Goal: Task Accomplishment & Management: Use online tool/utility

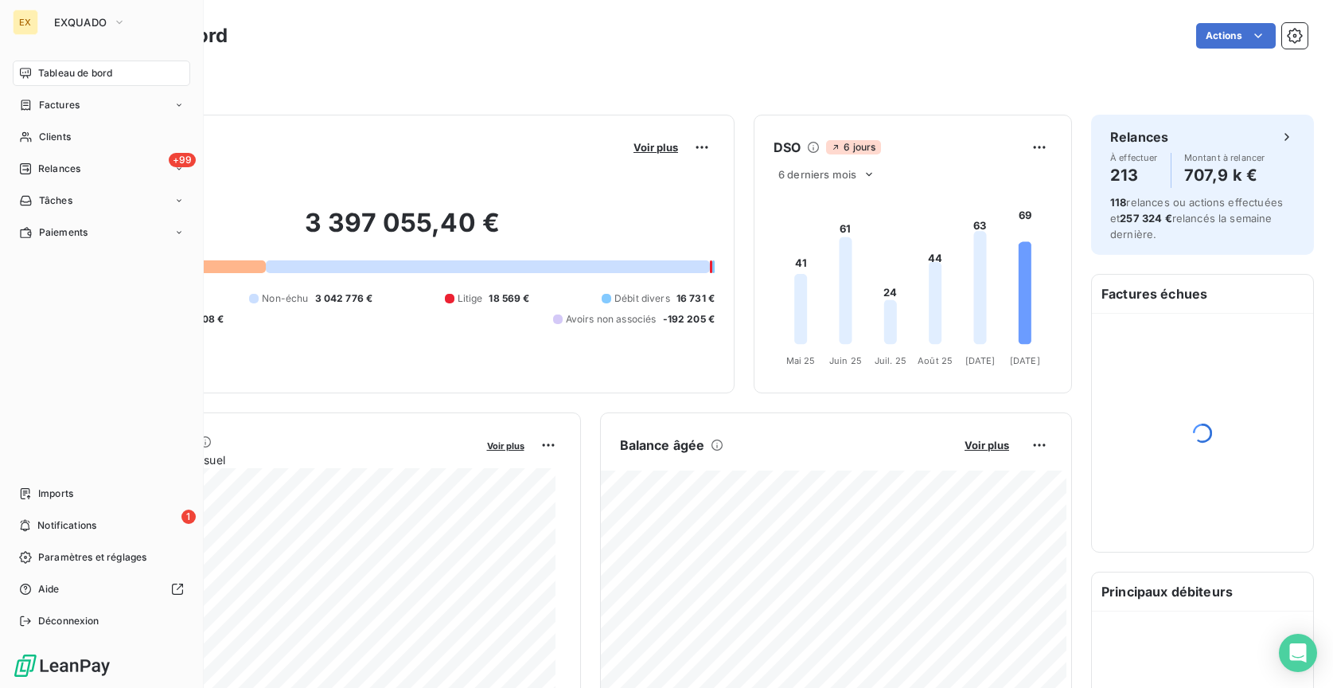
click at [33, 25] on div "EX" at bounding box center [25, 22] width 25 height 25
click at [83, 25] on span "EXQUADO" at bounding box center [80, 22] width 53 height 13
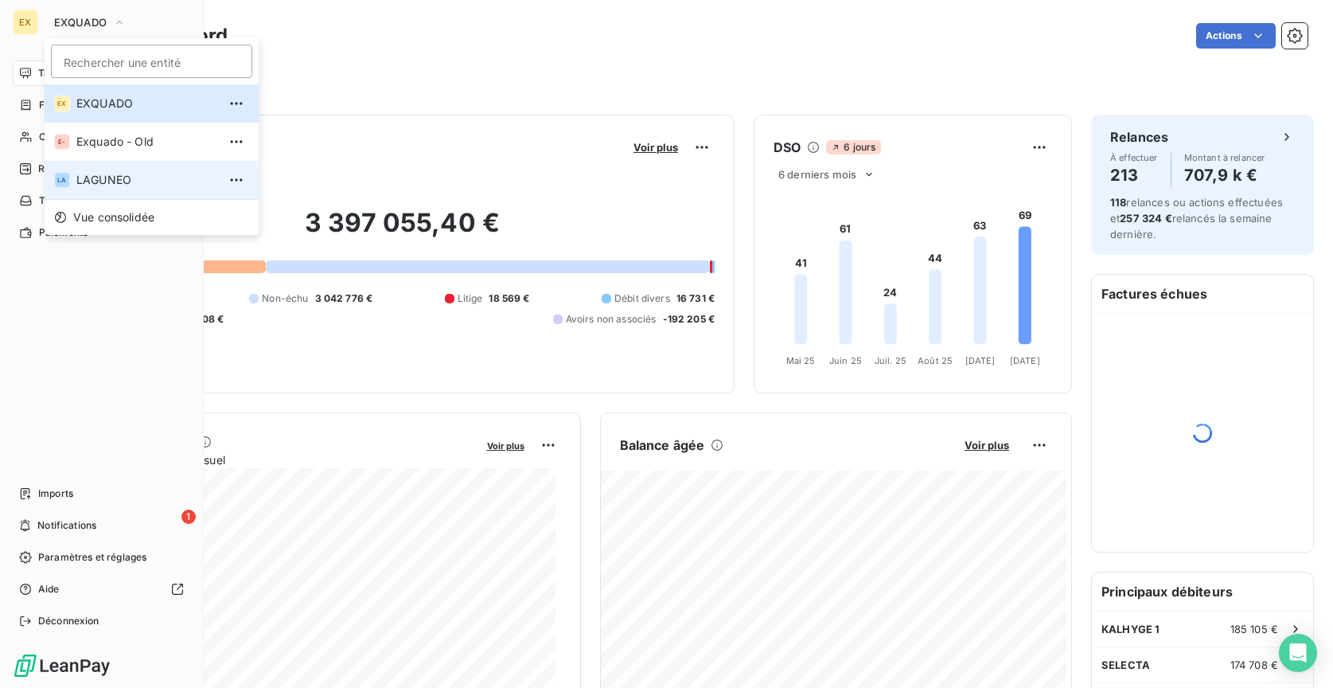
click at [128, 179] on span "LAGUNEO" at bounding box center [146, 180] width 141 height 16
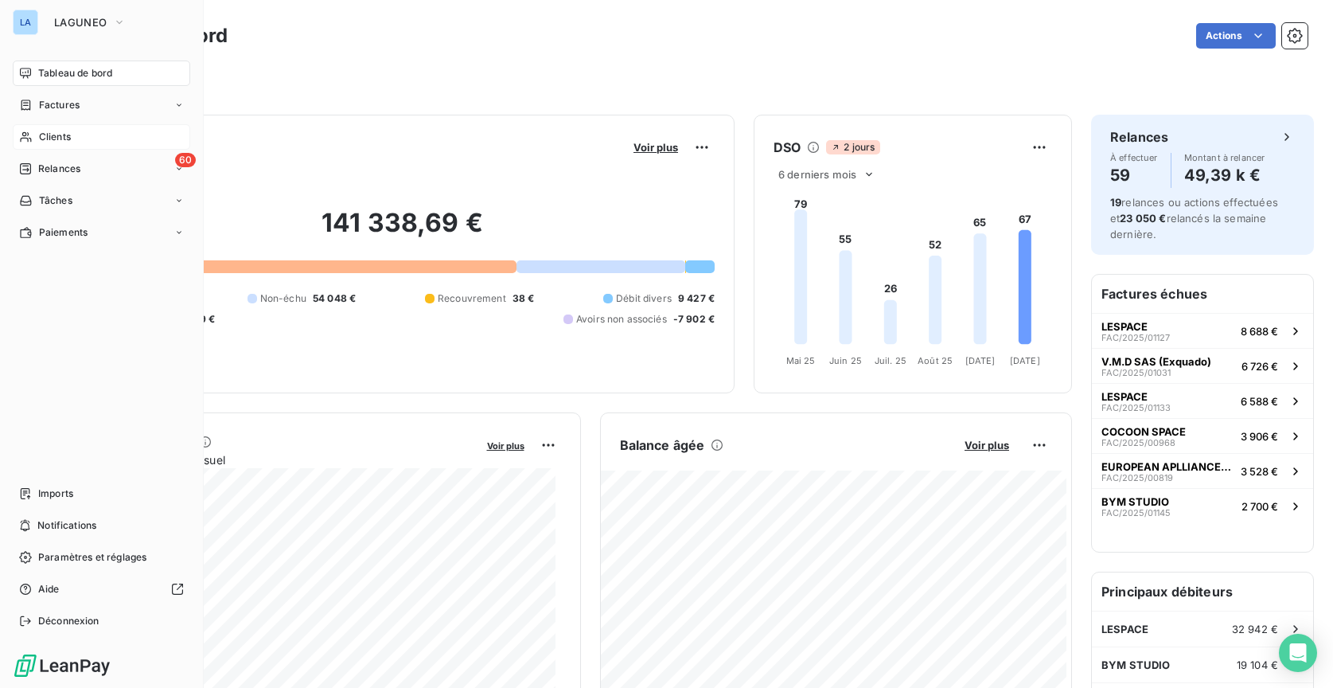
click at [117, 128] on div "Clients" at bounding box center [101, 136] width 177 height 25
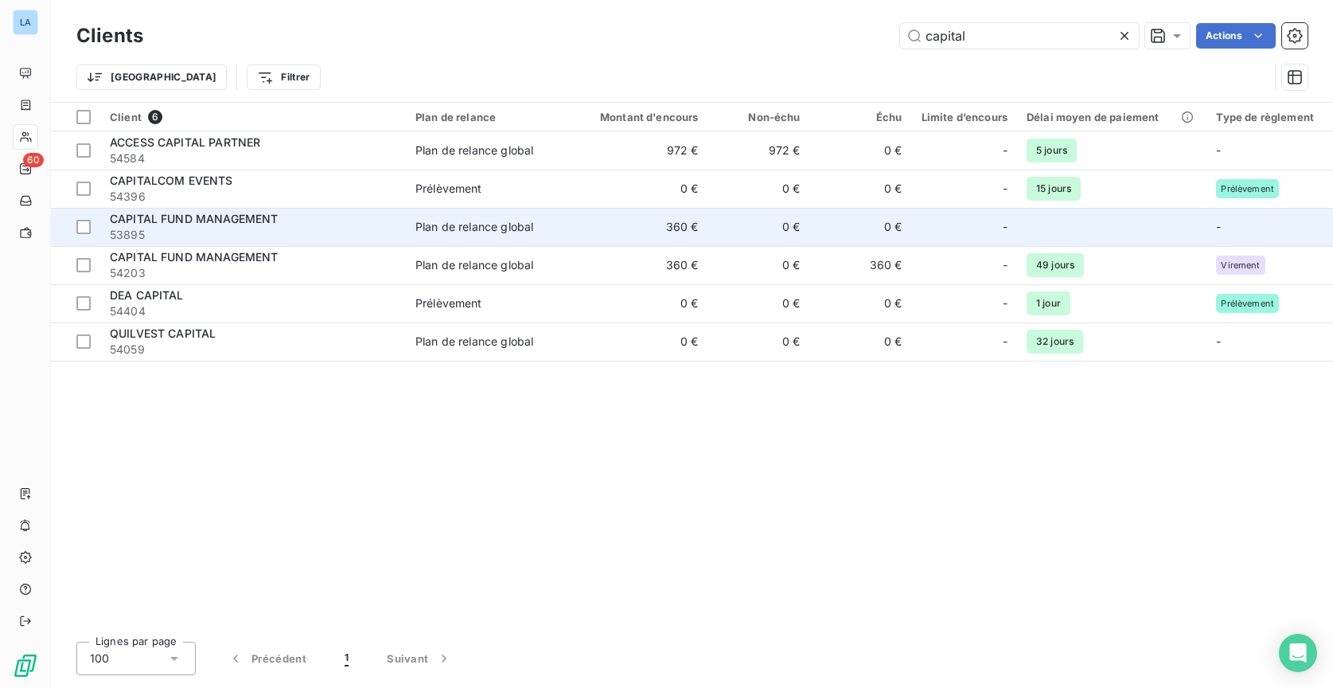
type input "capital"
click at [314, 232] on span "53895" at bounding box center [253, 235] width 287 height 16
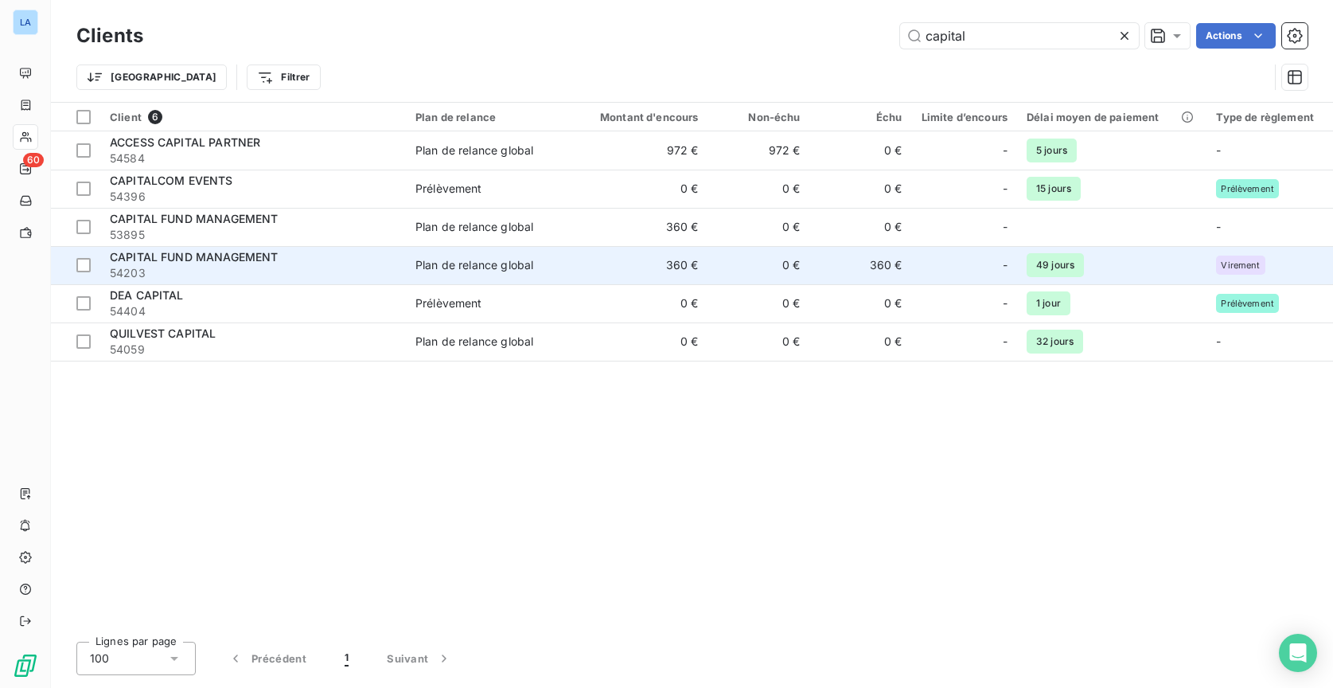
click at [379, 275] on span "54203" at bounding box center [253, 273] width 287 height 16
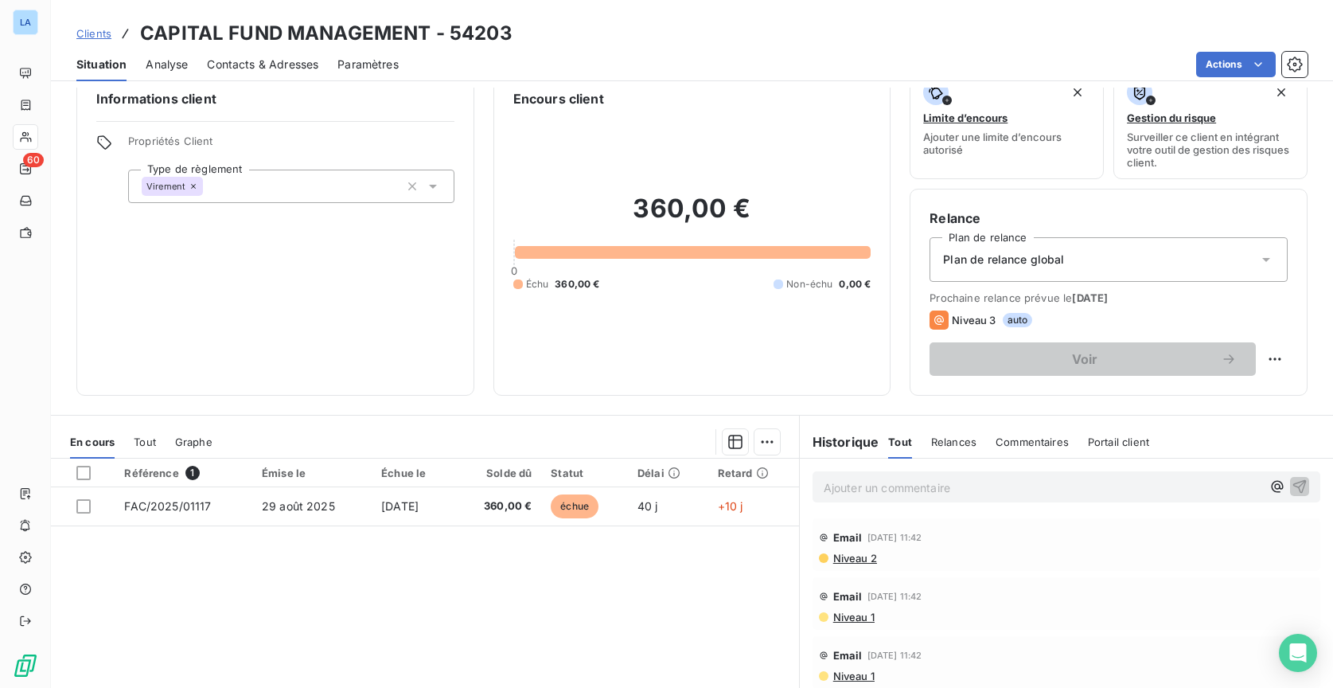
scroll to position [142, 0]
click at [199, 64] on div "Situation Analyse Contacts & Adresses Paramètres Actions" at bounding box center [692, 64] width 1282 height 33
click at [258, 72] on span "Contacts & Adresses" at bounding box center [262, 65] width 111 height 16
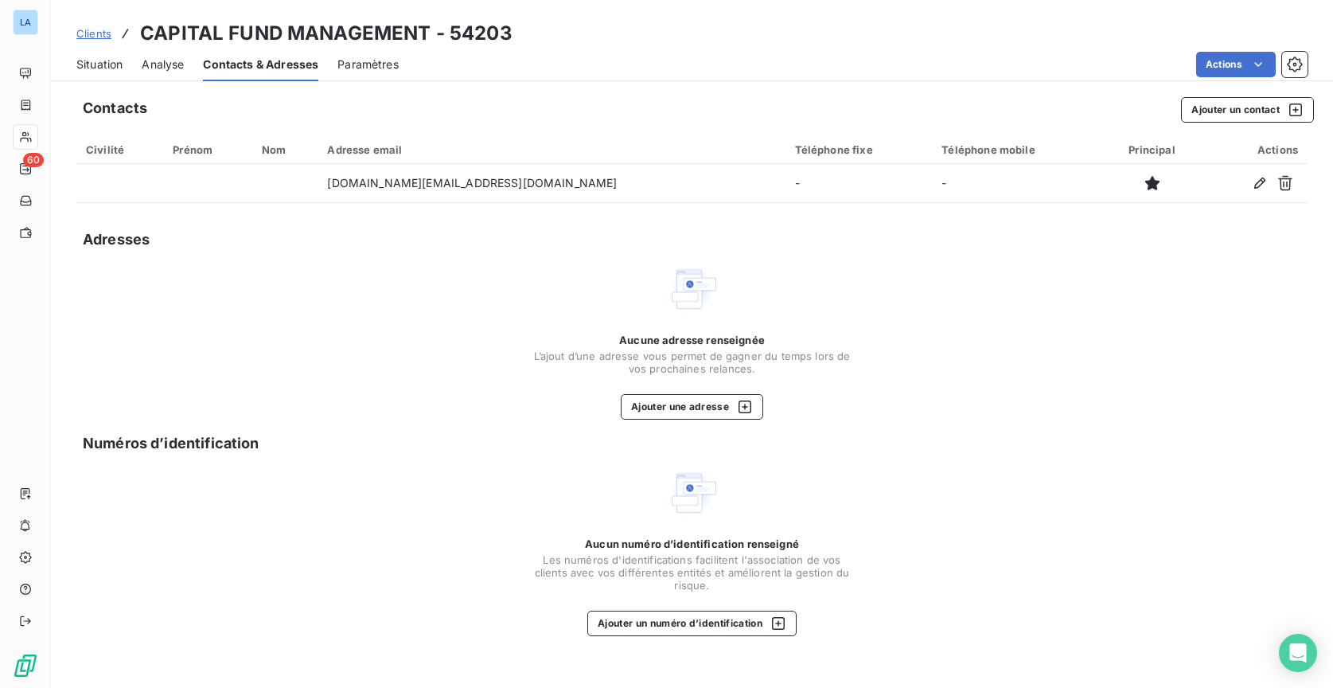
click at [107, 63] on span "Situation" at bounding box center [99, 65] width 46 height 16
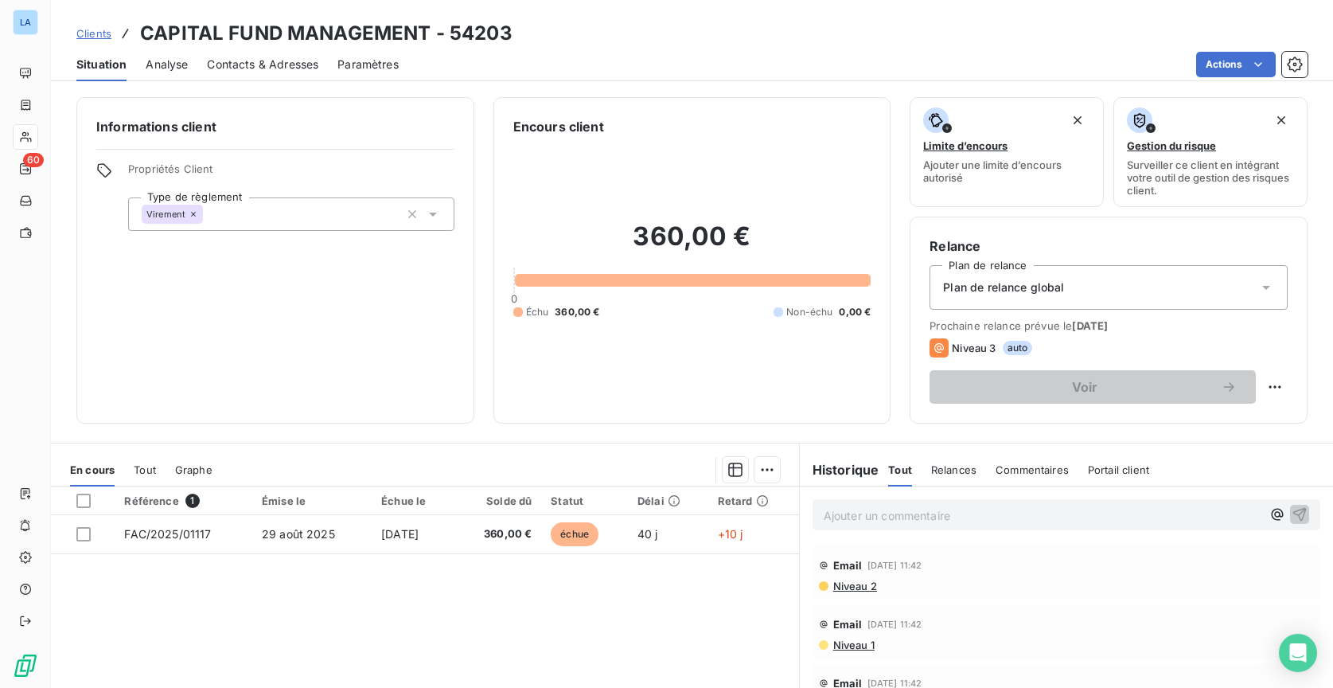
click at [944, 517] on p "Ajouter un commentaire ﻿" at bounding box center [1043, 515] width 438 height 20
click at [1292, 509] on icon "button" at bounding box center [1300, 513] width 16 height 16
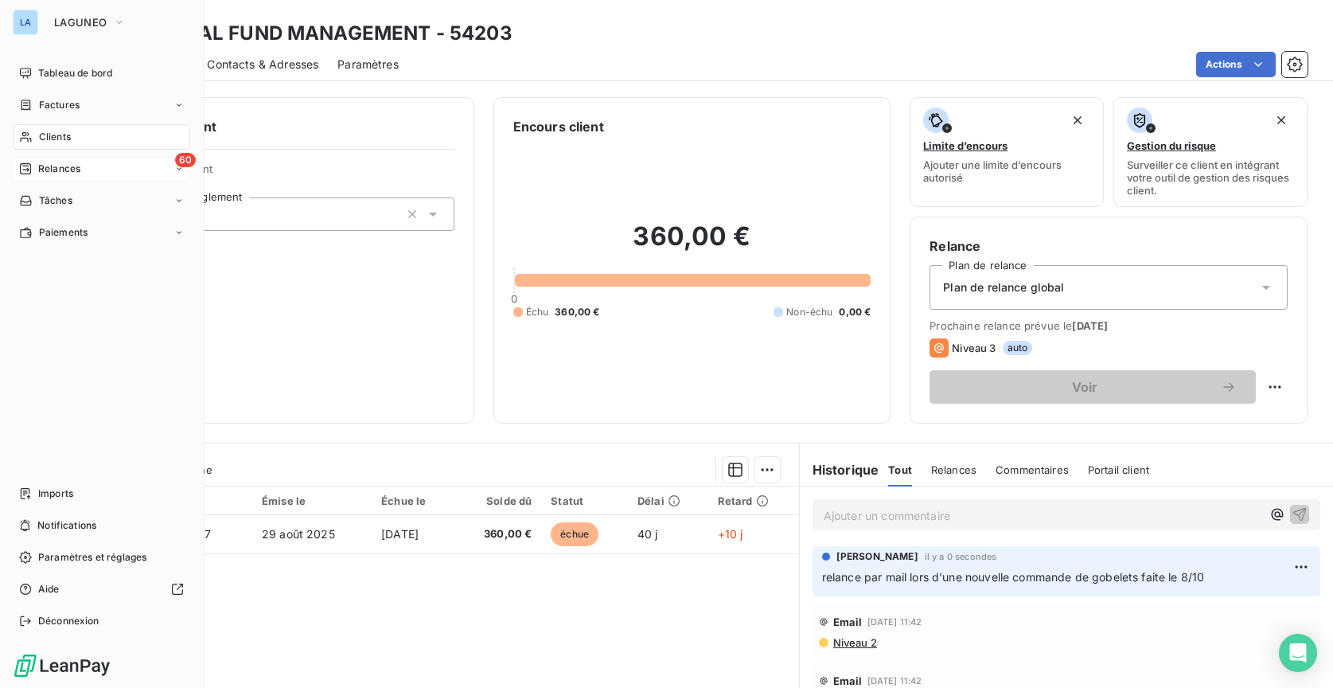
click at [52, 166] on span "Relances" at bounding box center [59, 169] width 42 height 14
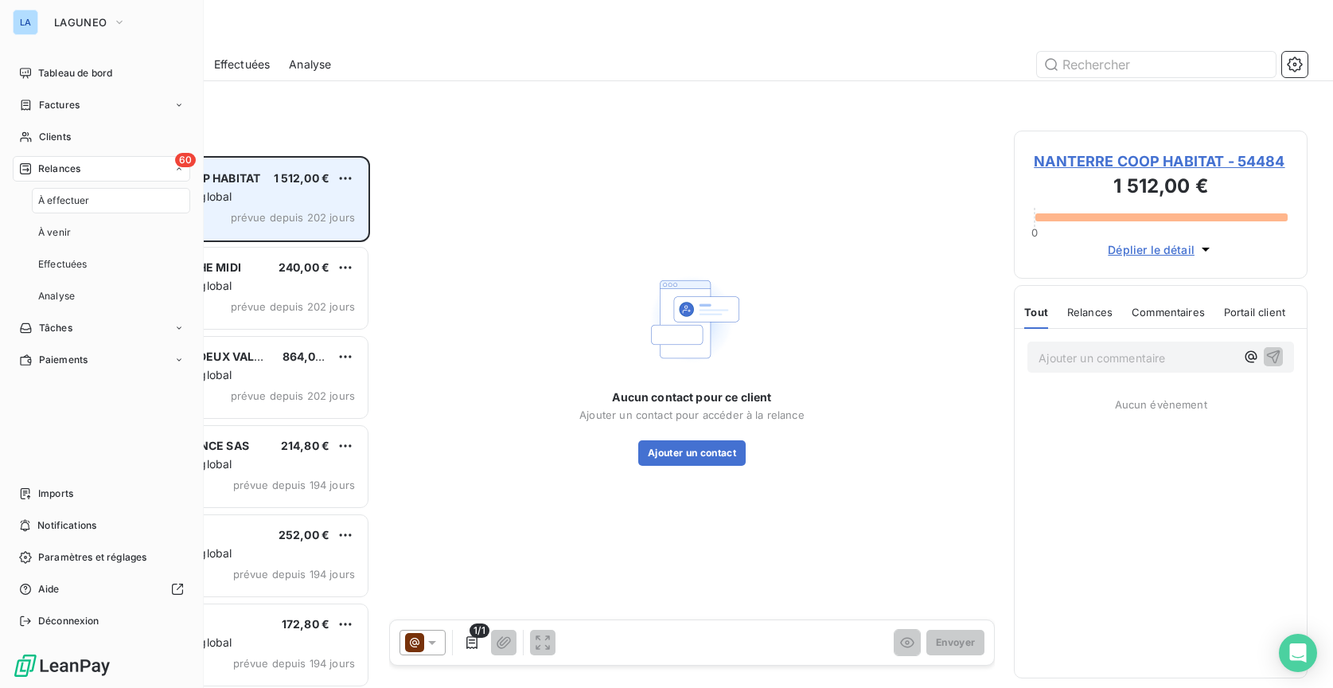
scroll to position [521, 283]
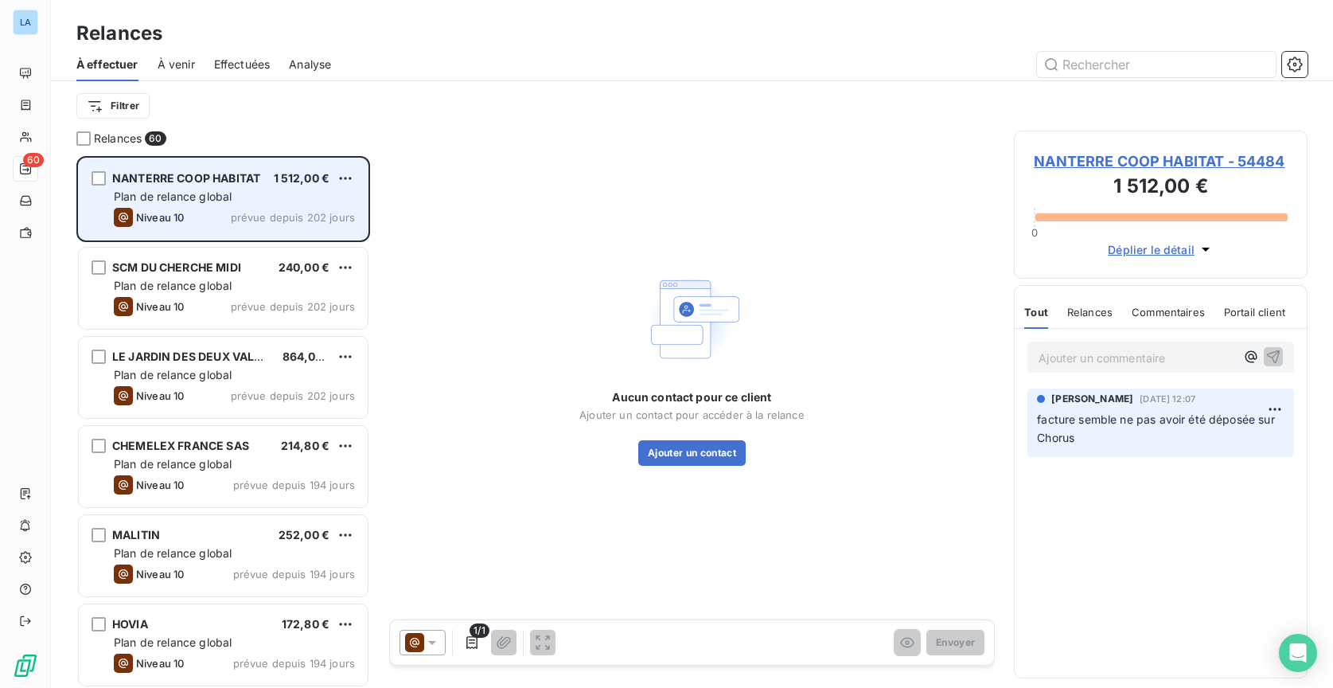
click at [258, 208] on div "Niveau 10 prévue depuis 202 jours" at bounding box center [234, 217] width 241 height 19
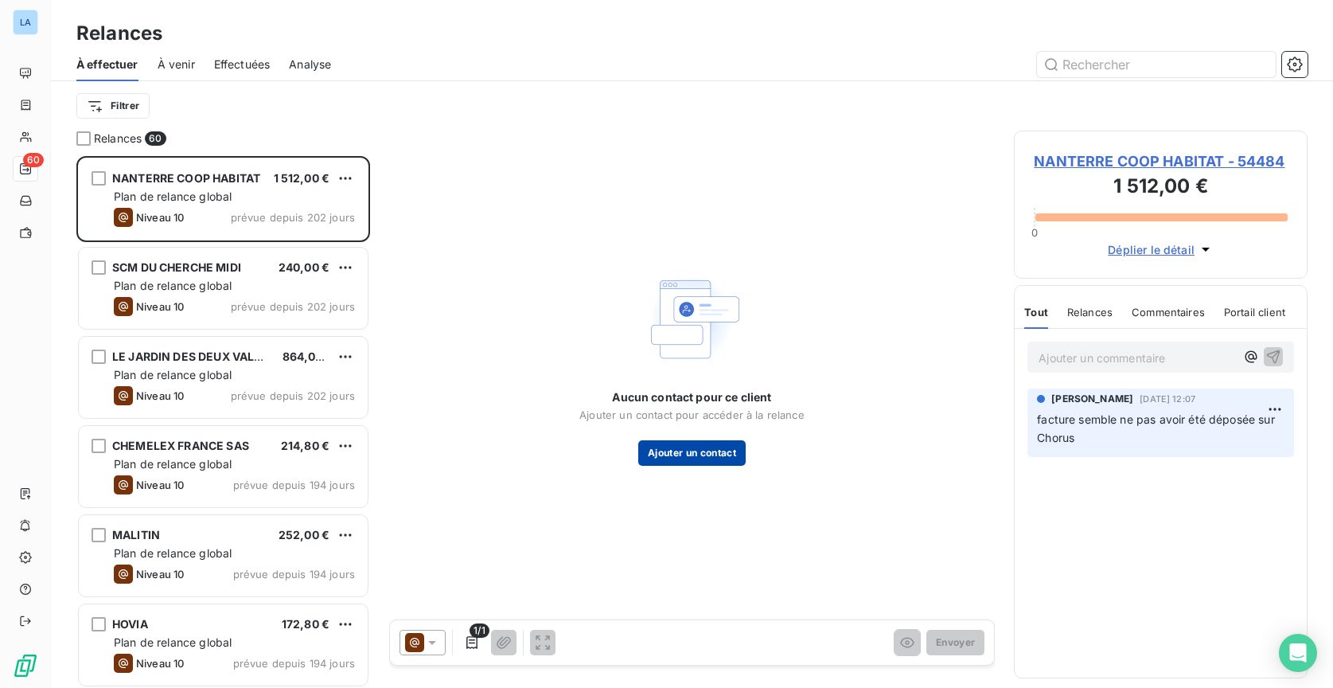
click at [729, 452] on button "Ajouter un contact" at bounding box center [691, 452] width 107 height 25
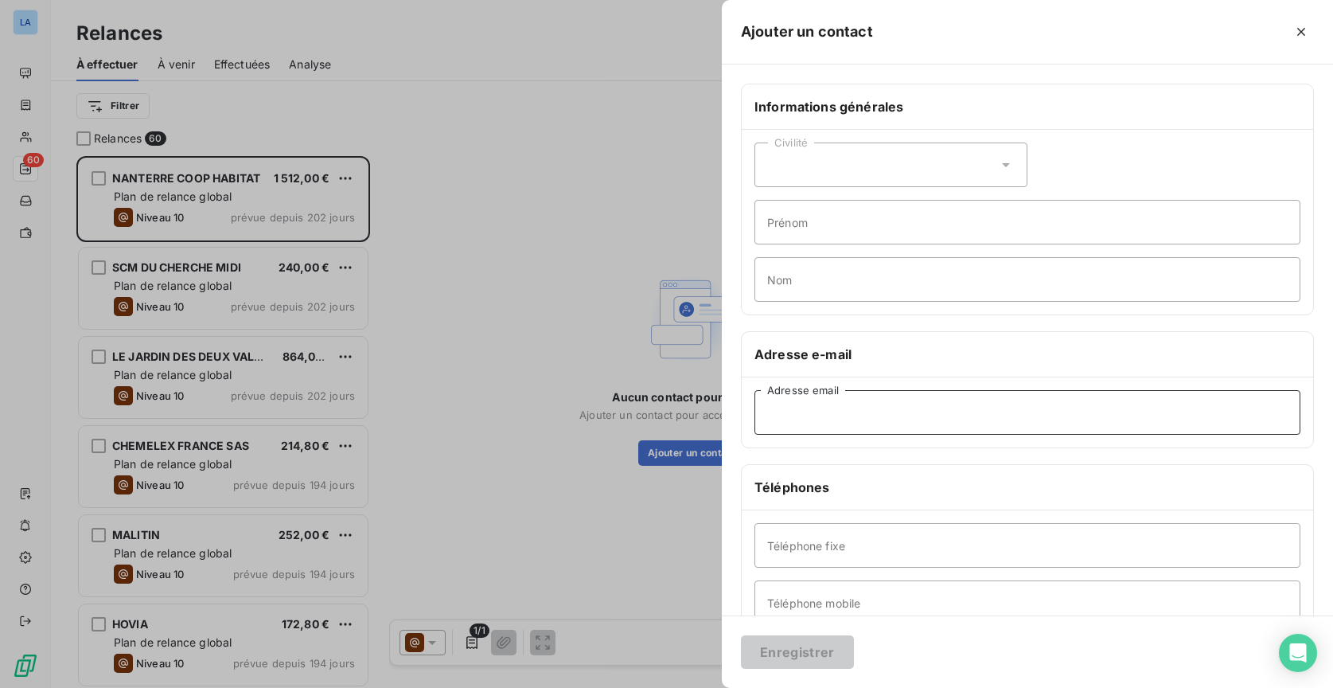
paste input "siege@nanterre-coop-habitat.fr"
type input "siege@nanterre-coop-habitat.fr"
click at [848, 166] on div "Civilité" at bounding box center [891, 164] width 273 height 45
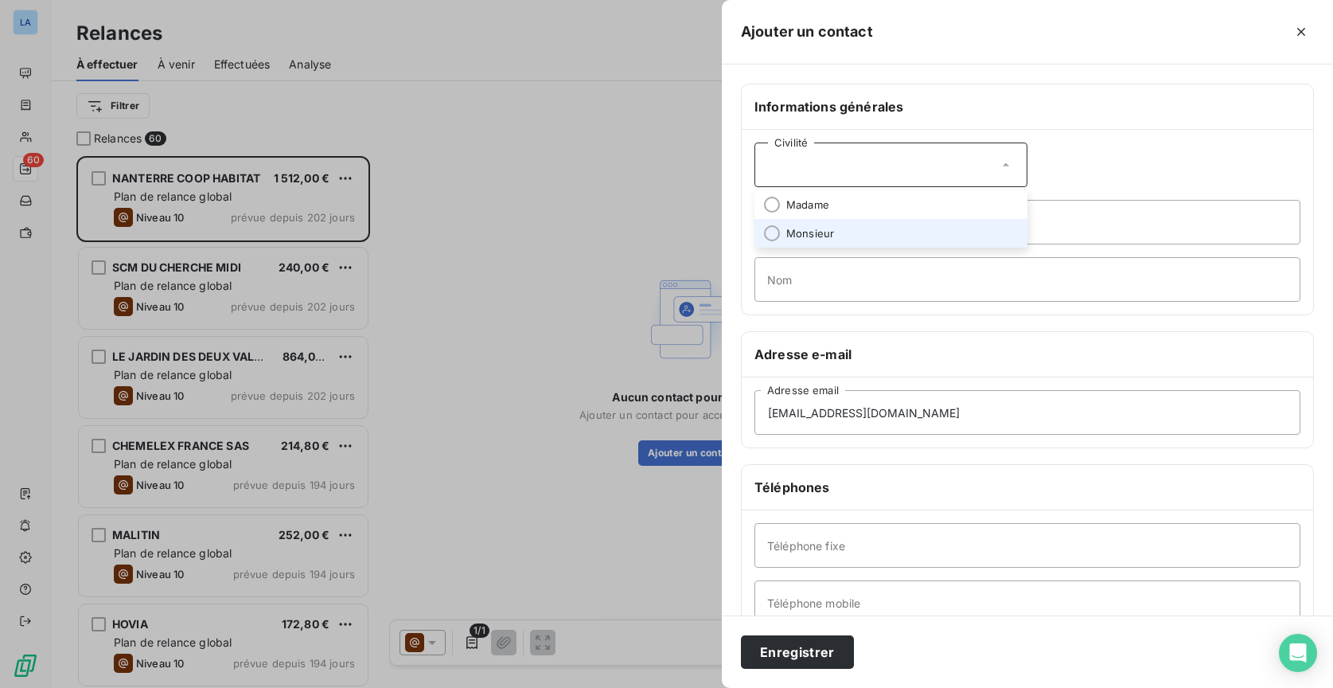
click at [843, 226] on li "Monsieur" at bounding box center [891, 233] width 273 height 29
type input "-"
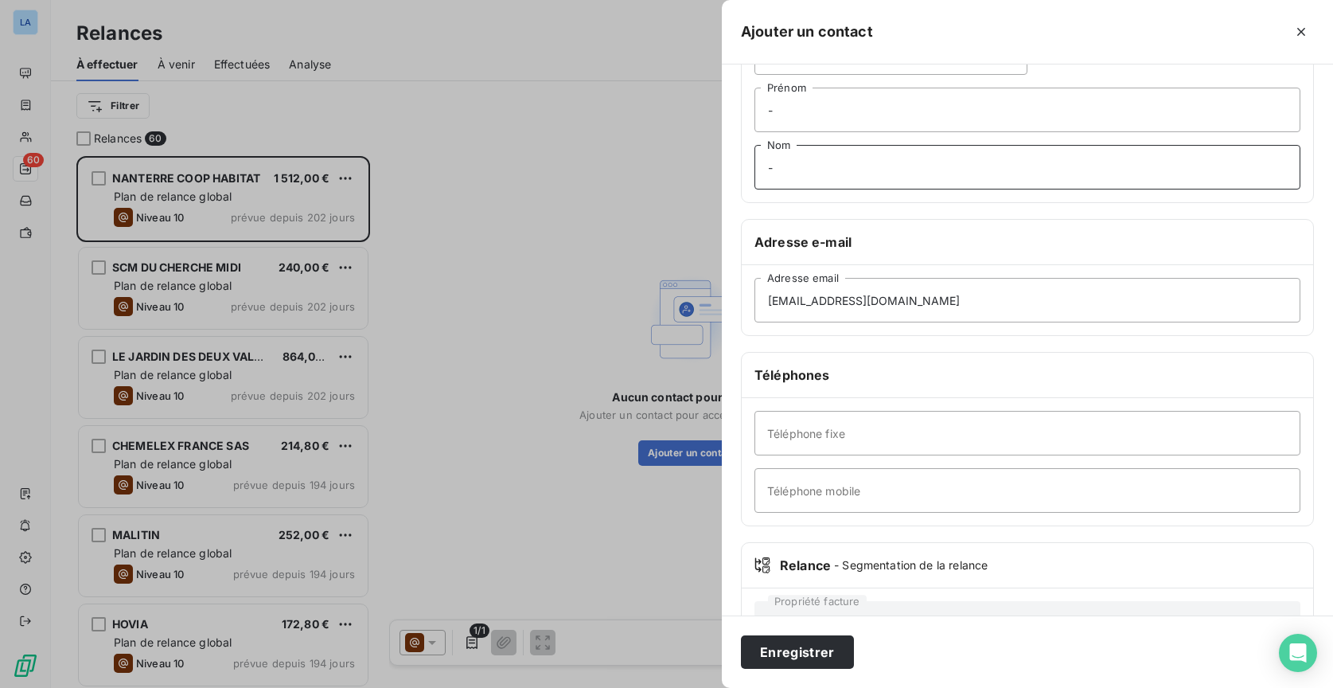
type input "-"
drag, startPoint x: 833, startPoint y: 443, endPoint x: 840, endPoint y: 437, distance: 9.0
paste input "01 47 25 66 66"
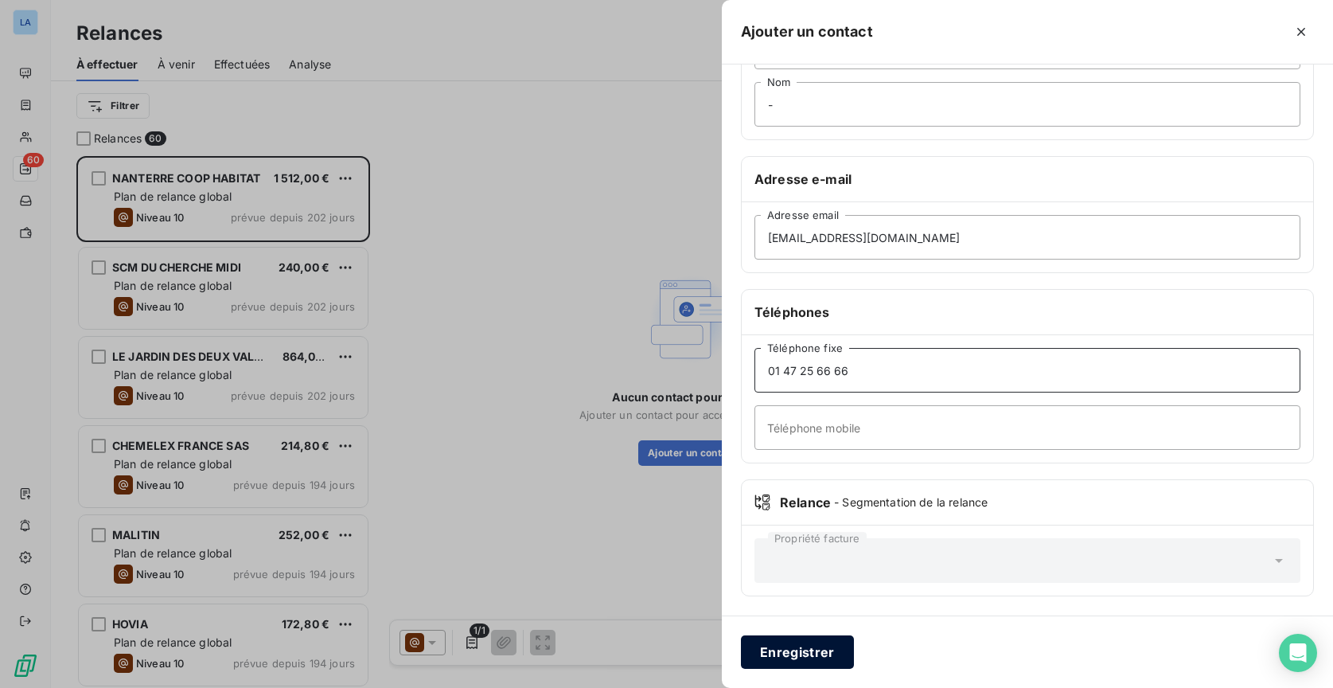
type input "01 47 25 66 66"
click at [810, 649] on button "Enregistrer" at bounding box center [797, 651] width 113 height 33
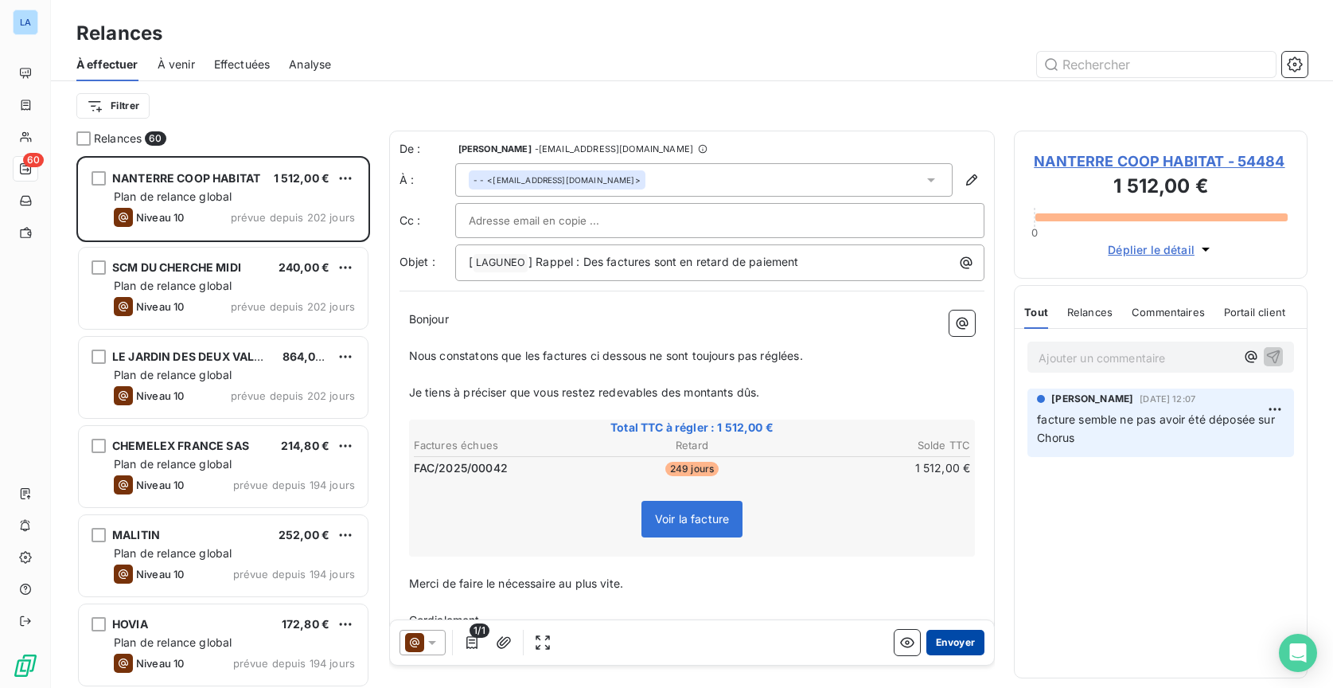
click at [962, 651] on button "Envoyer" at bounding box center [955, 642] width 58 height 25
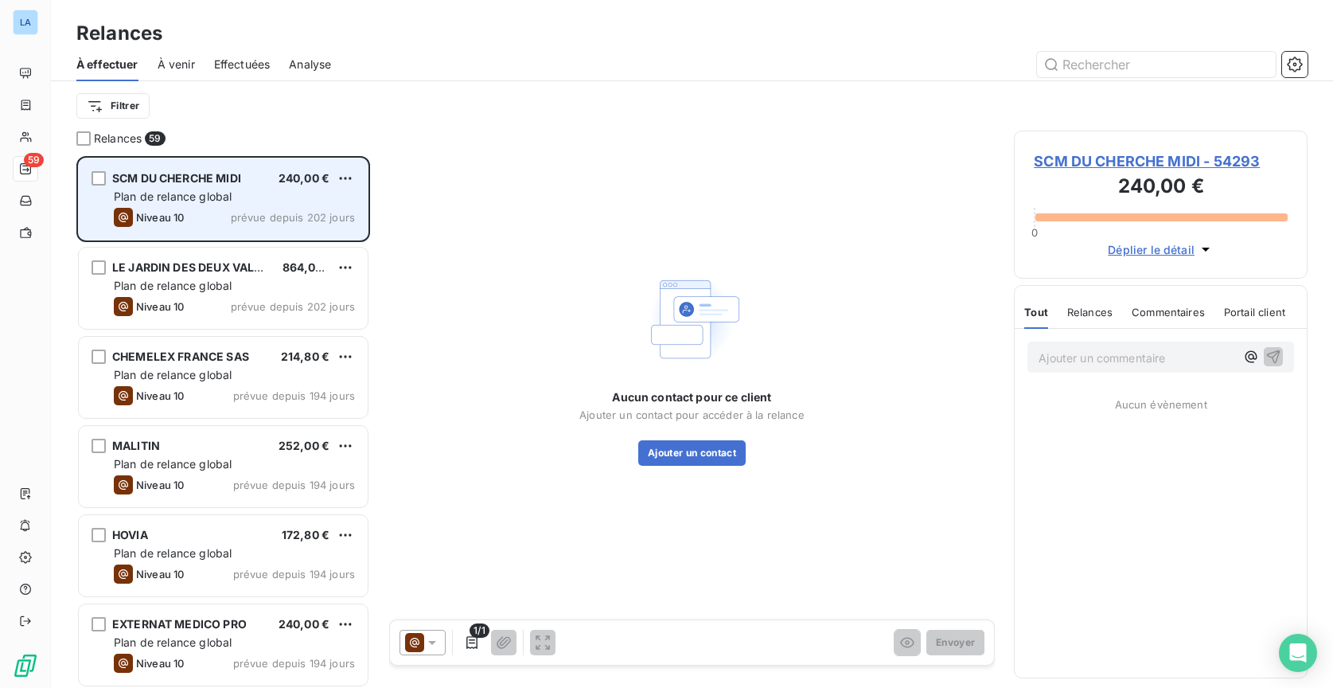
click at [222, 210] on div "Niveau 10 prévue depuis 202 jours" at bounding box center [234, 217] width 241 height 19
click at [286, 203] on div "Plan de relance global" at bounding box center [234, 197] width 241 height 16
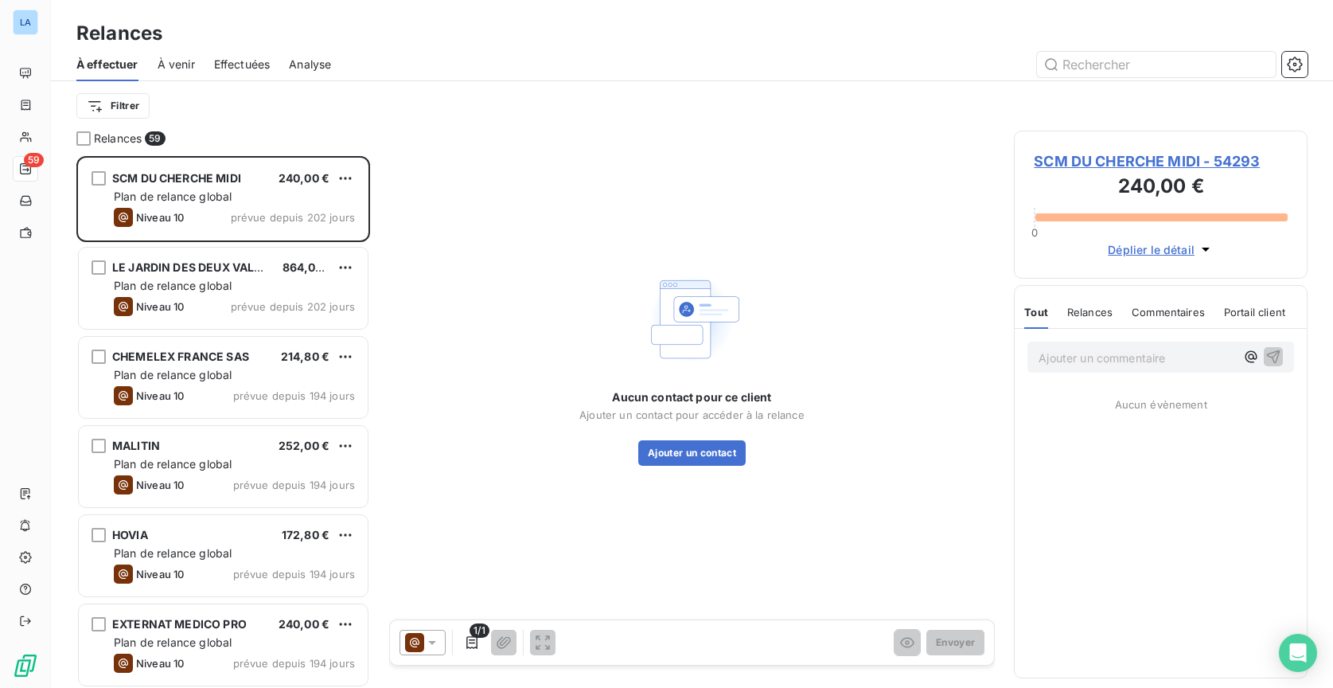
click at [1095, 325] on div "Relances" at bounding box center [1089, 311] width 45 height 33
click at [1176, 321] on div "Commentaires" at bounding box center [1169, 311] width 73 height 33
click at [1246, 318] on span "Portail client" at bounding box center [1257, 312] width 61 height 13
click at [1033, 318] on span "Tout" at bounding box center [1035, 312] width 22 height 13
click at [1173, 251] on span "Déplier le détail" at bounding box center [1151, 249] width 87 height 17
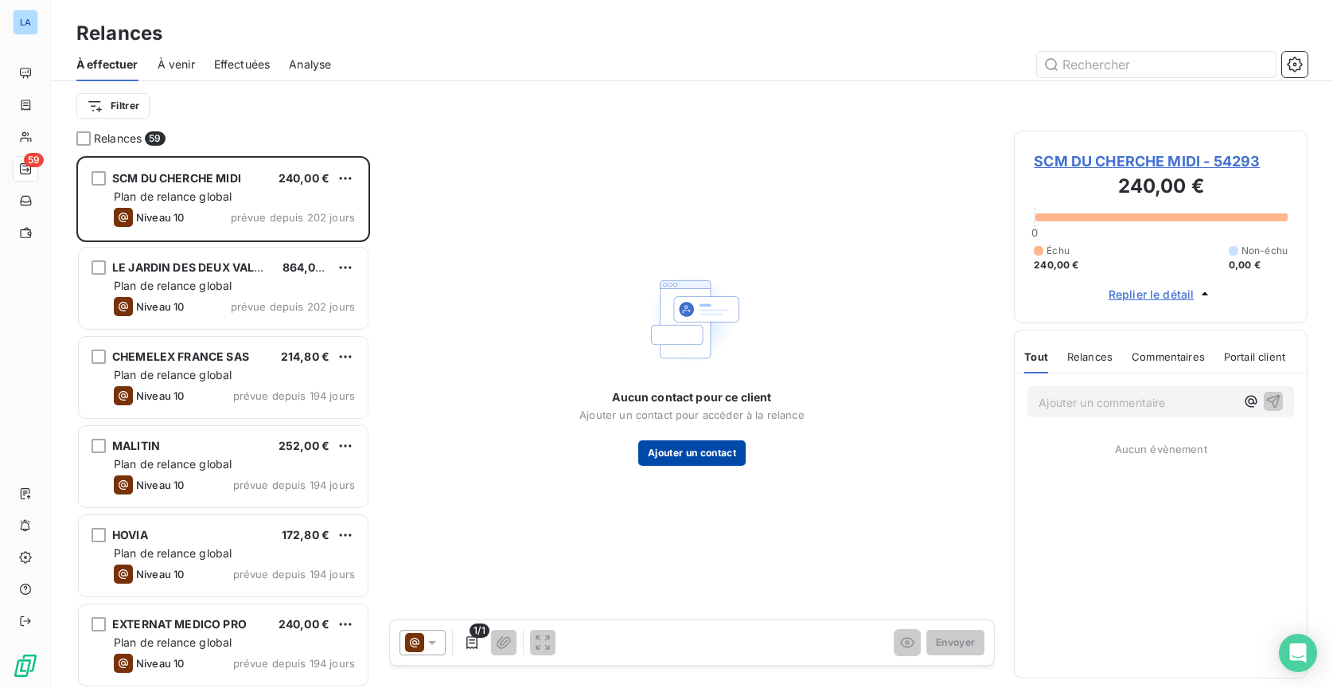
click at [734, 454] on button "Ajouter un contact" at bounding box center [691, 452] width 107 height 25
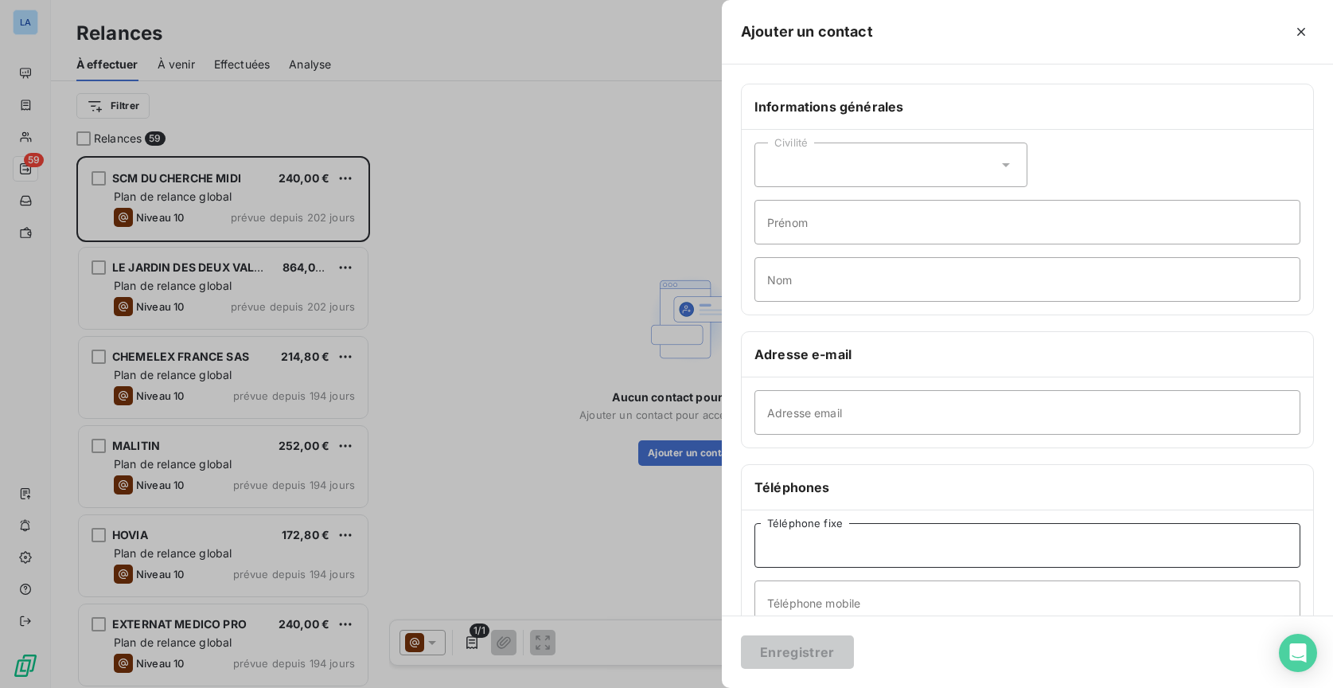
paste input "0156585500"
type input "0156585500"
paste input "secretariat@125cm.fr"
type input "secretariat@125cm.fr"
click at [1016, 188] on div "Civilité Prénom Nom" at bounding box center [1027, 222] width 571 height 185
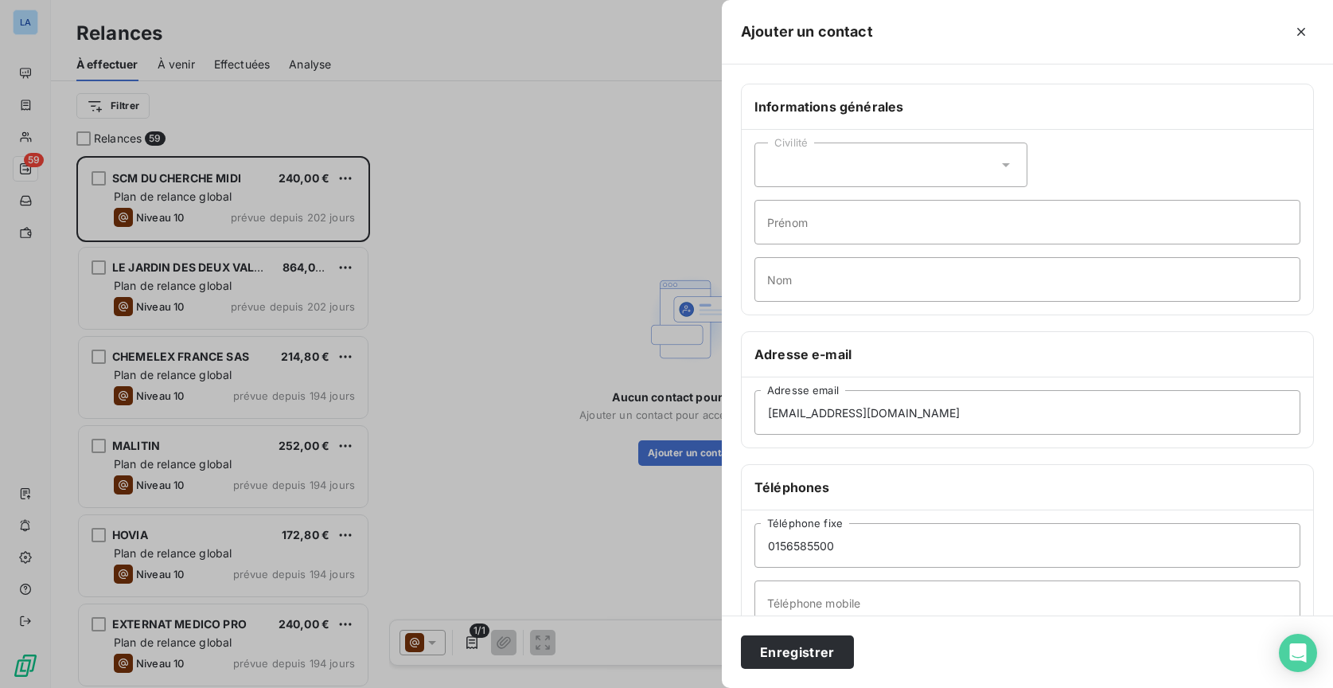
click at [1006, 177] on div "Civilité" at bounding box center [891, 164] width 273 height 45
click at [1088, 156] on div "Civilité Madame Monsieur Prénom Nom" at bounding box center [1027, 222] width 571 height 185
click at [825, 655] on button "Enregistrer" at bounding box center [797, 651] width 113 height 33
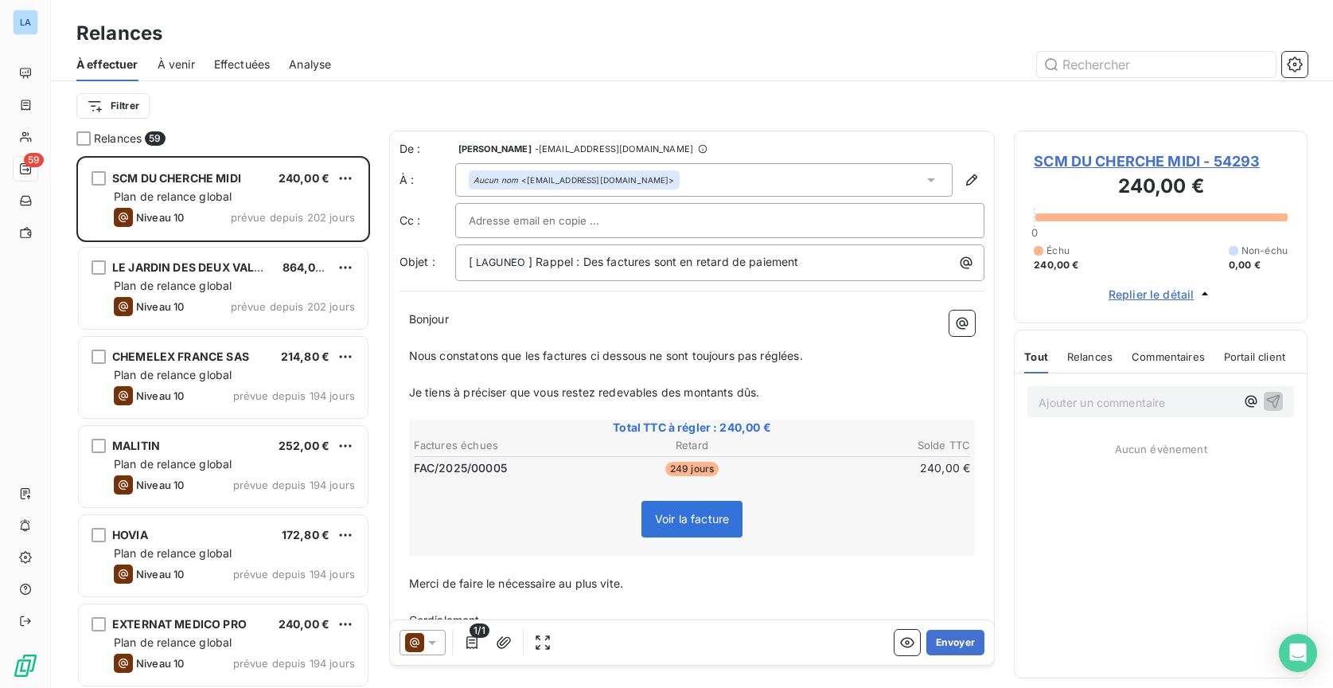
click at [490, 385] on span "Je tiens à préciser que vous restez redevables des montants dûs." at bounding box center [584, 392] width 351 height 14
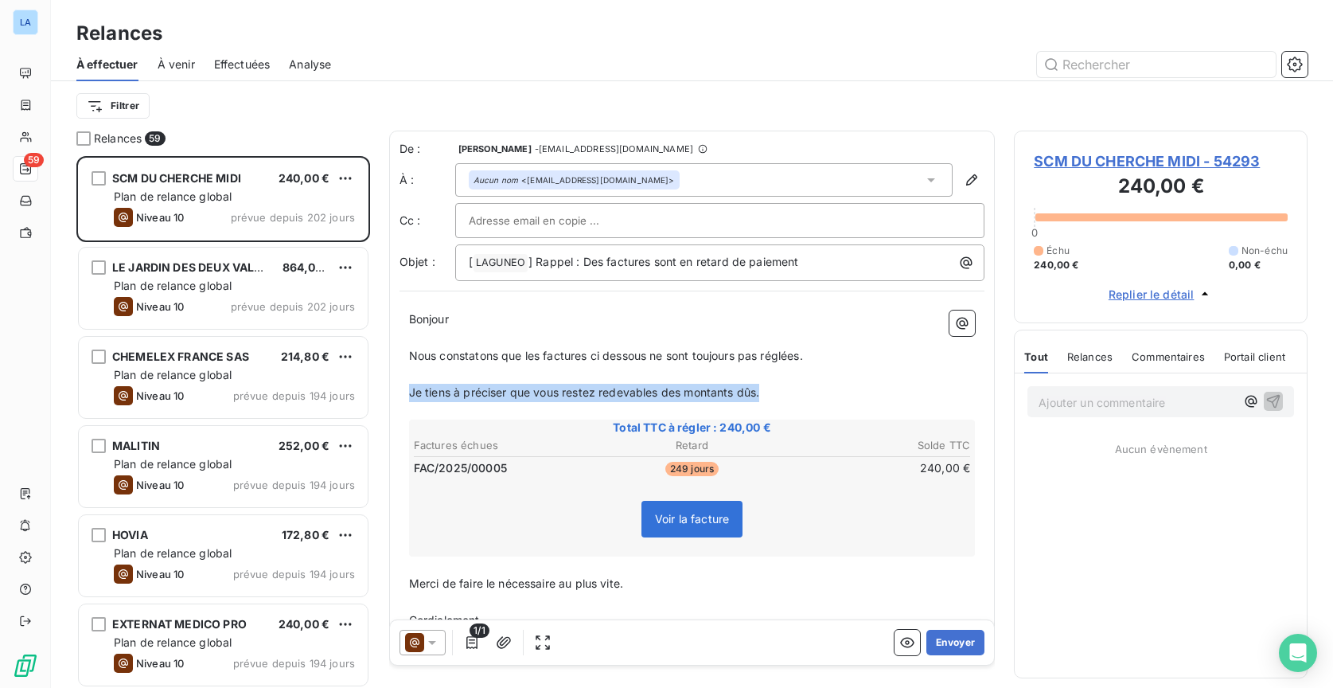
click at [490, 385] on span "Je tiens à préciser que vous restez redevables des montants dûs." at bounding box center [584, 392] width 351 height 14
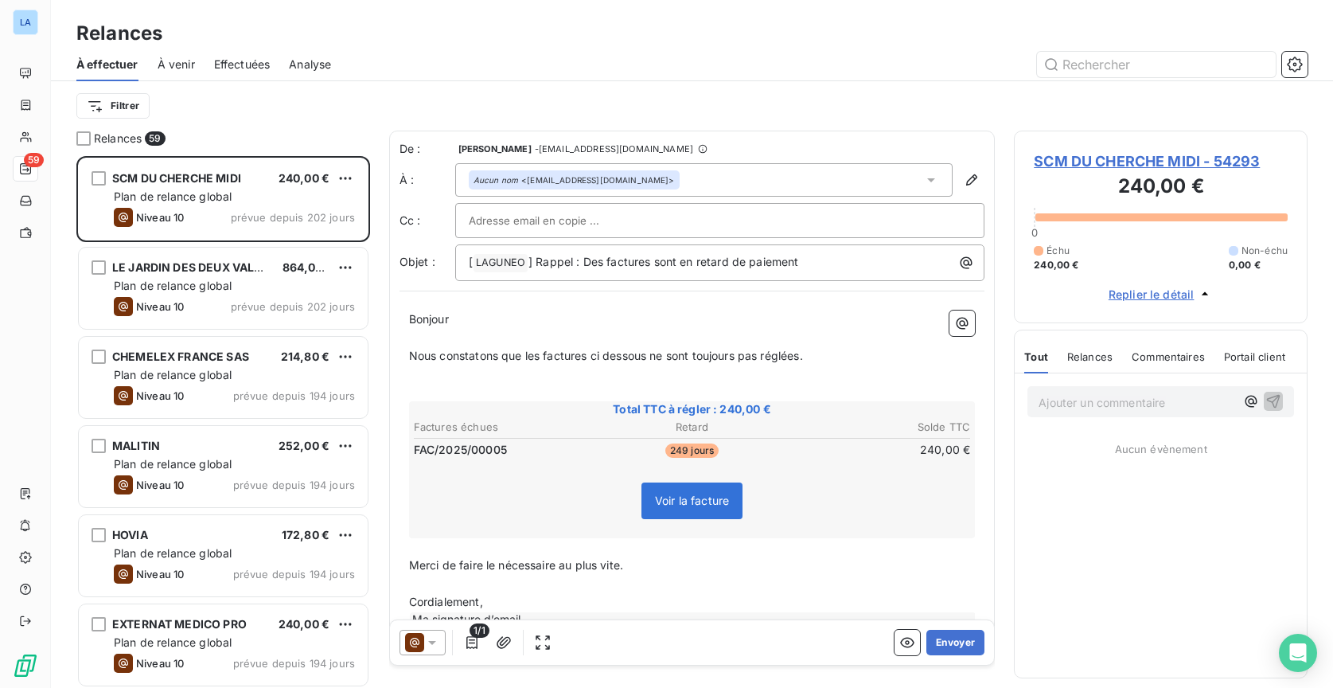
click at [595, 352] on span "Nous constatons que les factures ci dessous ne sont toujours pas réglées." at bounding box center [606, 356] width 394 height 14
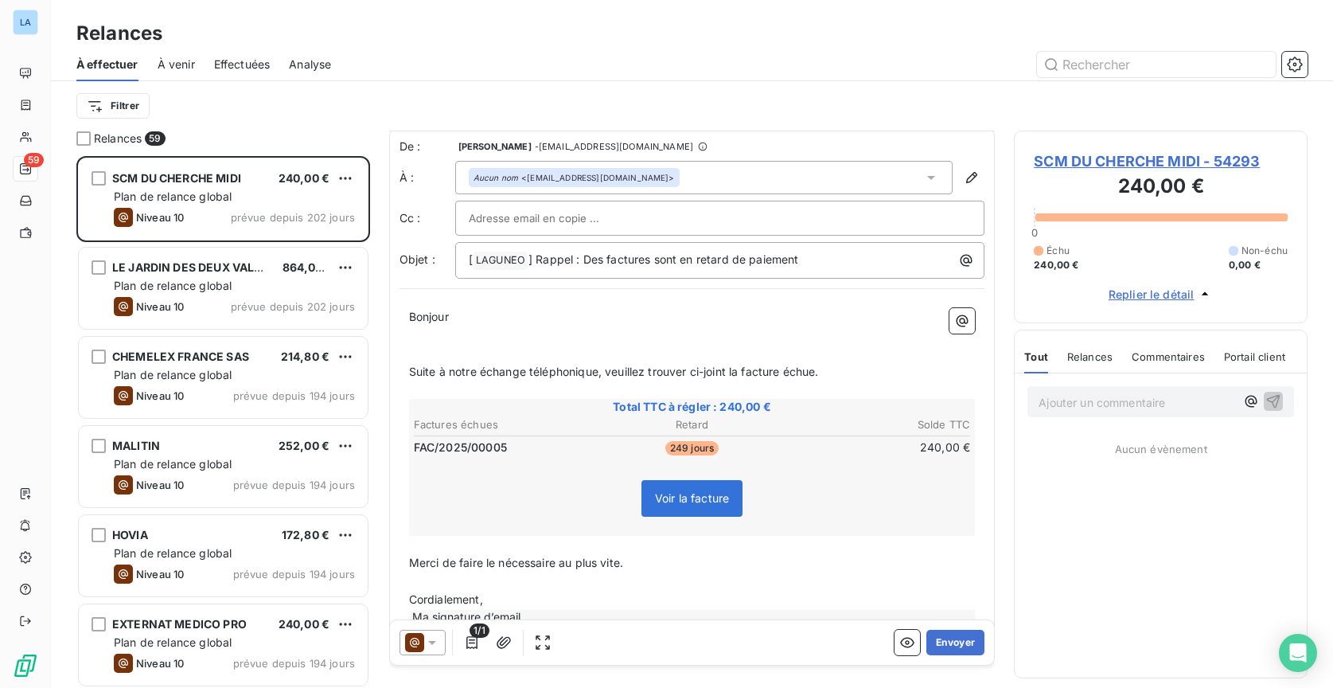
scroll to position [6, 0]
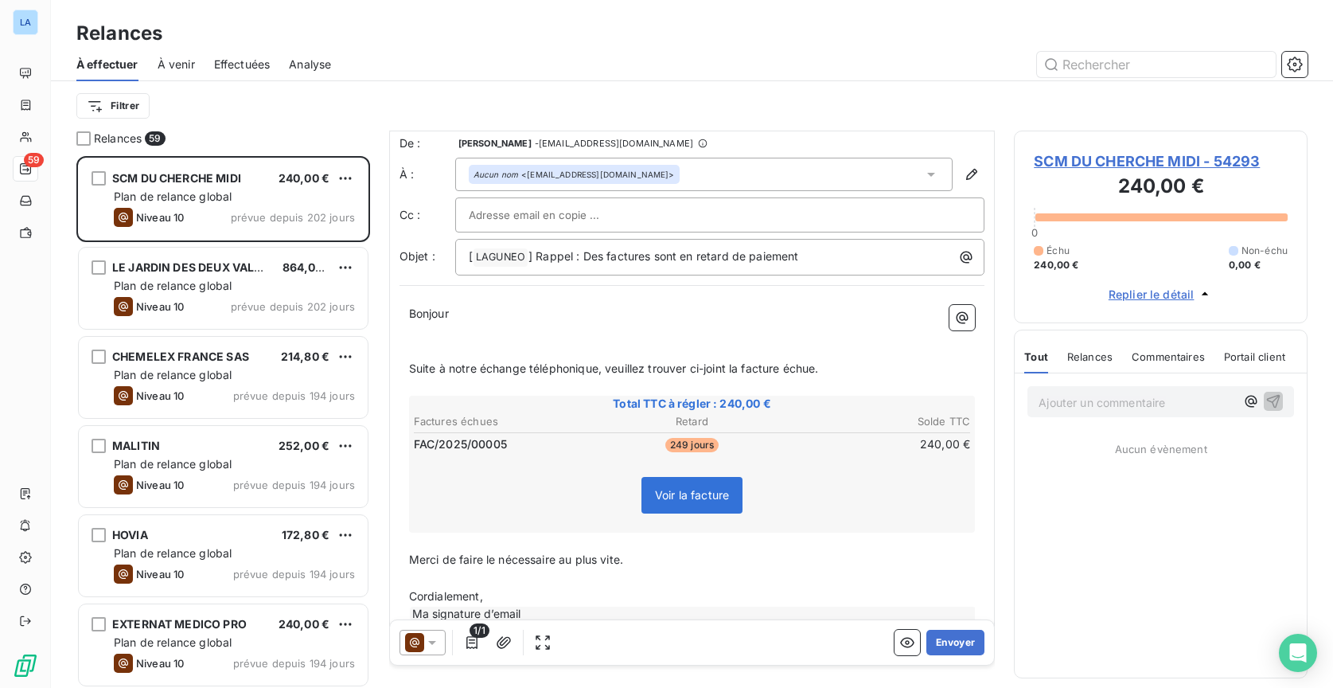
click at [735, 364] on span "Suite à notre échange téléphonique, veuillez trouver ci-joint la facture échue." at bounding box center [614, 368] width 410 height 14
click at [829, 361] on span "Suite à notre échange téléphonique, veuillez trouver ci-joint une facture échue." at bounding box center [619, 368] width 420 height 14
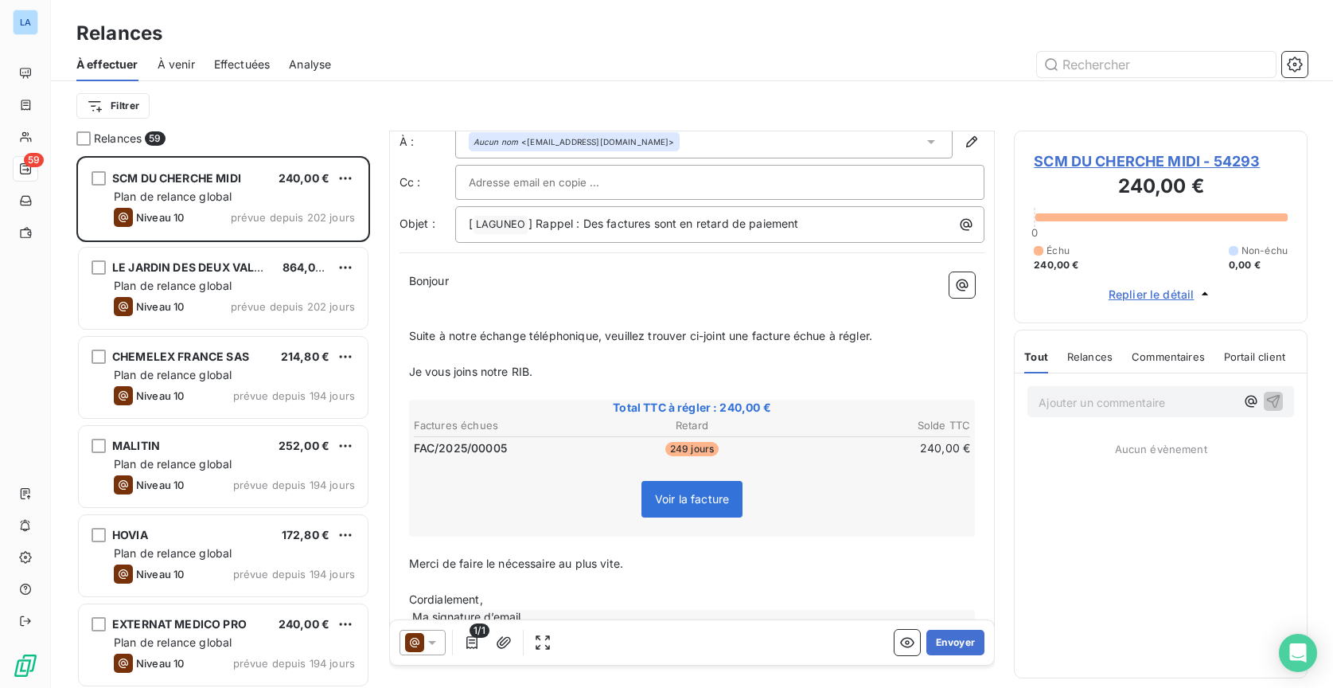
scroll to position [66, 0]
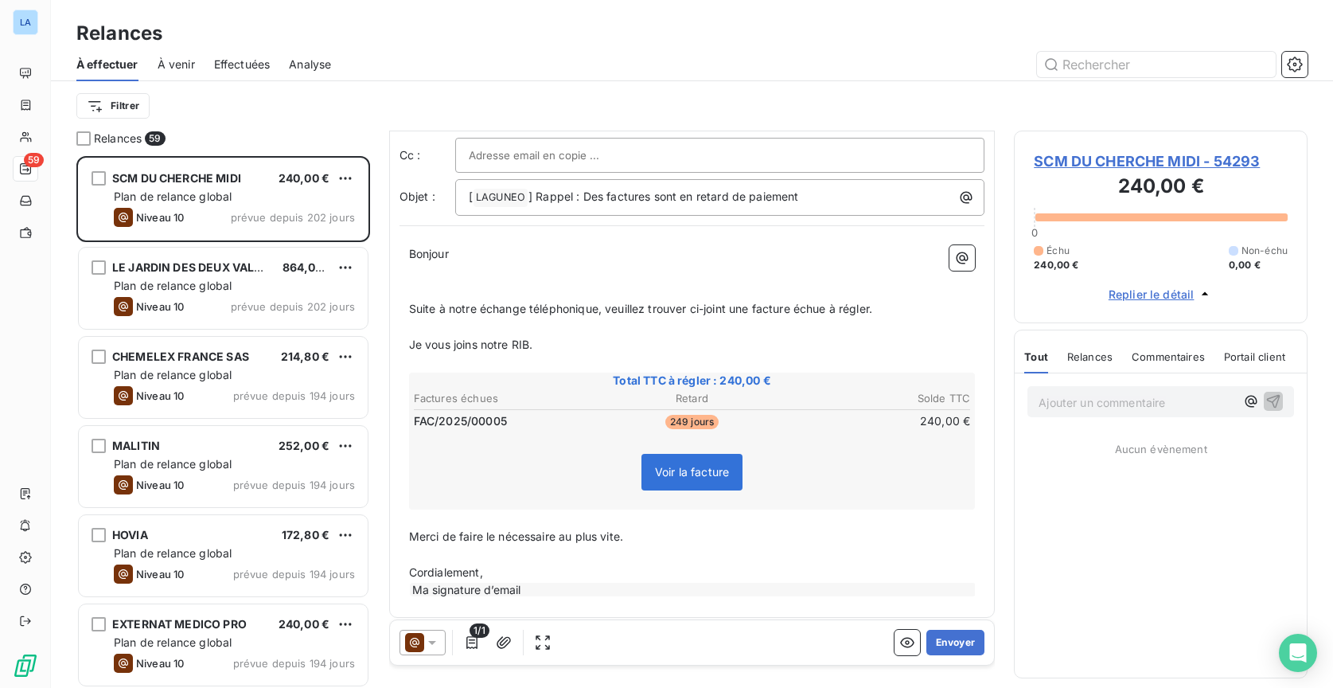
click at [516, 533] on span "Merci de faire le nécessaire au plus vite." at bounding box center [516, 536] width 214 height 14
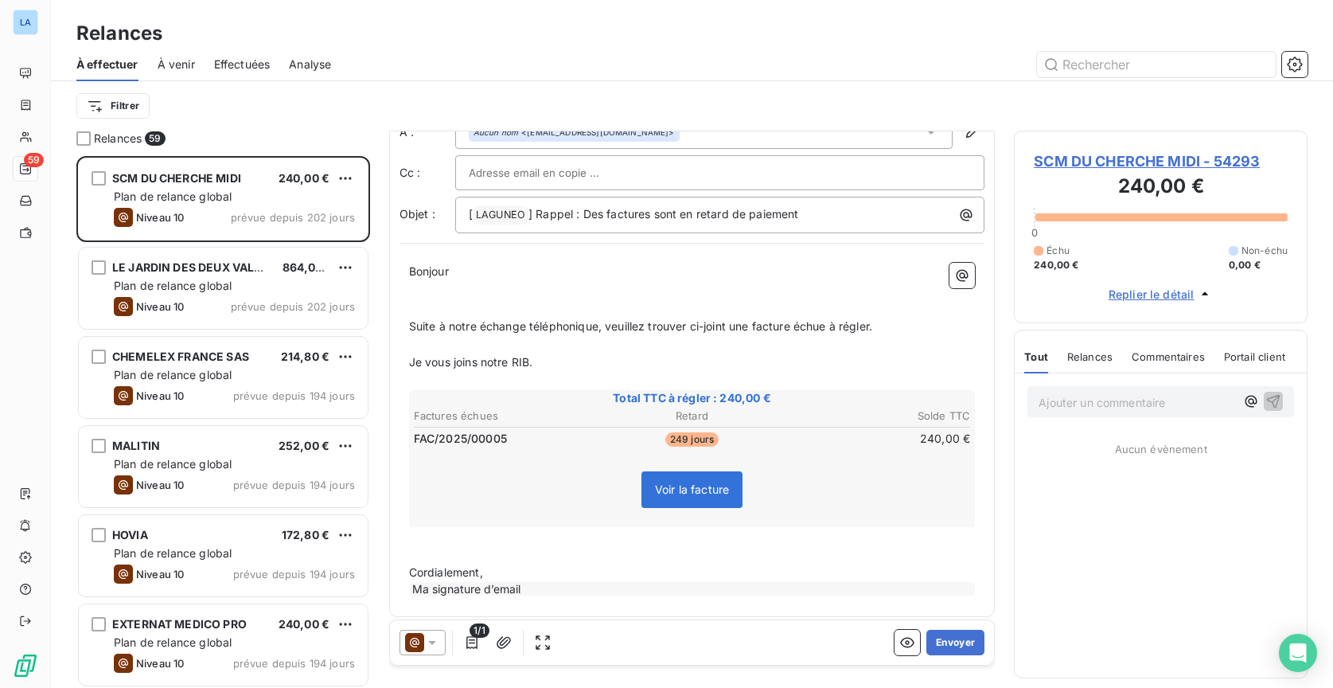
click at [486, 358] on span "Je vous joins notre RIB." at bounding box center [471, 362] width 124 height 14
click at [650, 353] on p "Je vous joins également notre RIB." at bounding box center [692, 362] width 567 height 18
click at [497, 639] on icon "button" at bounding box center [504, 642] width 16 height 16
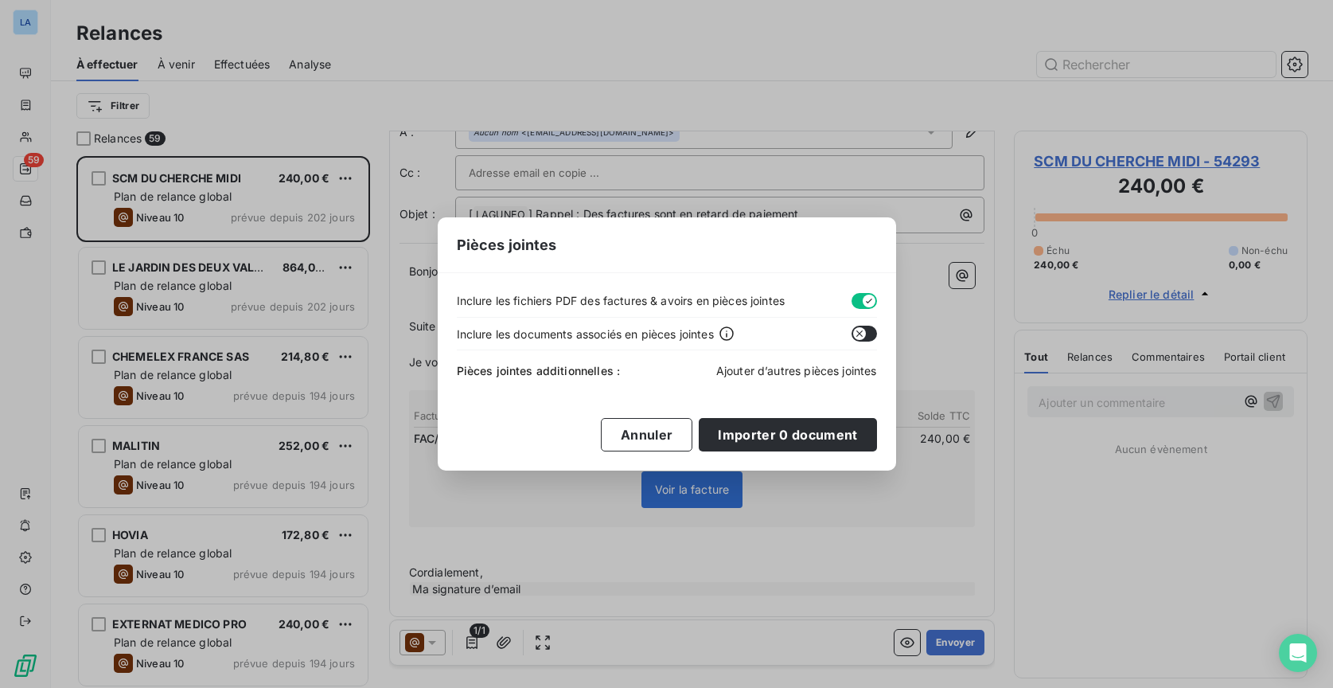
click at [744, 371] on span "Ajouter d’autres pièces jointes" at bounding box center [796, 371] width 161 height 14
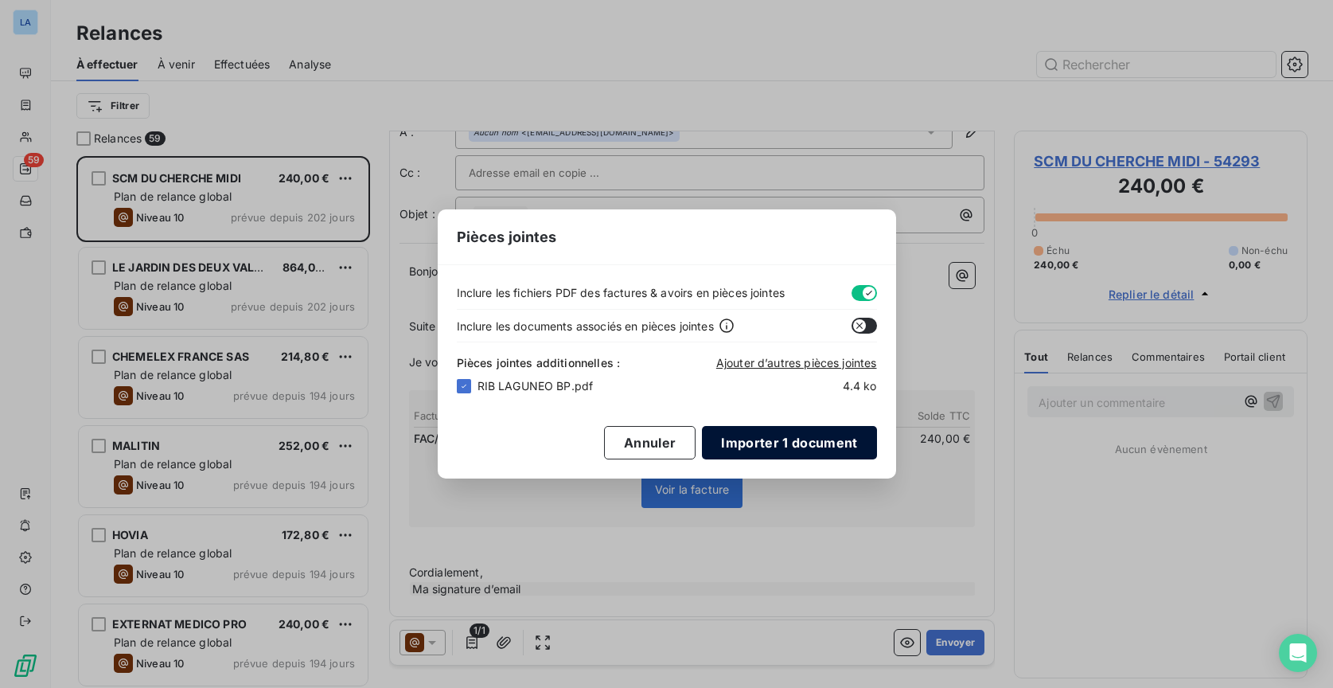
click at [813, 442] on button "Importer 1 document" at bounding box center [789, 442] width 174 height 33
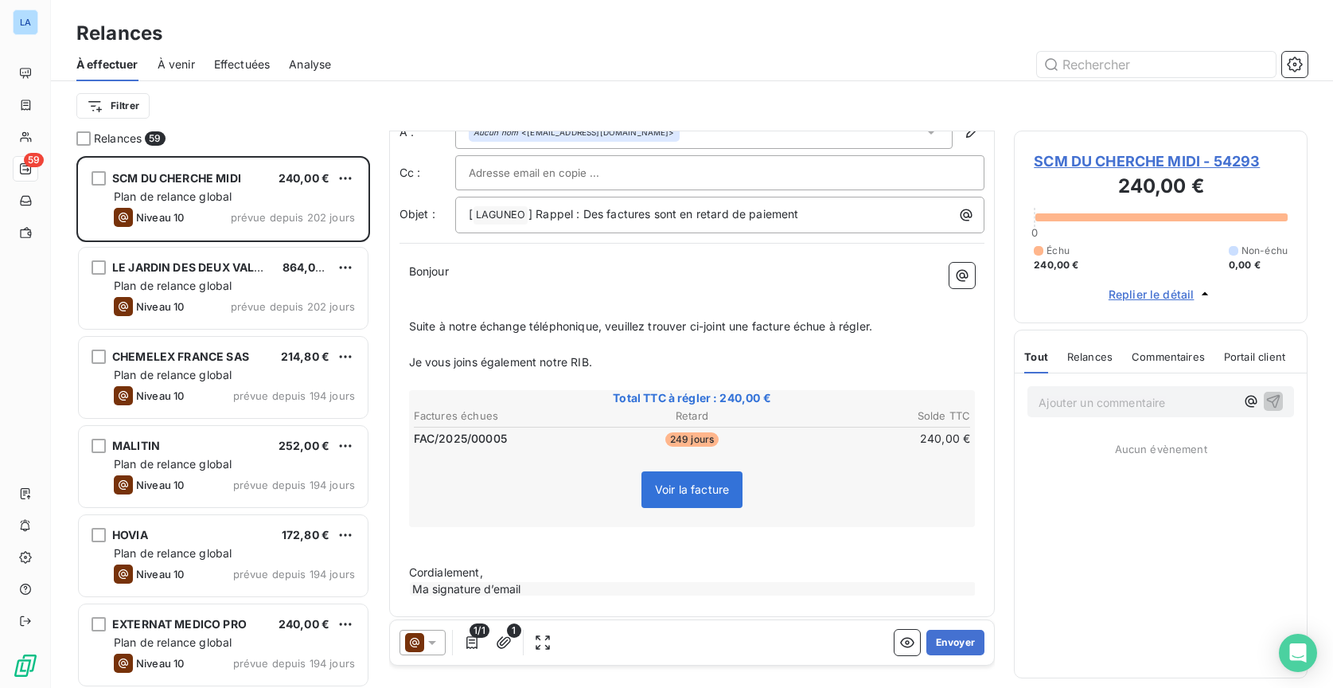
click at [747, 329] on span "Suite à notre échange téléphonique, veuillez trouver ci-joint une facture échue…" at bounding box center [640, 326] width 463 height 14
click at [930, 633] on button "Envoyer" at bounding box center [955, 642] width 58 height 25
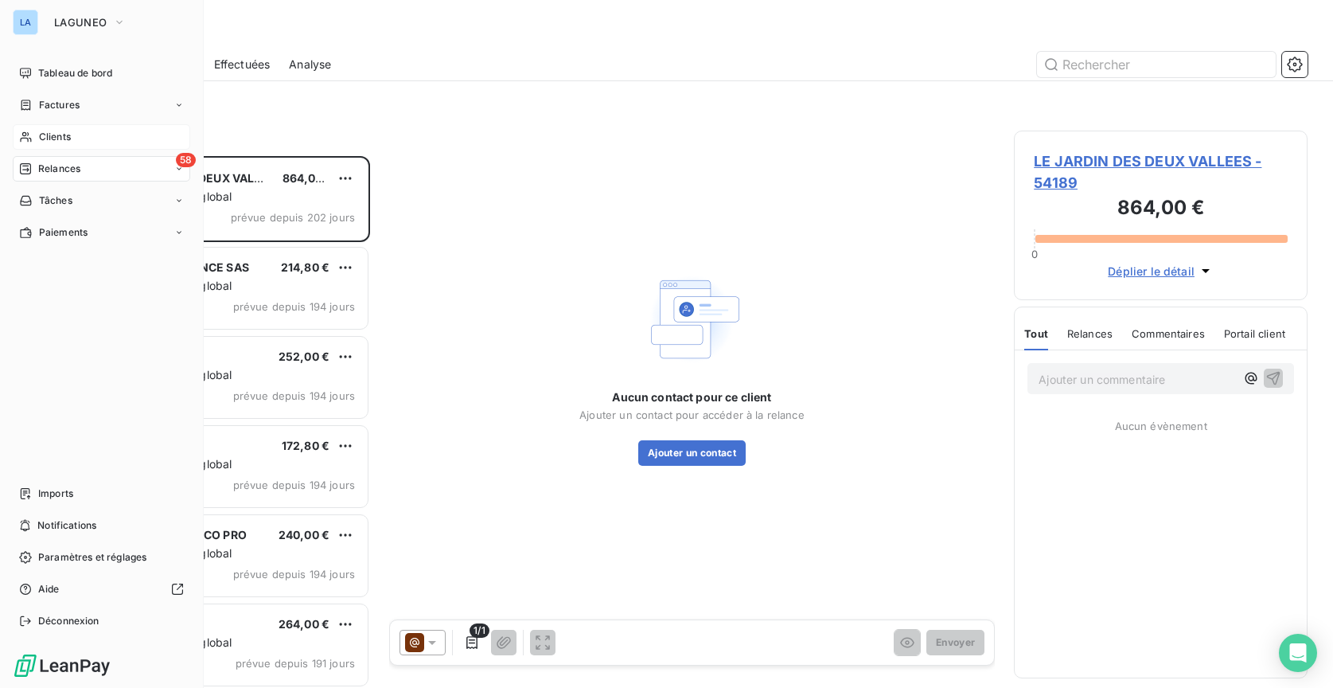
click at [49, 135] on span "Clients" at bounding box center [55, 137] width 32 height 14
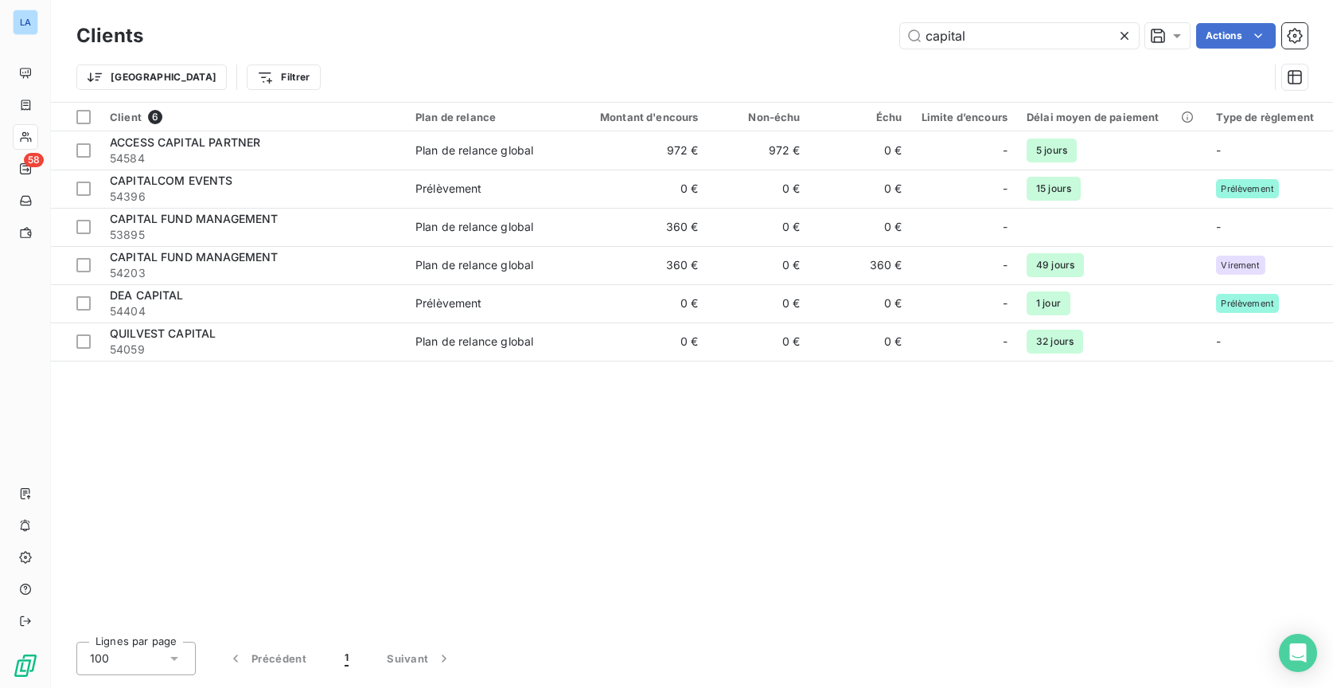
click at [474, 59] on div "Trier Filtrer" at bounding box center [691, 77] width 1231 height 49
click at [1070, 49] on div "Clients capital Actions" at bounding box center [691, 35] width 1231 height 33
click at [1069, 49] on div "Clients capital Actions" at bounding box center [691, 35] width 1231 height 33
click at [1067, 39] on input "capital" at bounding box center [1019, 35] width 239 height 25
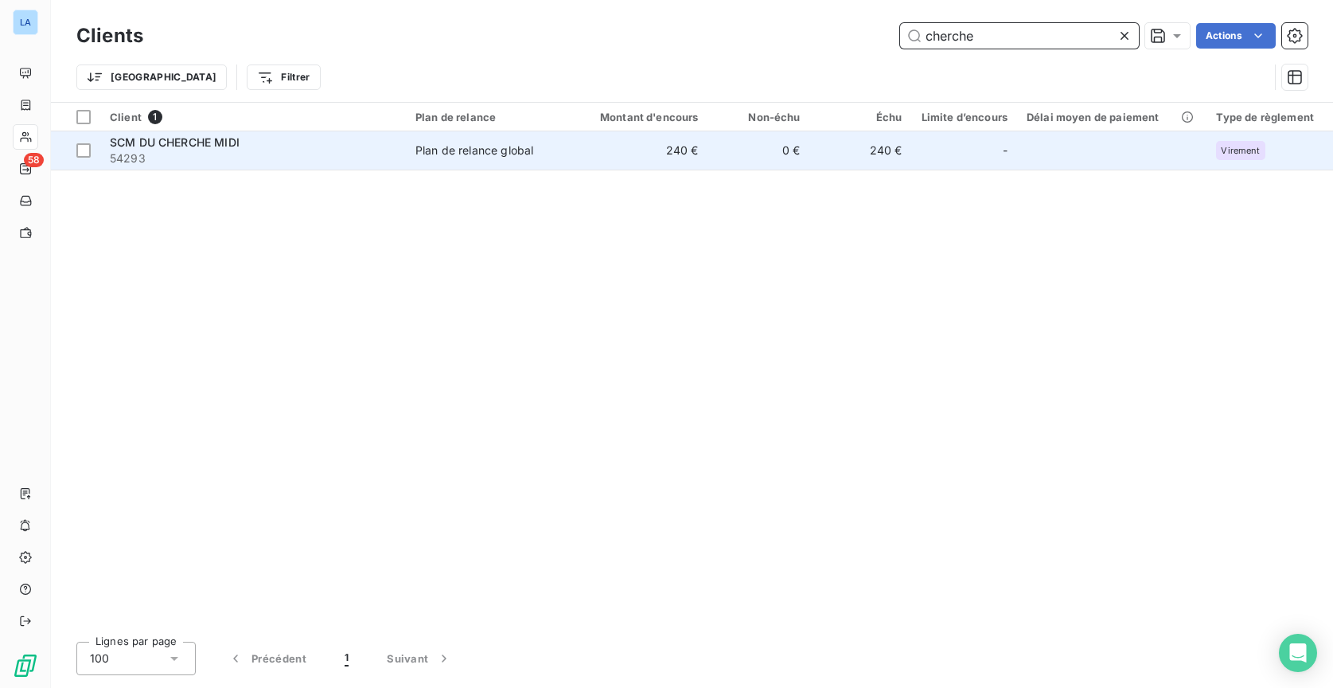
type input "cherche"
click at [331, 150] on span "54293" at bounding box center [253, 158] width 287 height 16
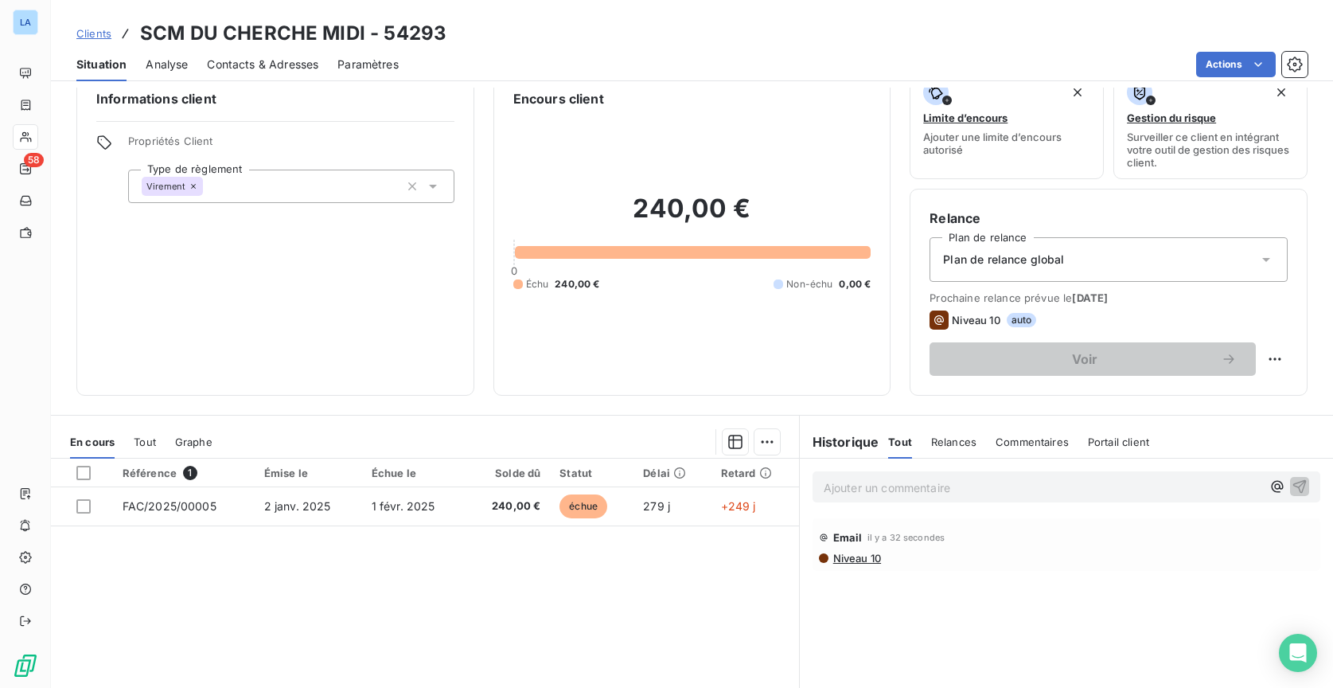
scroll to position [2, 0]
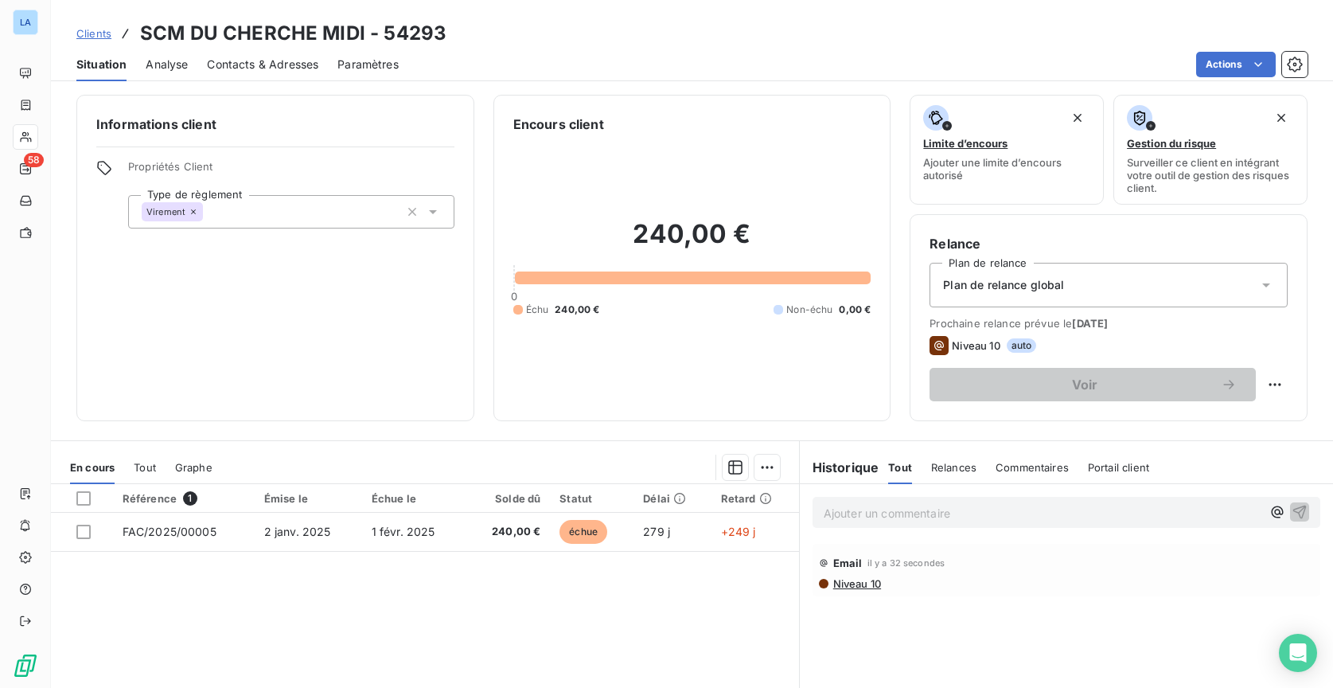
click at [262, 71] on span "Contacts & Adresses" at bounding box center [262, 65] width 111 height 16
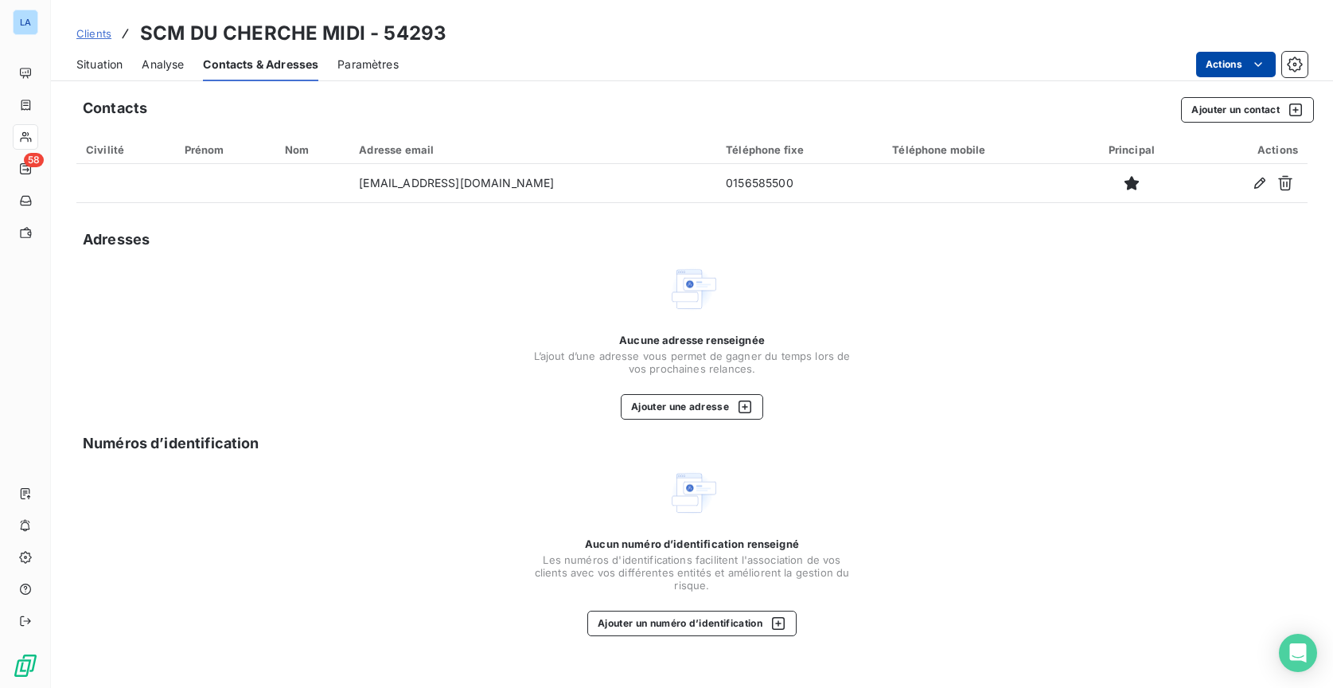
click at [716, 174] on td "0156585500" at bounding box center [799, 183] width 166 height 38
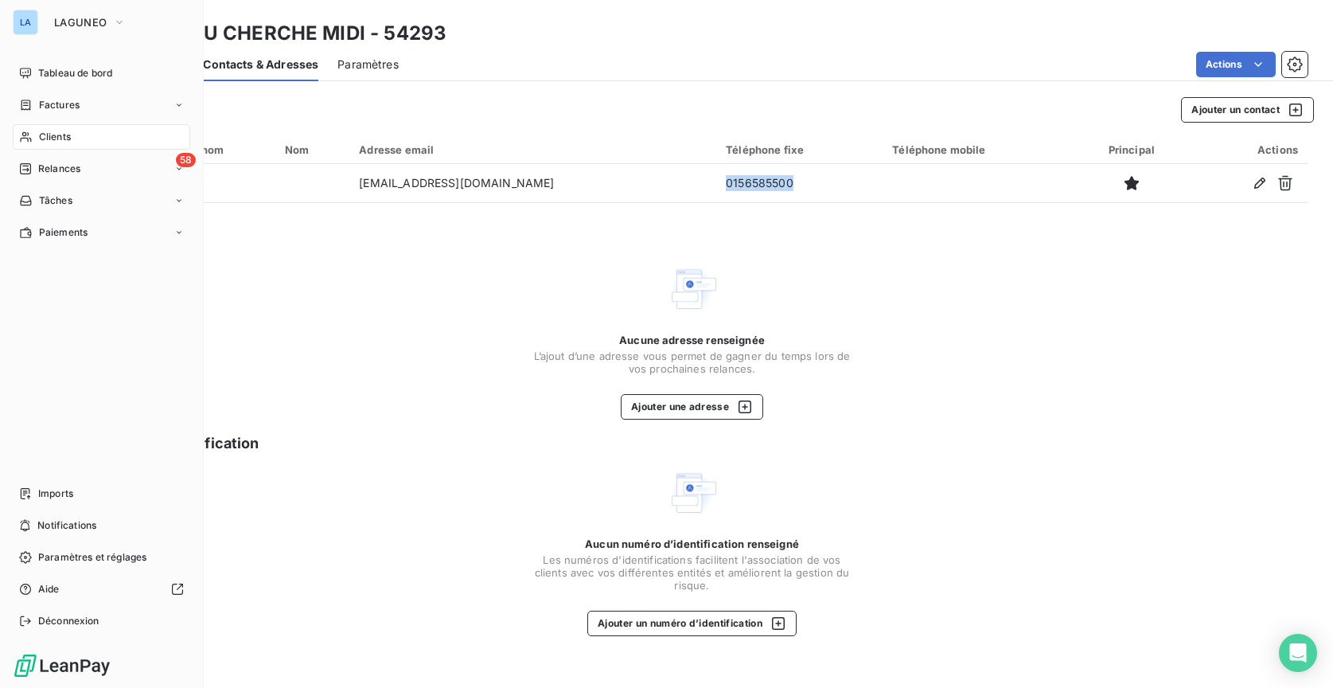
click at [53, 141] on span "Clients" at bounding box center [55, 137] width 32 height 14
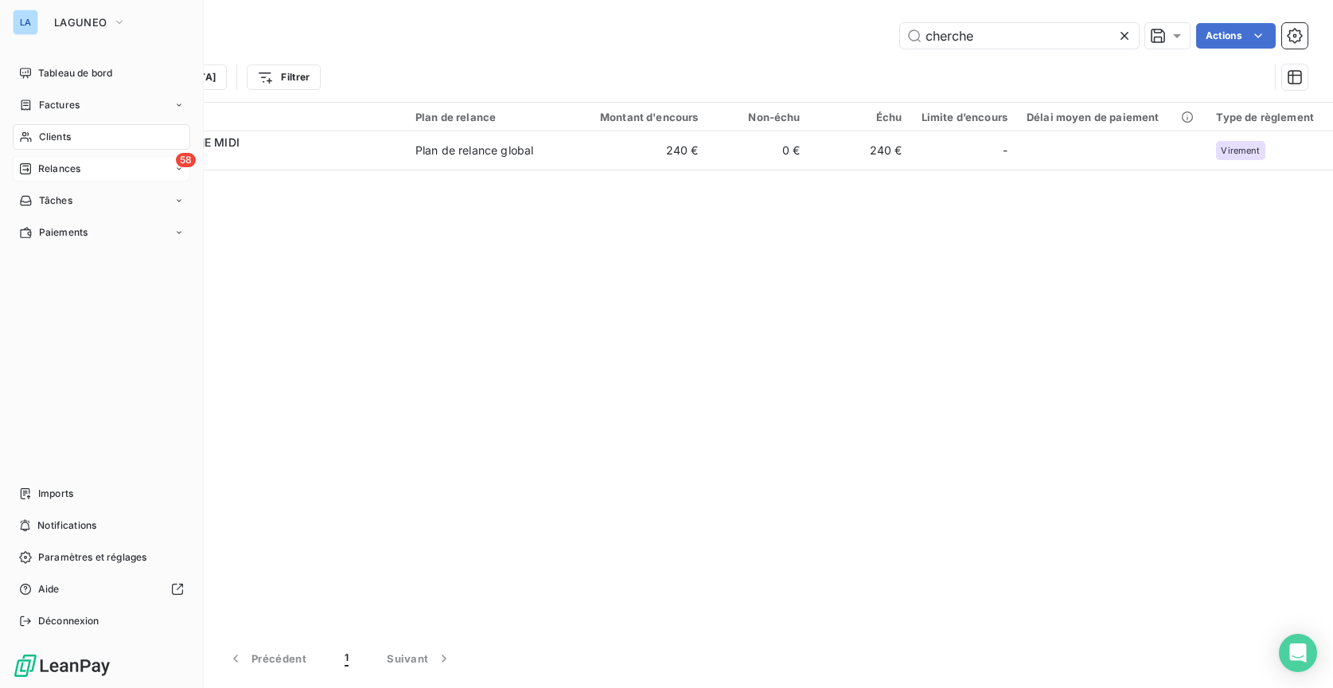
click at [72, 170] on span "Relances" at bounding box center [59, 169] width 42 height 14
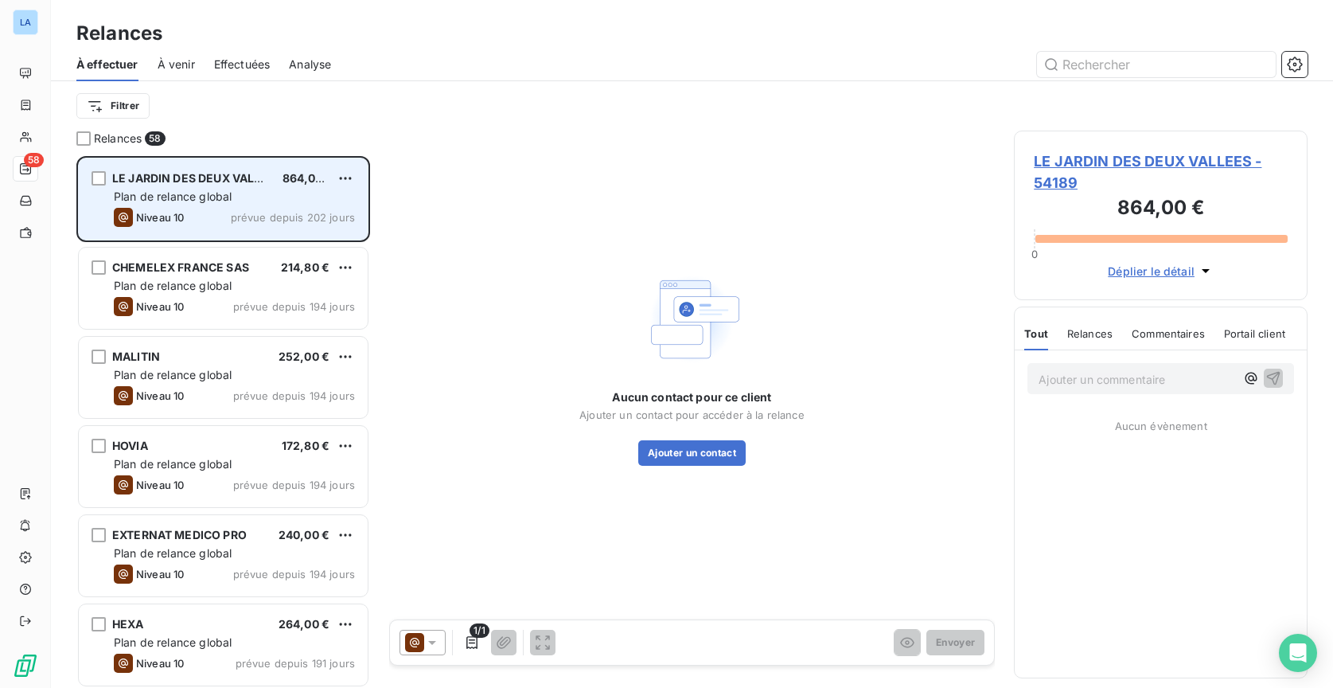
click at [274, 209] on div "Niveau 10 prévue depuis 202 jours" at bounding box center [234, 217] width 241 height 19
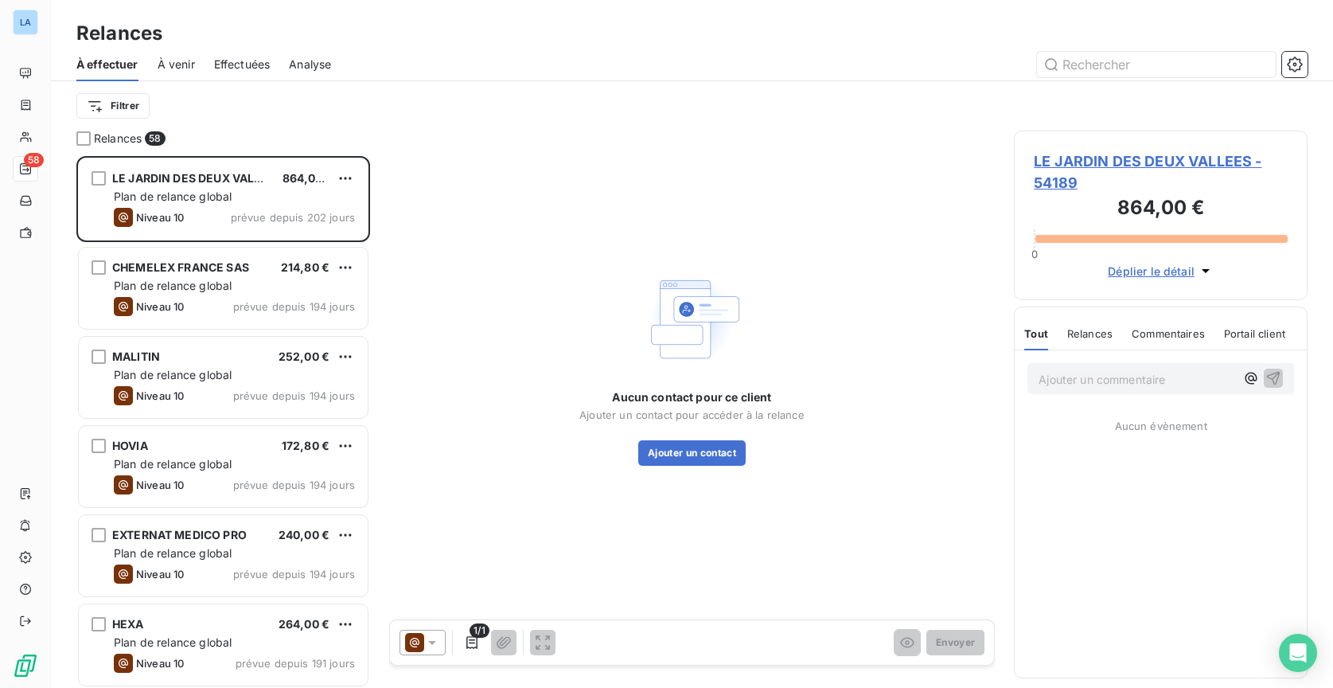
click at [1164, 275] on span "Déplier le détail" at bounding box center [1151, 271] width 87 height 17
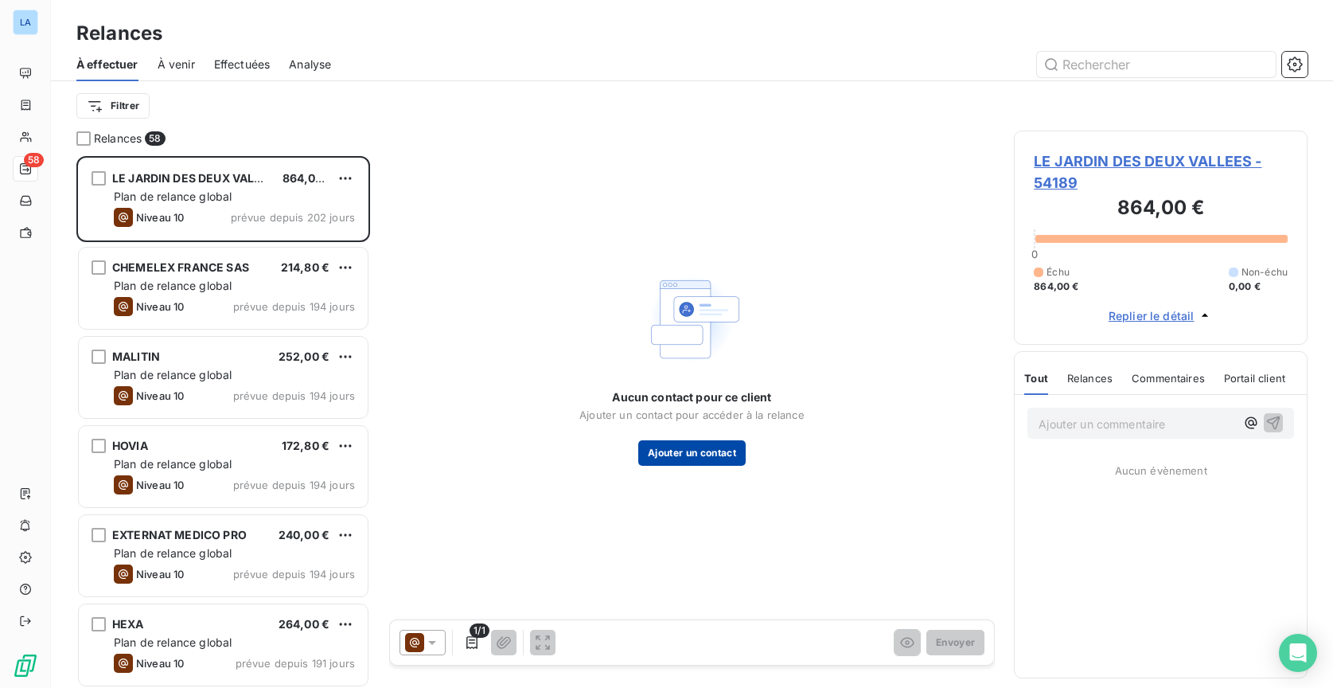
click at [726, 447] on button "Ajouter un contact" at bounding box center [691, 452] width 107 height 25
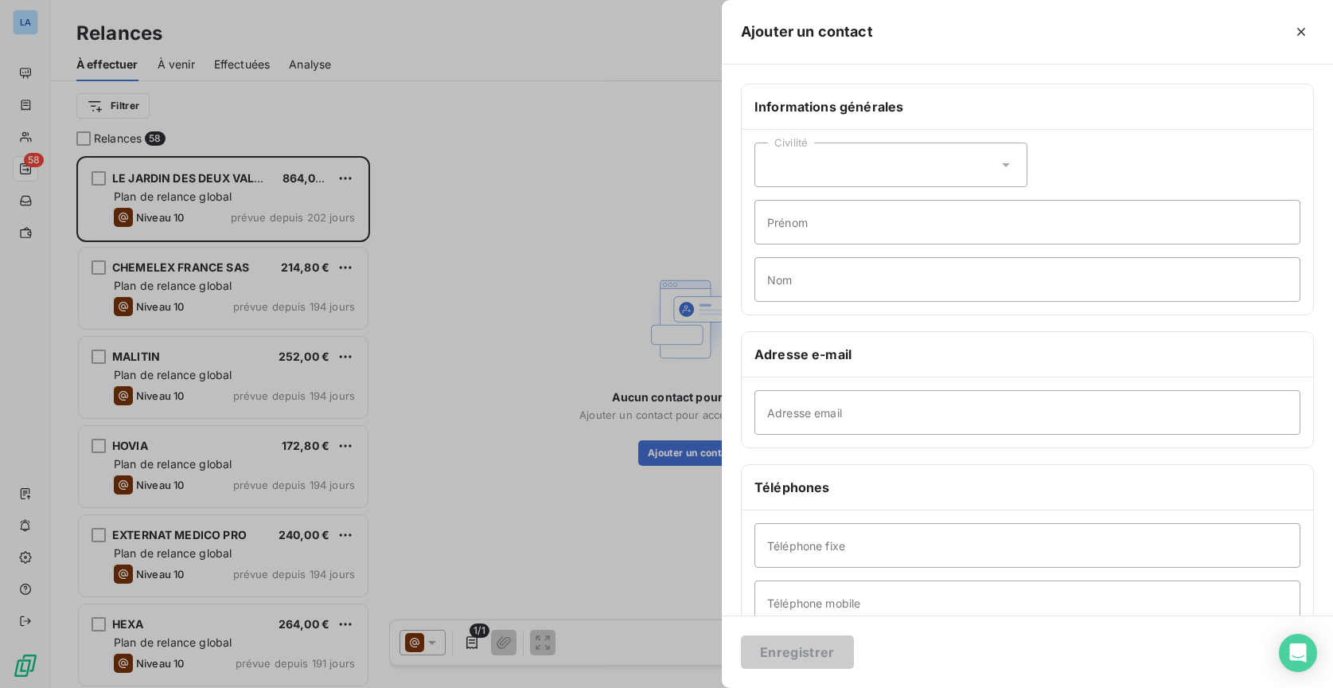
click at [926, 517] on div "Téléphone fixe Téléphone mobile" at bounding box center [1027, 573] width 571 height 127
paste input "p.vasseur@jardindesdeuxvallees.fr"
type input "p.vasseur@jardindesdeuxvallees.fr"
click at [825, 154] on div "Civilité" at bounding box center [891, 164] width 273 height 45
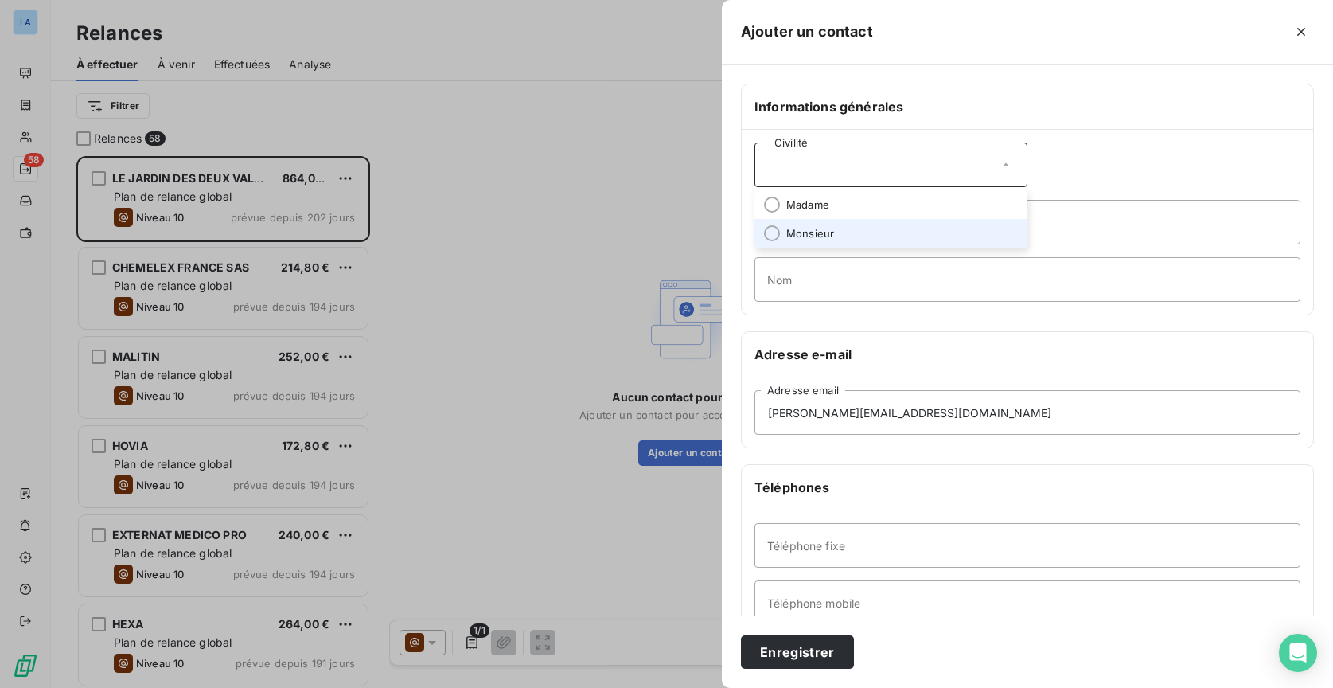
click at [837, 236] on li "Monsieur" at bounding box center [891, 233] width 273 height 29
type input "P"
type input "Vasseur"
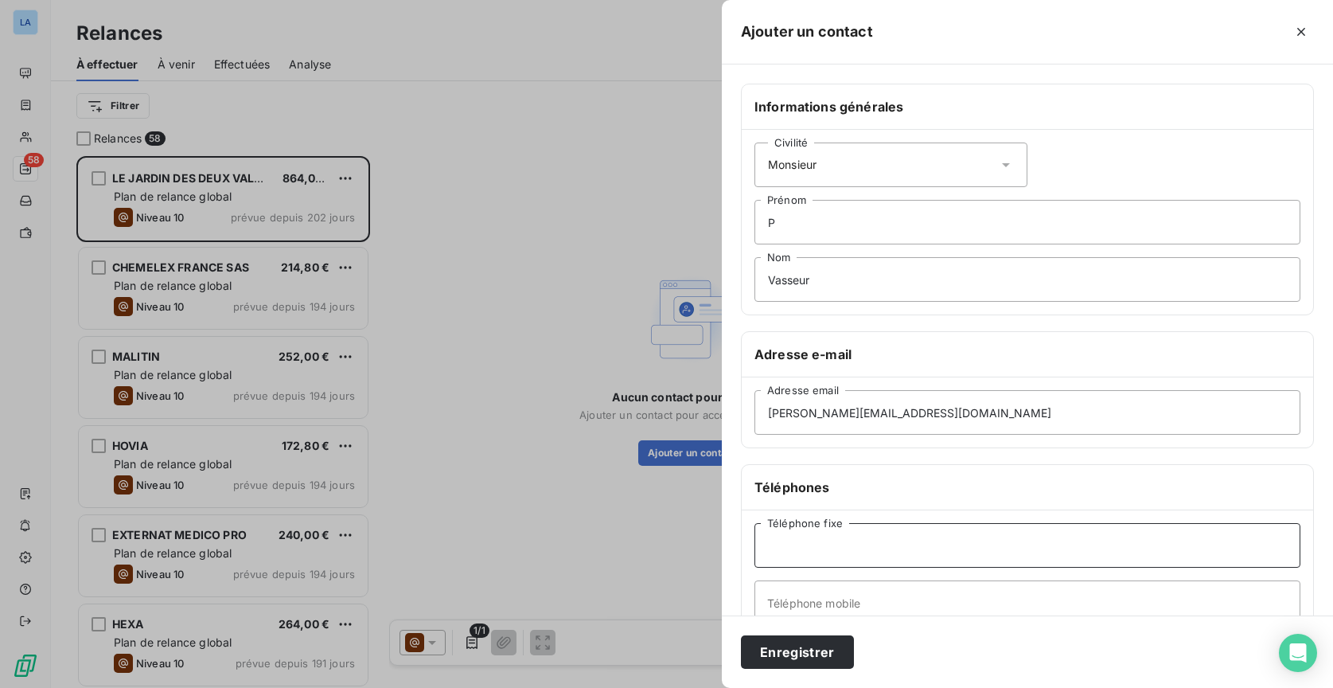
click at [876, 535] on input "Téléphone fixe" at bounding box center [1028, 545] width 546 height 45
click at [852, 544] on input "Téléphone fixe" at bounding box center [1028, 545] width 546 height 45
paste input "03 44 23 23 40"
type input "03 44 23 23 40"
click at [798, 658] on button "Enregistrer" at bounding box center [797, 651] width 113 height 33
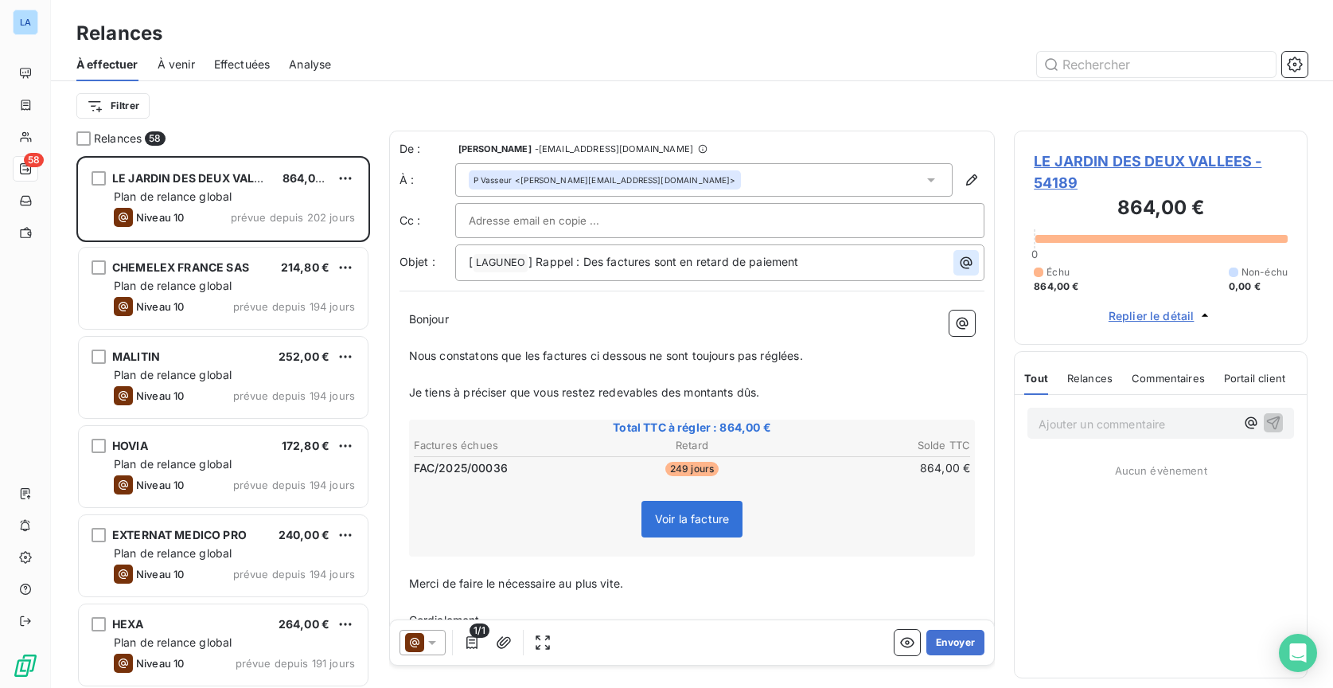
click at [960, 267] on icon "button" at bounding box center [966, 263] width 16 height 16
click at [960, 266] on html "LA 58 Relances À effectuer À venir Effectuées Analyse Filtrer Relances 58 LE JA…" at bounding box center [666, 344] width 1333 height 688
click at [957, 325] on icon "button" at bounding box center [963, 324] width 12 height 12
click at [628, 353] on html "LA 58 Relances À effectuer À venir Effectuées Analyse Filtrer Relances 58 LE JA…" at bounding box center [666, 344] width 1333 height 688
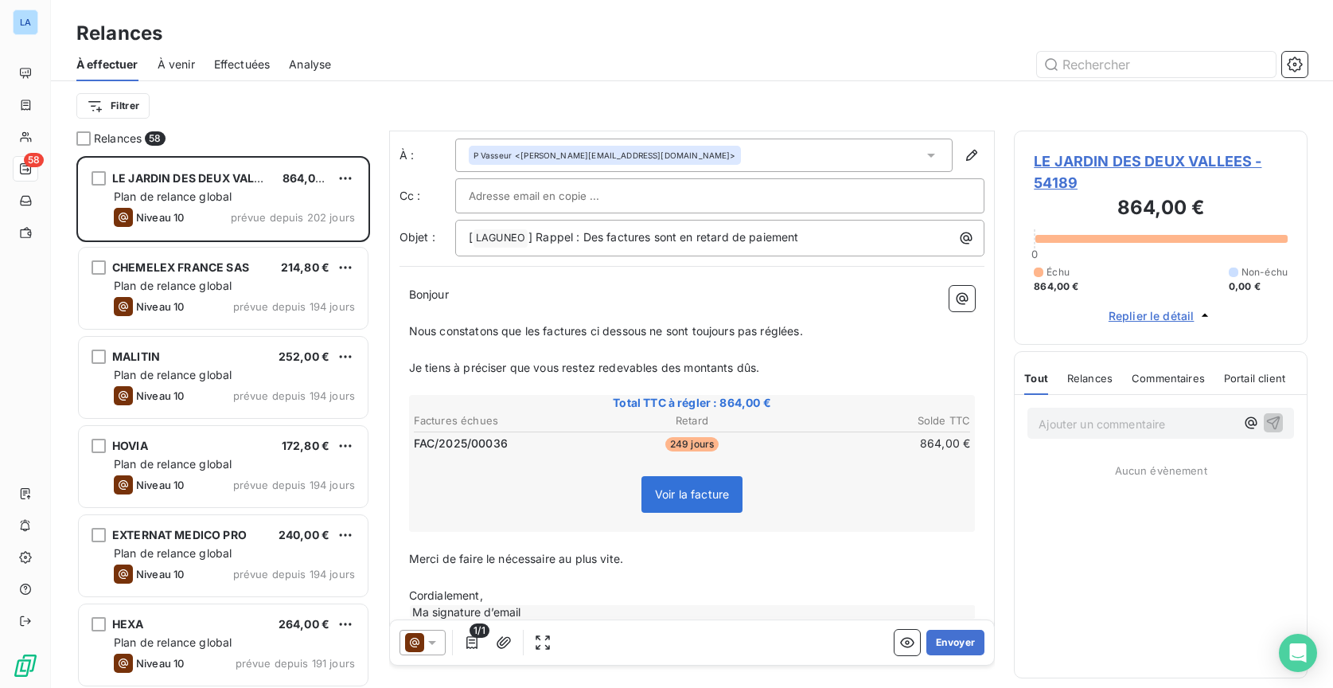
scroll to position [49, 0]
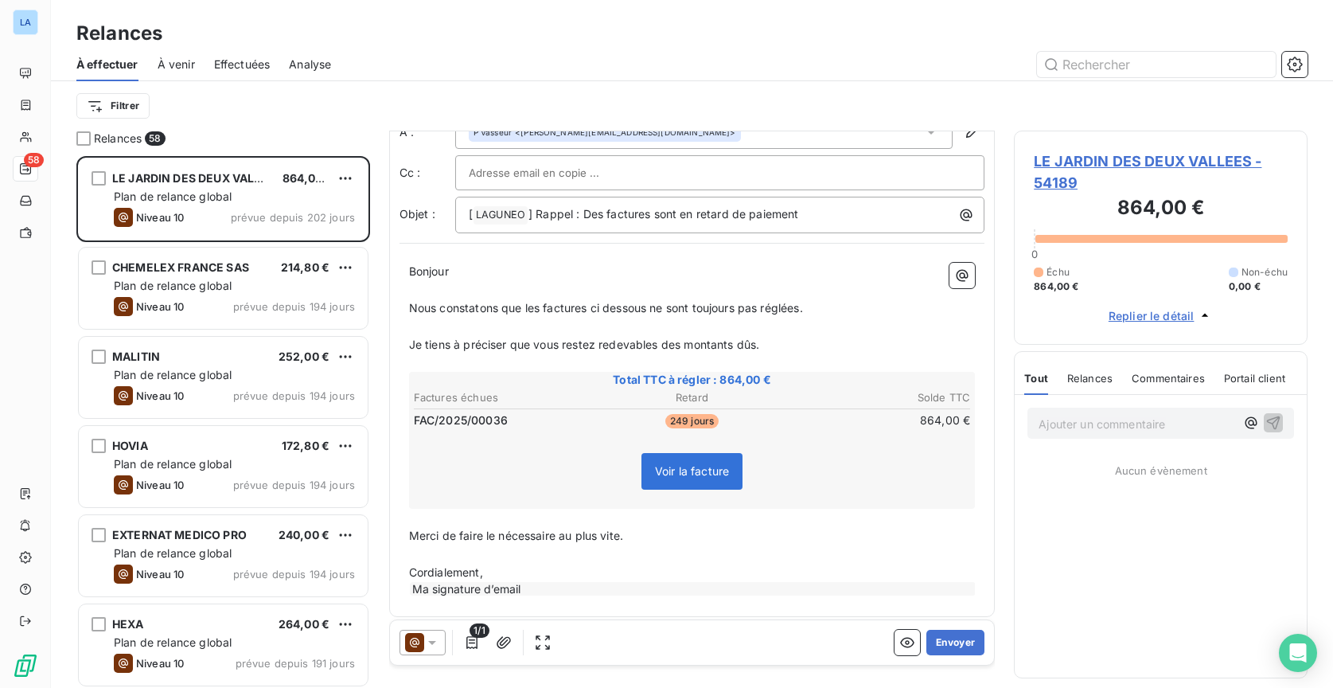
click at [442, 645] on div at bounding box center [423, 642] width 46 height 25
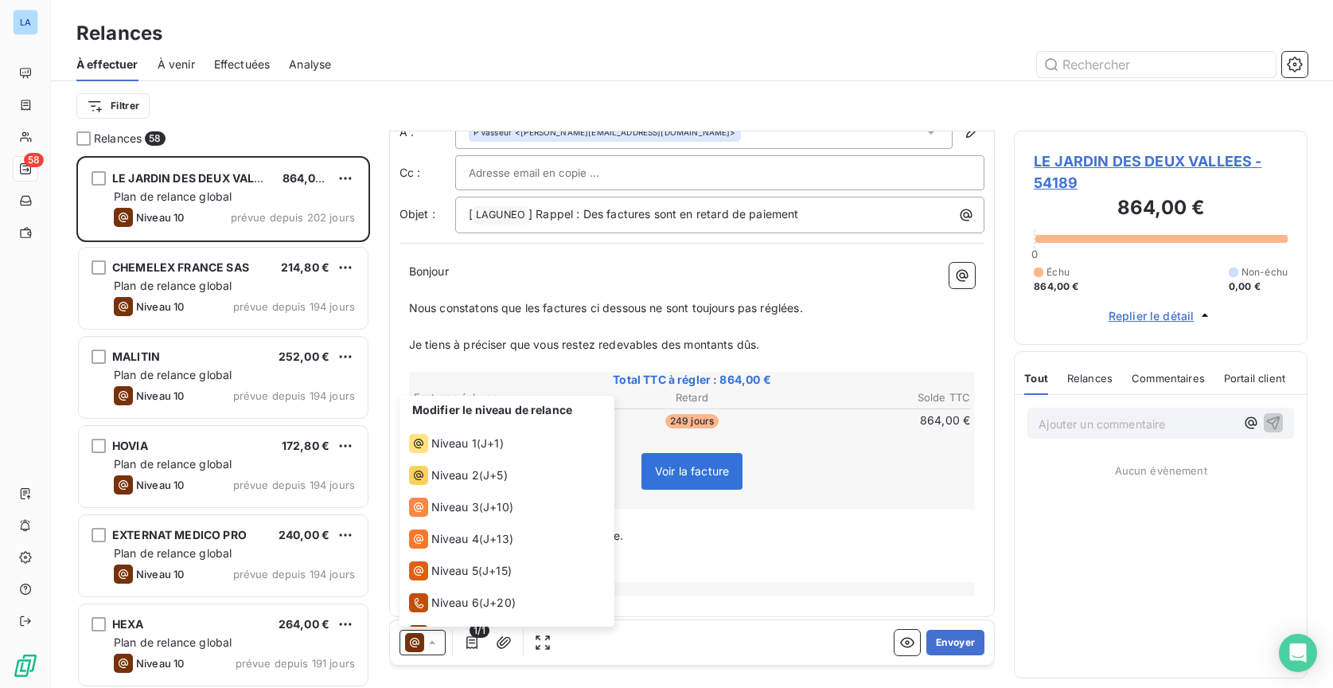
scroll to position [119, 0]
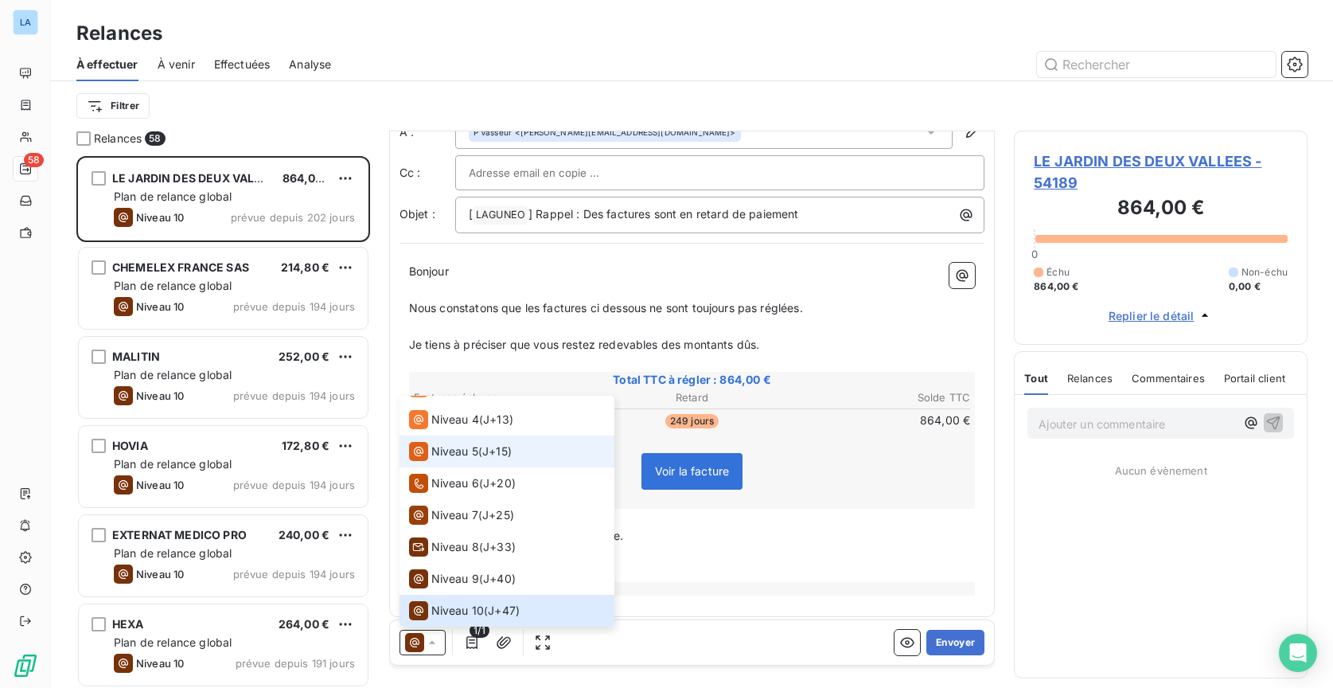
click at [556, 455] on li "Niveau 5 ( J+15 )" at bounding box center [507, 451] width 215 height 32
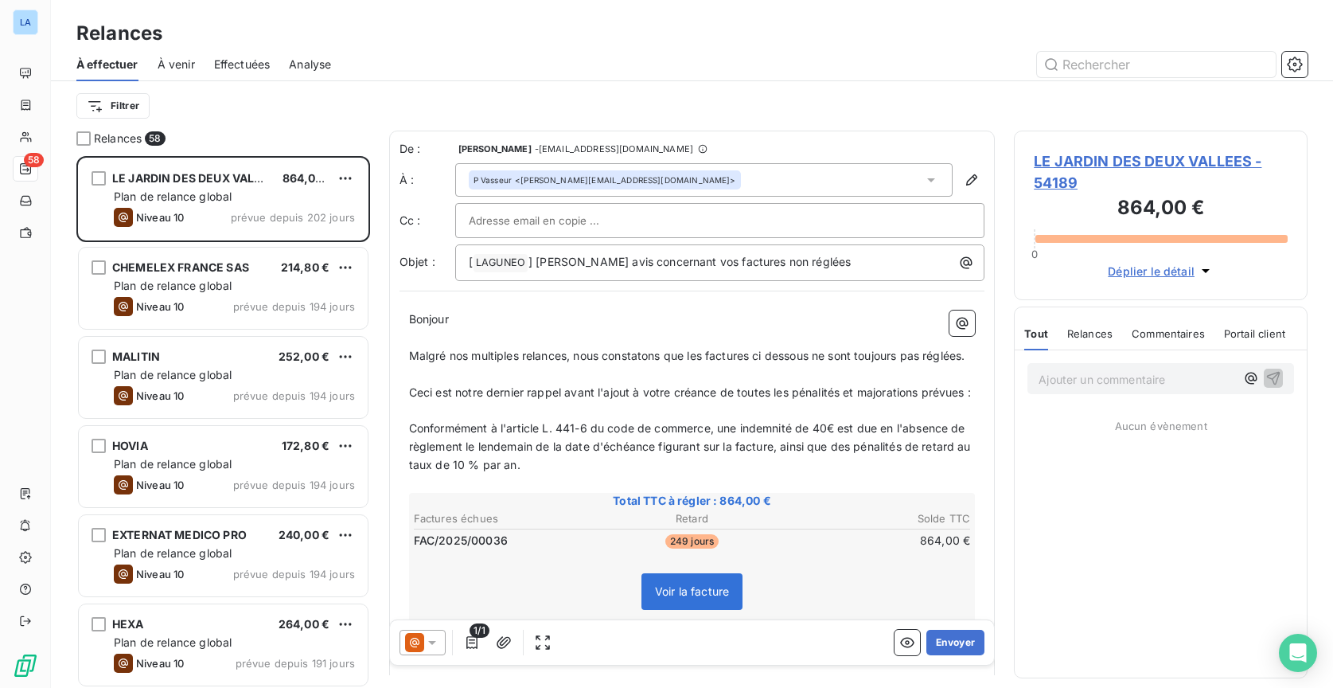
click at [435, 644] on icon at bounding box center [432, 642] width 16 height 16
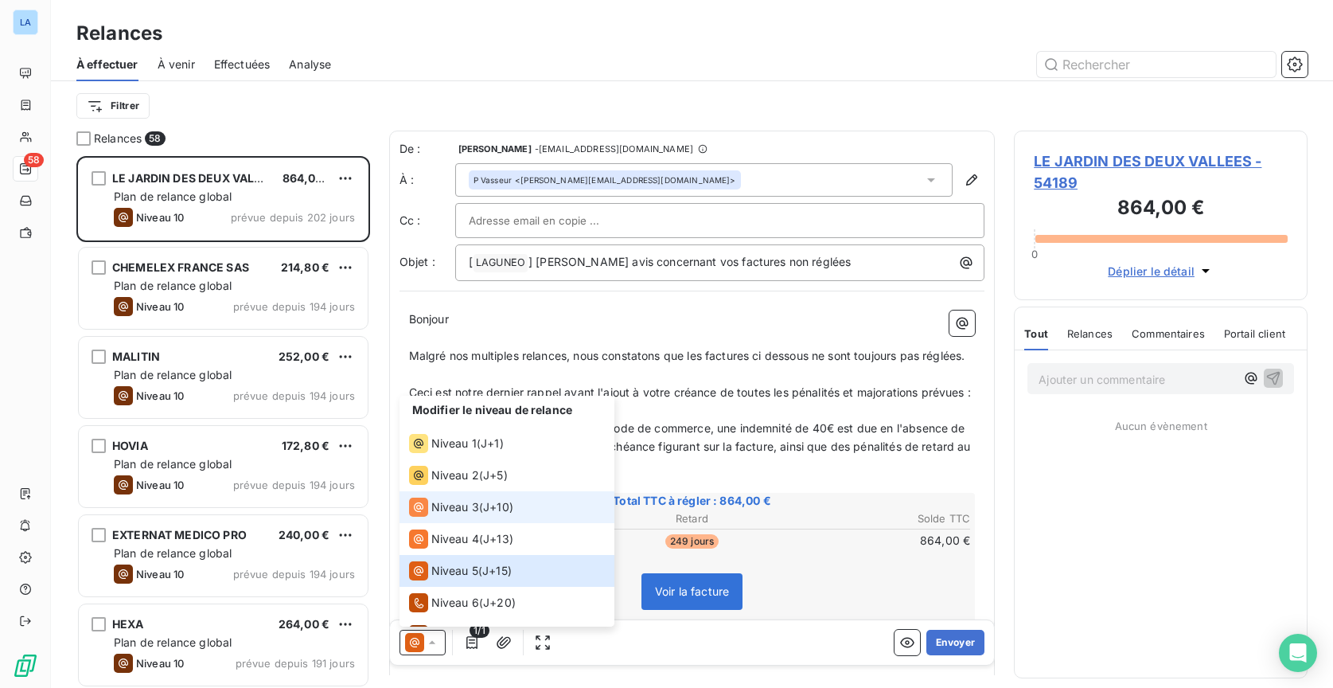
click at [491, 497] on li "Niveau 3 ( J+10 )" at bounding box center [507, 507] width 215 height 32
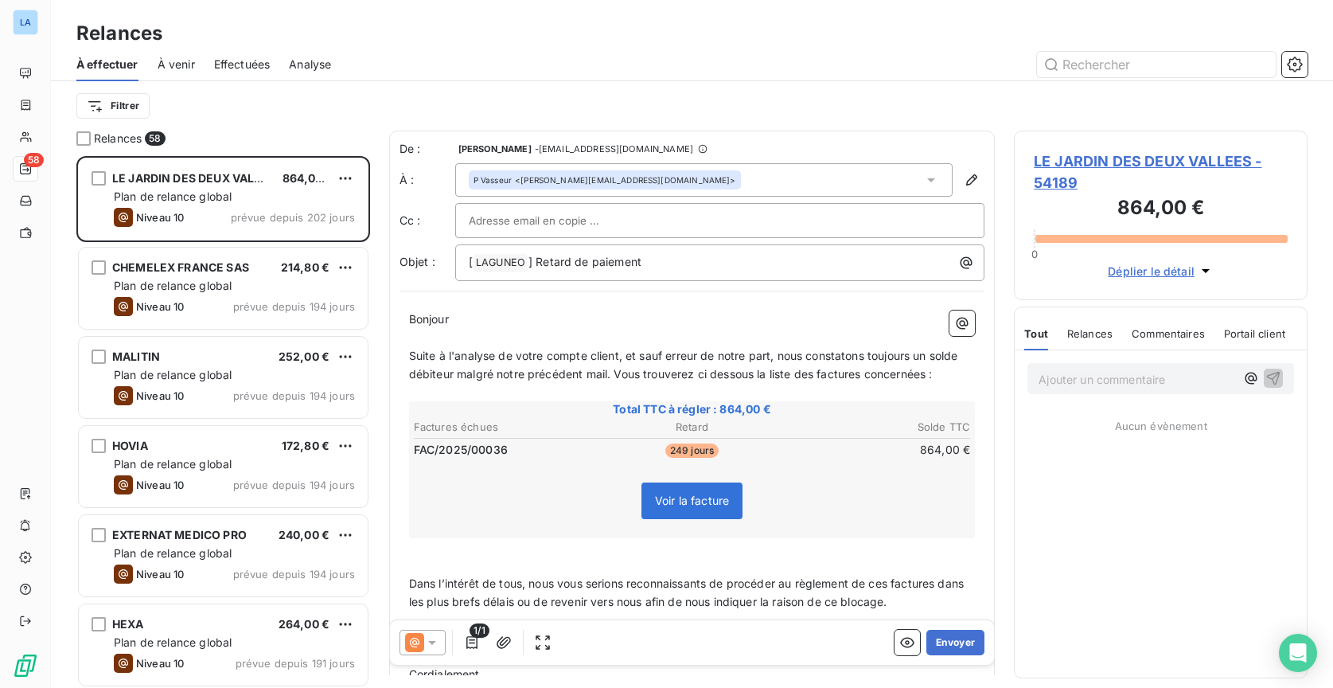
click at [427, 644] on icon at bounding box center [432, 642] width 16 height 16
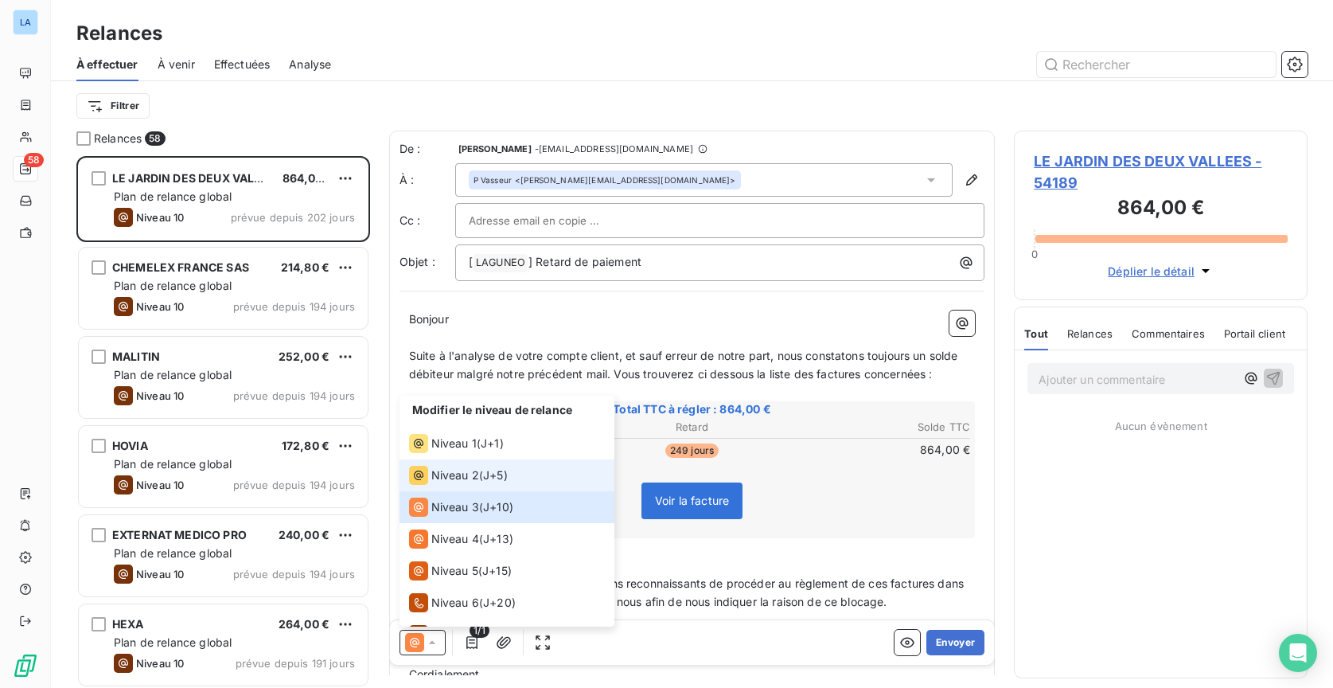
click at [508, 482] on span "J+5 )" at bounding box center [495, 475] width 25 height 16
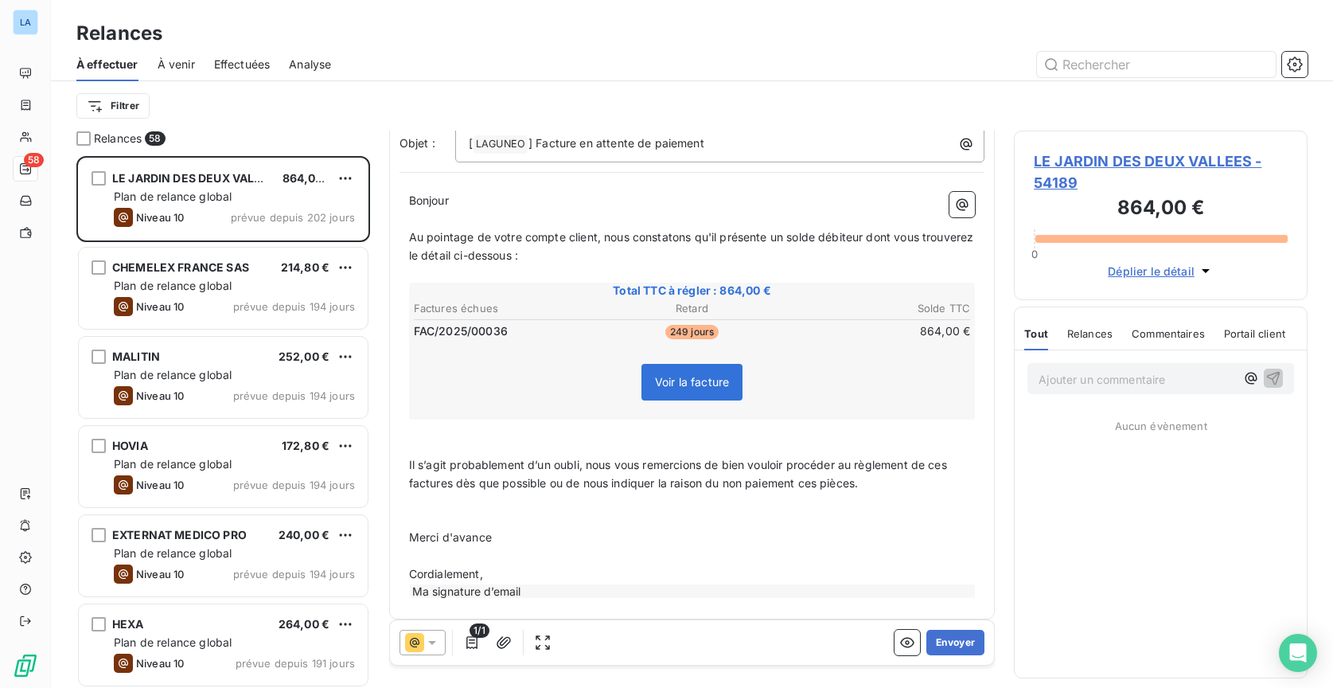
scroll to position [0, 0]
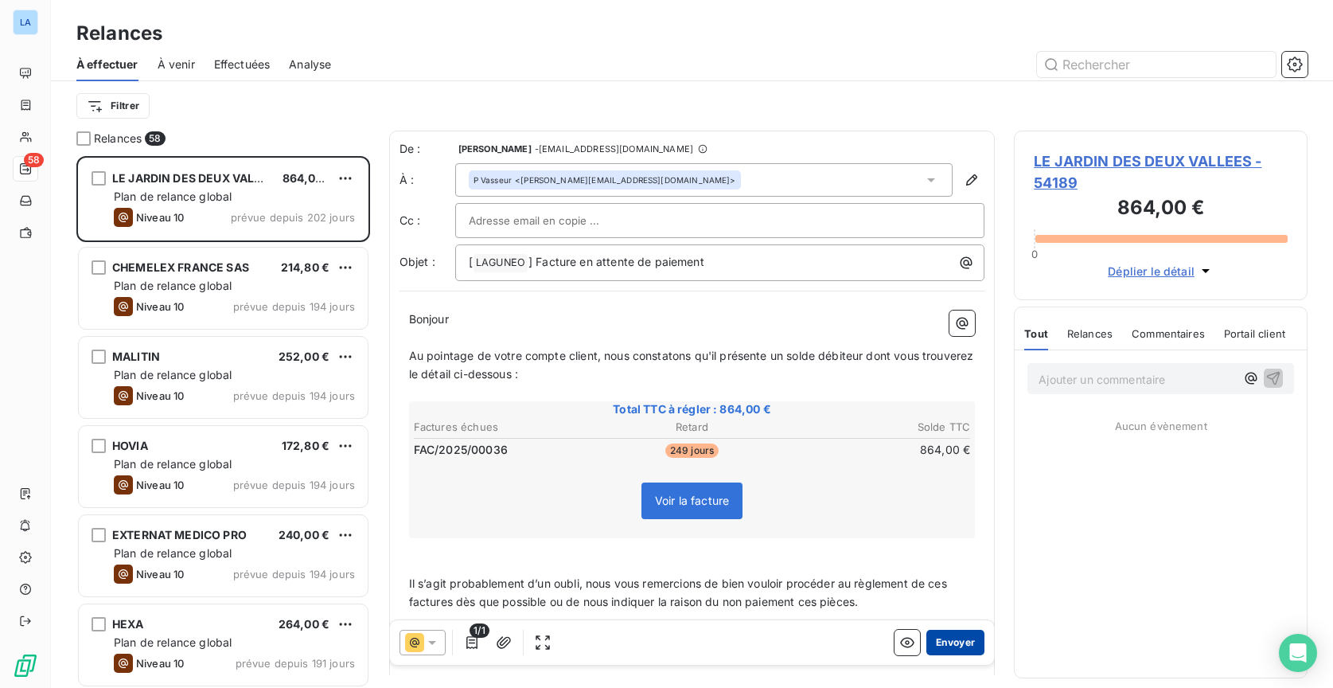
click at [946, 648] on button "Envoyer" at bounding box center [955, 642] width 58 height 25
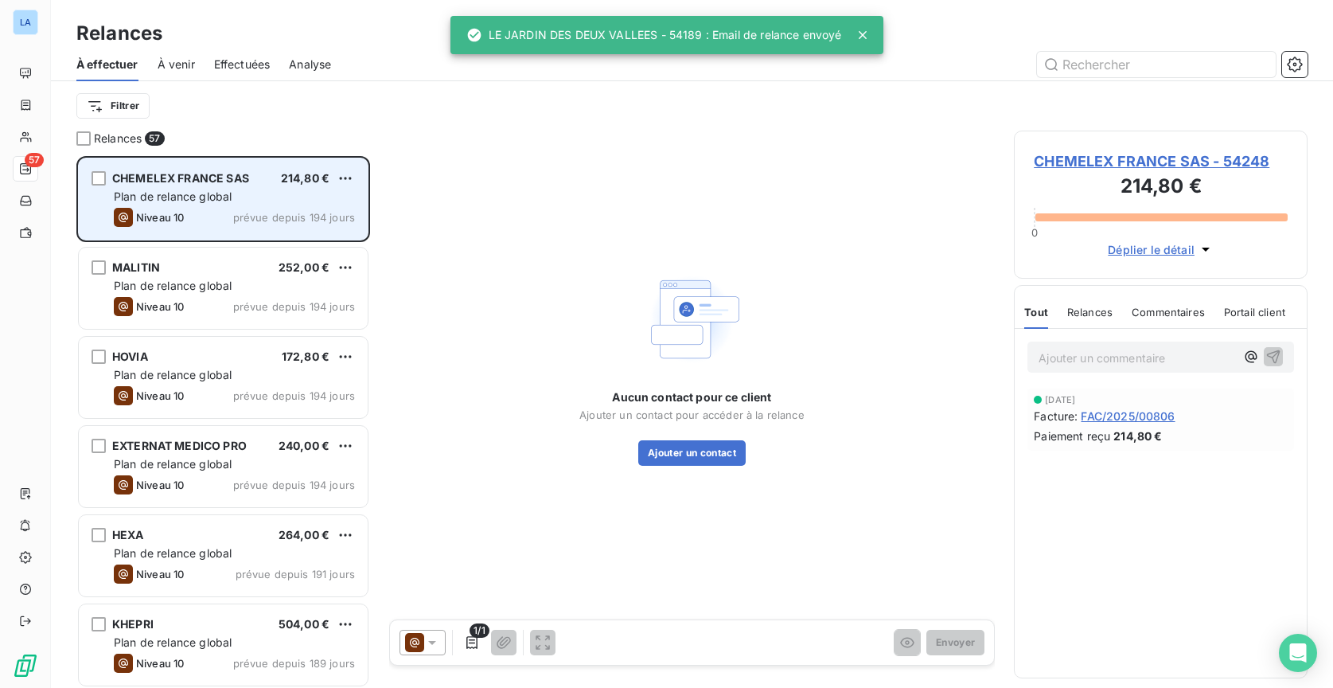
click at [240, 204] on div "Plan de relance global" at bounding box center [234, 197] width 241 height 16
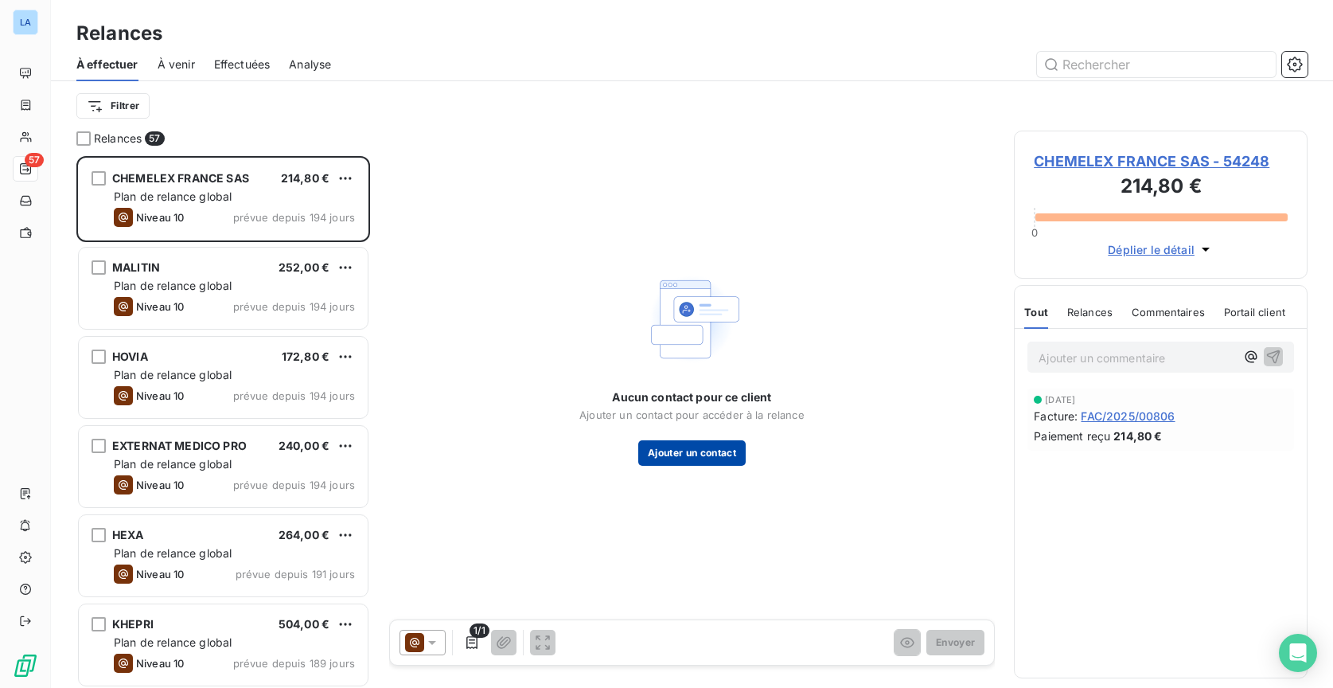
click at [685, 460] on button "Ajouter un contact" at bounding box center [691, 452] width 107 height 25
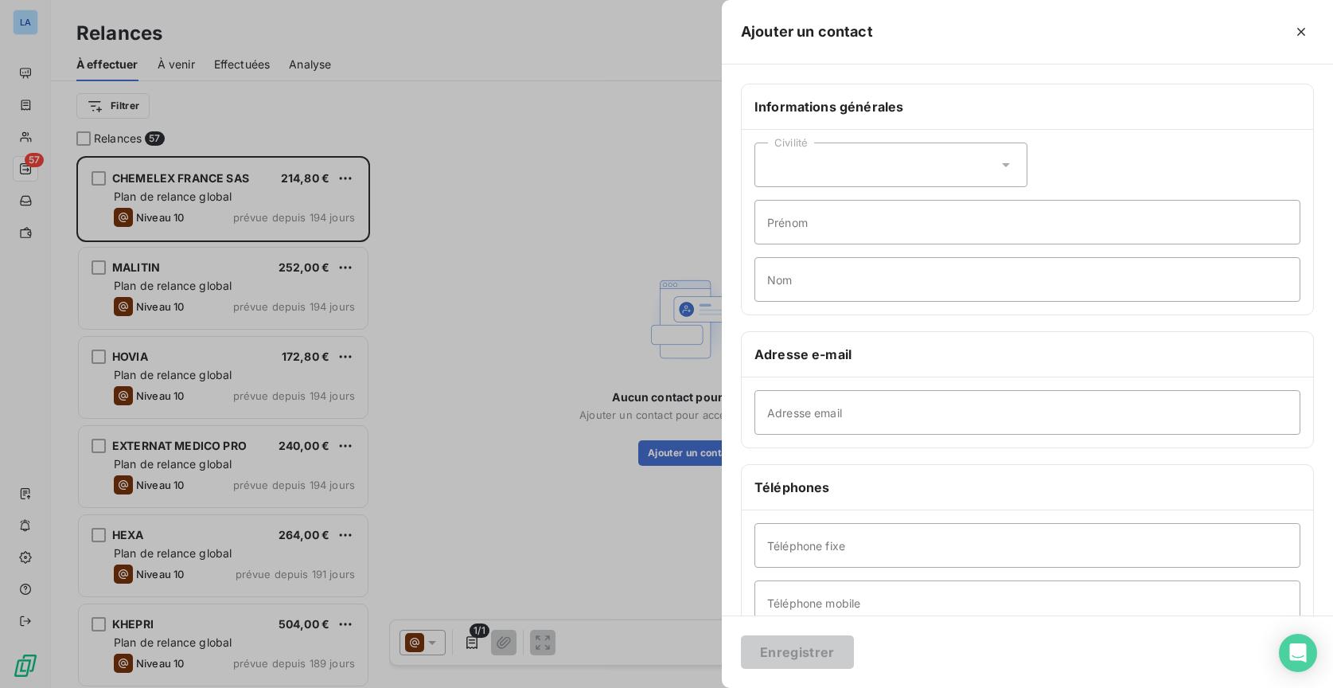
click at [837, 475] on div "Téléphones" at bounding box center [1027, 487] width 571 height 45
click at [839, 521] on div "Téléphone fixe Téléphone mobile" at bounding box center [1027, 573] width 571 height 127
paste input "Eric.Fiore@nvent.com"
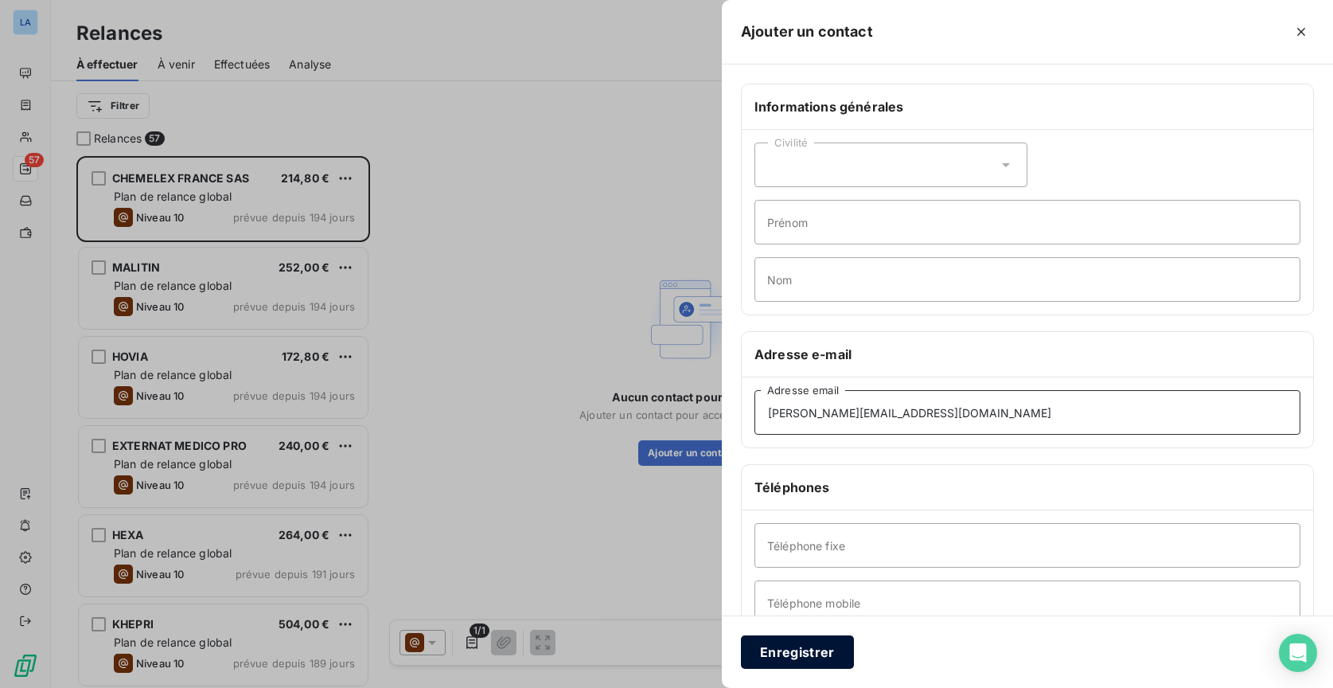
type input "Eric.Fiore@nvent.com"
click at [805, 651] on button "Enregistrer" at bounding box center [797, 651] width 113 height 33
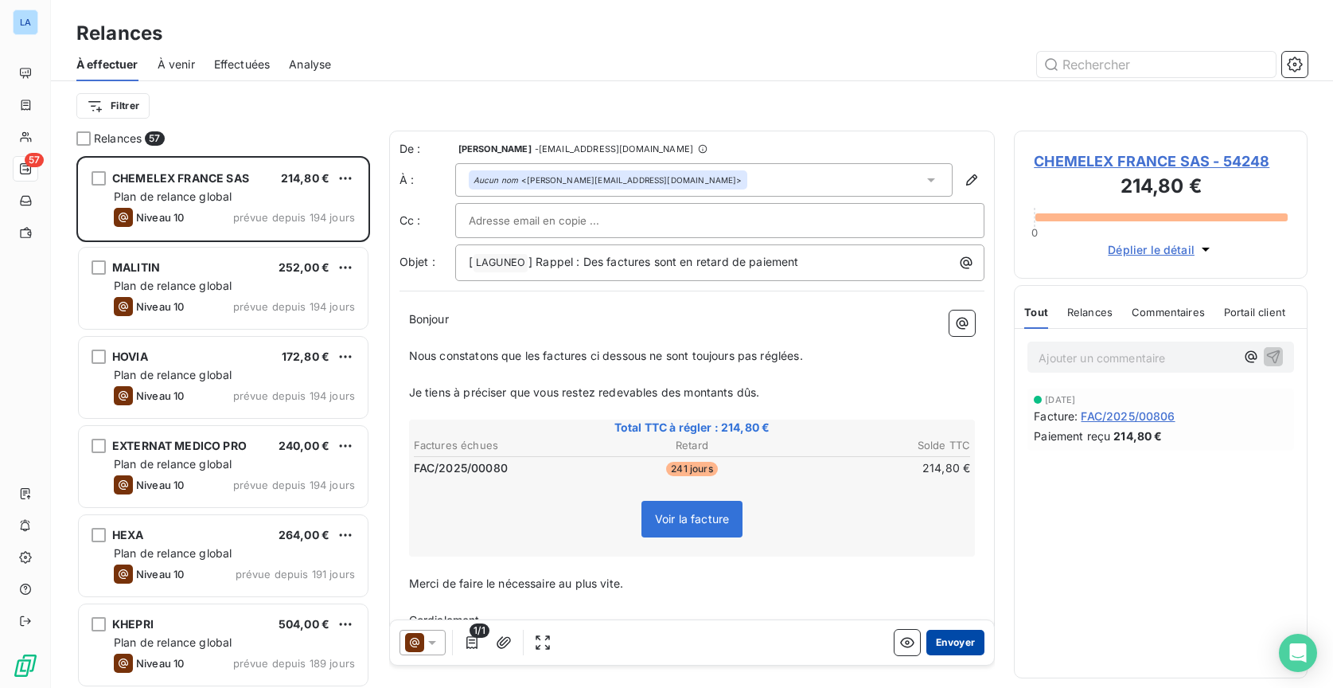
click at [955, 646] on button "Envoyer" at bounding box center [955, 642] width 58 height 25
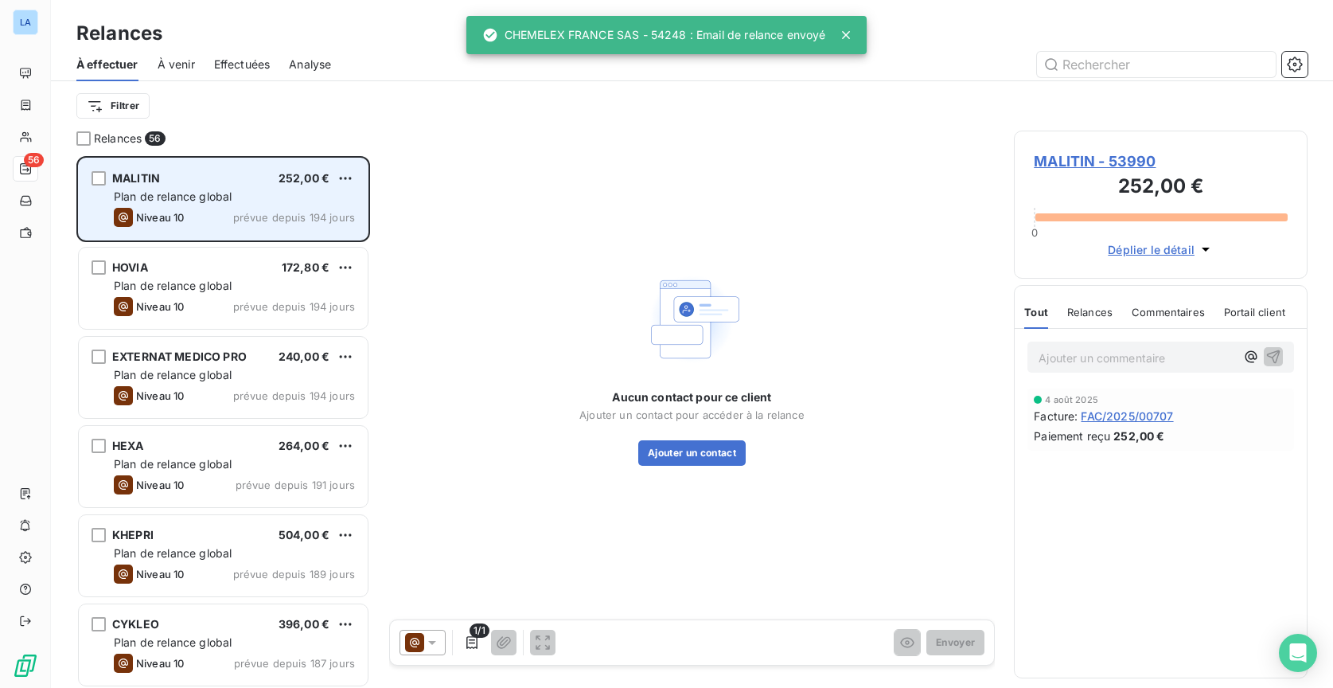
click at [261, 214] on span "prévue depuis 194 jours" at bounding box center [294, 217] width 122 height 13
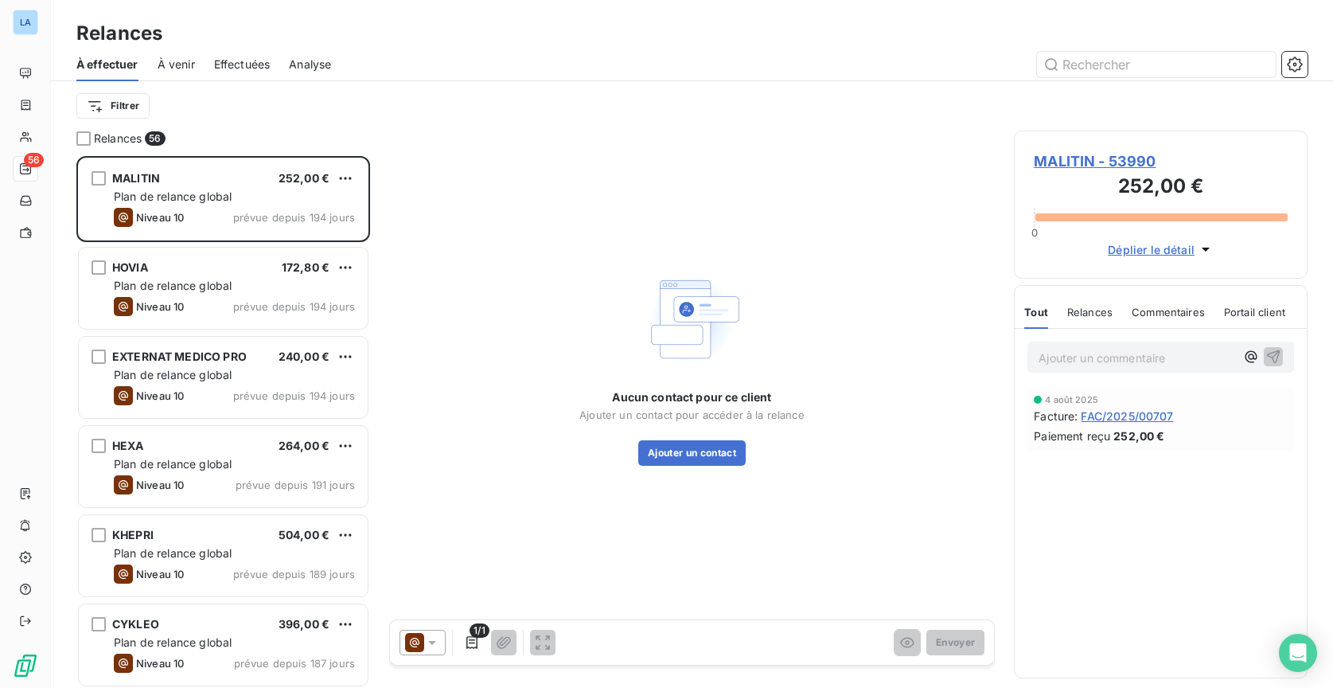
click at [1132, 250] on span "Déplier le détail" at bounding box center [1151, 249] width 87 height 17
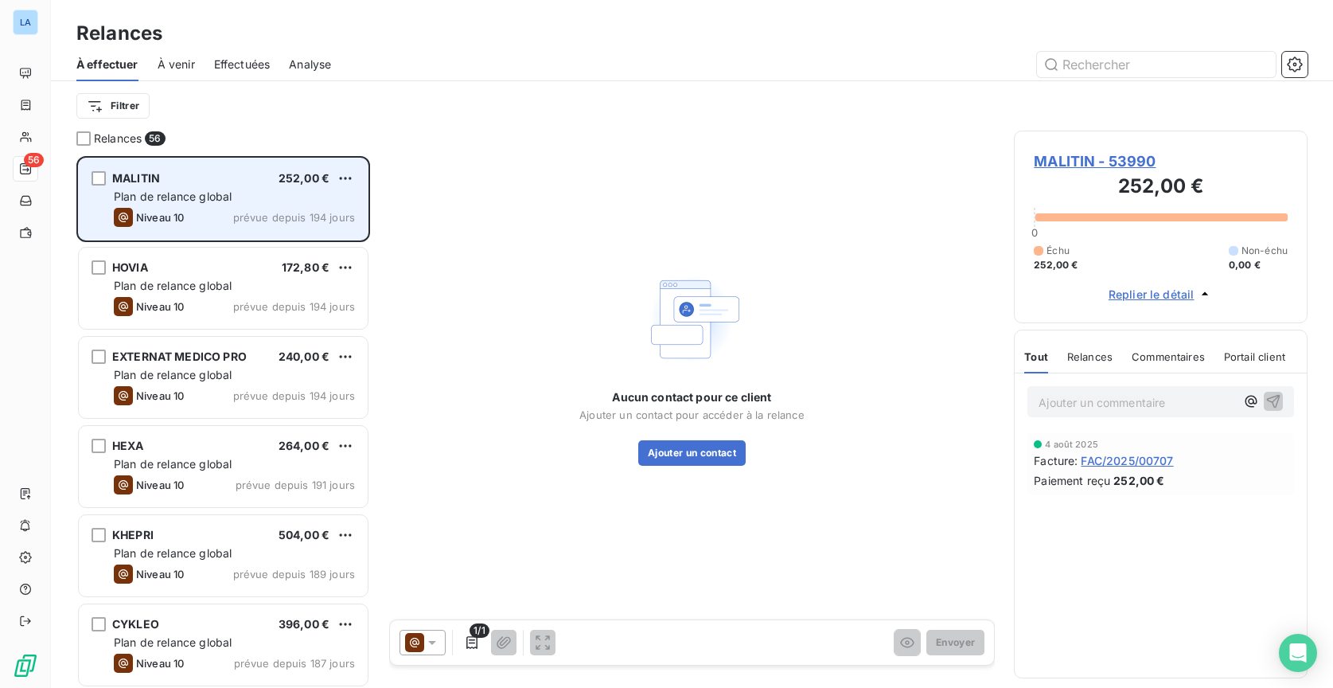
click at [275, 197] on div "Plan de relance global" at bounding box center [234, 197] width 241 height 16
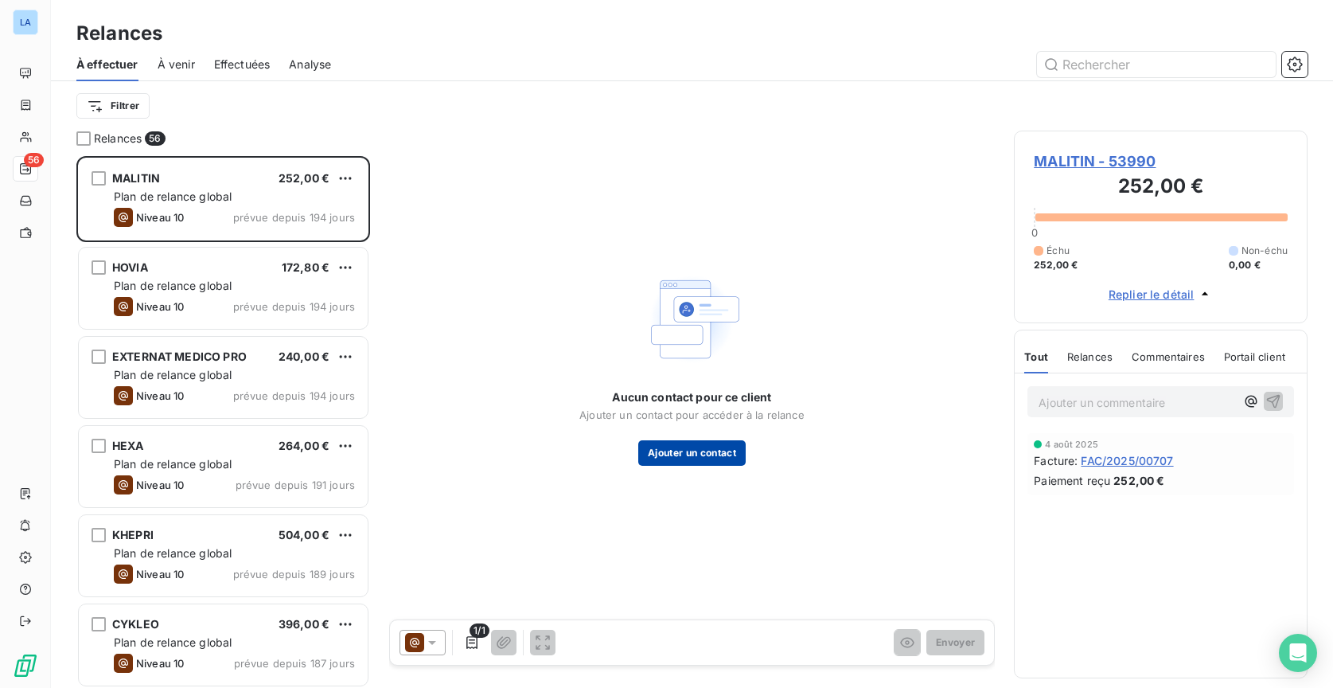
click at [689, 452] on button "Ajouter un contact" at bounding box center [691, 452] width 107 height 25
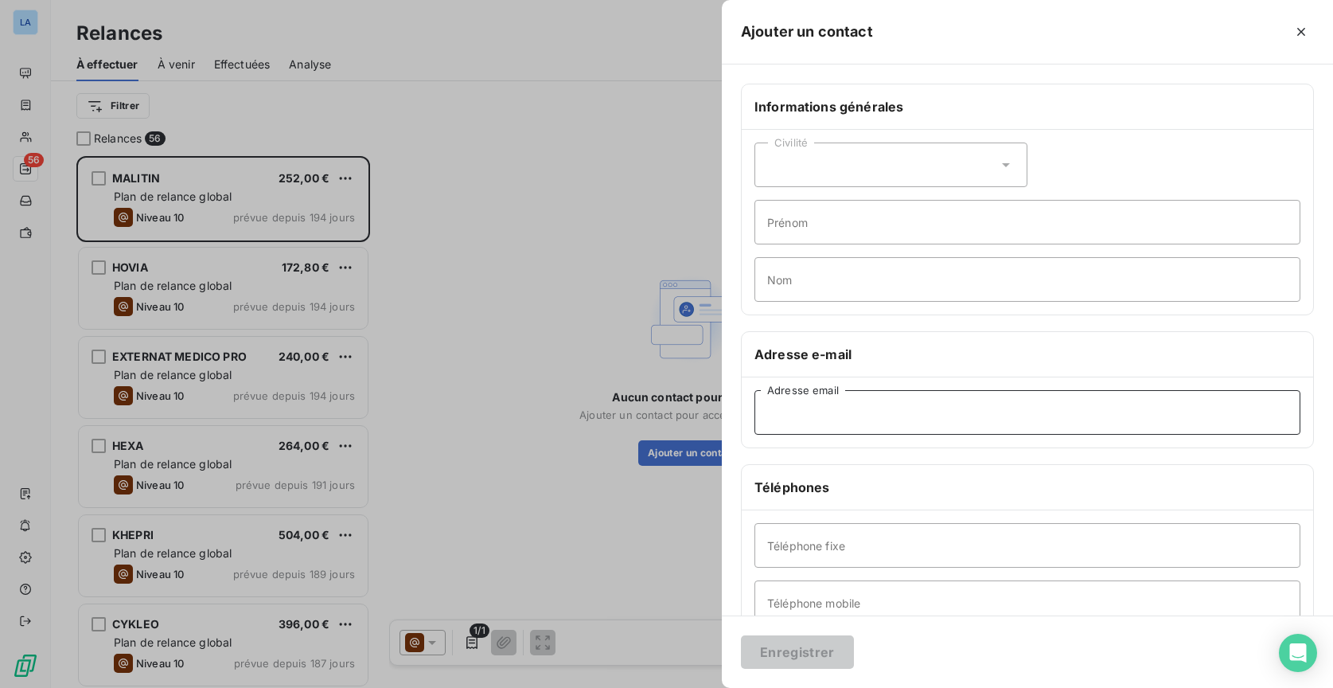
paste input "dlepers.fli@gmail.com"
type input "dlepers.fli@gmail.com"
click at [797, 656] on button "Enregistrer" at bounding box center [797, 651] width 113 height 33
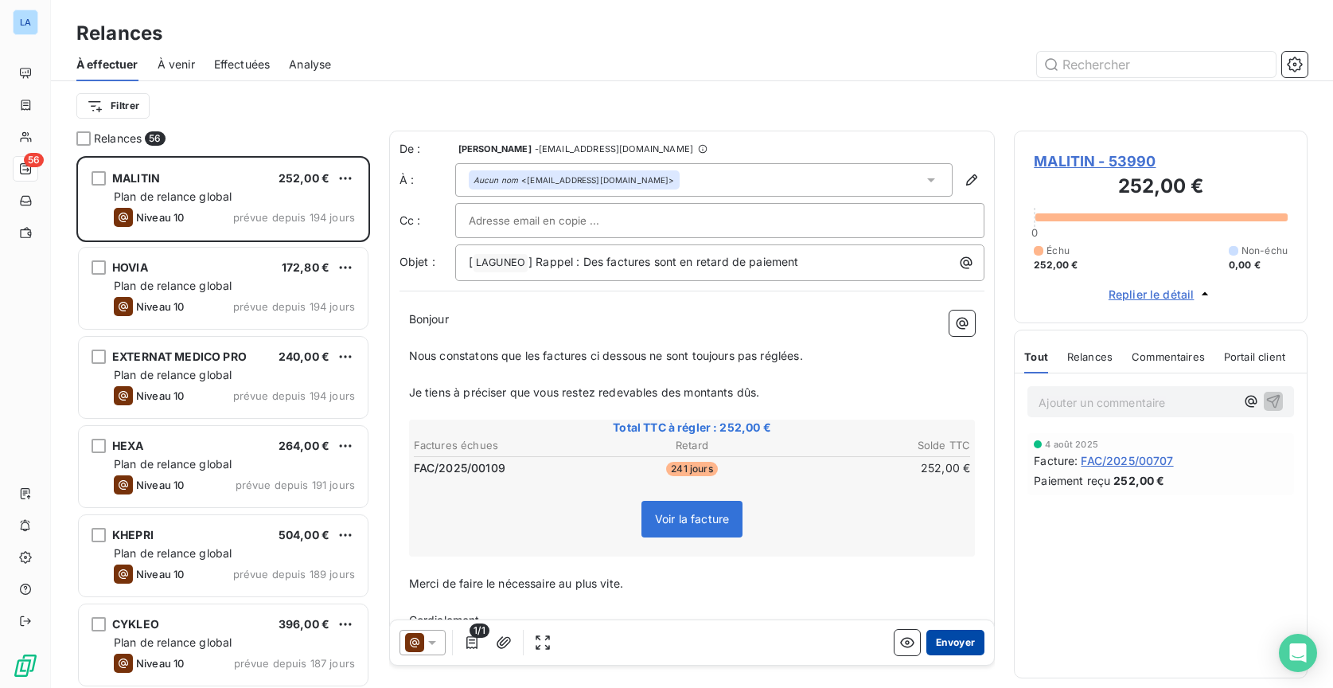
click at [954, 638] on button "Envoyer" at bounding box center [955, 642] width 58 height 25
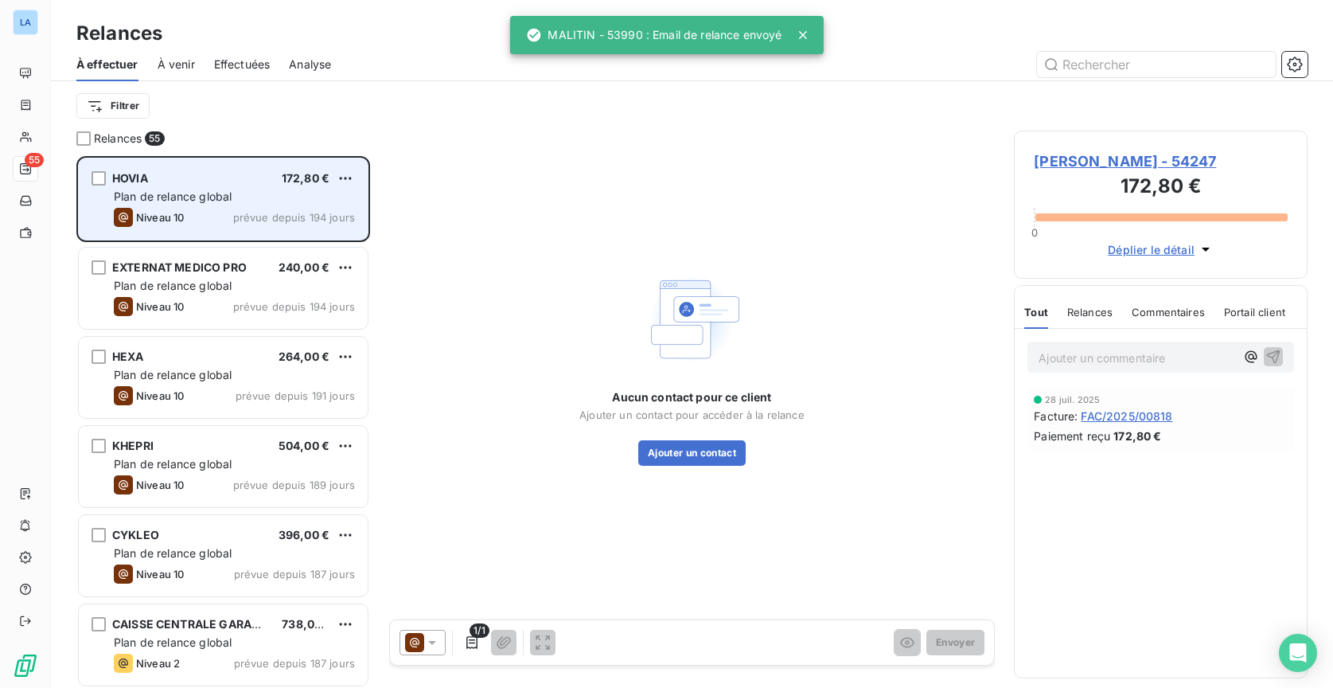
click at [228, 201] on span "Plan de relance global" at bounding box center [173, 196] width 118 height 14
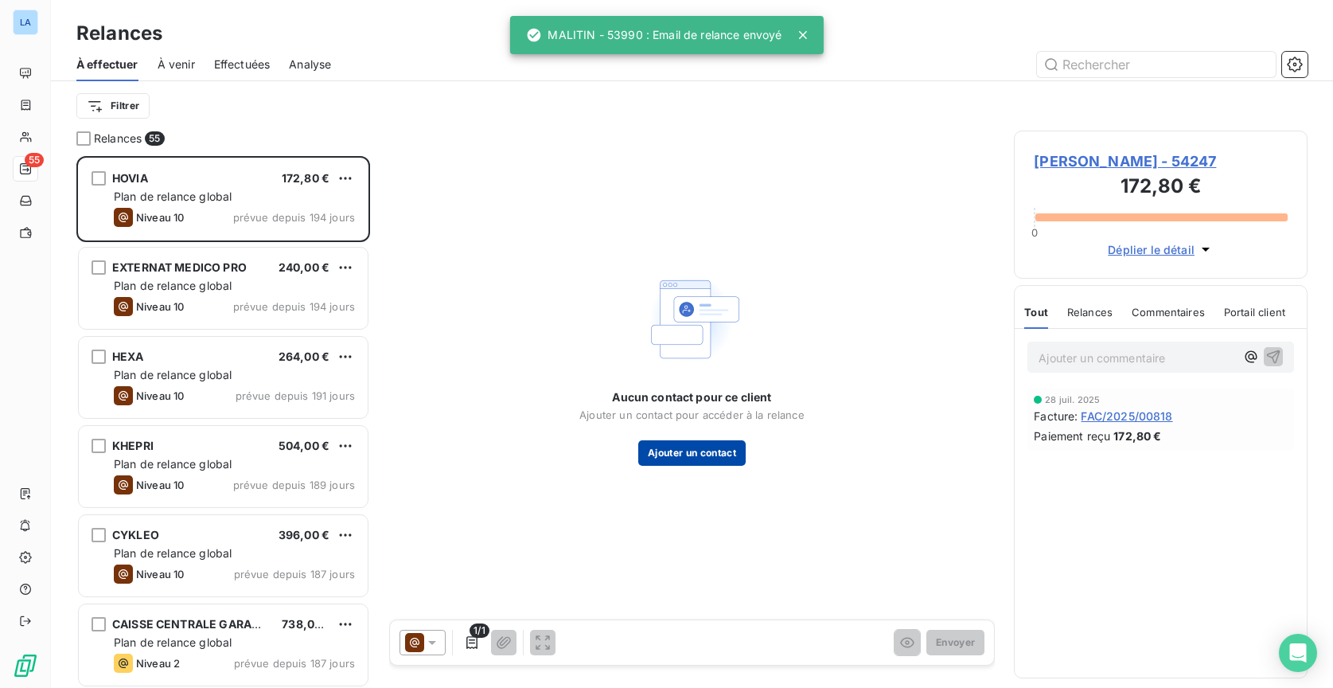
click at [722, 455] on button "Ajouter un contact" at bounding box center [691, 452] width 107 height 25
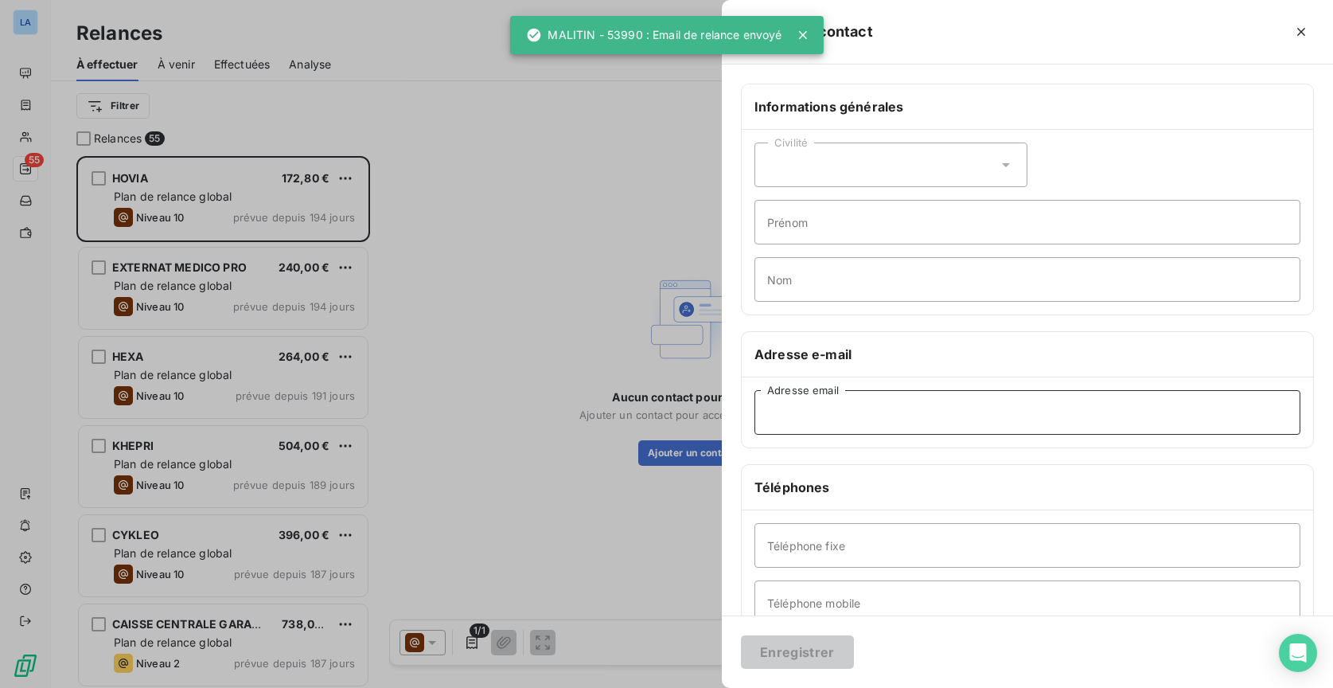
paste input "s.sutter@hovia.org"
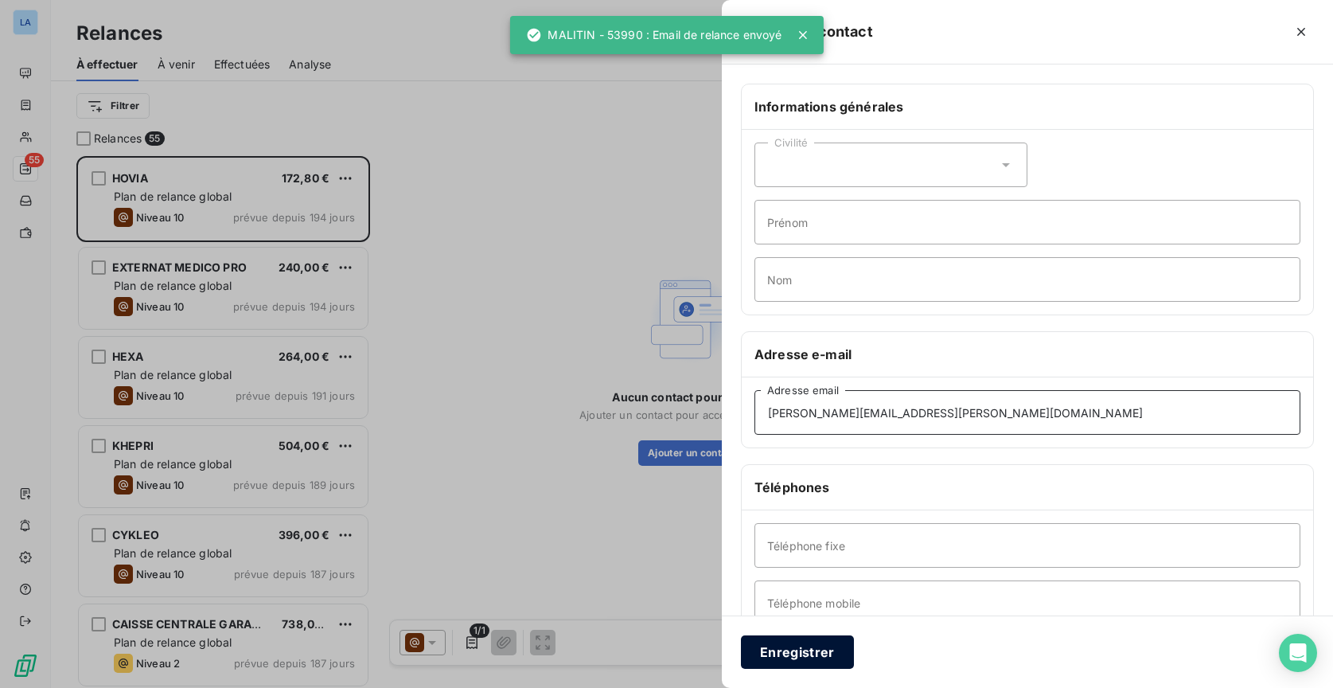
type input "s.sutter@hovia.org"
click at [787, 642] on button "Enregistrer" at bounding box center [797, 651] width 113 height 33
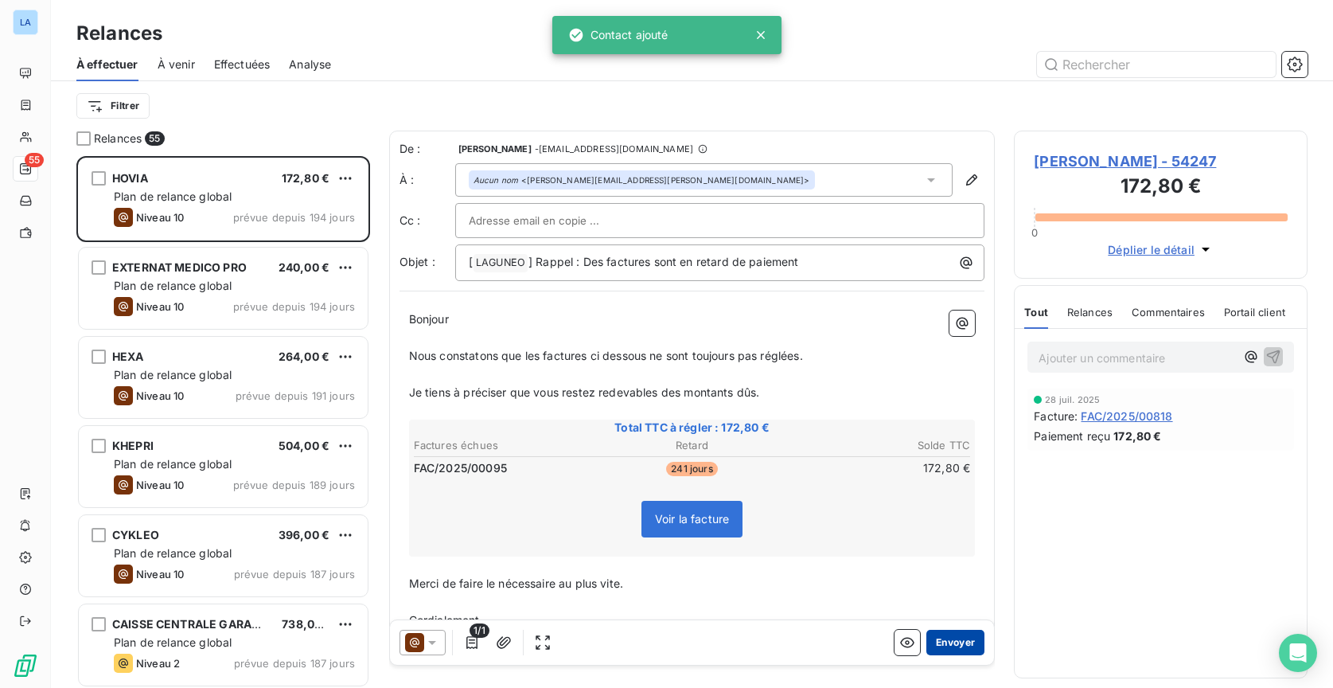
click at [946, 651] on button "Envoyer" at bounding box center [955, 642] width 58 height 25
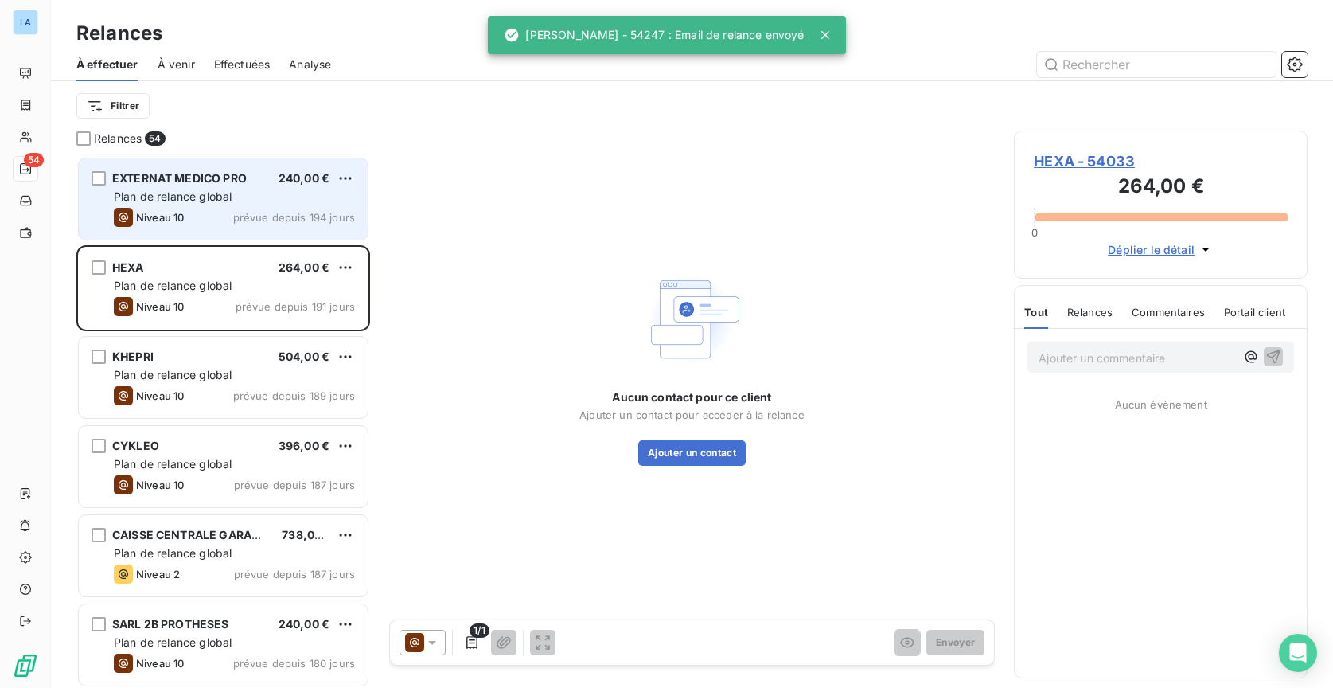
click at [267, 205] on div "EXTERNAT MEDICO PRO 240,00 € Plan de relance global Niveau 10 prévue depuis 194…" at bounding box center [223, 198] width 289 height 81
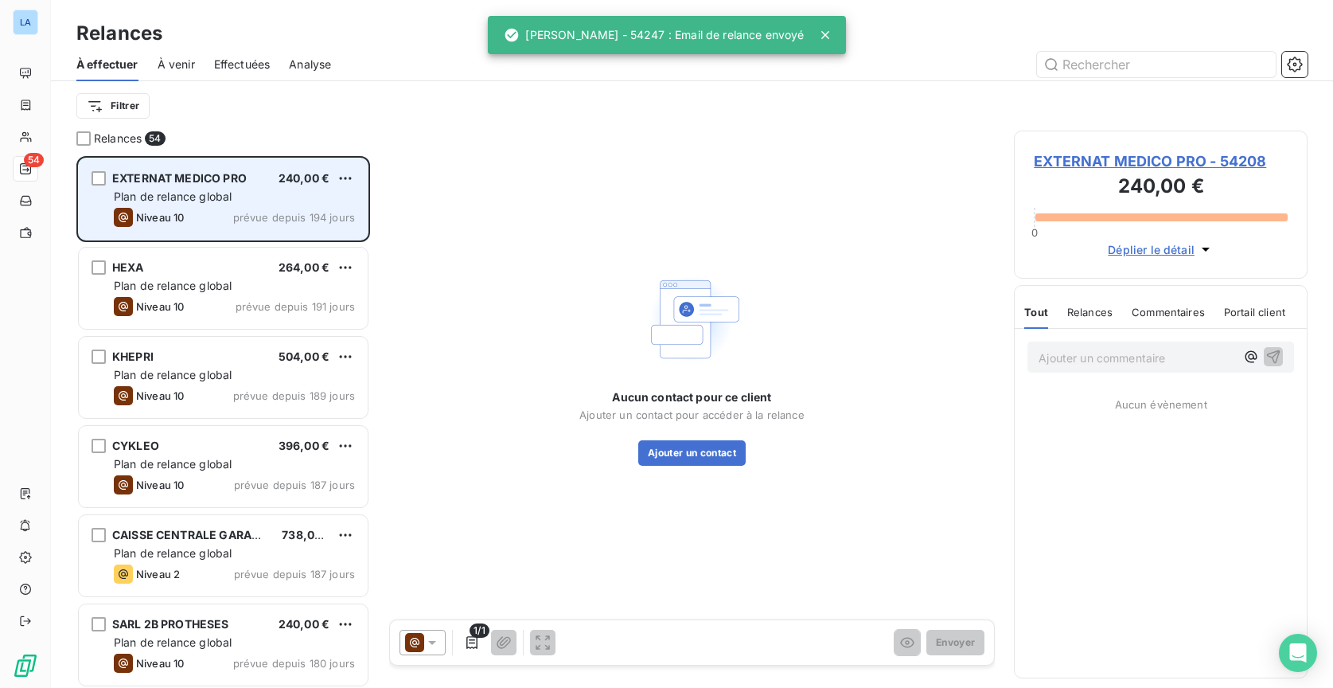
click at [287, 197] on div "Plan de relance global" at bounding box center [234, 197] width 241 height 16
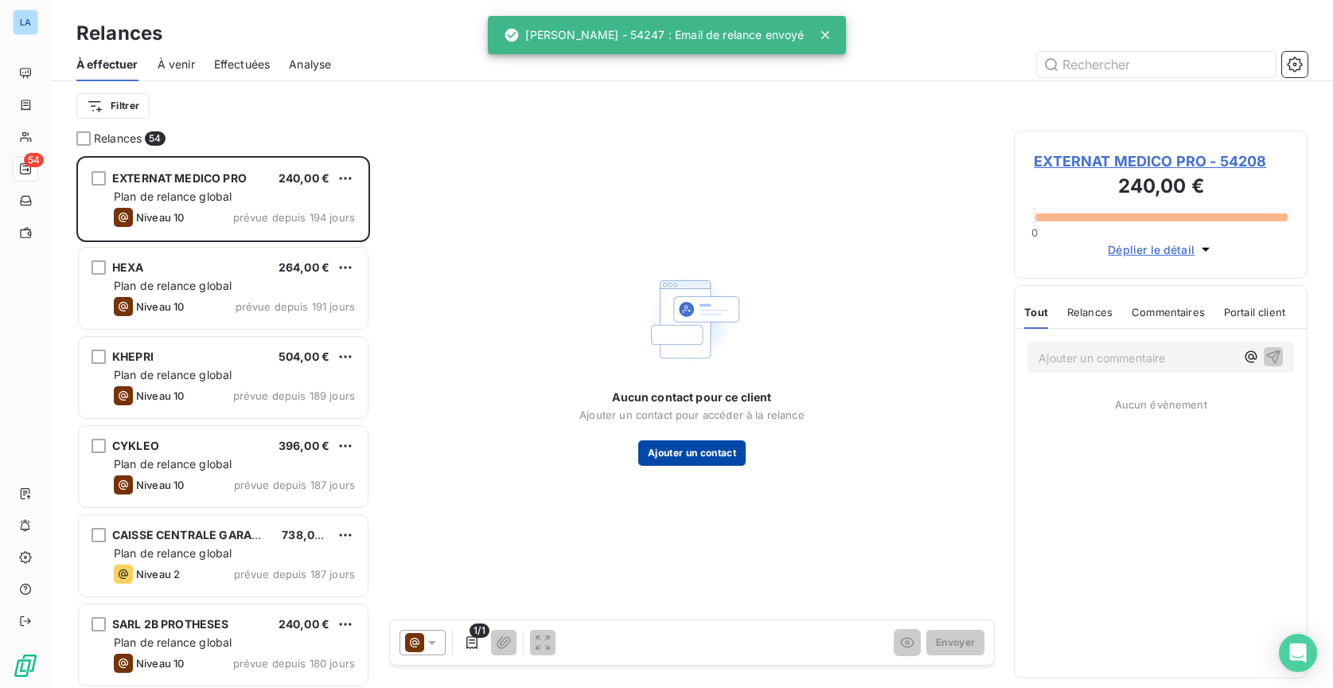
click at [720, 445] on button "Ajouter un contact" at bounding box center [691, 452] width 107 height 25
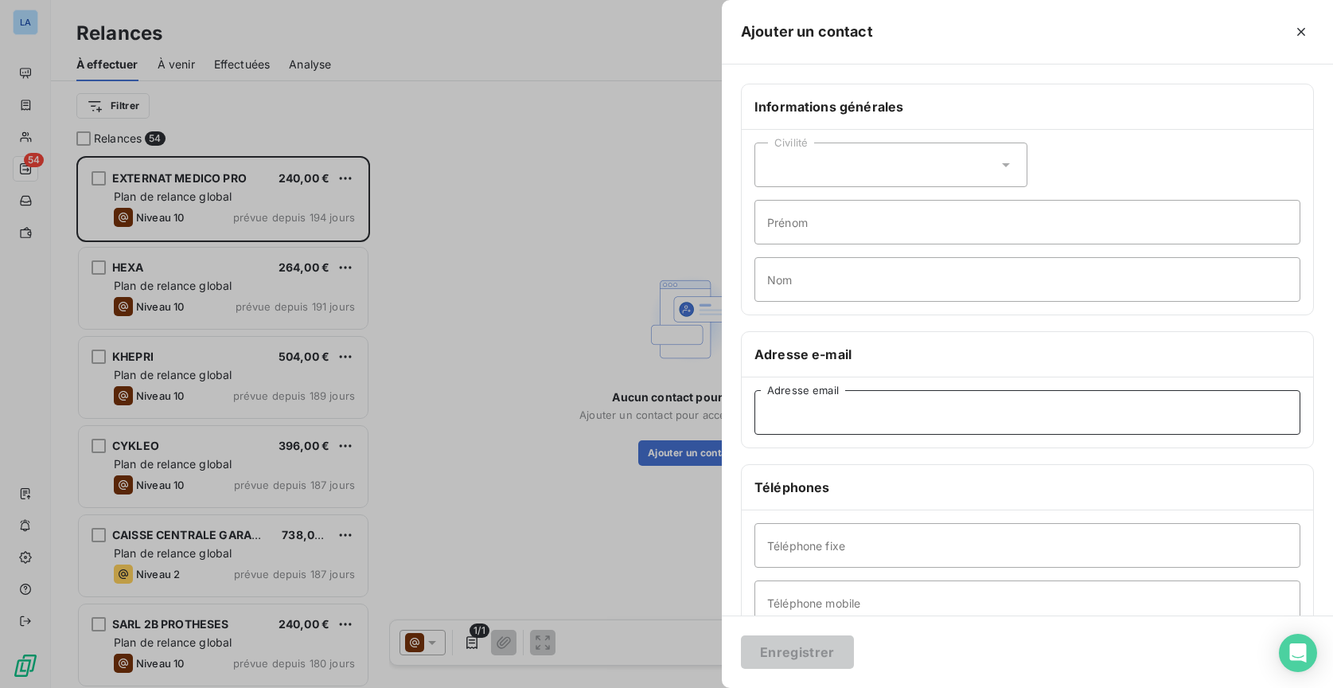
paste input "empro.blr@unapei92.fr"
type input "empro.blr@unapei92.fr"
click at [807, 653] on button "Enregistrer" at bounding box center [797, 651] width 113 height 33
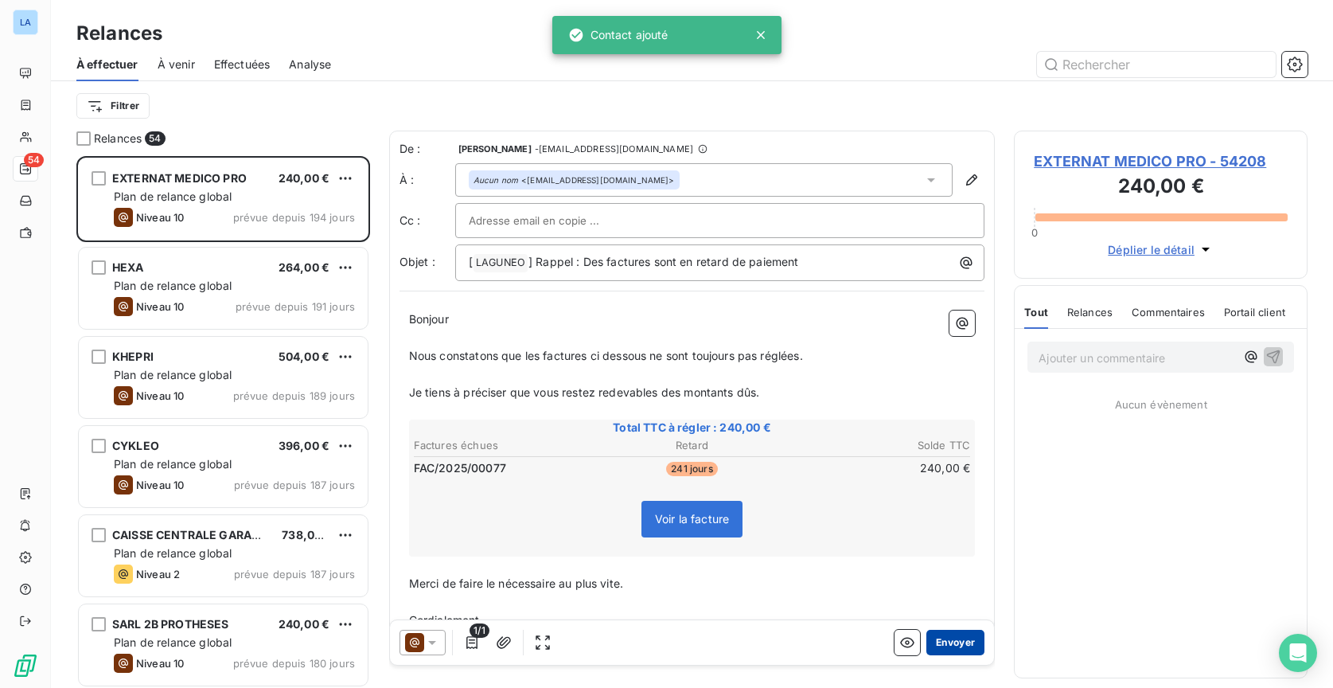
click at [940, 639] on button "Envoyer" at bounding box center [955, 642] width 58 height 25
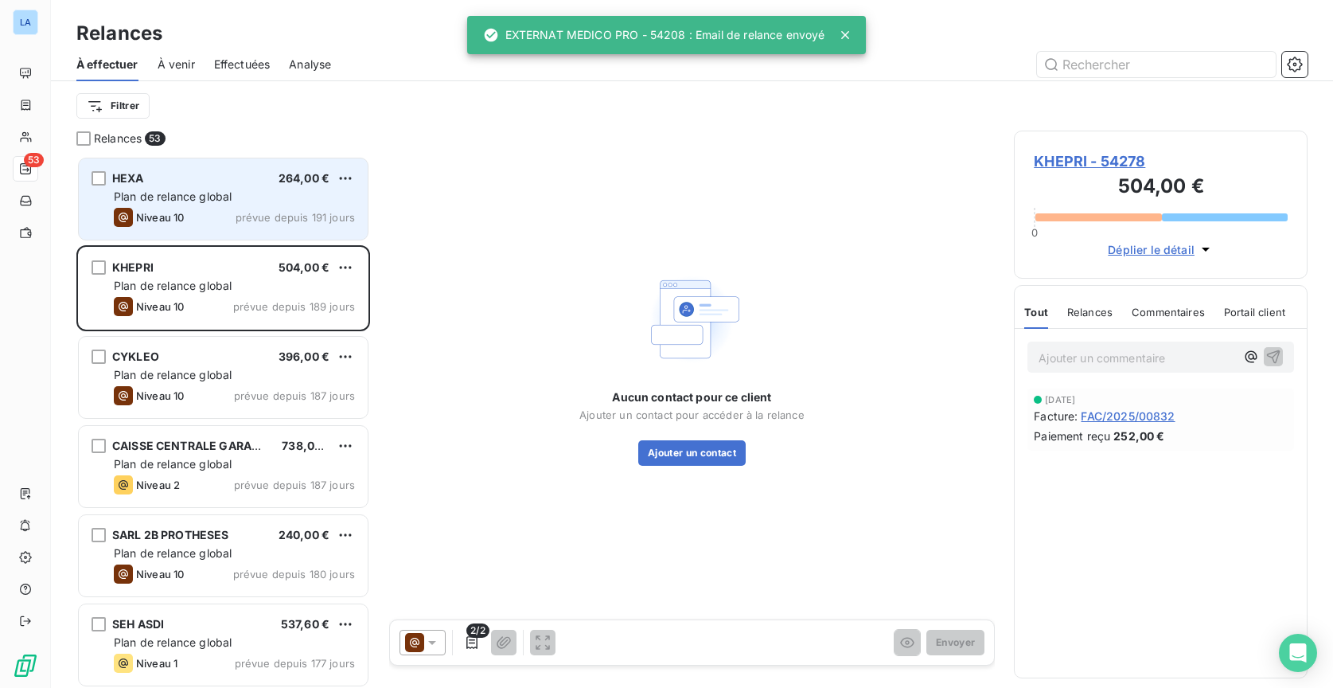
click at [280, 206] on div "HEXA 264,00 € Plan de relance global Niveau 10 prévue depuis 191 jours" at bounding box center [223, 198] width 289 height 81
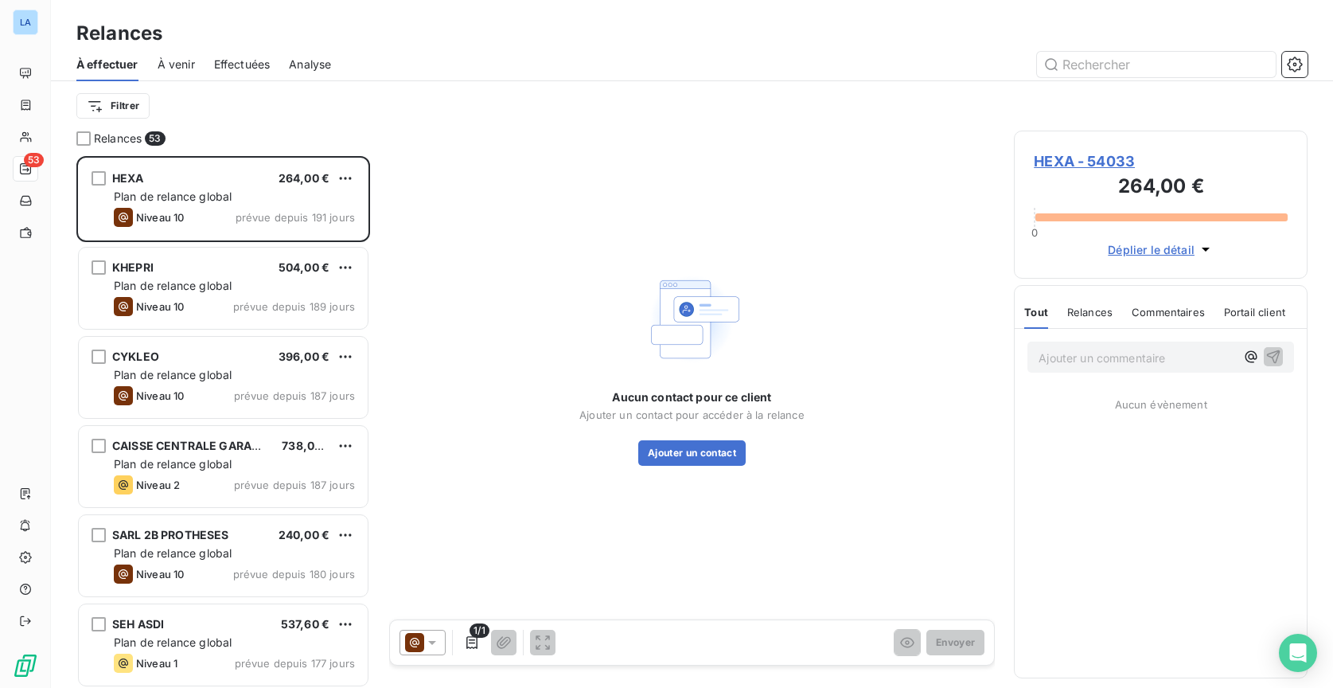
click at [1178, 251] on span "Déplier le détail" at bounding box center [1151, 249] width 87 height 17
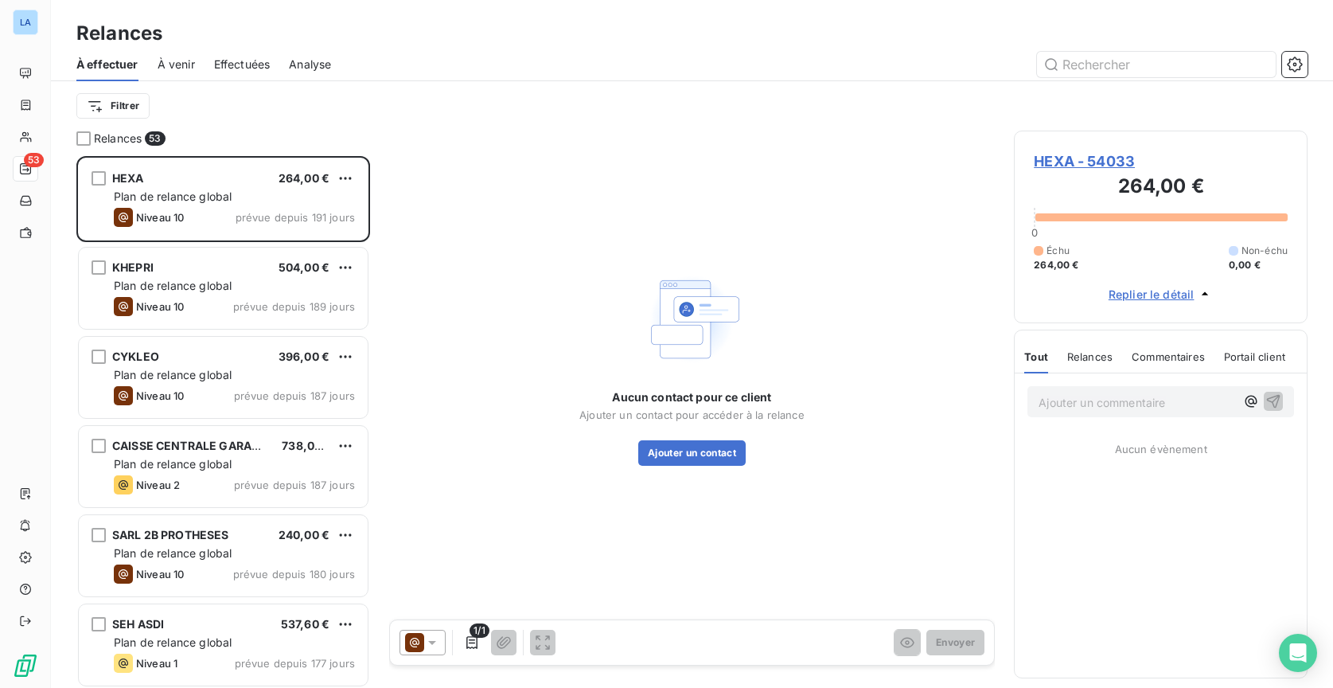
click at [1177, 251] on div "Échu 264,00 € Non-échu 0,00 €" at bounding box center [1161, 258] width 254 height 29
click at [686, 442] on div "Aucun contact pour ce client Ajouter un contact pour accéder à la relance Ajout…" at bounding box center [691, 427] width 225 height 76
click at [691, 455] on button "Ajouter un contact" at bounding box center [691, 452] width 107 height 25
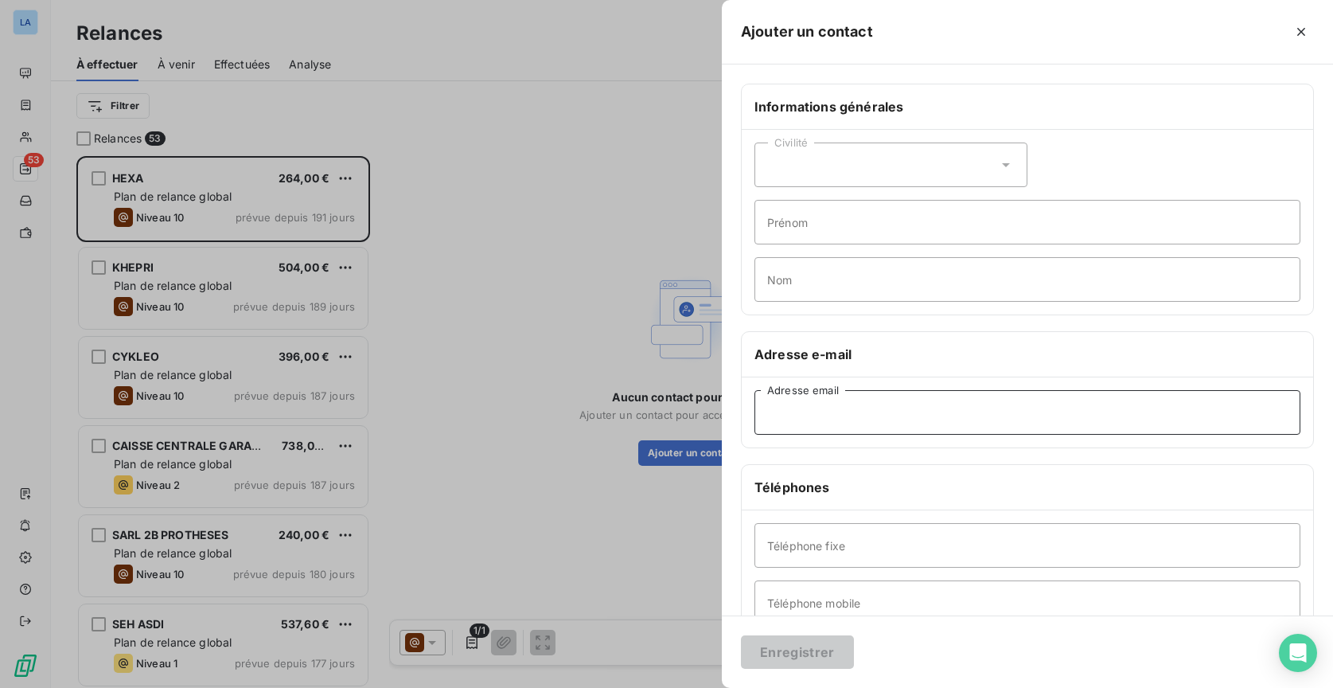
paste input "frederic@hexa.fr"
type input "frederic@hexa.fr"
click at [826, 632] on div "Enregistrer" at bounding box center [1027, 651] width 611 height 72
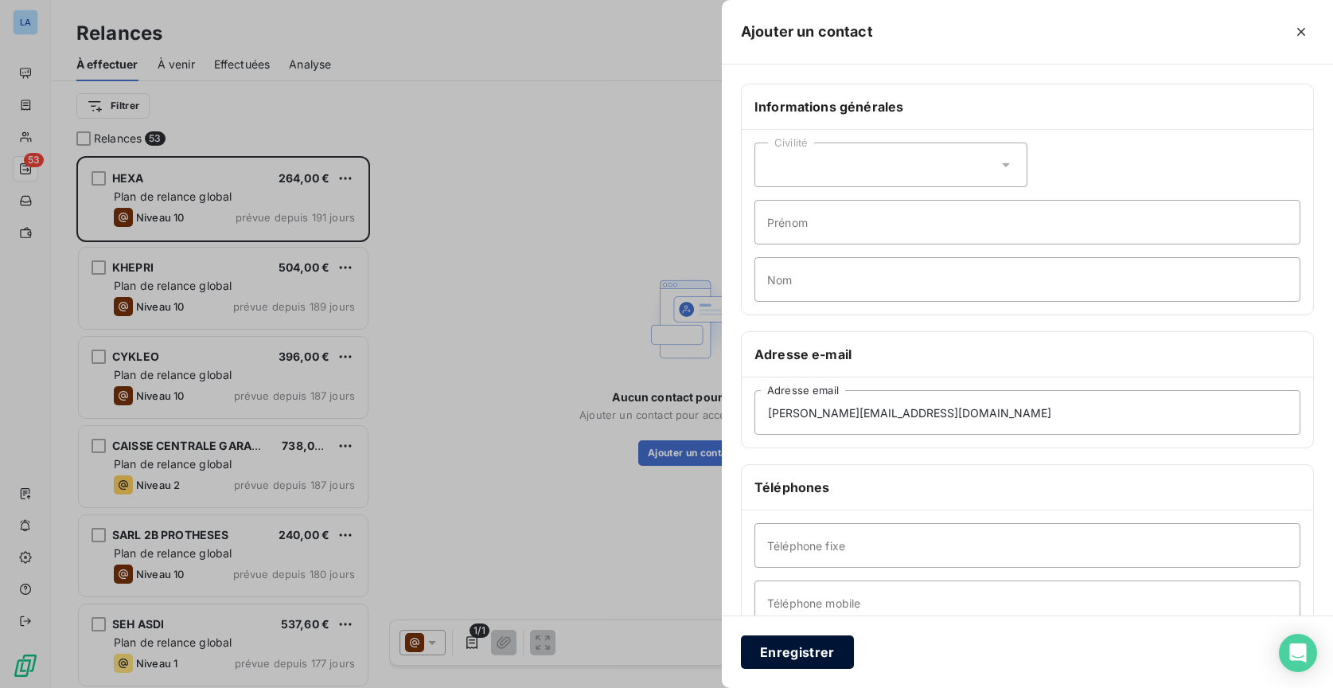
click at [822, 648] on button "Enregistrer" at bounding box center [797, 651] width 113 height 33
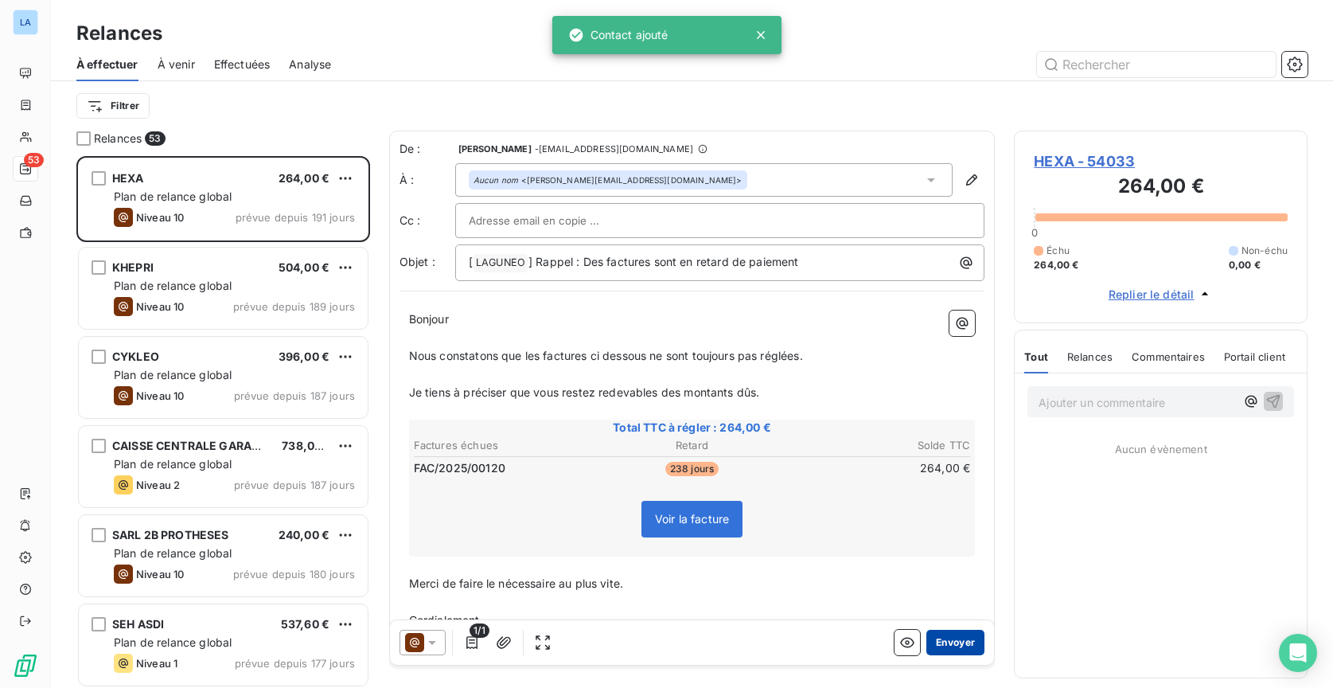
click at [952, 640] on button "Envoyer" at bounding box center [955, 642] width 58 height 25
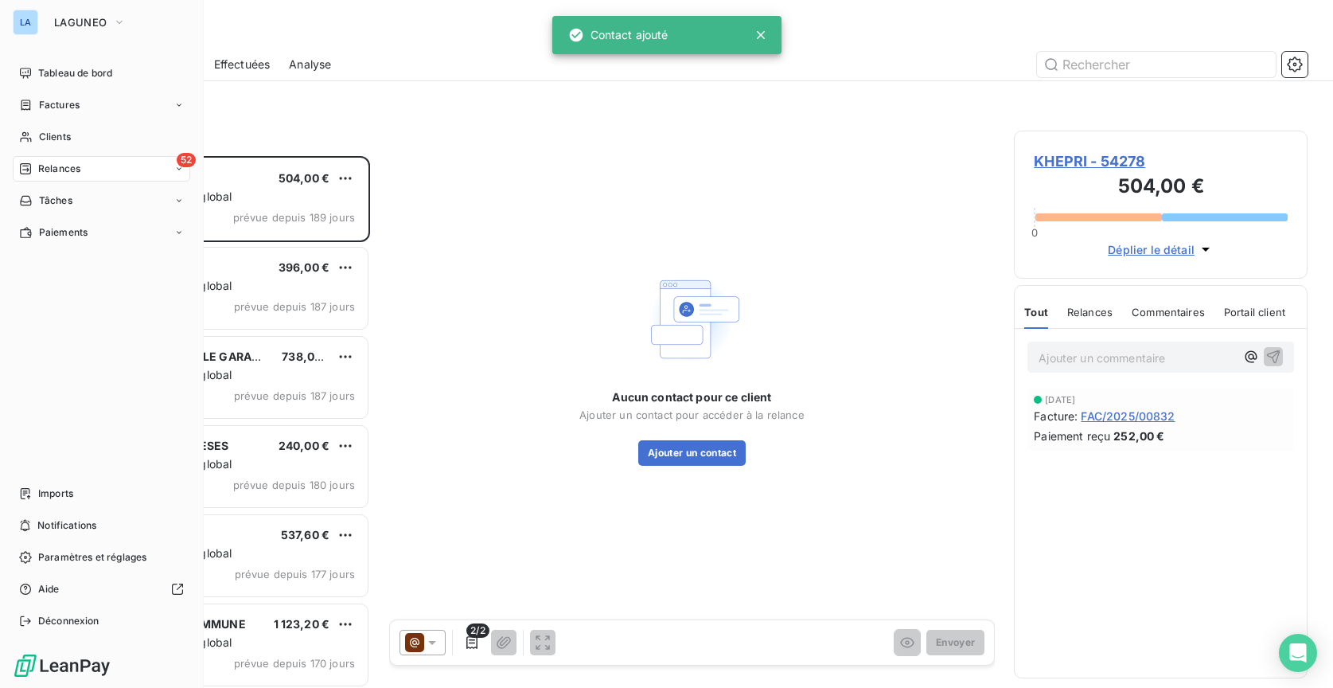
click at [33, 29] on div "LA" at bounding box center [25, 22] width 25 height 25
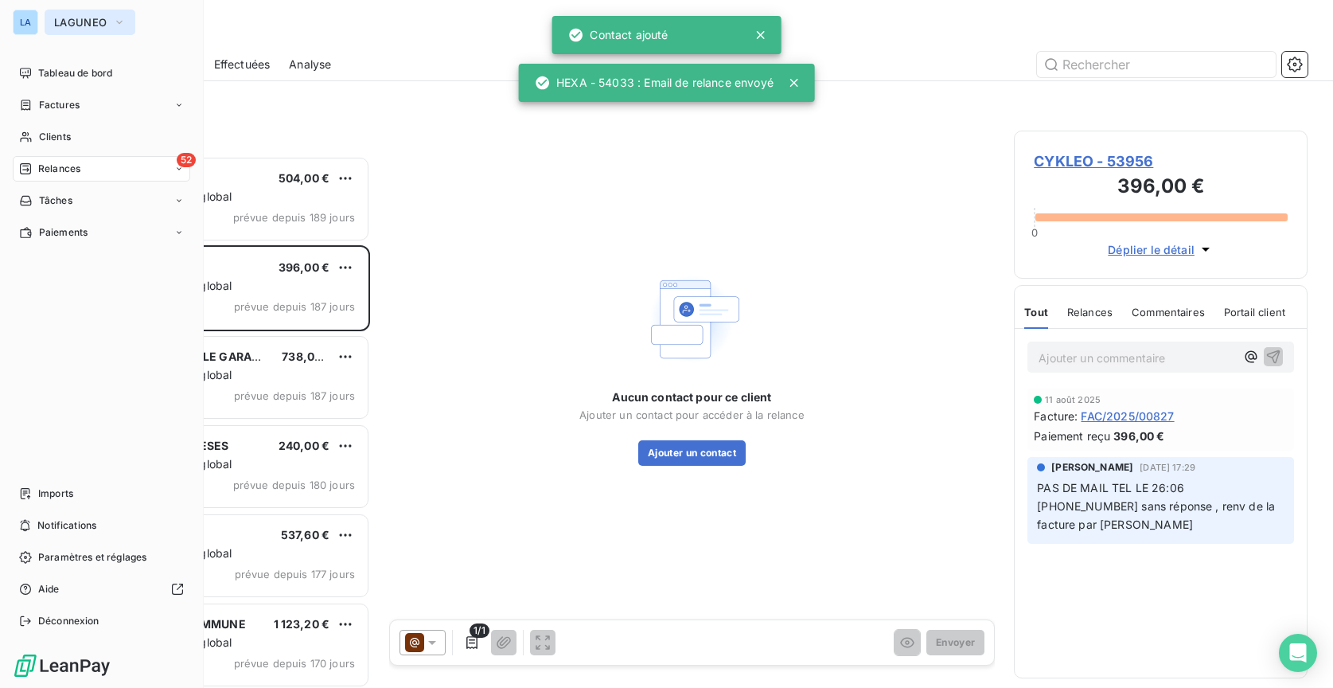
click at [77, 22] on span "LAGUNEO" at bounding box center [80, 22] width 53 height 13
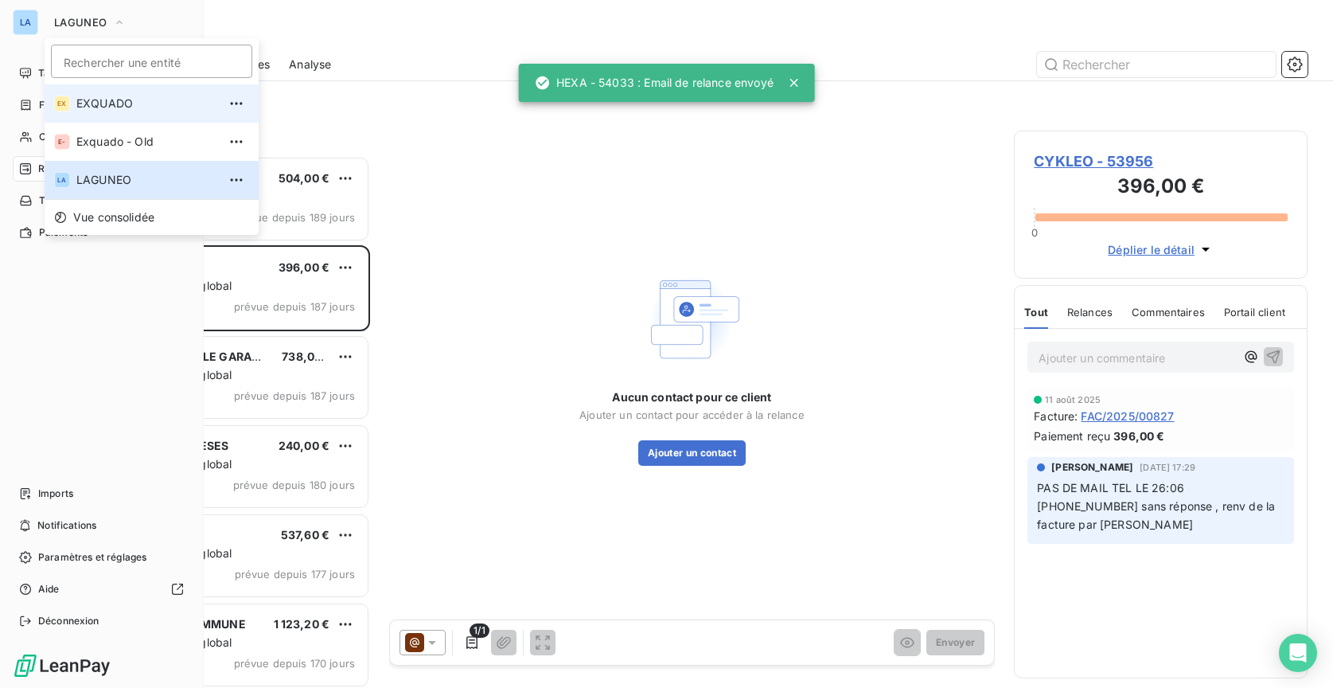
click at [119, 103] on span "EXQUADO" at bounding box center [146, 104] width 141 height 16
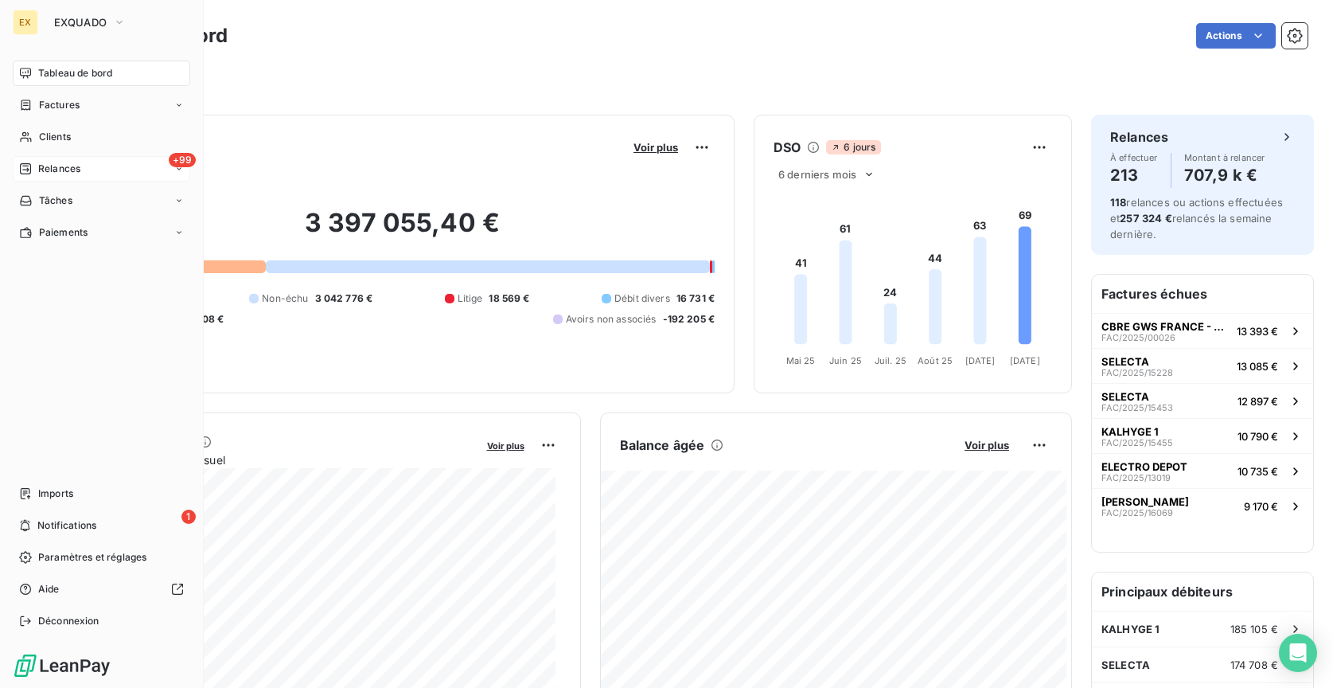
click at [67, 174] on span "Relances" at bounding box center [59, 169] width 42 height 14
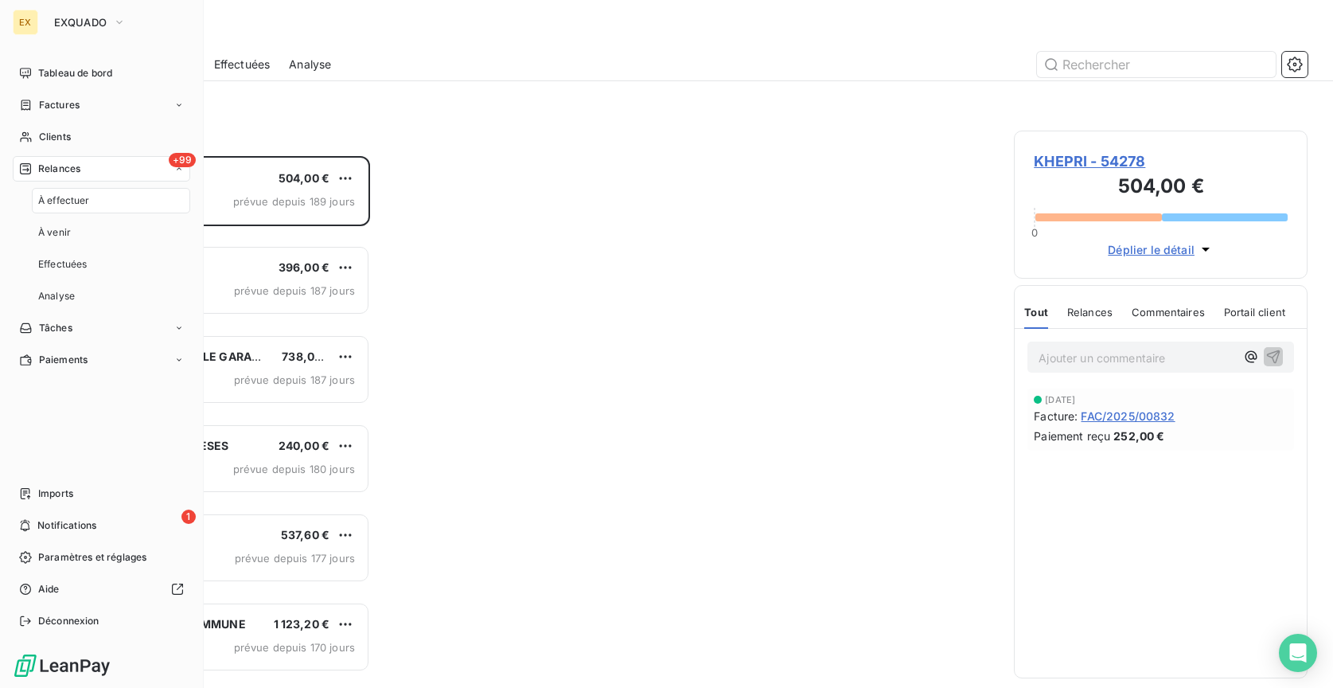
scroll to position [521, 283]
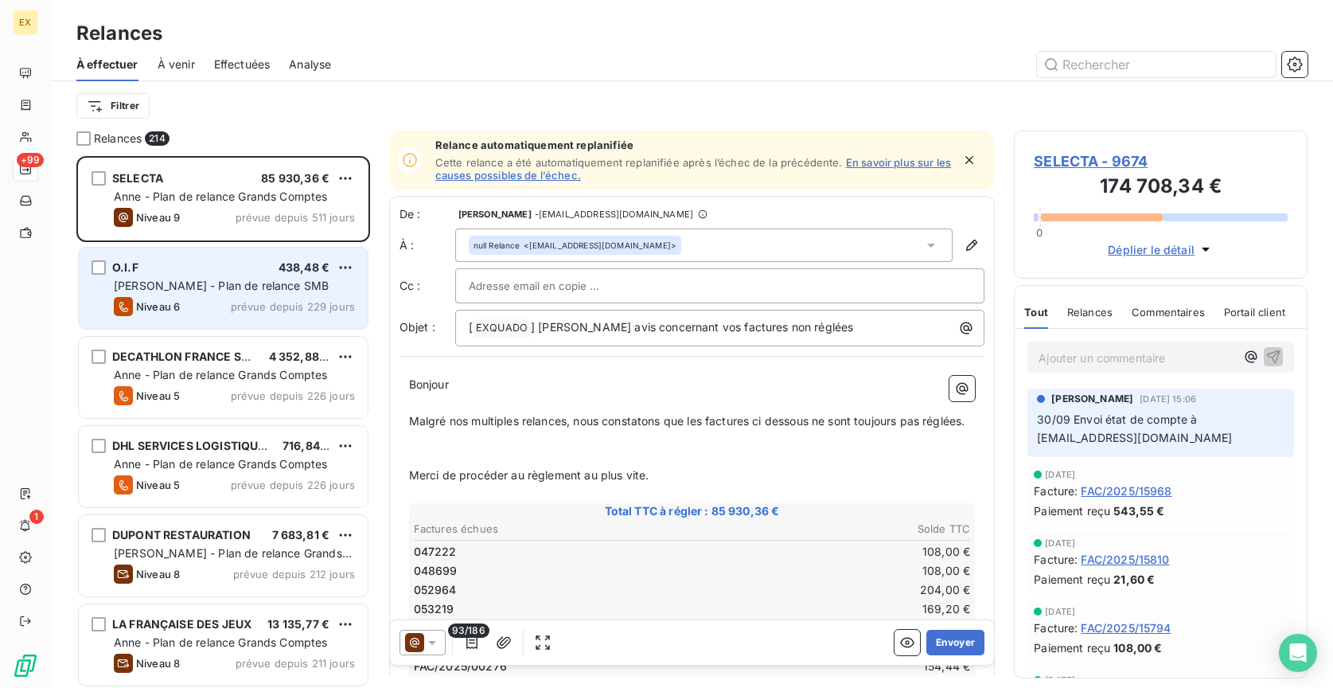
click at [204, 313] on div "Niveau 6 prévue depuis 229 jours" at bounding box center [234, 306] width 241 height 19
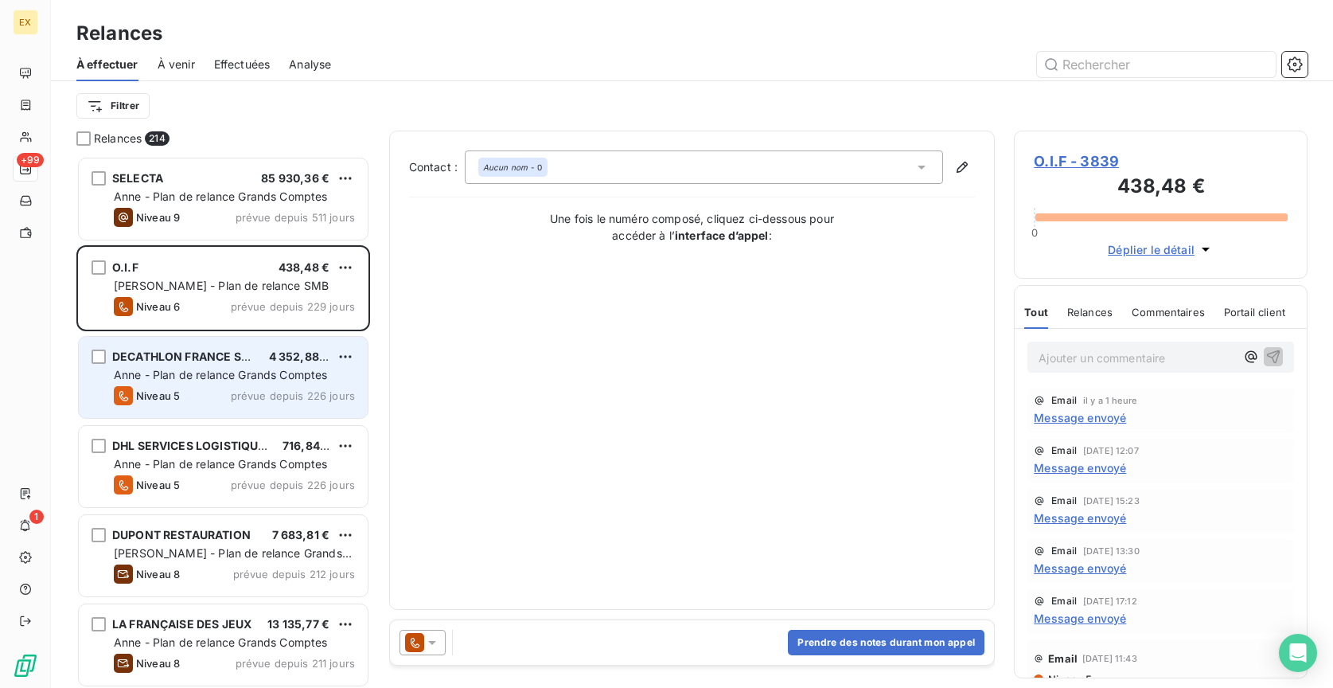
click at [216, 400] on div "Niveau 5 prévue depuis 226 jours" at bounding box center [234, 395] width 241 height 19
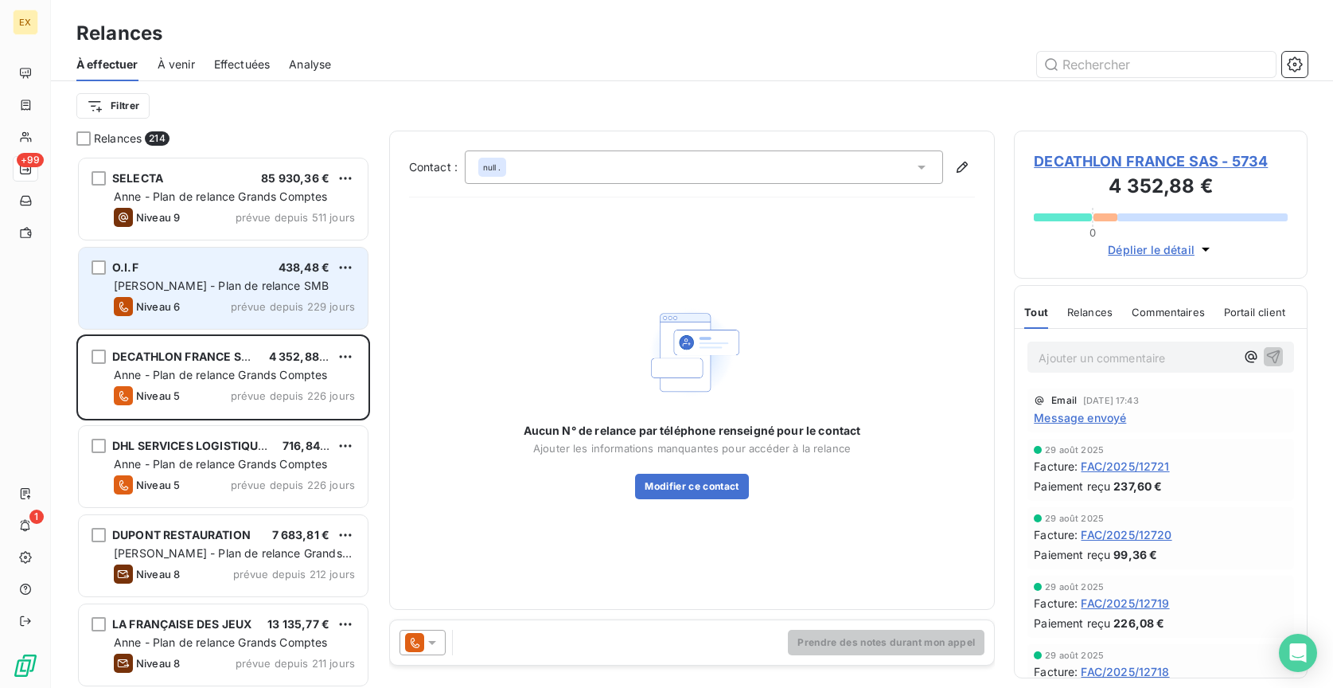
click at [242, 286] on span "Margot - Plan de relance SMB" at bounding box center [221, 286] width 215 height 14
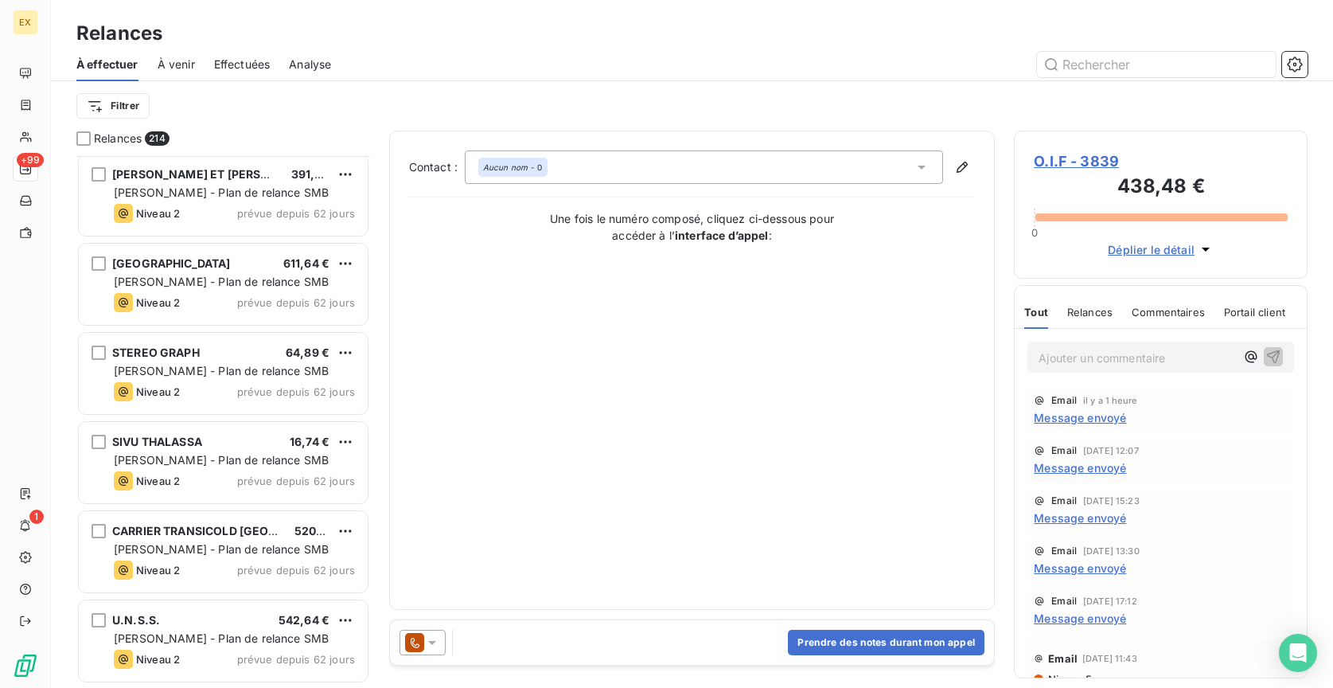
scroll to position [7772, 0]
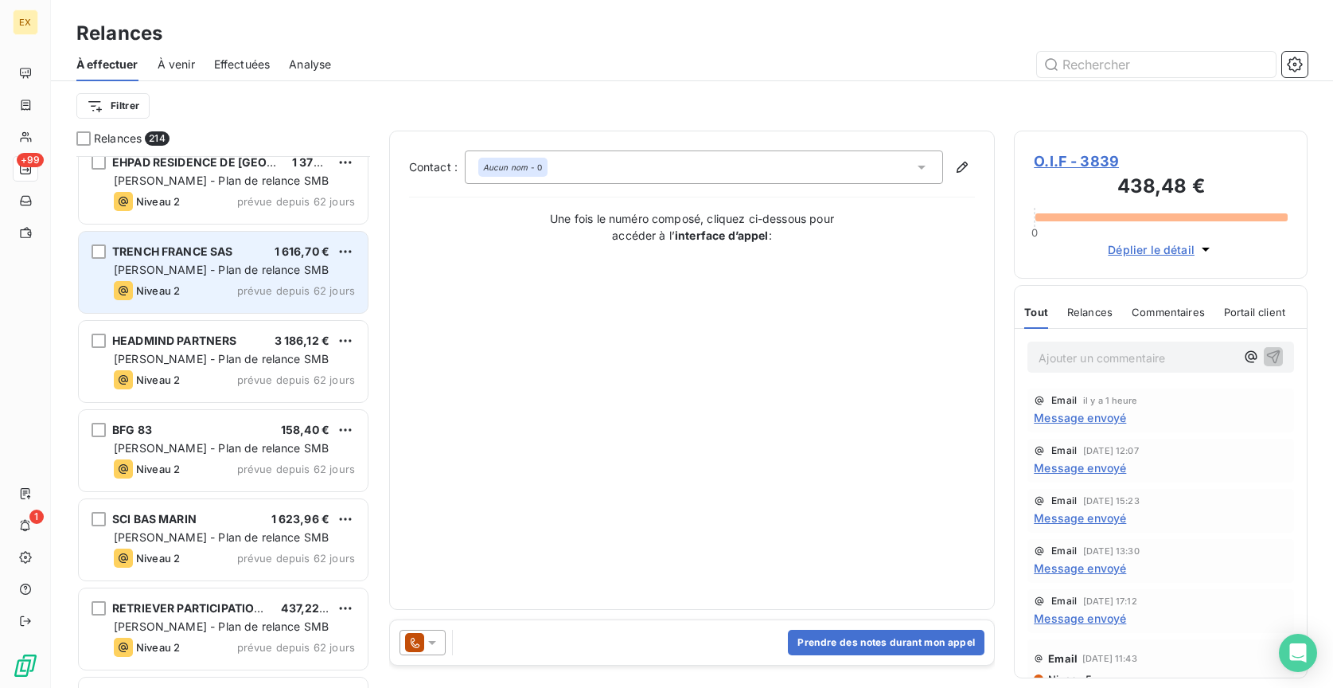
click at [217, 295] on div "Niveau 2 prévue depuis 62 jours" at bounding box center [234, 290] width 241 height 19
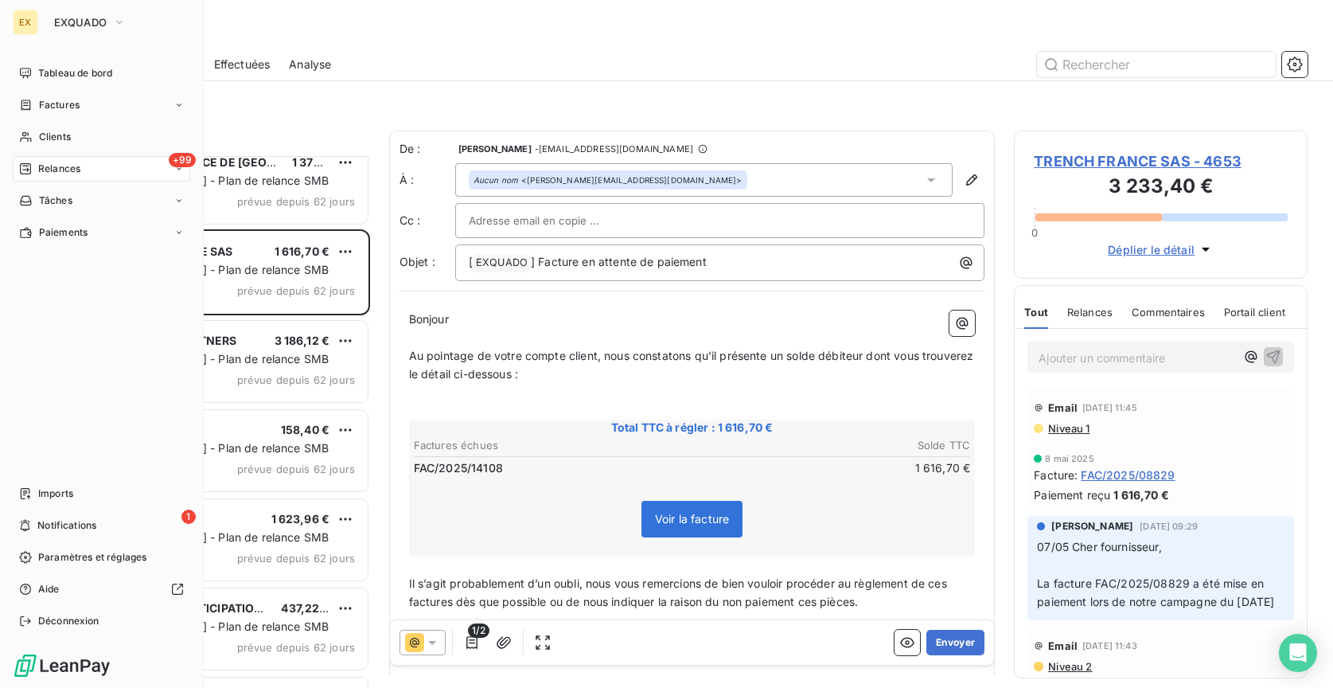
click at [24, 29] on div "EX" at bounding box center [25, 22] width 25 height 25
click at [115, 30] on button "EXQUADO" at bounding box center [90, 22] width 91 height 25
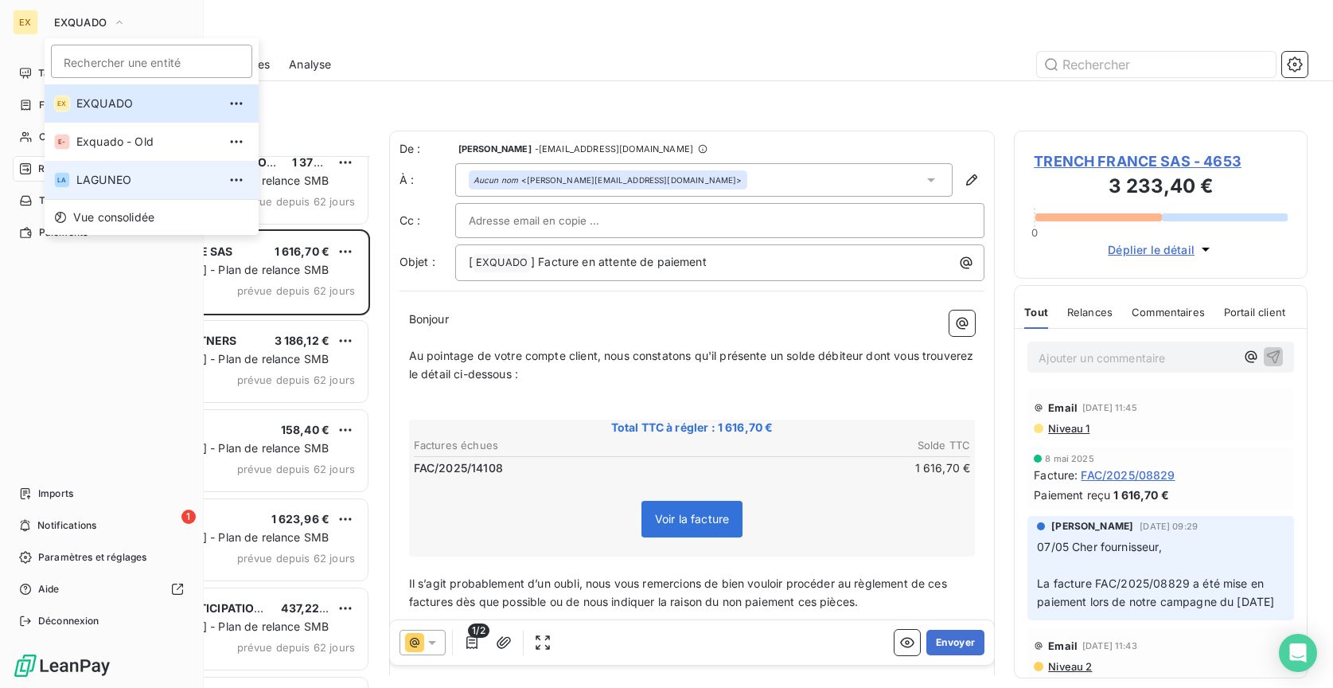
click at [129, 167] on li "LA LAGUNEO" at bounding box center [152, 180] width 214 height 38
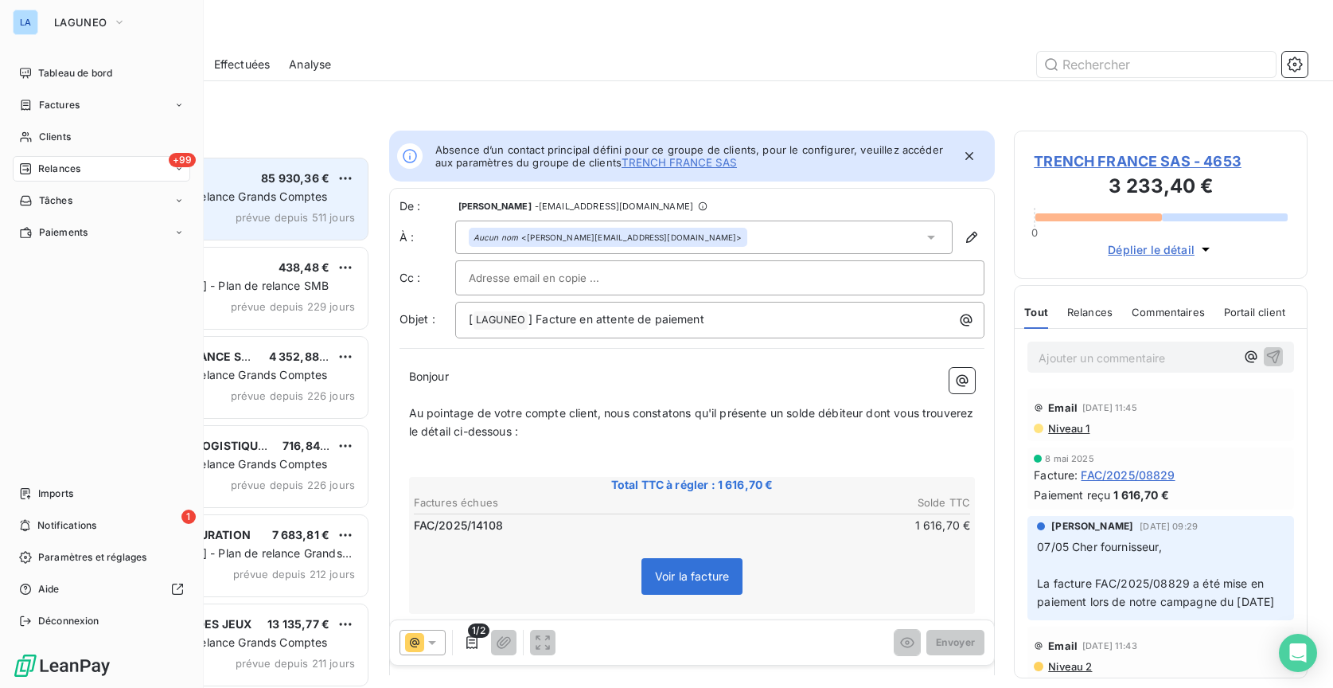
scroll to position [12, 12]
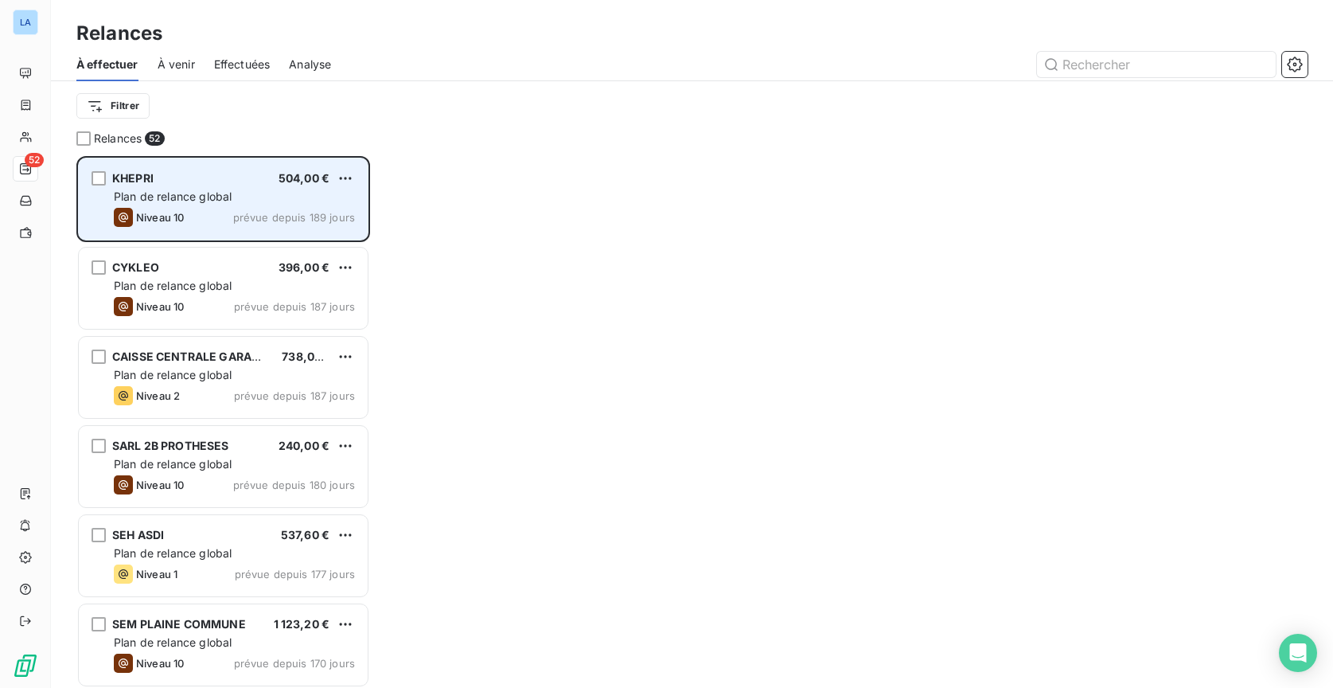
click at [262, 202] on div "Plan de relance global" at bounding box center [234, 197] width 241 height 16
click at [232, 211] on div "Niveau 10 prévue depuis 189 jours" at bounding box center [234, 217] width 241 height 19
click at [306, 199] on div "Plan de relance global" at bounding box center [234, 197] width 241 height 16
click at [259, 206] on div "KHEPRI 504,00 € Plan de relance global Niveau 10 prévue depuis 189 jours" at bounding box center [223, 198] width 289 height 81
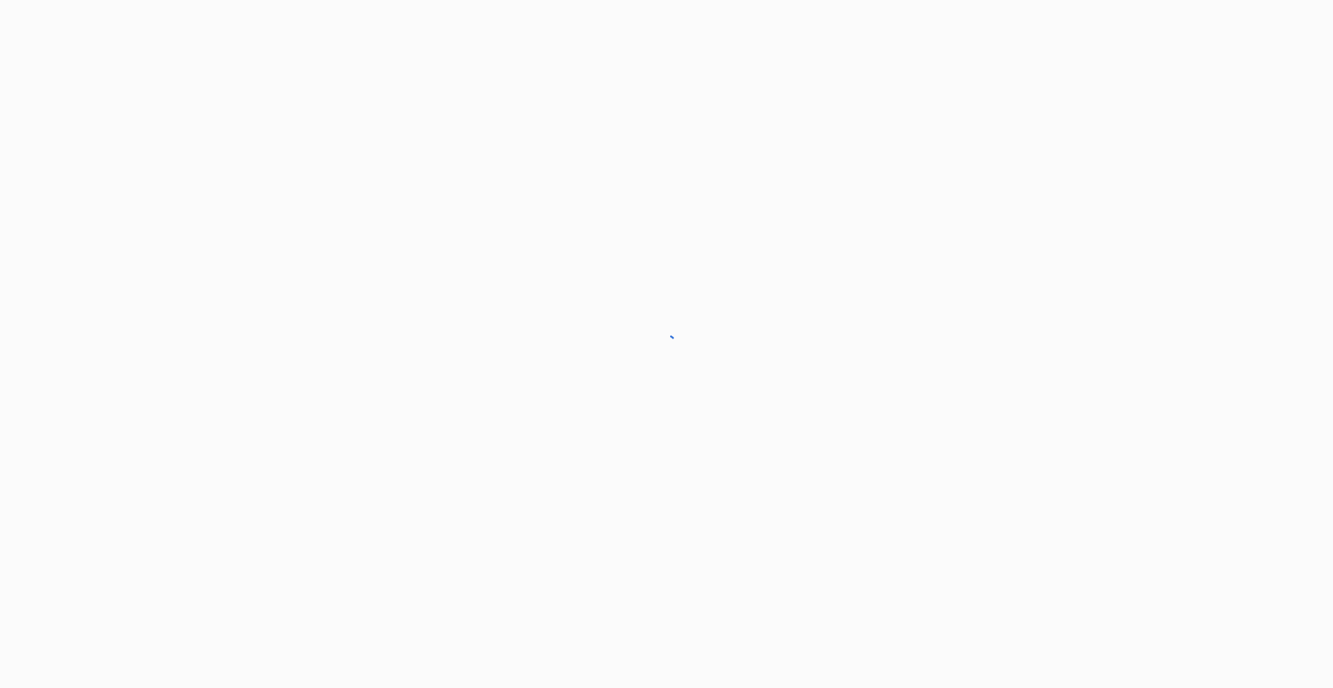
click at [306, 200] on div at bounding box center [666, 344] width 1333 height 688
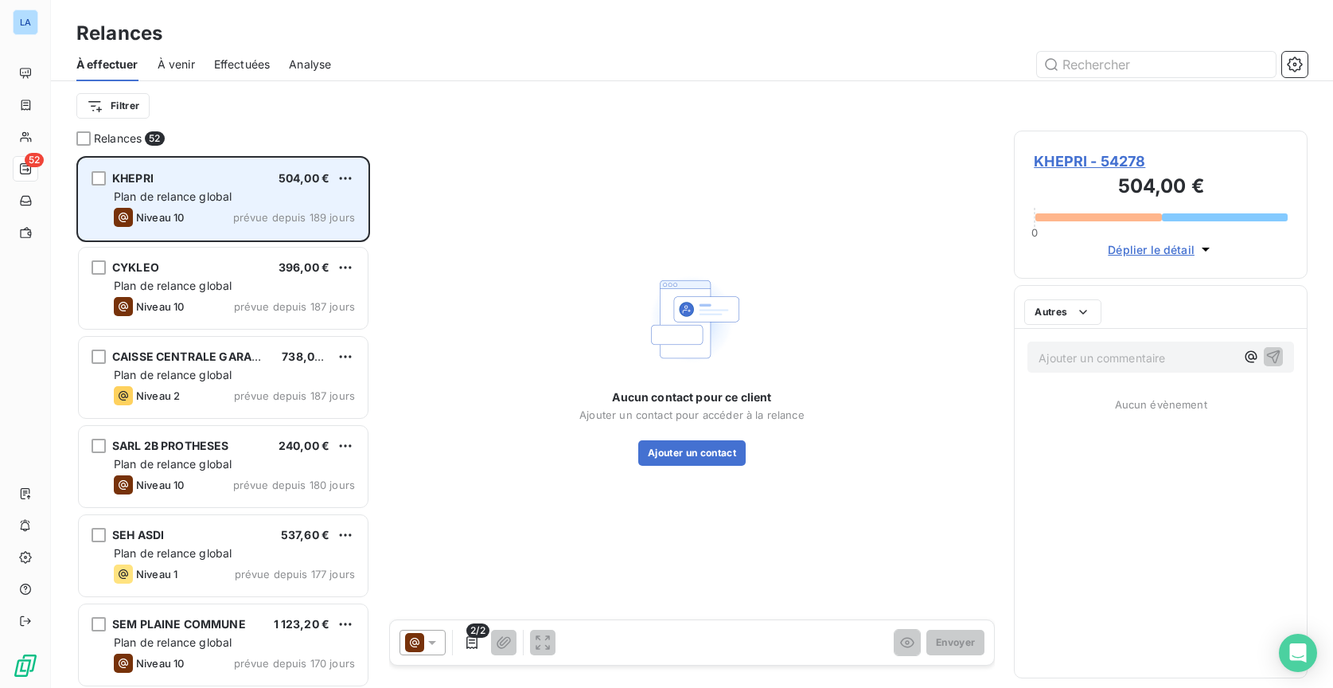
scroll to position [521, 283]
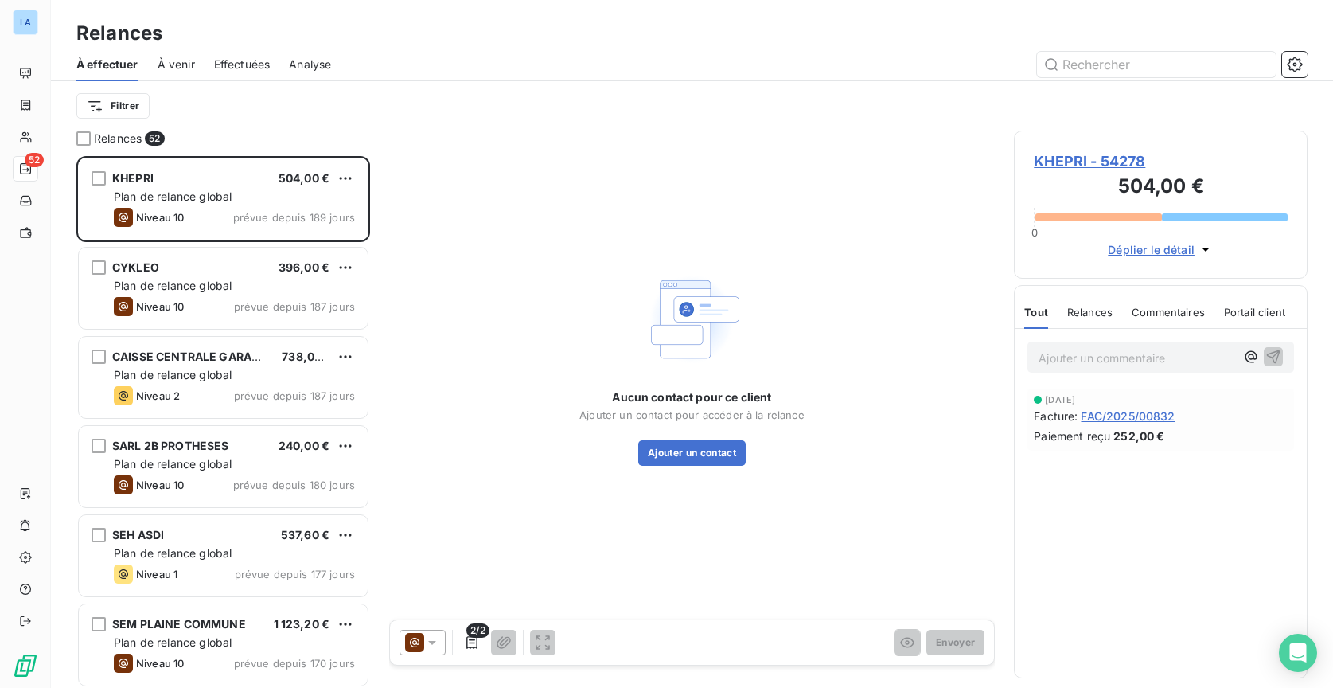
click at [672, 436] on div "Aucun contact pour ce client Ajouter un contact pour accéder à la relance Ajout…" at bounding box center [691, 427] width 225 height 76
click at [673, 463] on button "Ajouter un contact" at bounding box center [691, 452] width 107 height 25
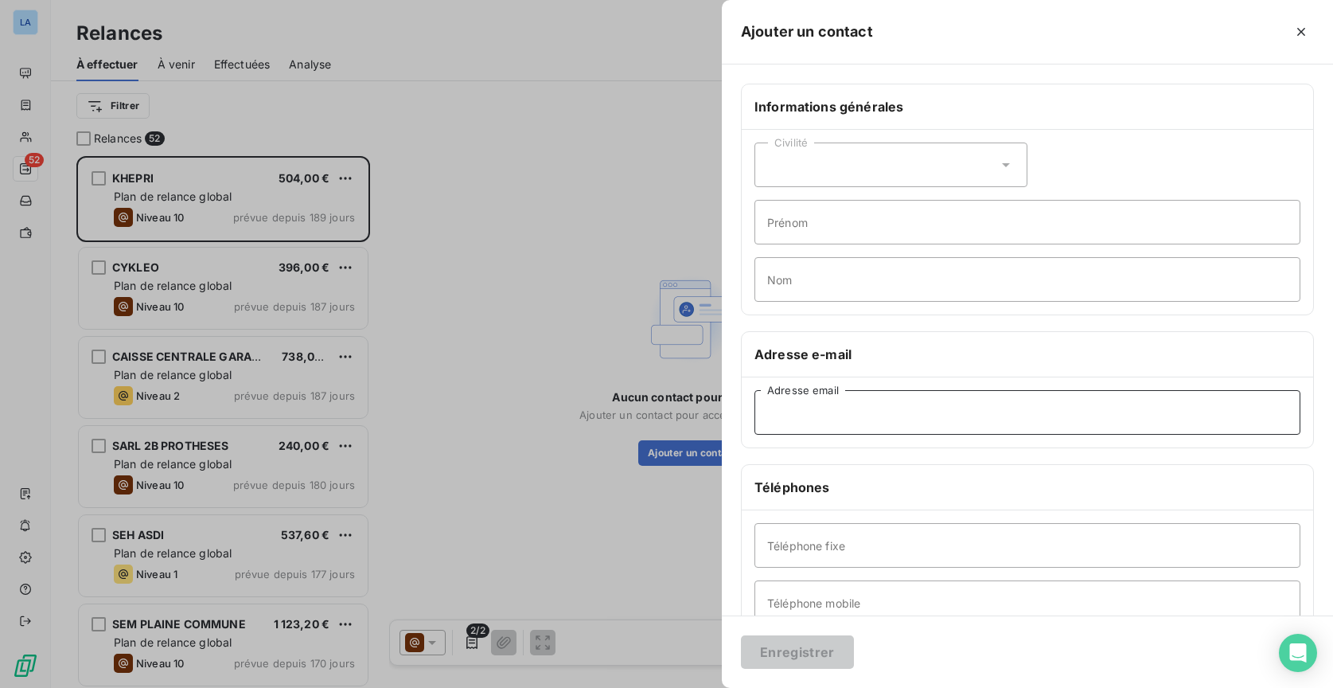
paste input "[EMAIL_ADDRESS][DOMAIN_NAME]"
type input "[EMAIL_ADDRESS][DOMAIN_NAME]"
click at [807, 646] on button "Enregistrer" at bounding box center [797, 651] width 113 height 33
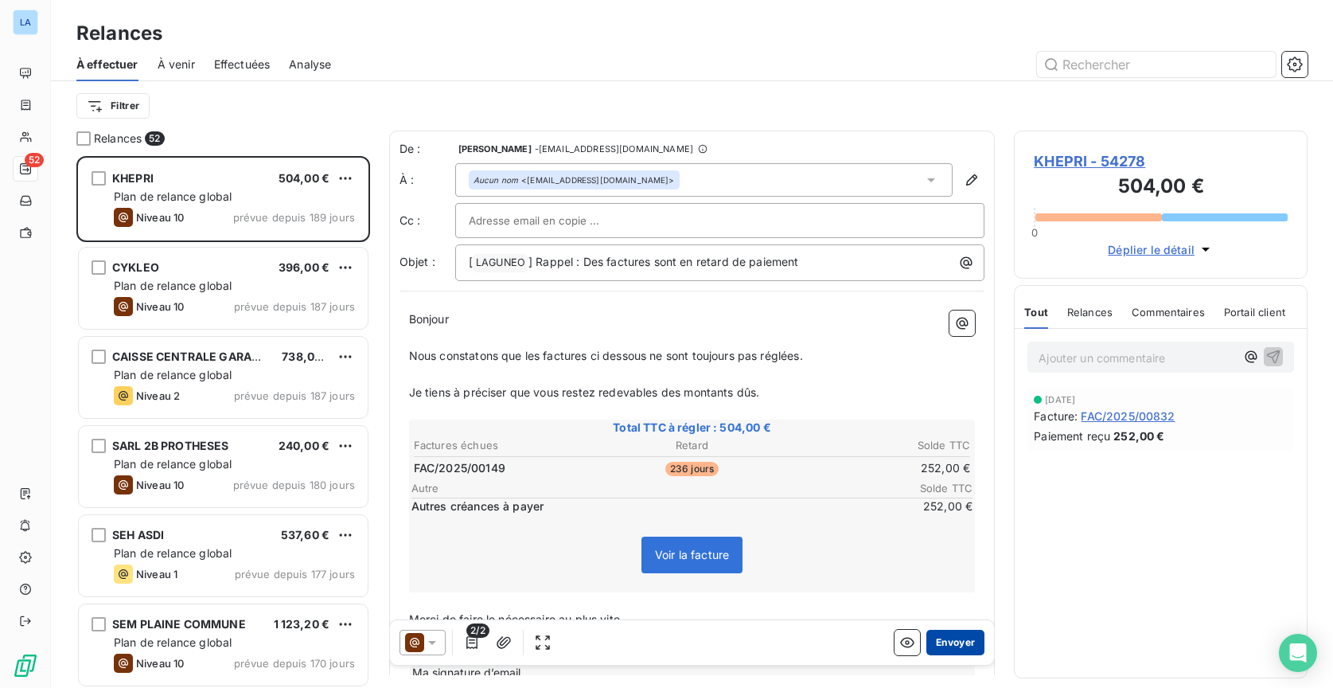
click at [954, 649] on button "Envoyer" at bounding box center [955, 642] width 58 height 25
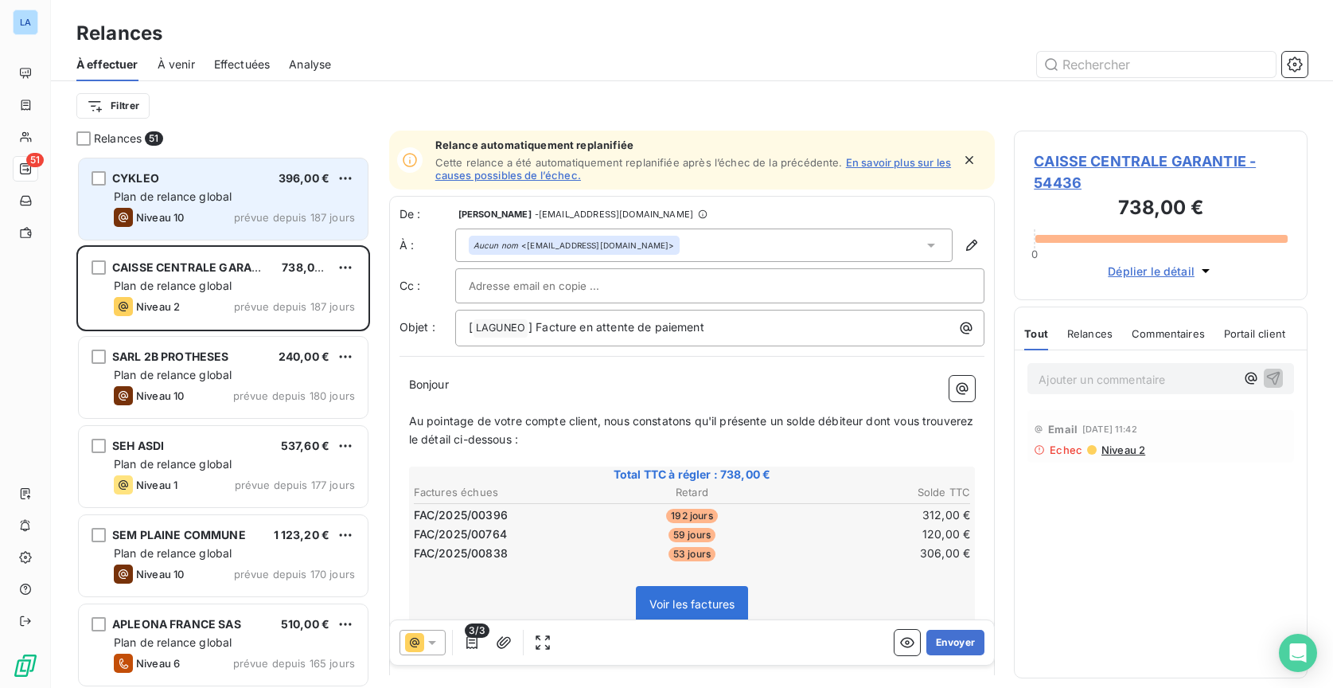
click at [240, 182] on div "CYKLEO 396,00 €" at bounding box center [234, 178] width 241 height 14
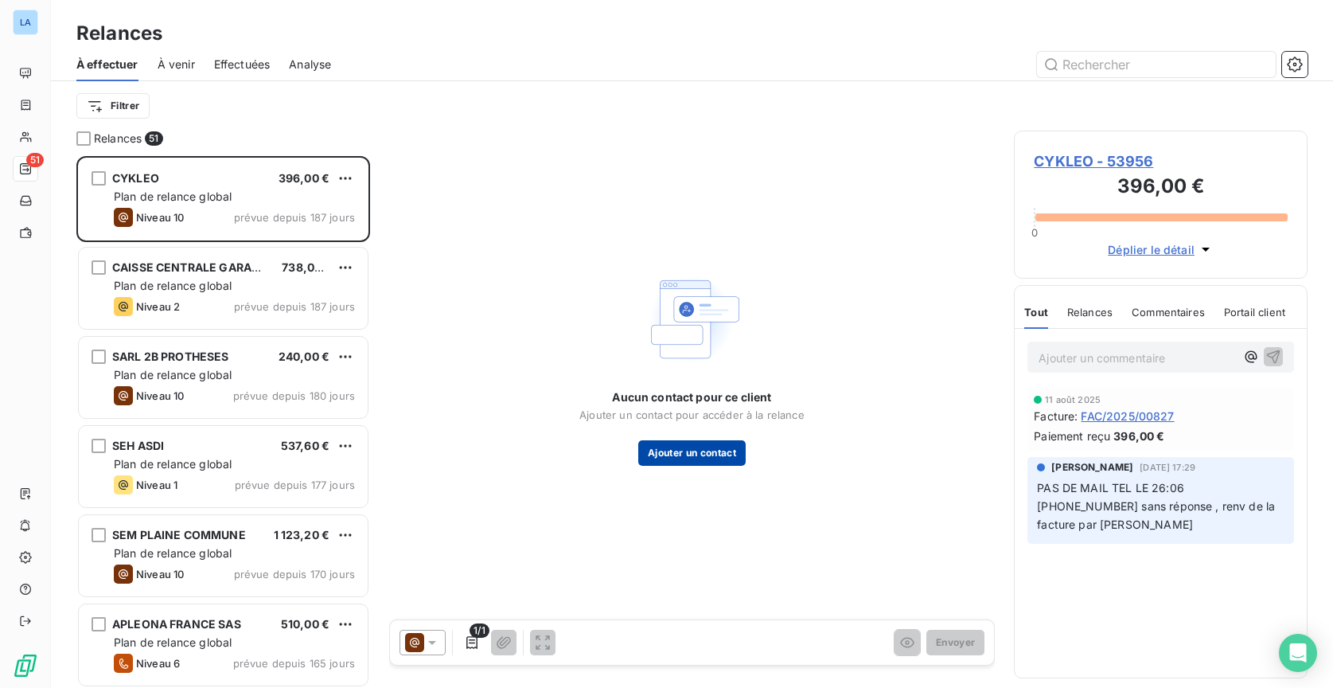
click at [723, 456] on button "Ajouter un contact" at bounding box center [691, 452] width 107 height 25
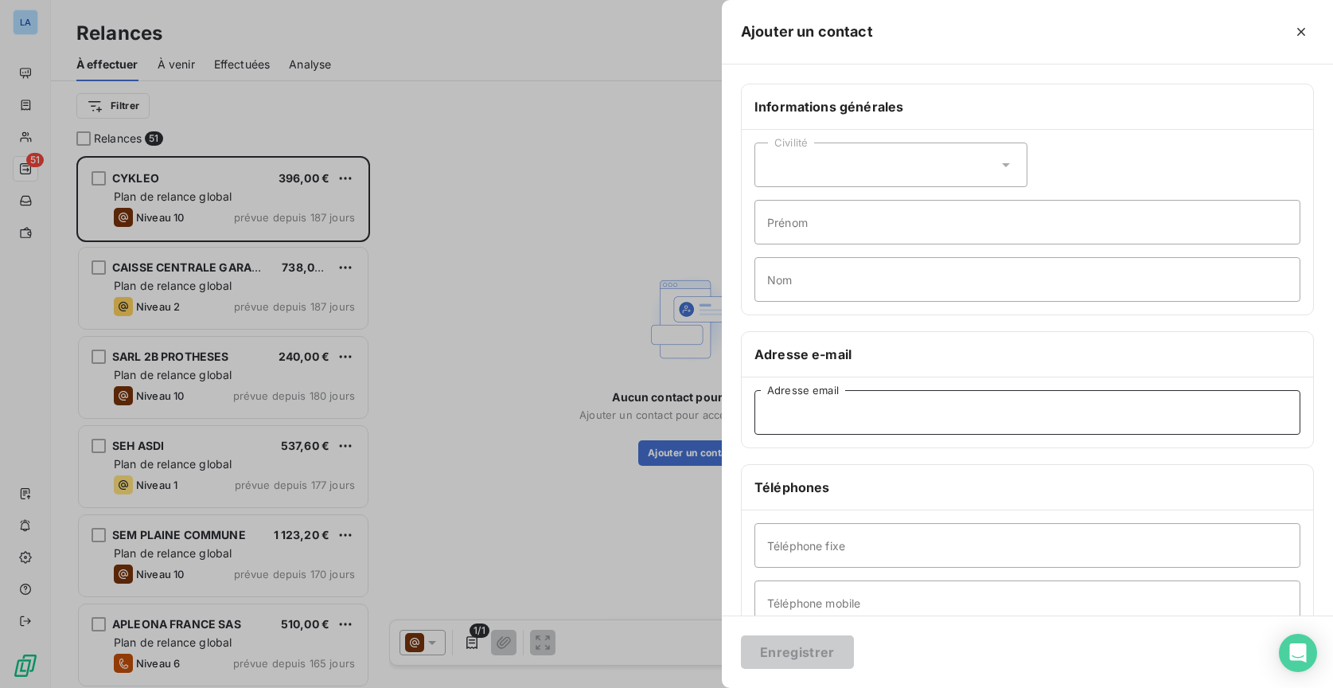
paste input "[EMAIL_ADDRESS][DOMAIN_NAME]"
type input "[EMAIL_ADDRESS][DOMAIN_NAME]"
click at [821, 652] on button "Enregistrer" at bounding box center [797, 651] width 113 height 33
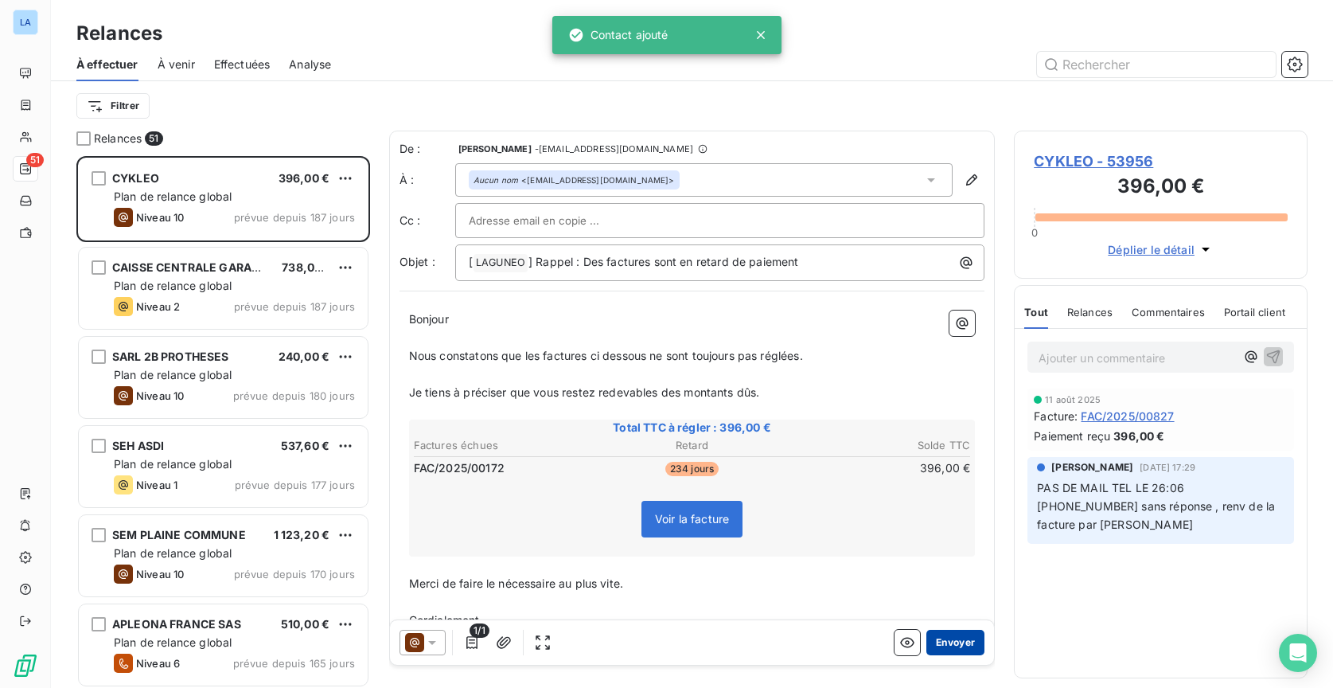
click at [949, 635] on button "Envoyer" at bounding box center [955, 642] width 58 height 25
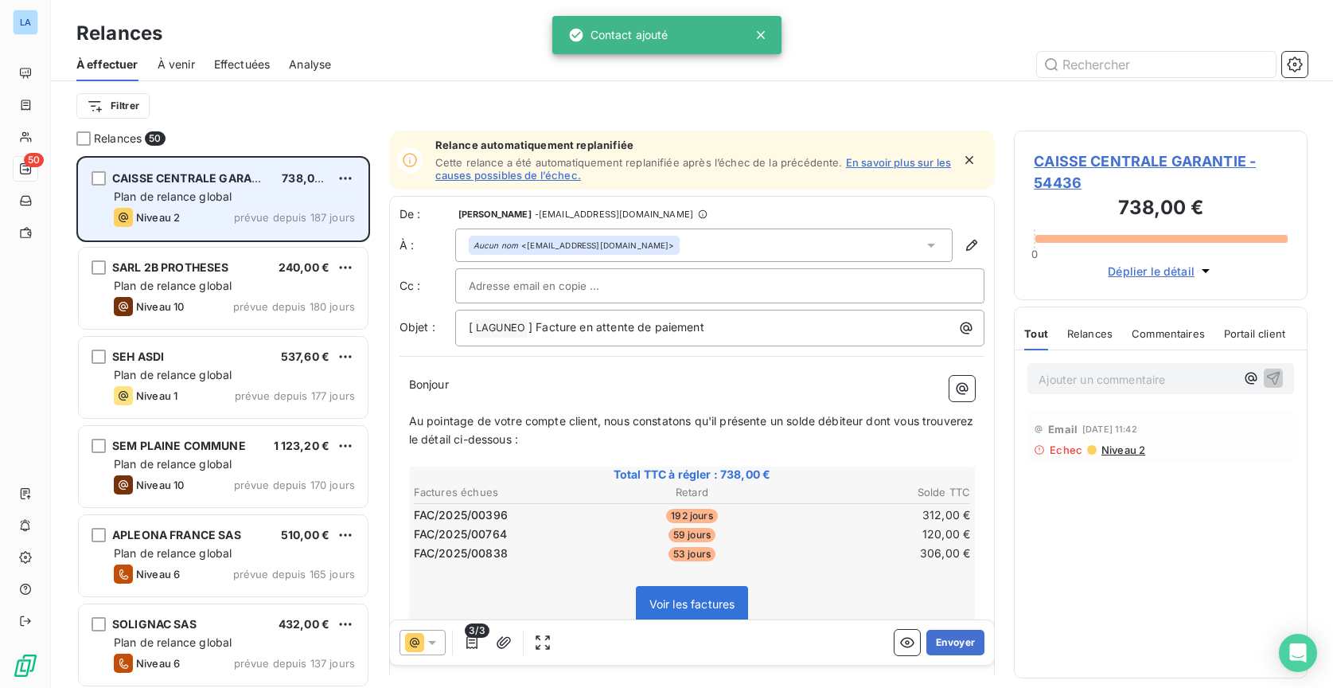
click at [260, 232] on div "CAISSE CENTRALE GARANTIE 738,00 € Plan de relance global Niveau 2 prévue depuis…" at bounding box center [223, 198] width 289 height 81
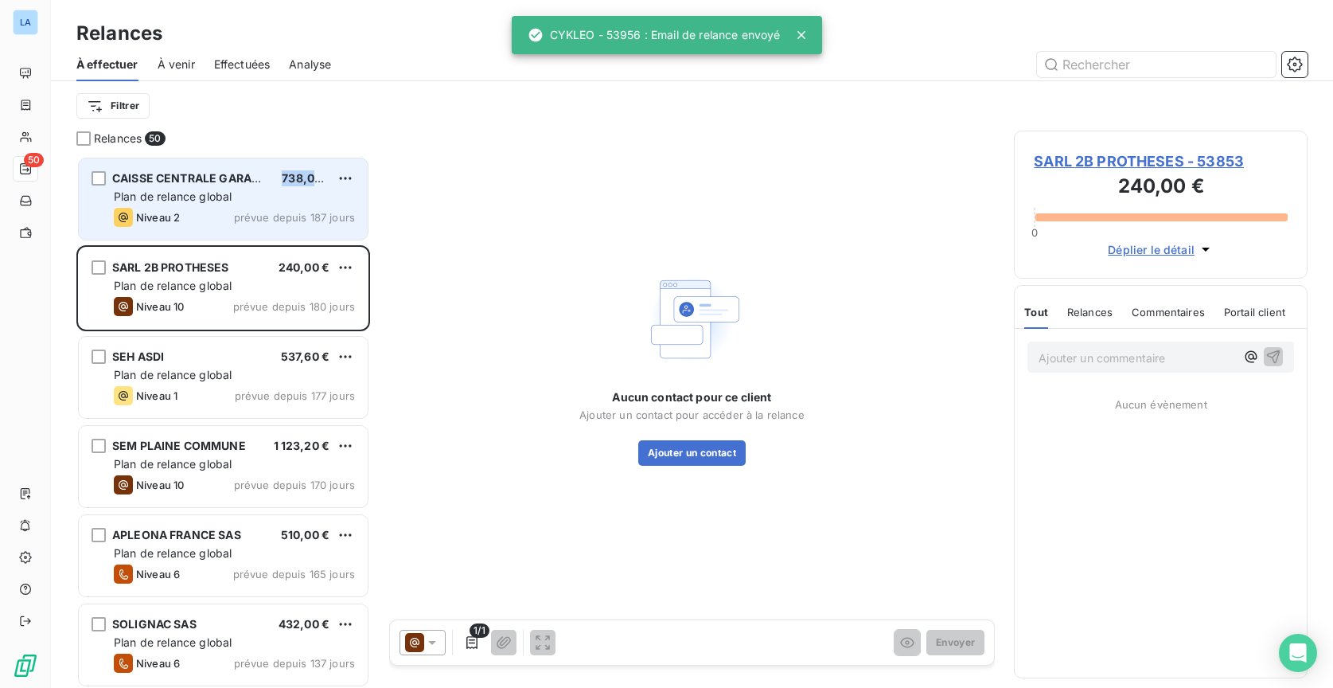
click at [282, 185] on div "738,00 €" at bounding box center [306, 178] width 48 height 16
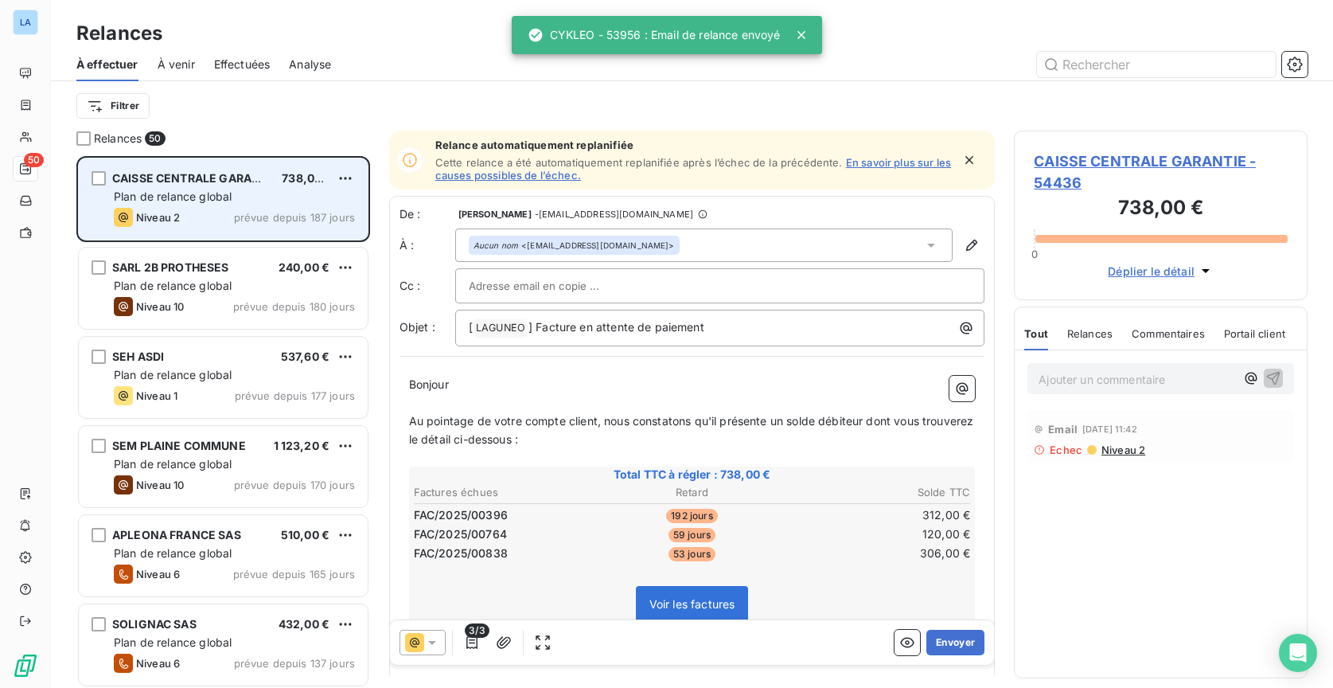
click at [270, 198] on div "Plan de relance global" at bounding box center [234, 197] width 241 height 16
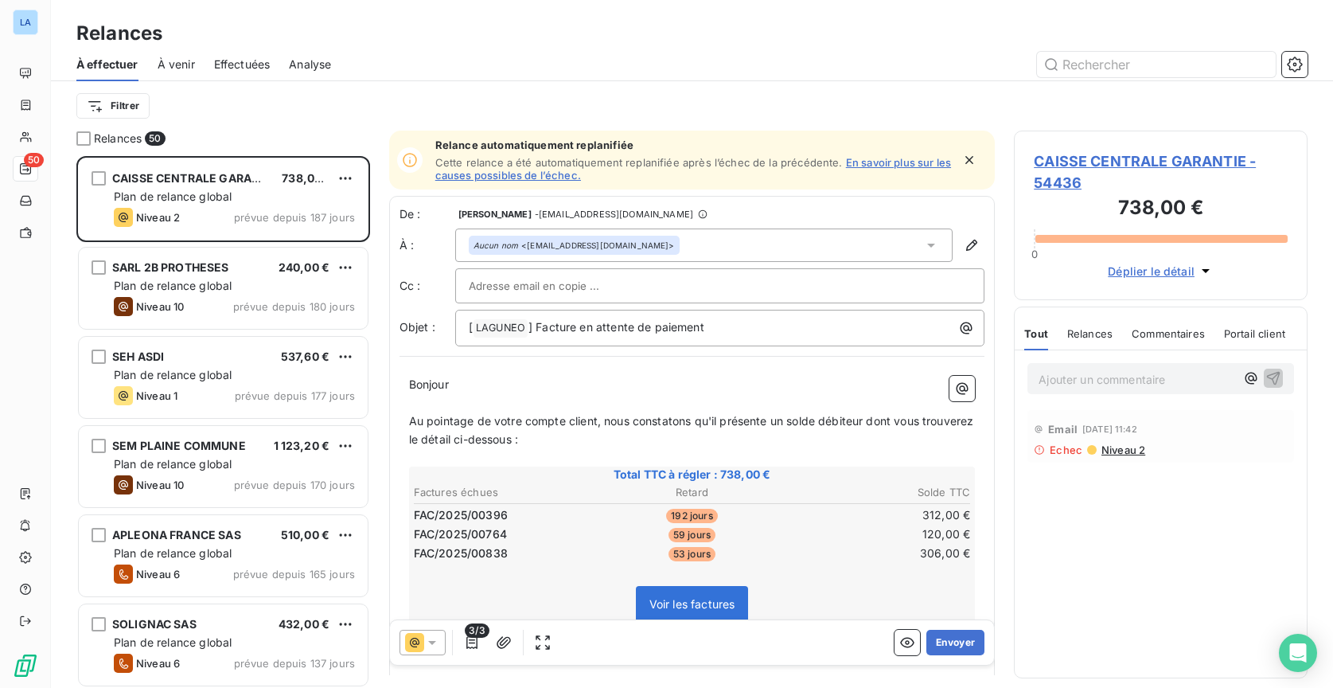
click at [536, 290] on input "text" at bounding box center [554, 286] width 171 height 24
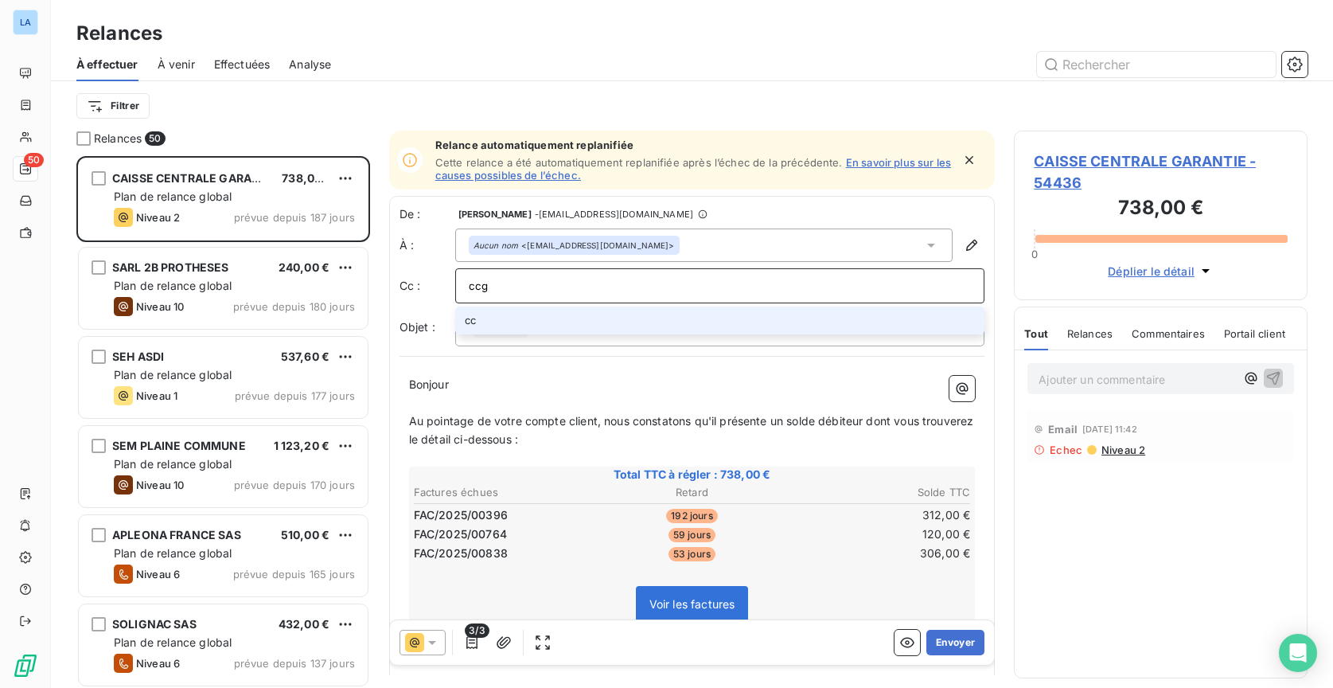
type input "ccgn"
drag, startPoint x: 525, startPoint y: 291, endPoint x: 423, endPoint y: 284, distance: 102.9
click at [423, 283] on div "Cc : ccgn ccgn" at bounding box center [693, 285] width 586 height 35
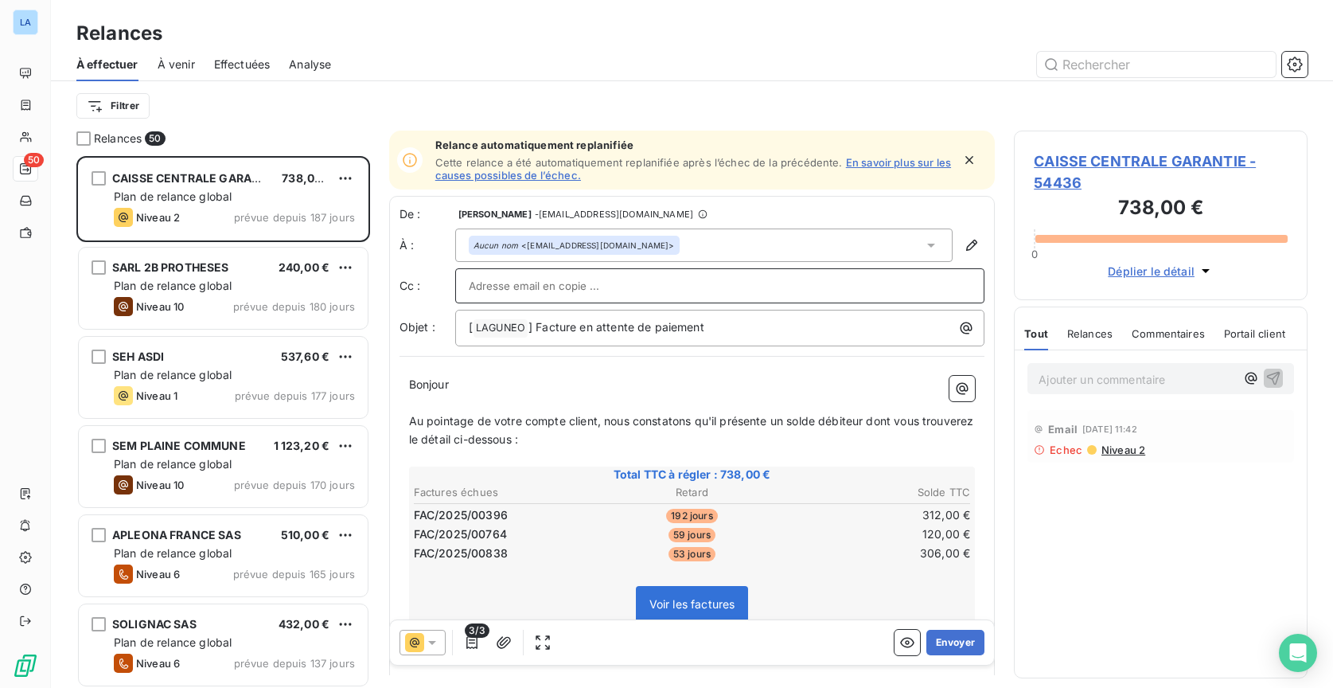
click at [613, 246] on div "Aucun nom <[EMAIL_ADDRESS][DOMAIN_NAME]>" at bounding box center [704, 244] width 498 height 33
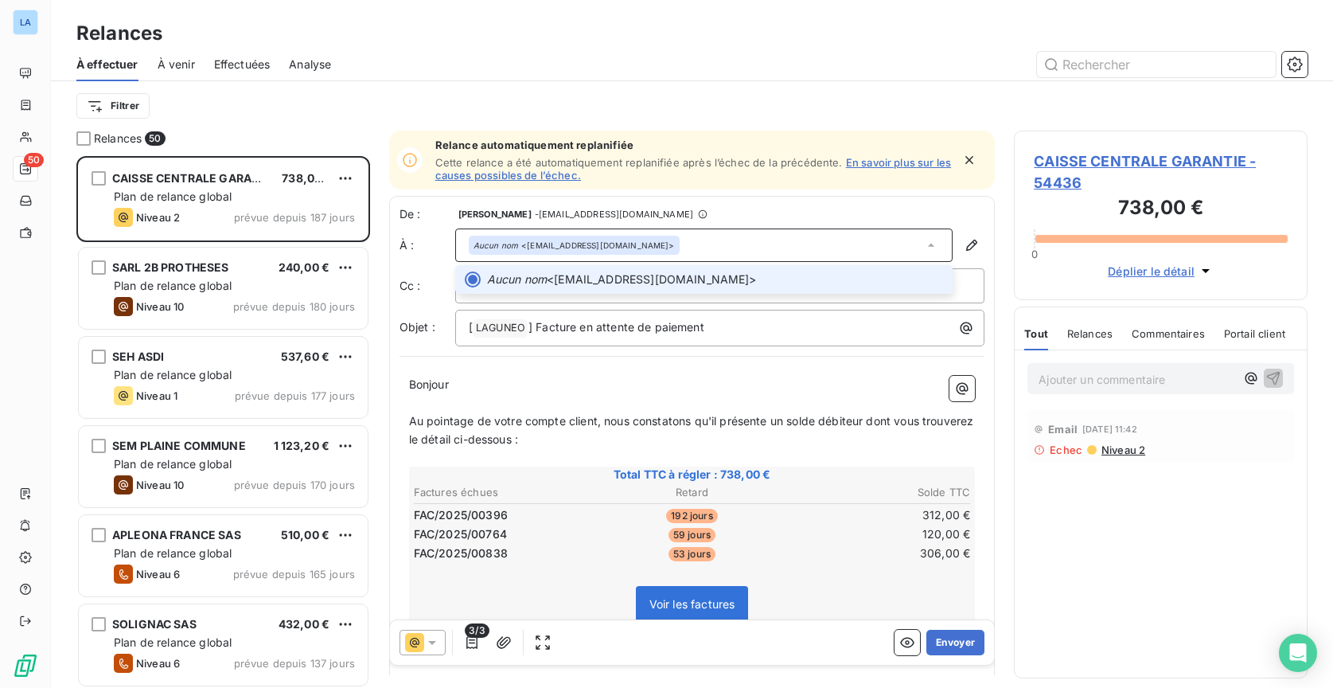
click at [614, 246] on div "Aucun nom <[EMAIL_ADDRESS][DOMAIN_NAME]>" at bounding box center [704, 244] width 498 height 33
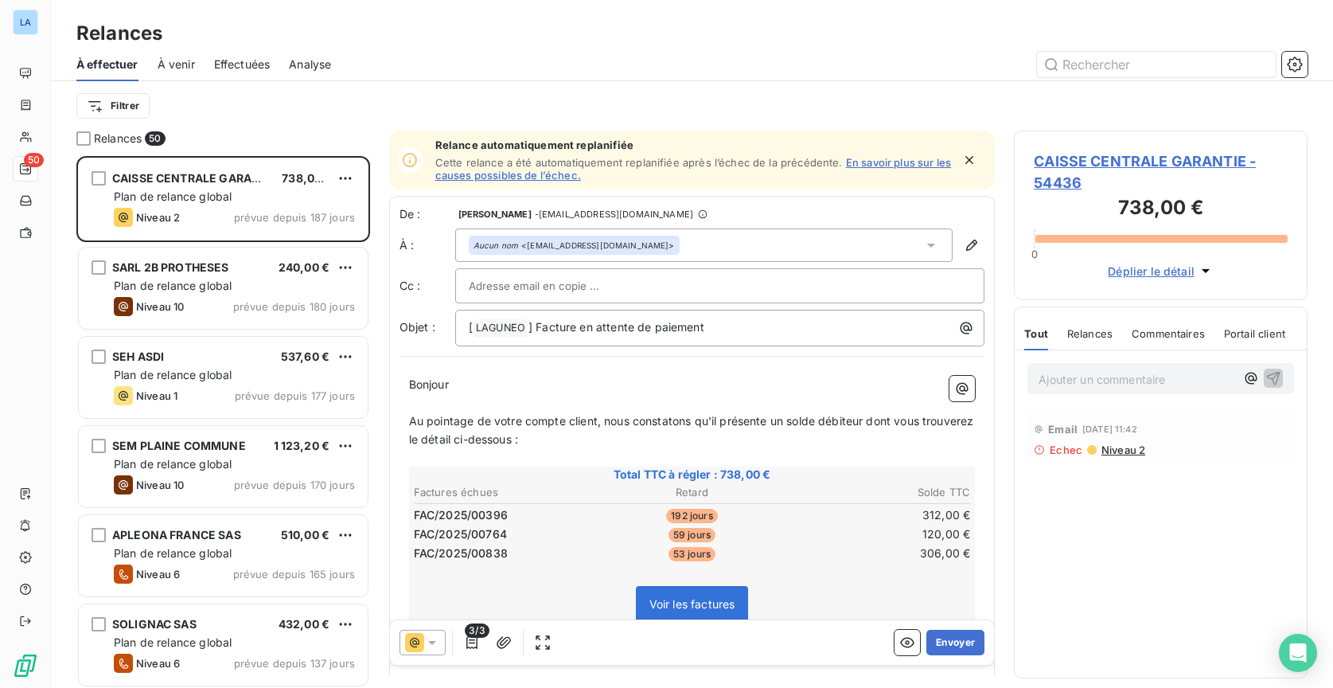
click at [580, 249] on div "Aucun nom <[EMAIL_ADDRESS][DOMAIN_NAME]>" at bounding box center [574, 245] width 211 height 19
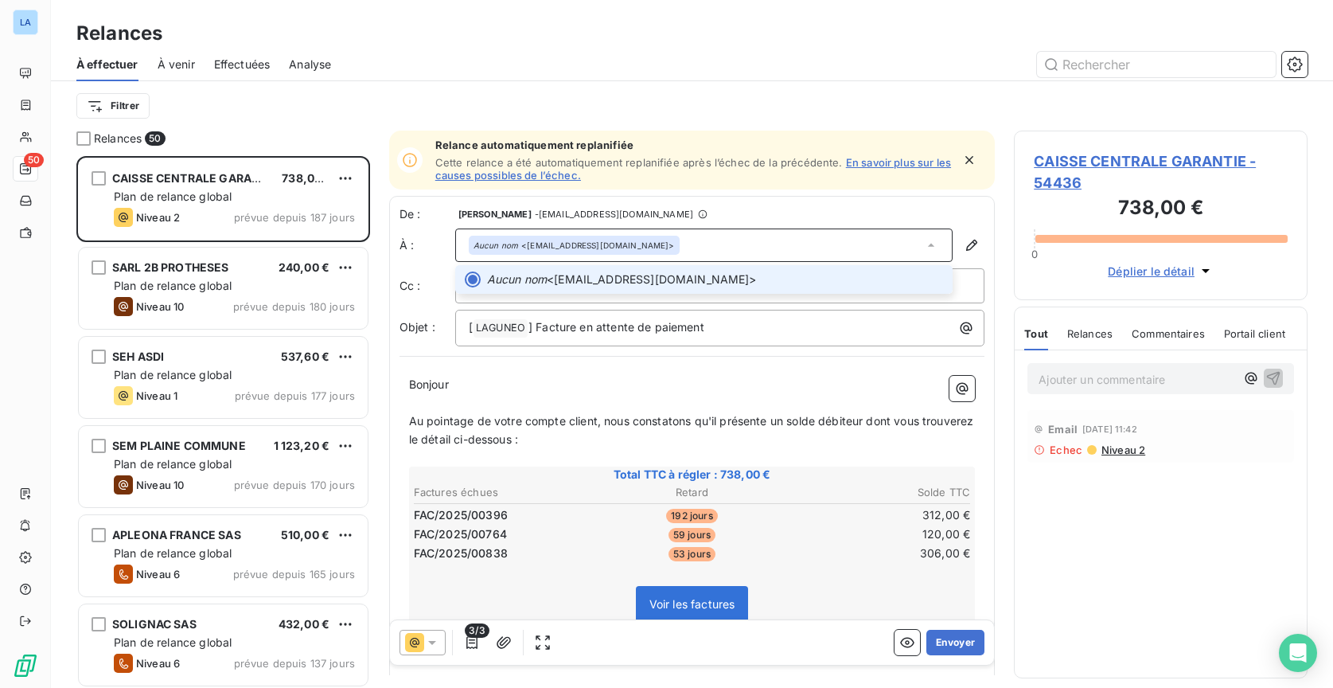
click at [571, 249] on div "Aucun nom <[EMAIL_ADDRESS][DOMAIN_NAME]>" at bounding box center [574, 245] width 201 height 11
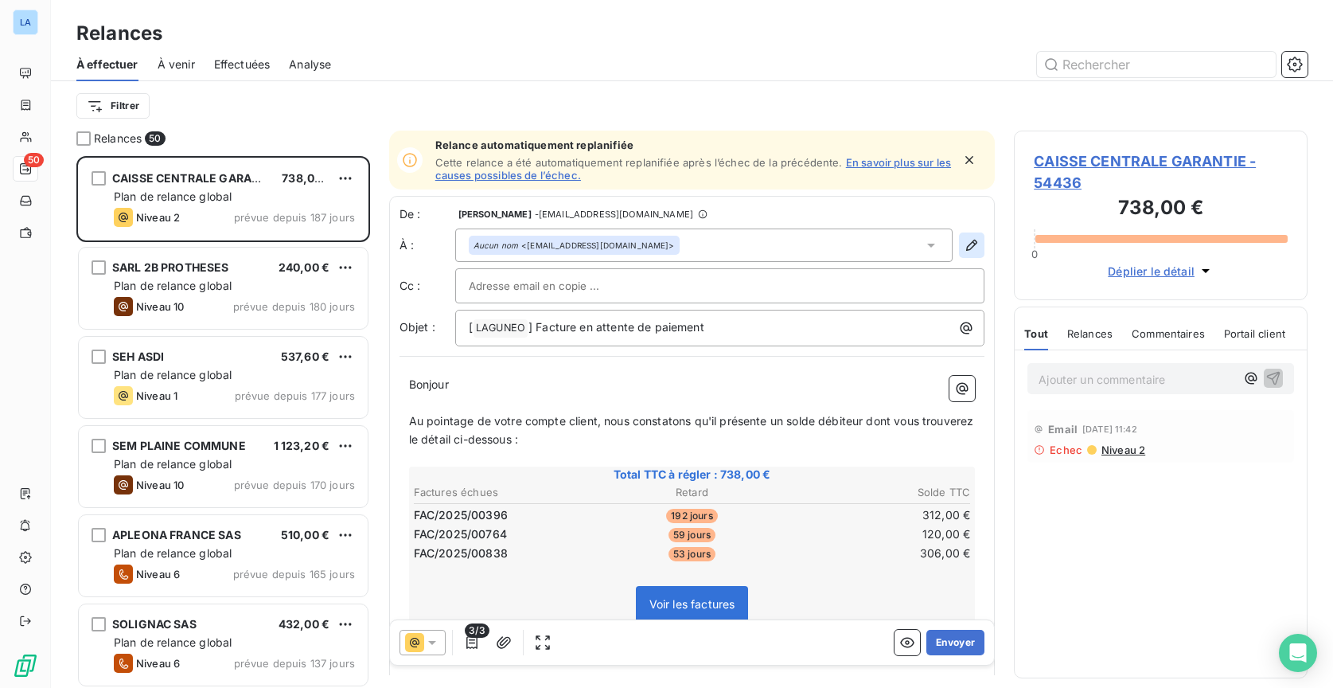
click at [973, 247] on button "button" at bounding box center [971, 244] width 25 height 25
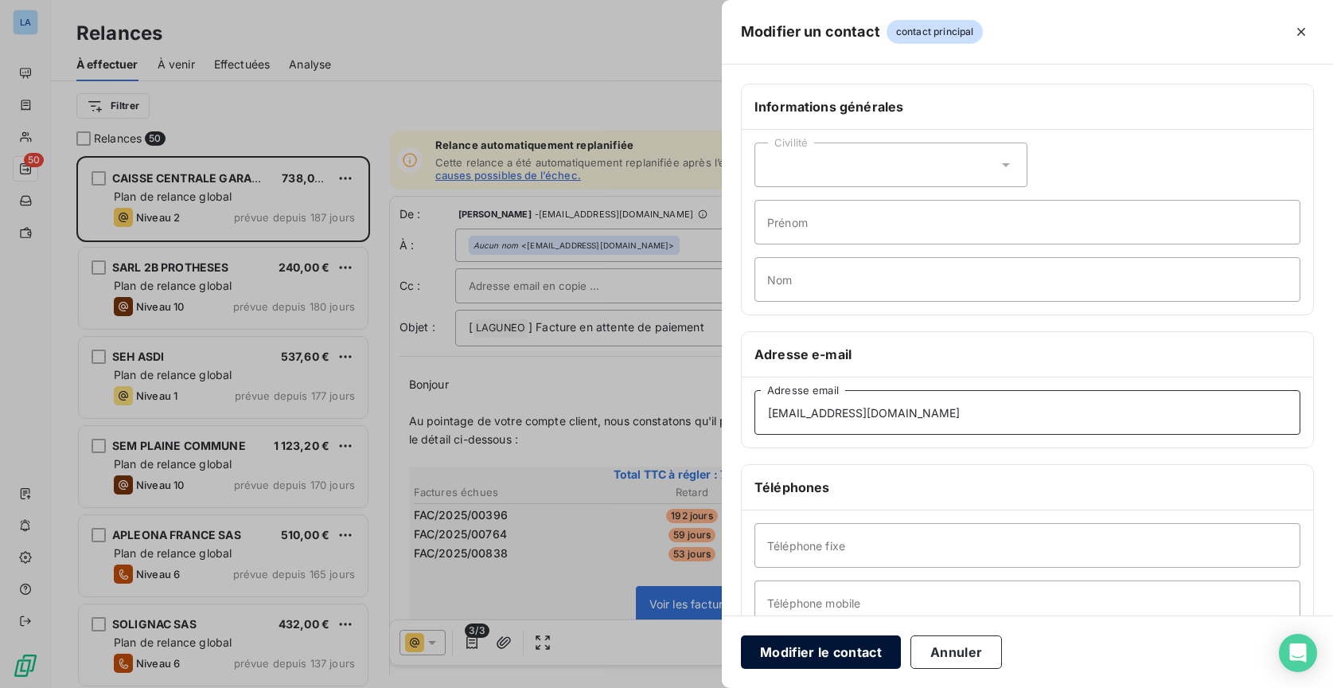
type input "[EMAIL_ADDRESS][DOMAIN_NAME]"
click at [844, 659] on button "Modifier le contact" at bounding box center [821, 651] width 160 height 33
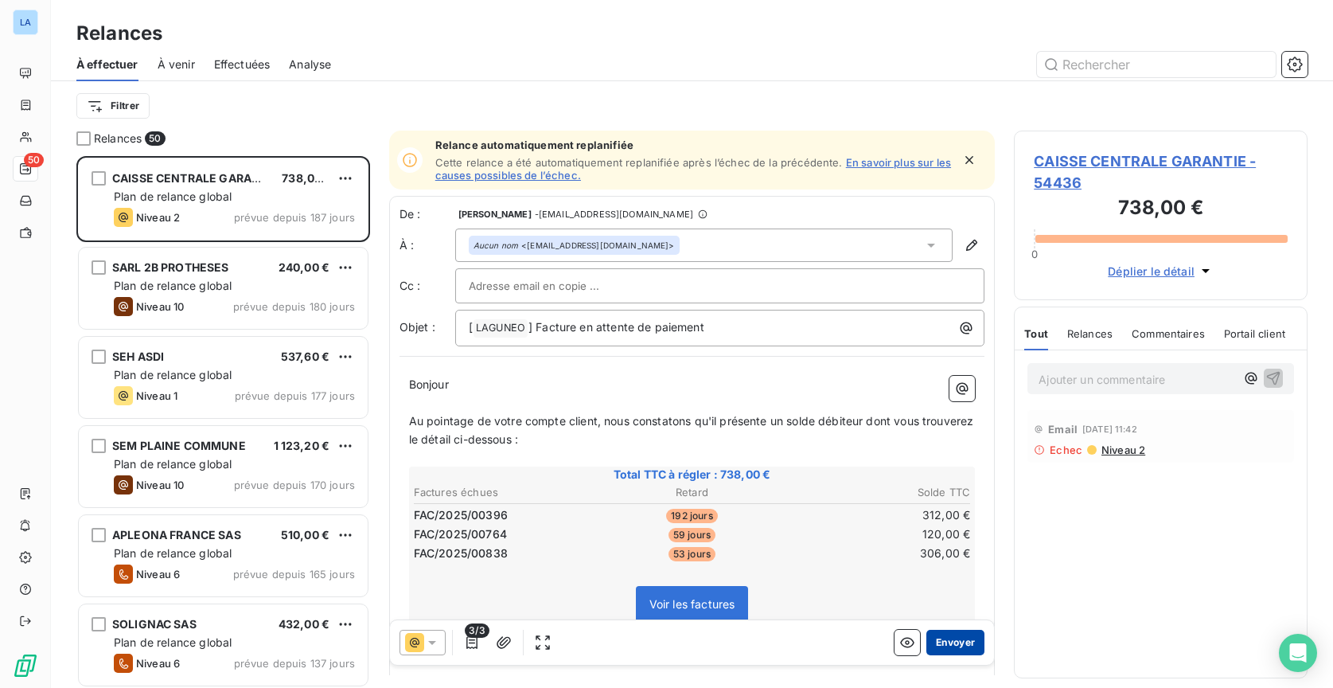
click at [945, 640] on button "Envoyer" at bounding box center [955, 642] width 58 height 25
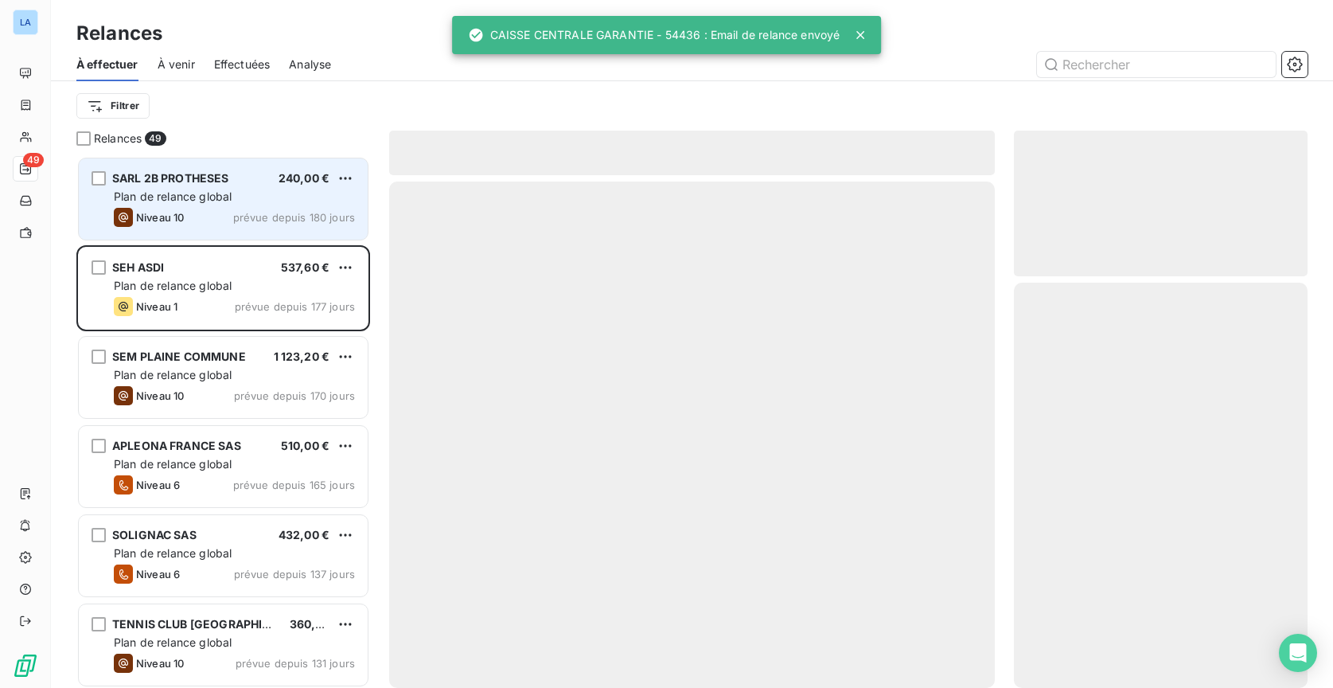
click at [266, 201] on div "Plan de relance global" at bounding box center [234, 197] width 241 height 16
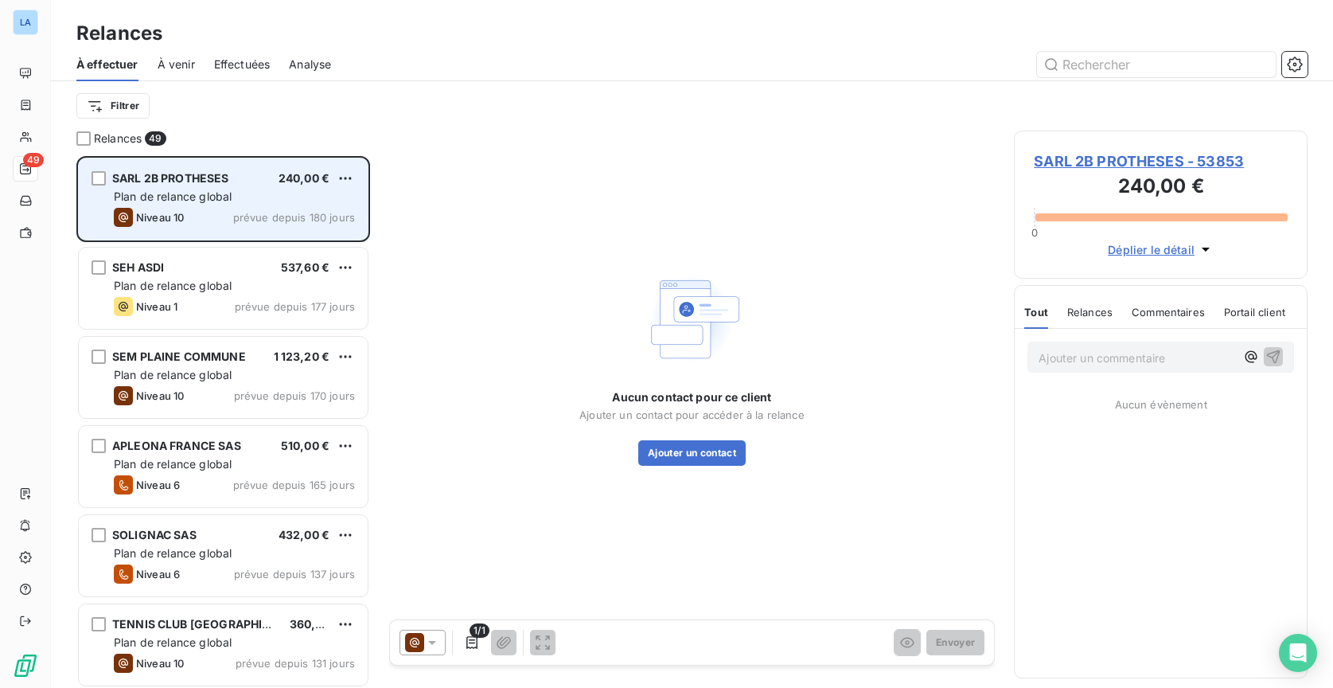
click at [248, 205] on div "SARL 2B PROTHESES 240,00 € Plan de relance global Niveau 10 prévue depuis 180 j…" at bounding box center [223, 198] width 289 height 81
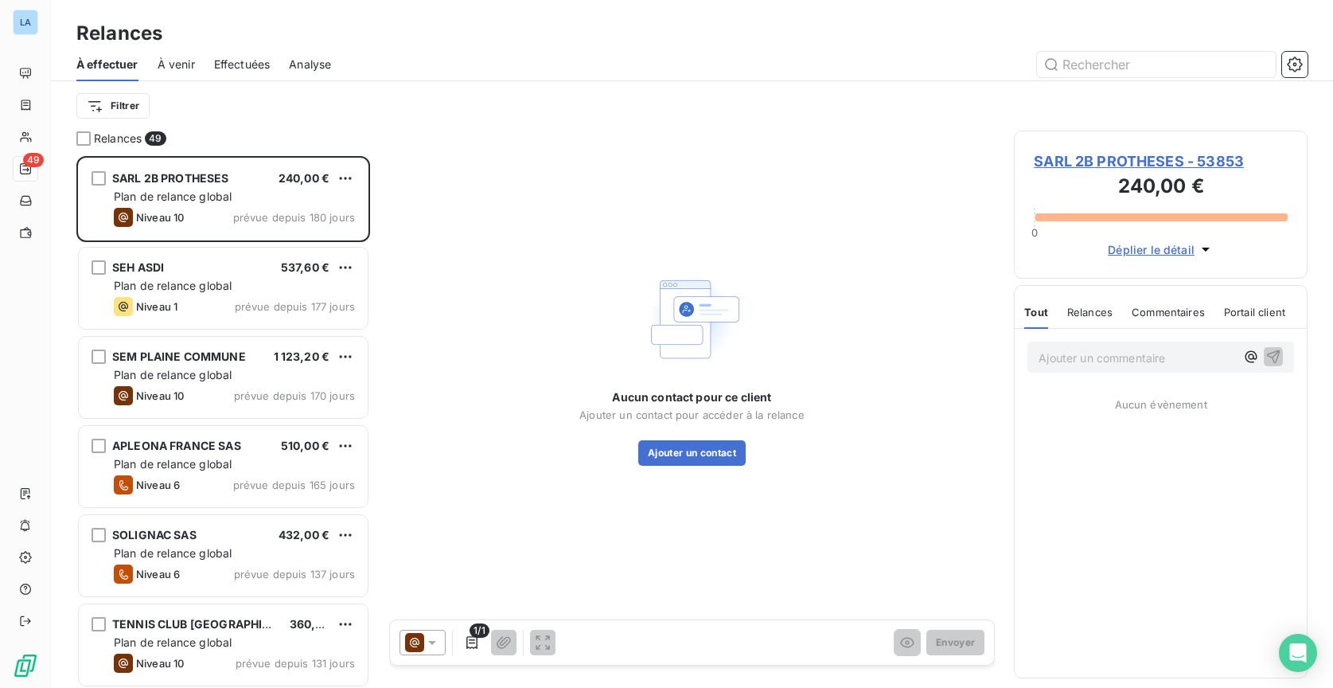
click at [1166, 259] on button "Déplier le détail" at bounding box center [1160, 249] width 115 height 18
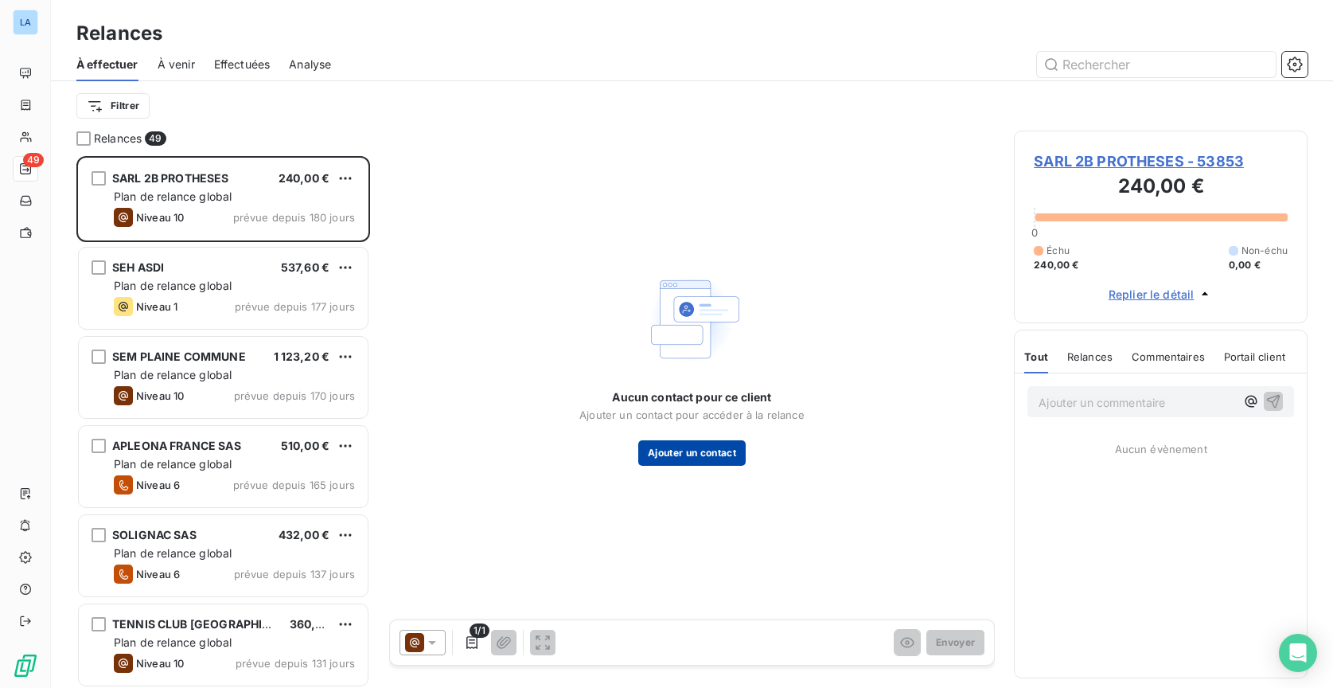
click at [706, 461] on button "Ajouter un contact" at bounding box center [691, 452] width 107 height 25
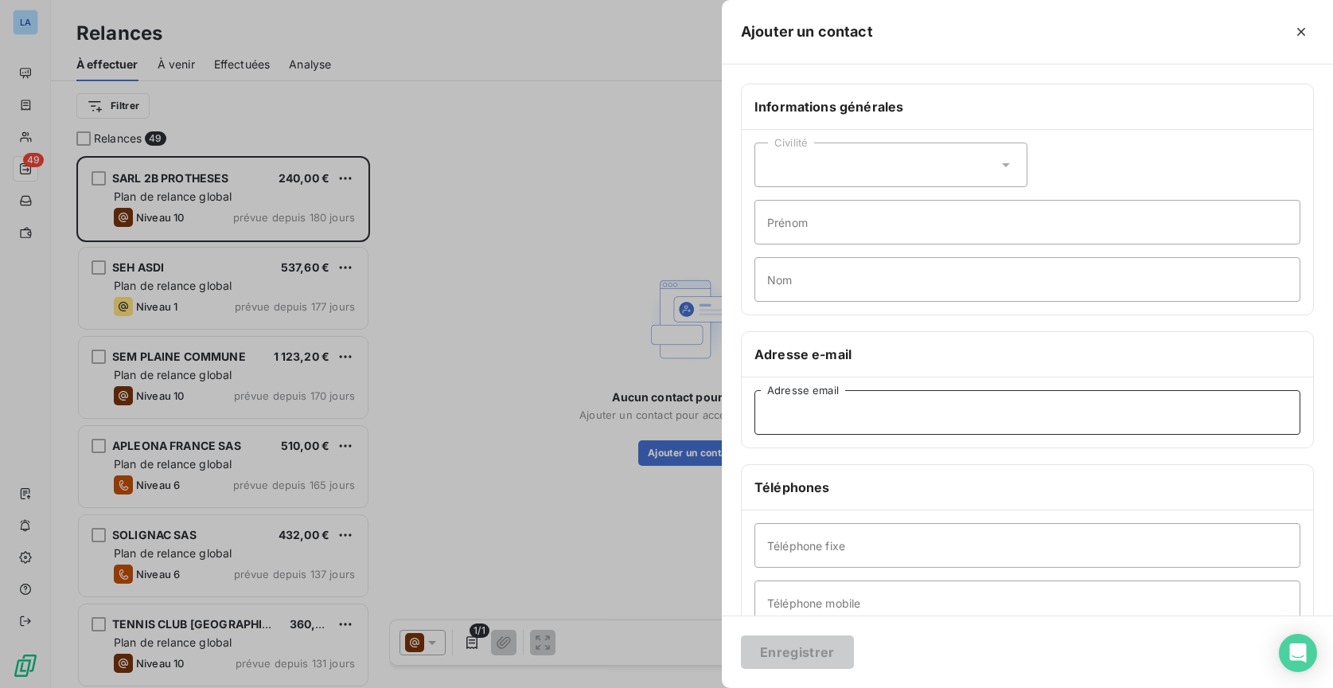
click at [894, 427] on input "Adresse email" at bounding box center [1028, 412] width 546 height 45
paste input "[EMAIL_ADDRESS][DOMAIN_NAME]"
type input "[EMAIL_ADDRESS][DOMAIN_NAME]"
click at [818, 649] on button "Enregistrer" at bounding box center [797, 651] width 113 height 33
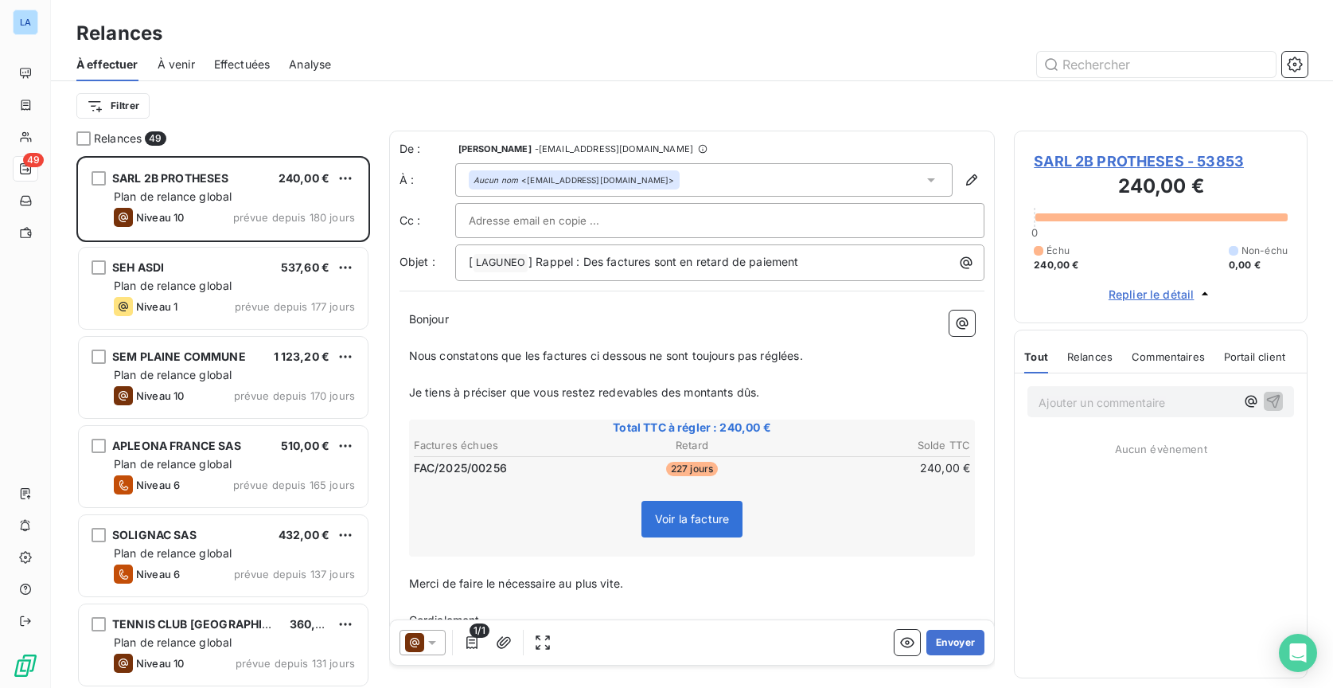
click at [580, 361] on p "Nous constatons que les factures ci dessous ne sont toujours pas réglées." at bounding box center [692, 356] width 567 height 18
click at [470, 349] on span "Nous constatons que les factures ci dessous ne sont toujours pas réglées." at bounding box center [606, 356] width 394 height 14
click at [471, 349] on span "Nous constatons que les factures ci dessous ne sont toujours pas réglées." at bounding box center [606, 356] width 394 height 14
click at [806, 392] on p "Je tiens à préciser que vous restez redevables des montants dûs." at bounding box center [692, 393] width 567 height 18
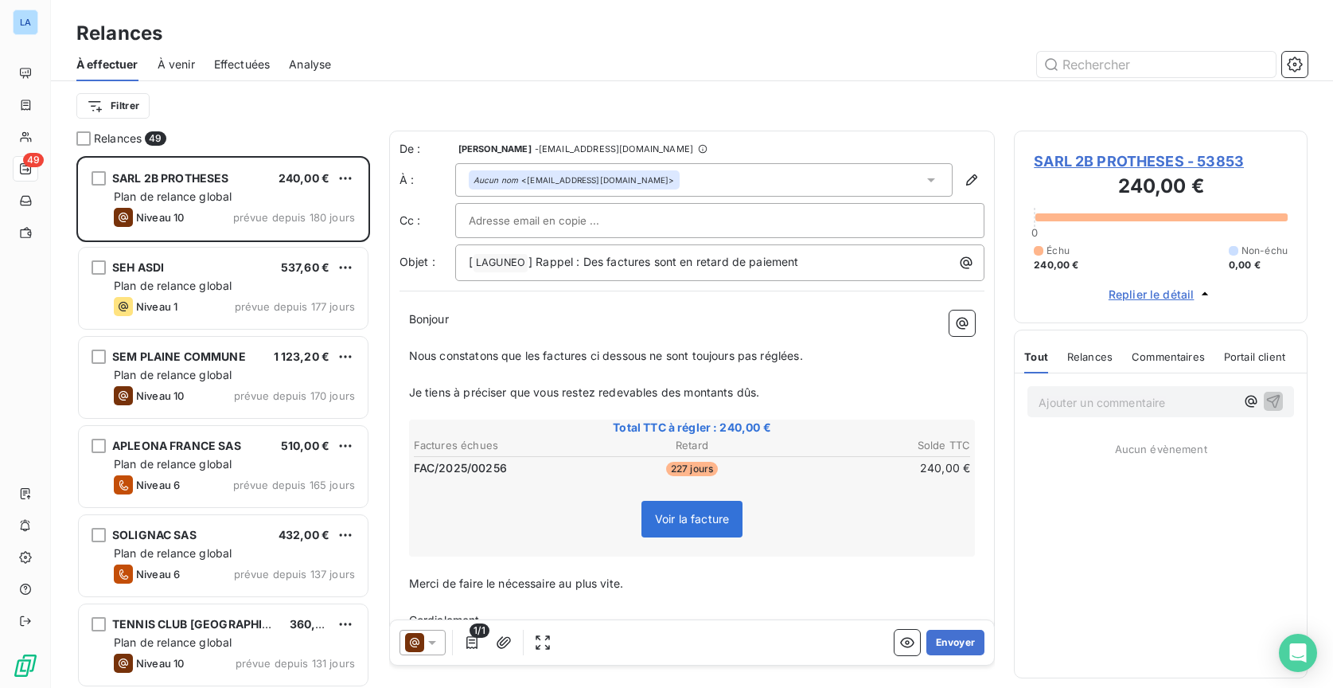
drag, startPoint x: 810, startPoint y: 392, endPoint x: 408, endPoint y: 355, distance: 403.7
click at [409, 355] on div "Bonjour ﻿ Nous constatons que les factures ci dessous ne sont toujours pas régl…" at bounding box center [692, 477] width 567 height 334
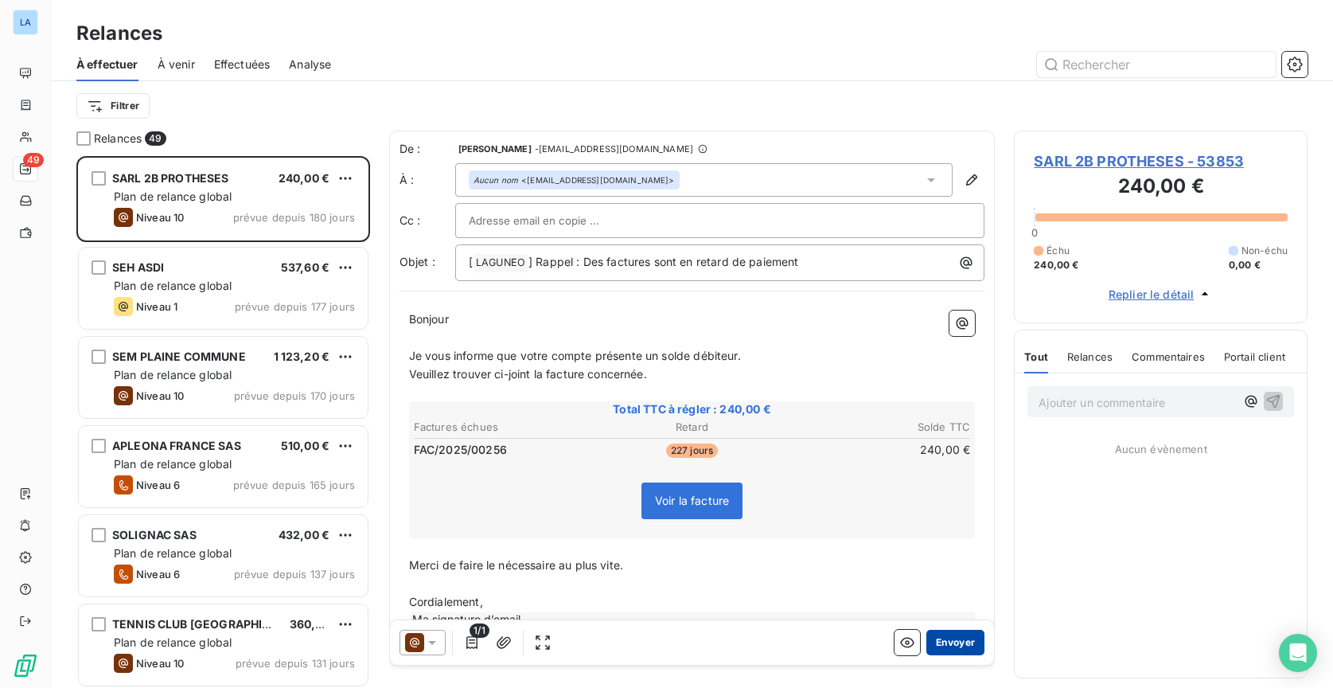
click at [956, 639] on button "Envoyer" at bounding box center [955, 642] width 58 height 25
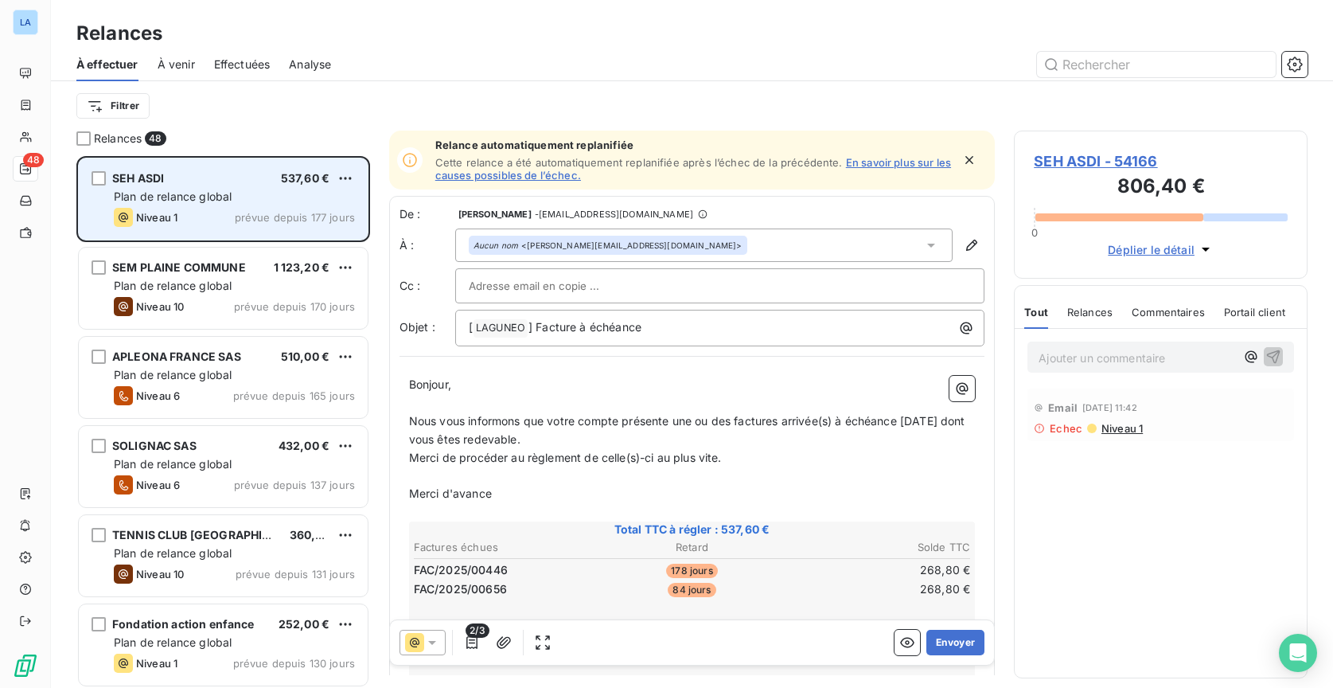
click at [244, 213] on span "prévue depuis 177 jours" at bounding box center [295, 217] width 120 height 13
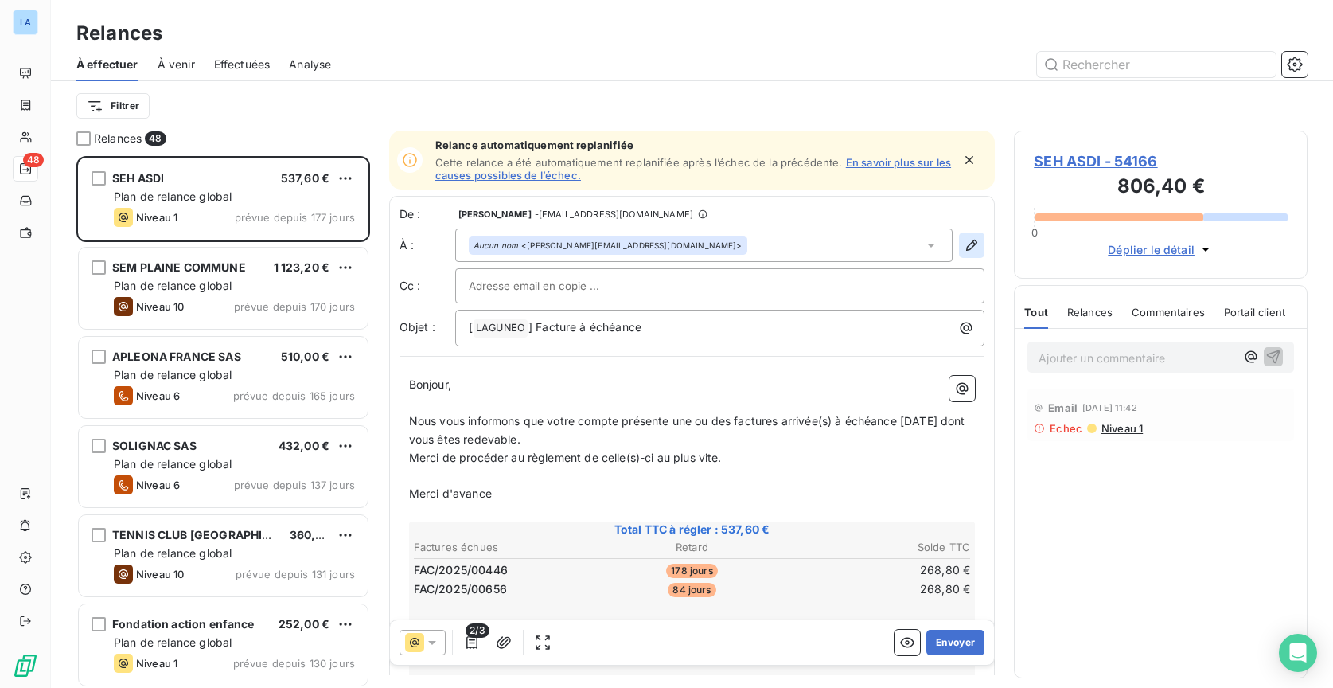
click at [964, 242] on icon "button" at bounding box center [972, 245] width 16 height 16
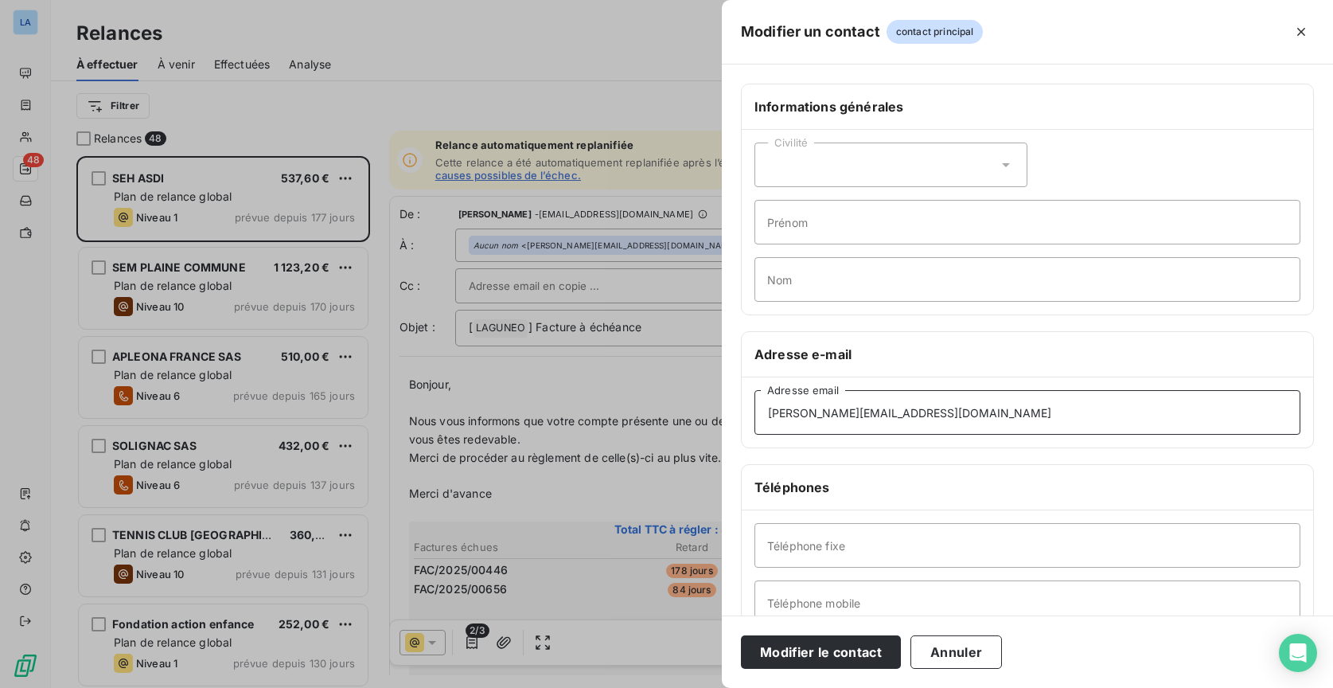
type input "[PERSON_NAME][EMAIL_ADDRESS][DOMAIN_NAME]"
click at [829, 548] on input "Téléphone fixe" at bounding box center [1028, 545] width 546 height 45
paste input "01 30 61 64 64"
type input "01 30 61 64 64"
click at [806, 641] on button "Modifier le contact" at bounding box center [821, 651] width 160 height 33
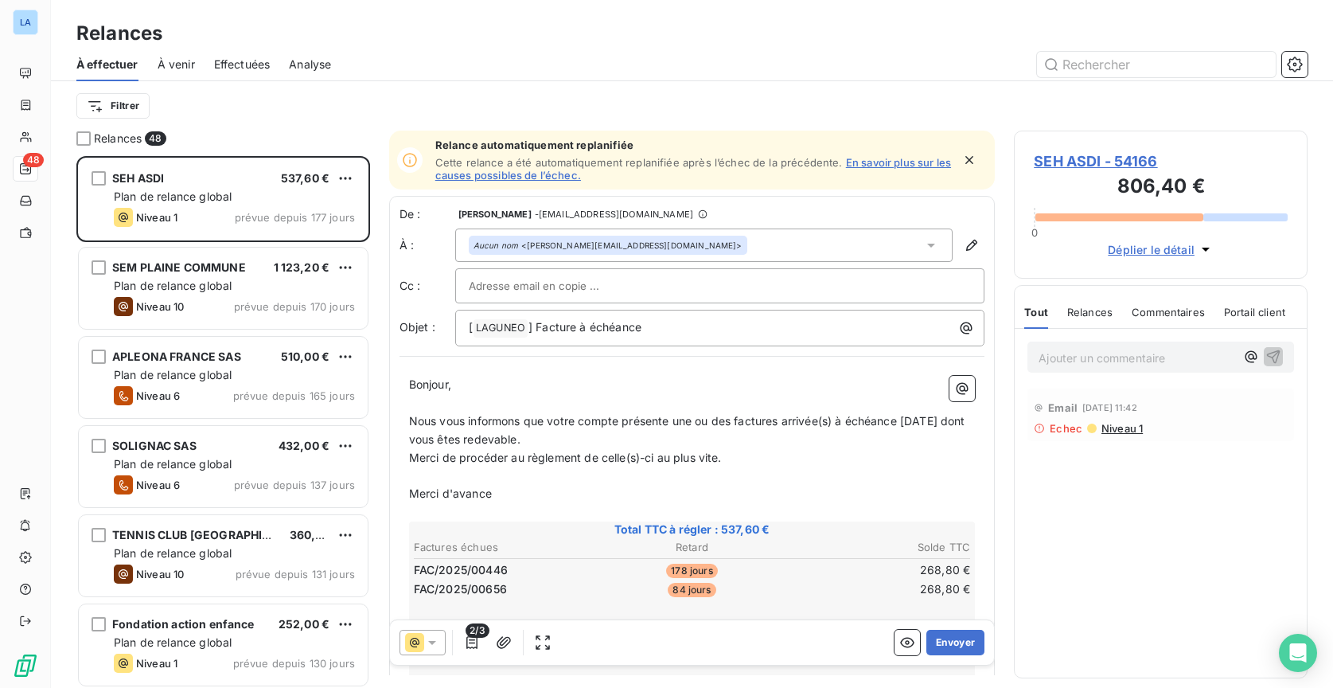
click at [434, 435] on span "Nous vous informons que votre compte présente une ou des factures arrivée(s) à …" at bounding box center [689, 430] width 560 height 32
click at [944, 640] on button "Envoyer" at bounding box center [955, 642] width 58 height 25
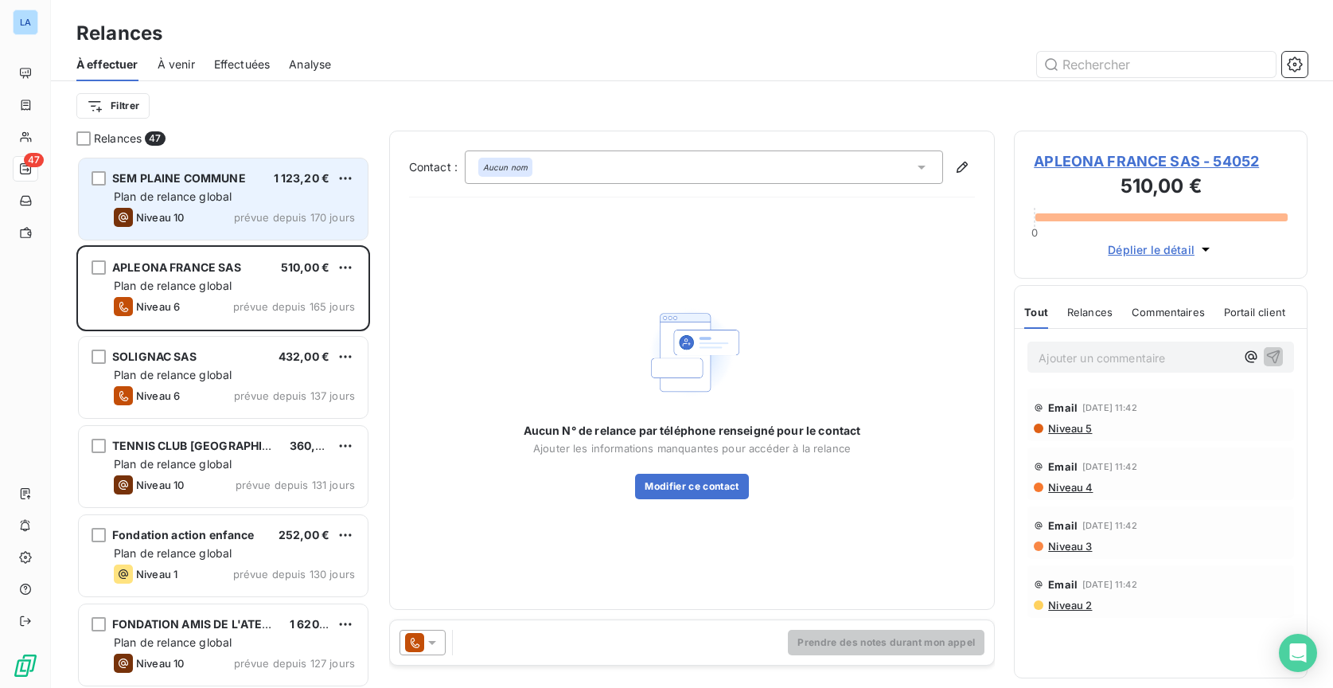
click at [291, 207] on div "SEM PLAINE COMMUNE 1 123,20 € Plan de relance global Niveau 10 prévue depuis 17…" at bounding box center [223, 198] width 289 height 81
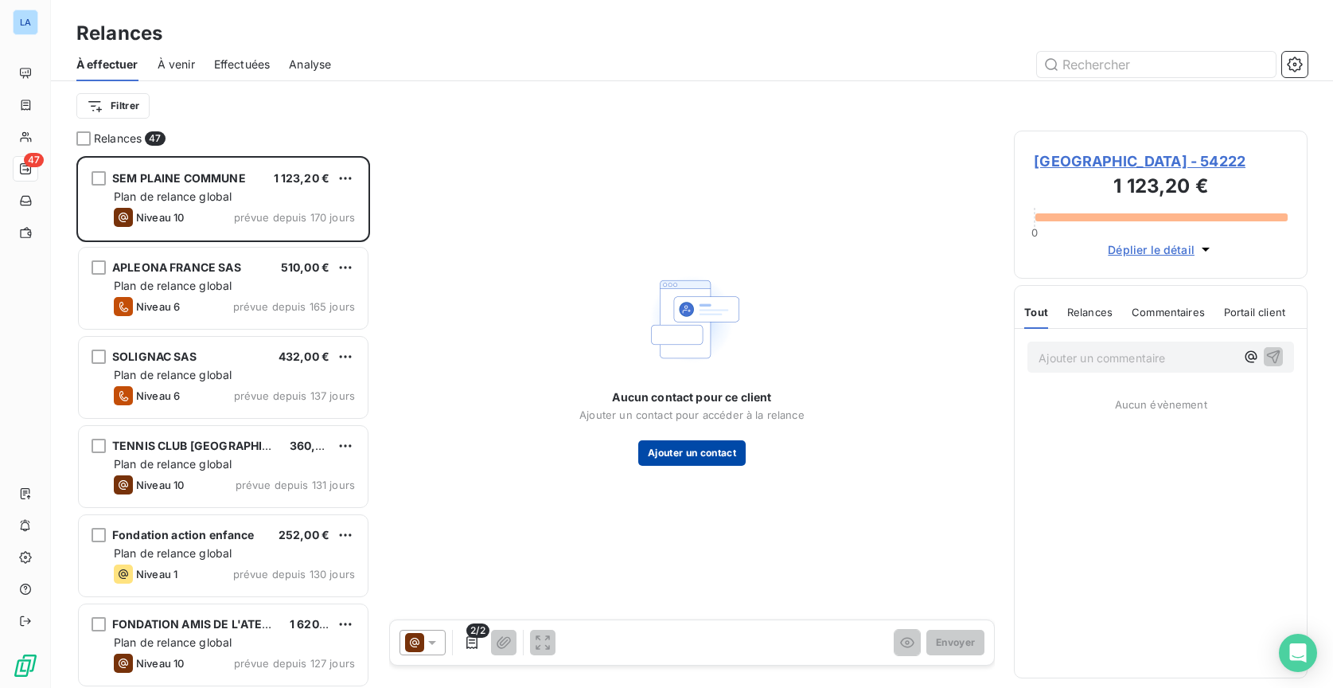
click at [700, 452] on button "Ajouter un contact" at bounding box center [691, 452] width 107 height 25
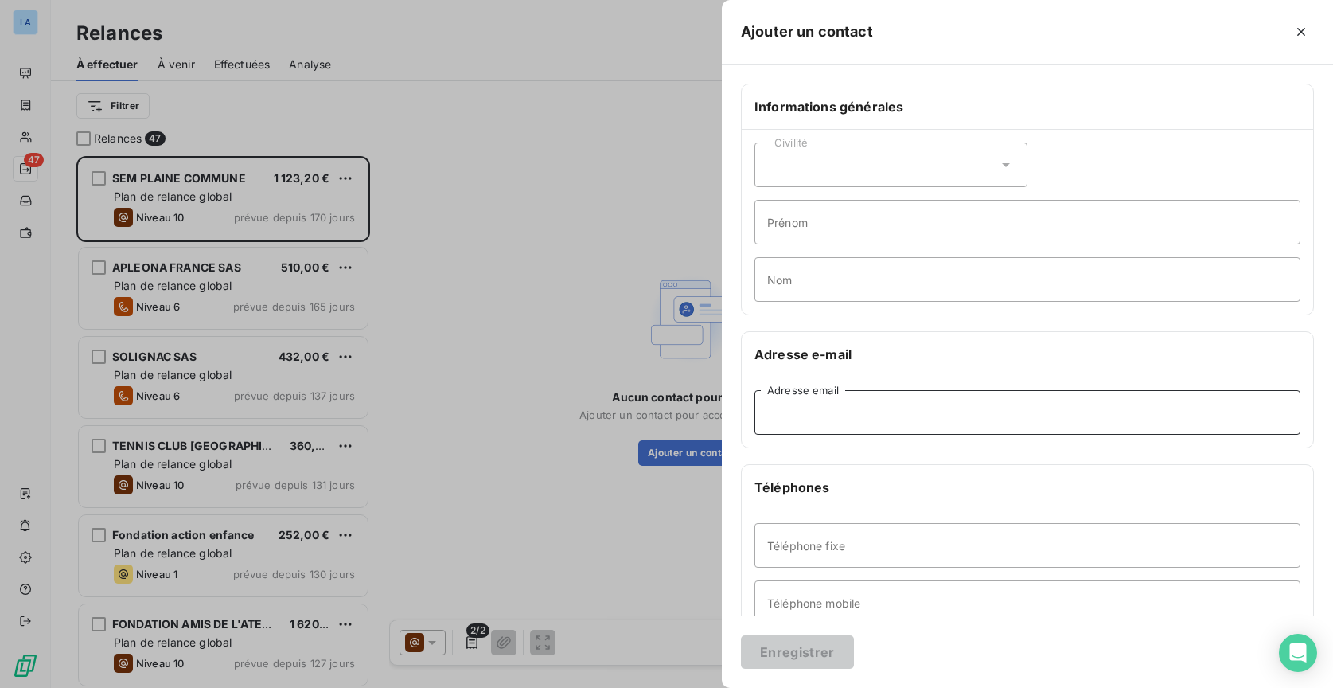
paste input "[EMAIL_ADDRESS][DOMAIN_NAME]"
type input "[EMAIL_ADDRESS][DOMAIN_NAME]"
click at [817, 659] on button "Enregistrer" at bounding box center [797, 651] width 113 height 33
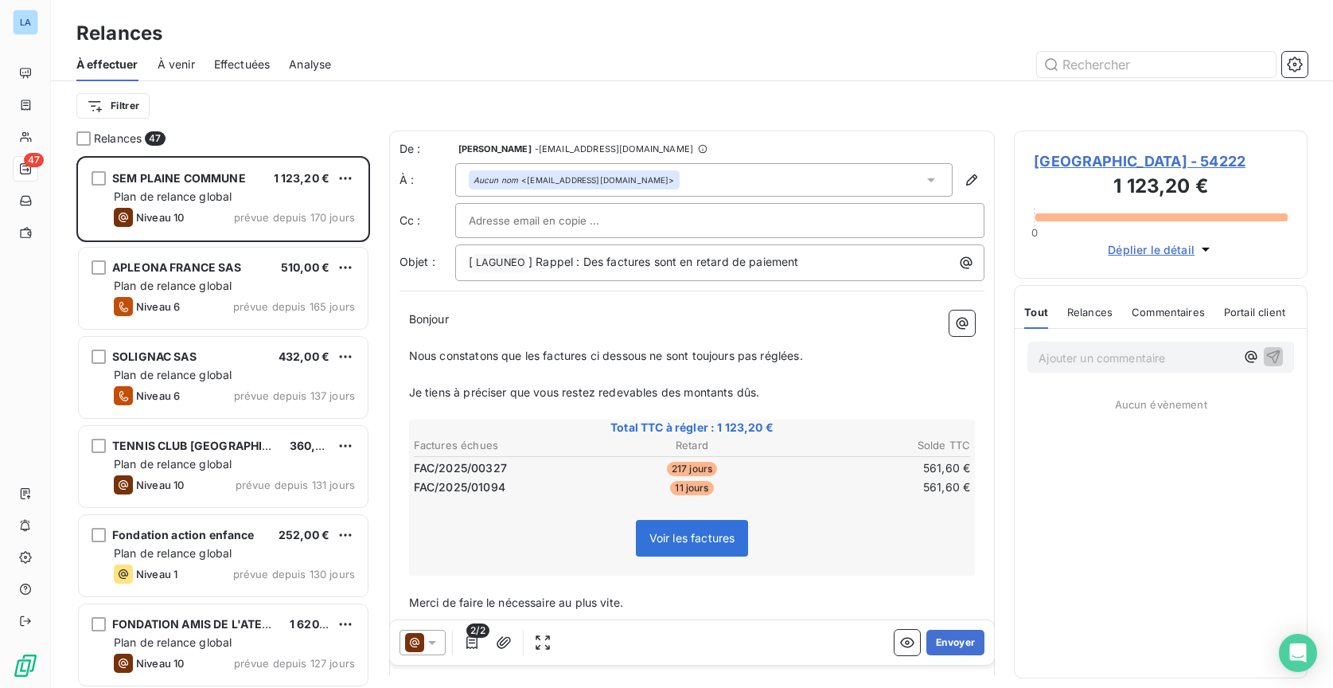
click at [746, 352] on span "Nous constatons que les factures ci dessous ne sont toujours pas réglées." at bounding box center [606, 356] width 394 height 14
click at [705, 353] on span "Nous constatons que les factures ci dessous ne sont toujours pas réglées." at bounding box center [606, 356] width 394 height 14
click at [524, 390] on span "Je tiens à préciser que vous restez redevables des montants dûs." at bounding box center [584, 392] width 351 height 14
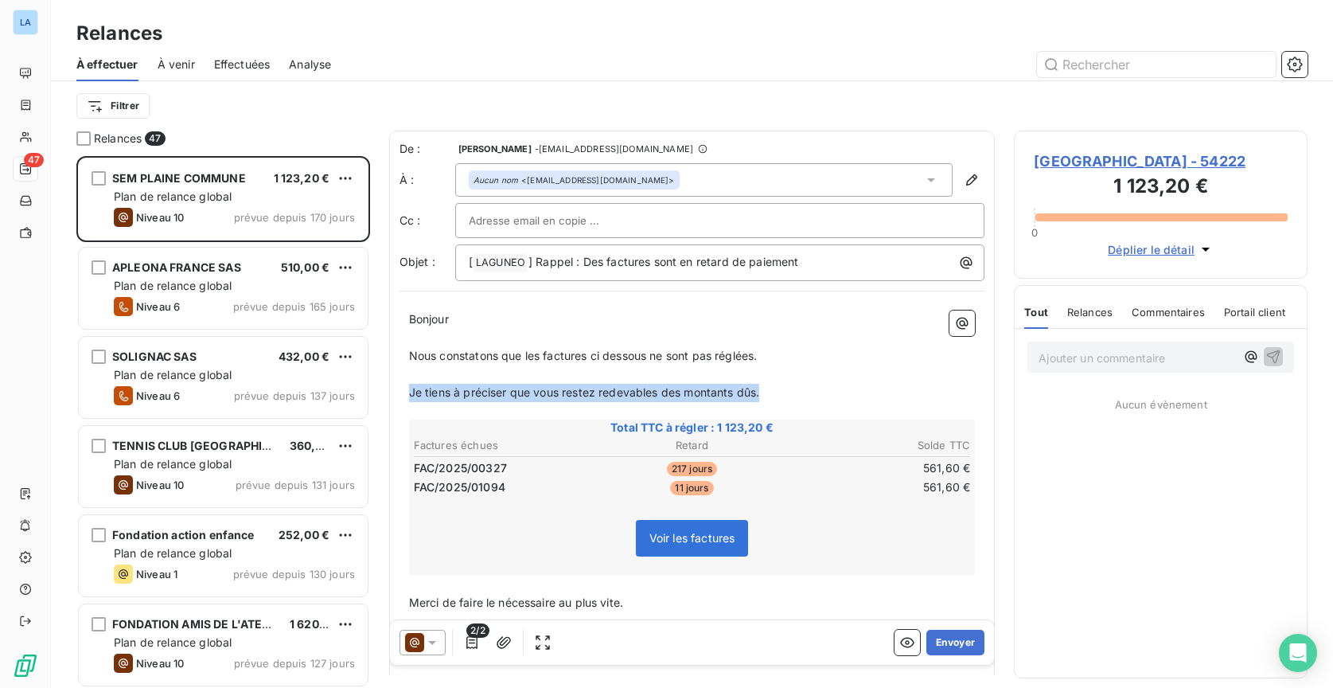
click at [524, 390] on span "Je tiens à préciser que vous restez redevables des montants dûs." at bounding box center [584, 392] width 351 height 14
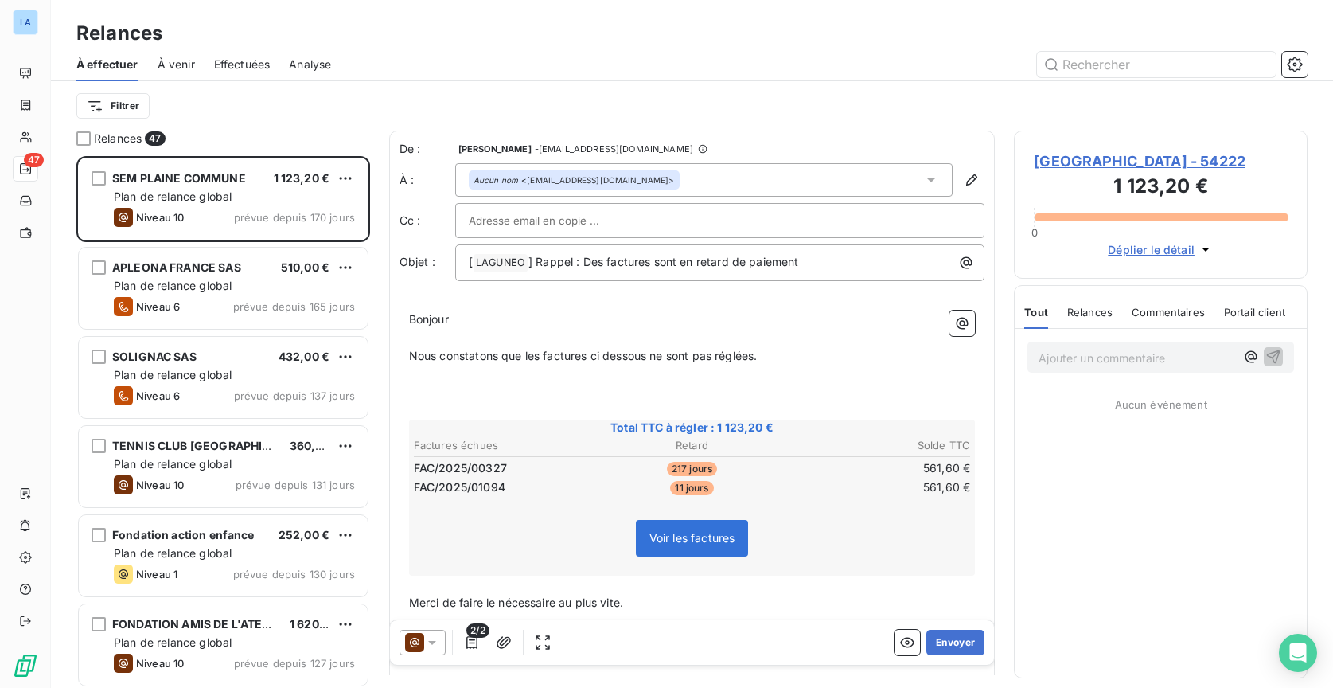
click at [474, 595] on span "Merci de faire le nécessaire au plus vite." at bounding box center [516, 602] width 214 height 14
drag, startPoint x: 474, startPoint y: 590, endPoint x: 506, endPoint y: 590, distance: 31.8
click at [506, 595] on span "Merci de faire le nécessaire au plus vite." at bounding box center [516, 602] width 214 height 14
click at [964, 644] on button "Envoyer" at bounding box center [955, 642] width 58 height 25
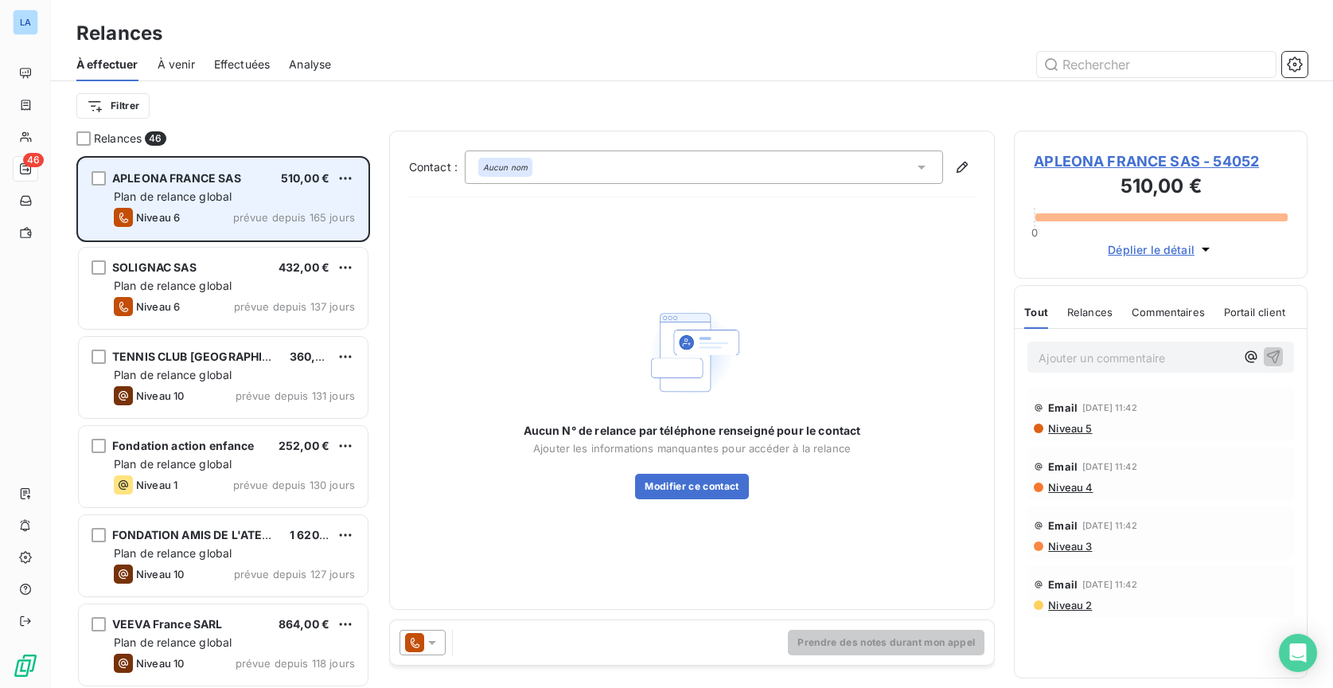
click at [220, 219] on div "Niveau 6 prévue depuis 165 jours" at bounding box center [234, 217] width 241 height 19
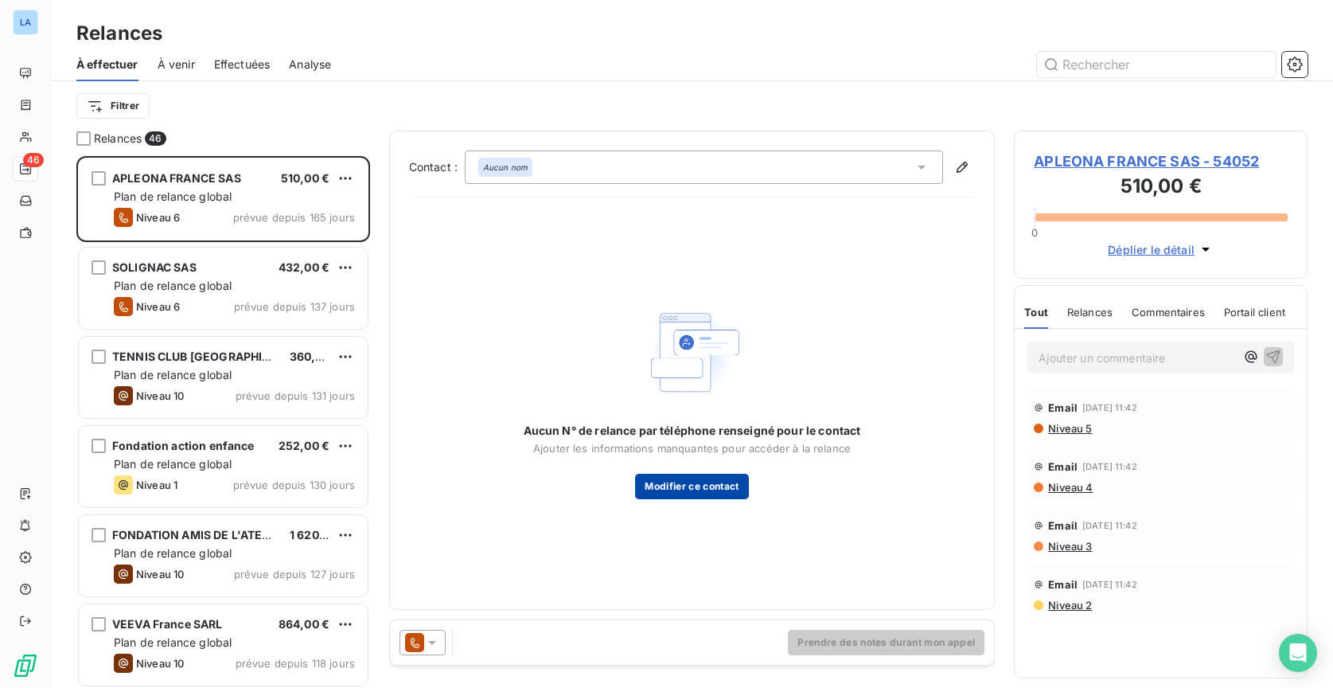
click at [728, 492] on button "Modifier ce contact" at bounding box center [691, 486] width 113 height 25
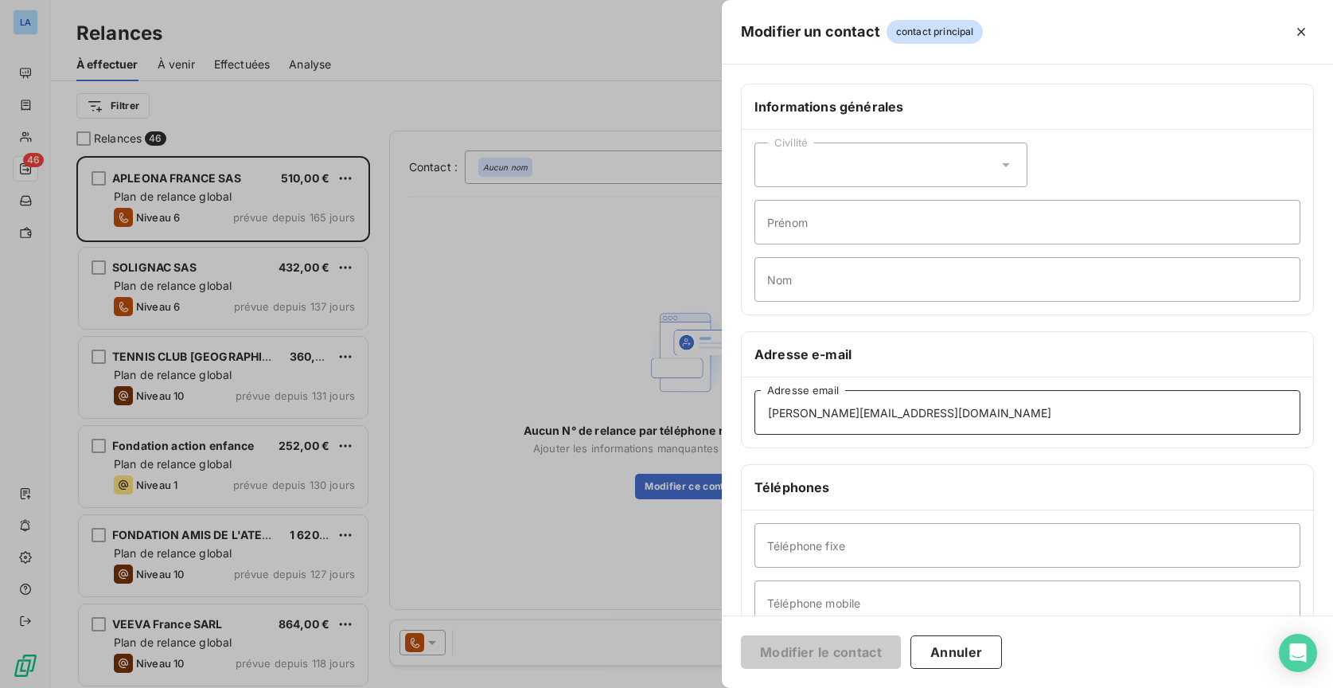
click at [927, 404] on input "[PERSON_NAME][EMAIL_ADDRESS][DOMAIN_NAME]" at bounding box center [1028, 412] width 546 height 45
click at [926, 403] on input "[PERSON_NAME][EMAIL_ADDRESS][DOMAIN_NAME]" at bounding box center [1028, 412] width 546 height 45
click at [926, 404] on input "[PERSON_NAME][EMAIL_ADDRESS][DOMAIN_NAME]" at bounding box center [1028, 412] width 546 height 45
click at [912, 407] on input "[PERSON_NAME][EMAIL_ADDRESS][DOMAIN_NAME]" at bounding box center [1028, 412] width 546 height 45
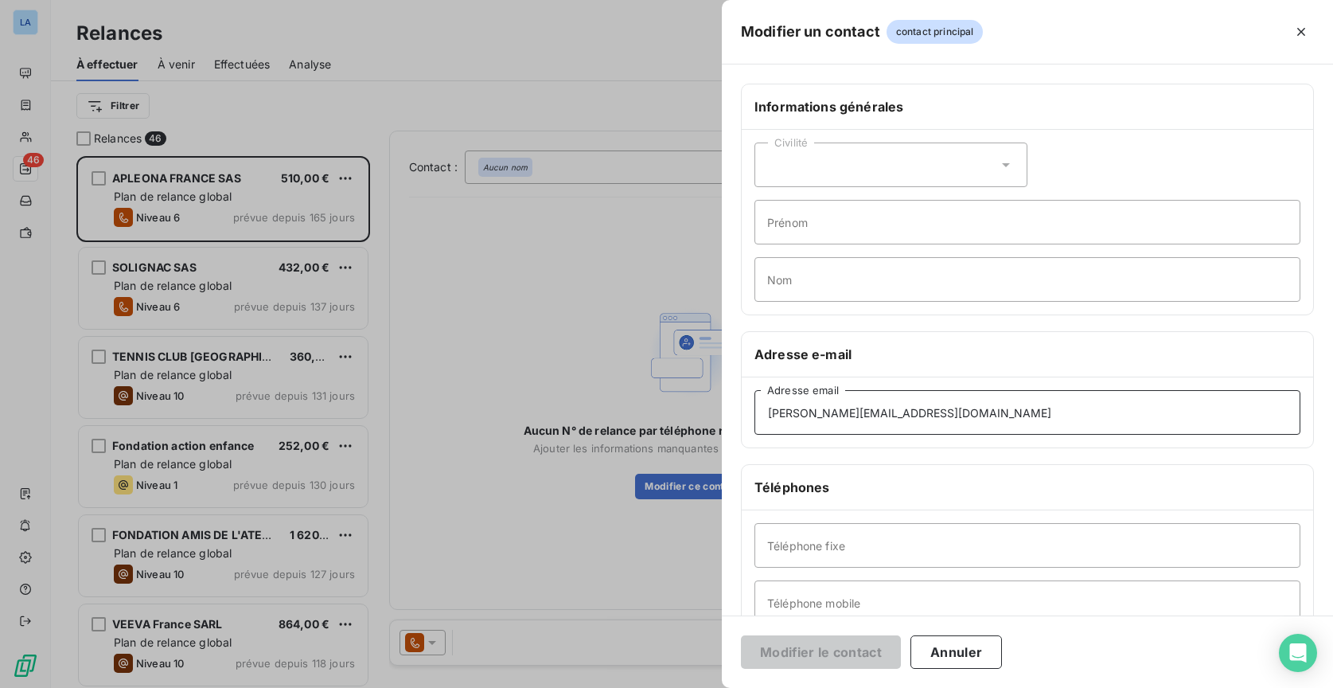
click at [912, 407] on input "[PERSON_NAME][EMAIL_ADDRESS][DOMAIN_NAME]" at bounding box center [1028, 412] width 546 height 45
click at [923, 408] on input "[PERSON_NAME][EMAIL_ADDRESS][DOMAIN_NAME]" at bounding box center [1028, 412] width 546 height 45
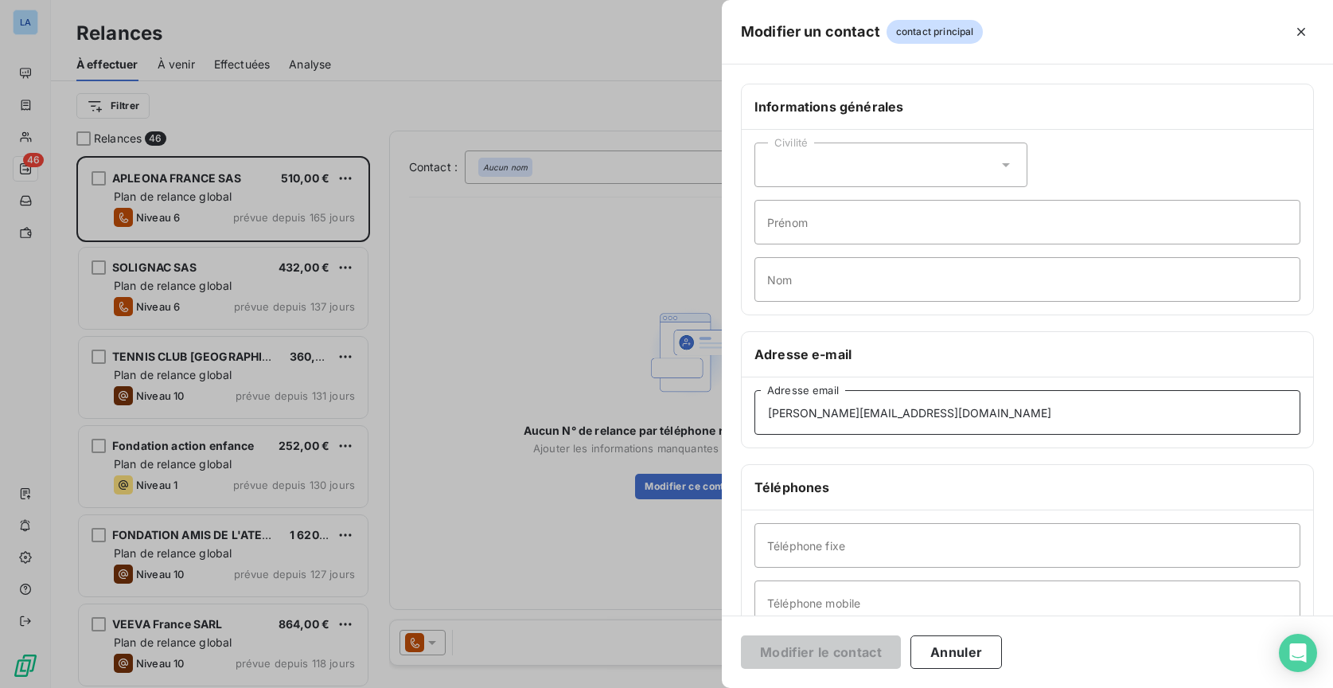
paste input "[DOMAIN_NAME]"
type input "[DOMAIN_NAME][EMAIL_ADDRESS][DOMAIN_NAME]"
click at [829, 660] on button "Modifier le contact" at bounding box center [821, 651] width 160 height 33
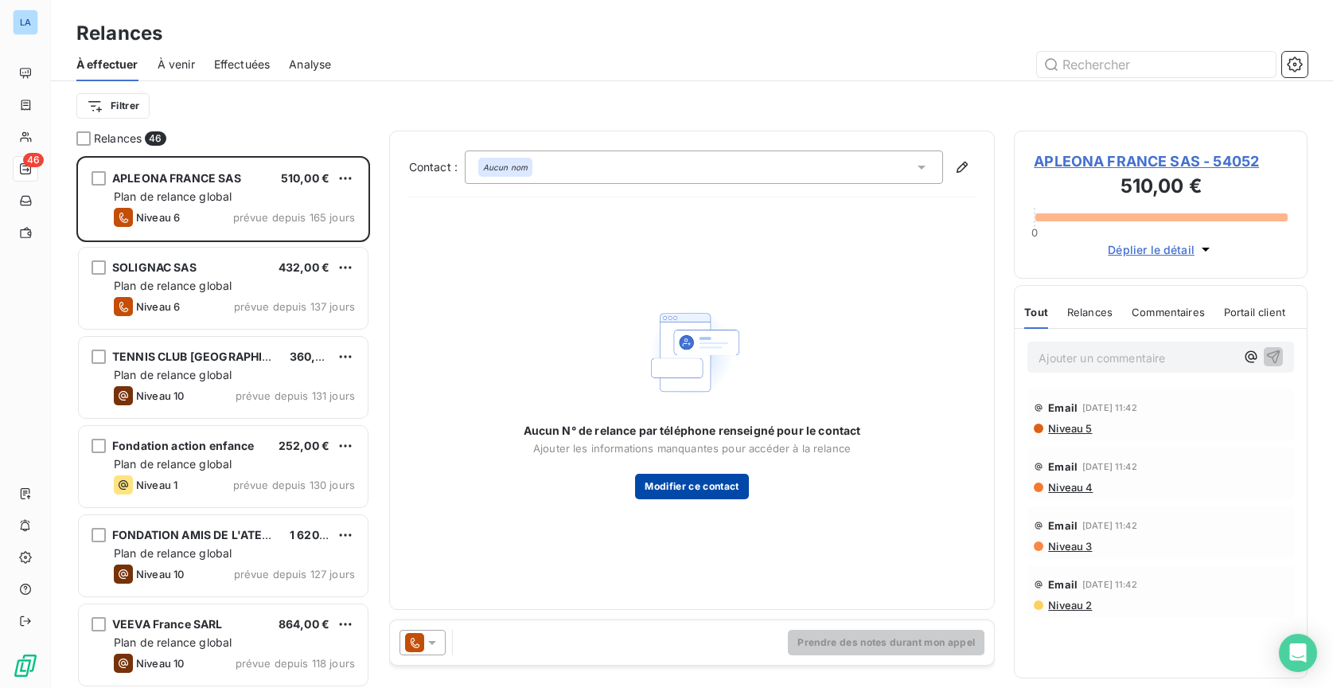
click at [706, 488] on button "Modifier ce contact" at bounding box center [691, 486] width 113 height 25
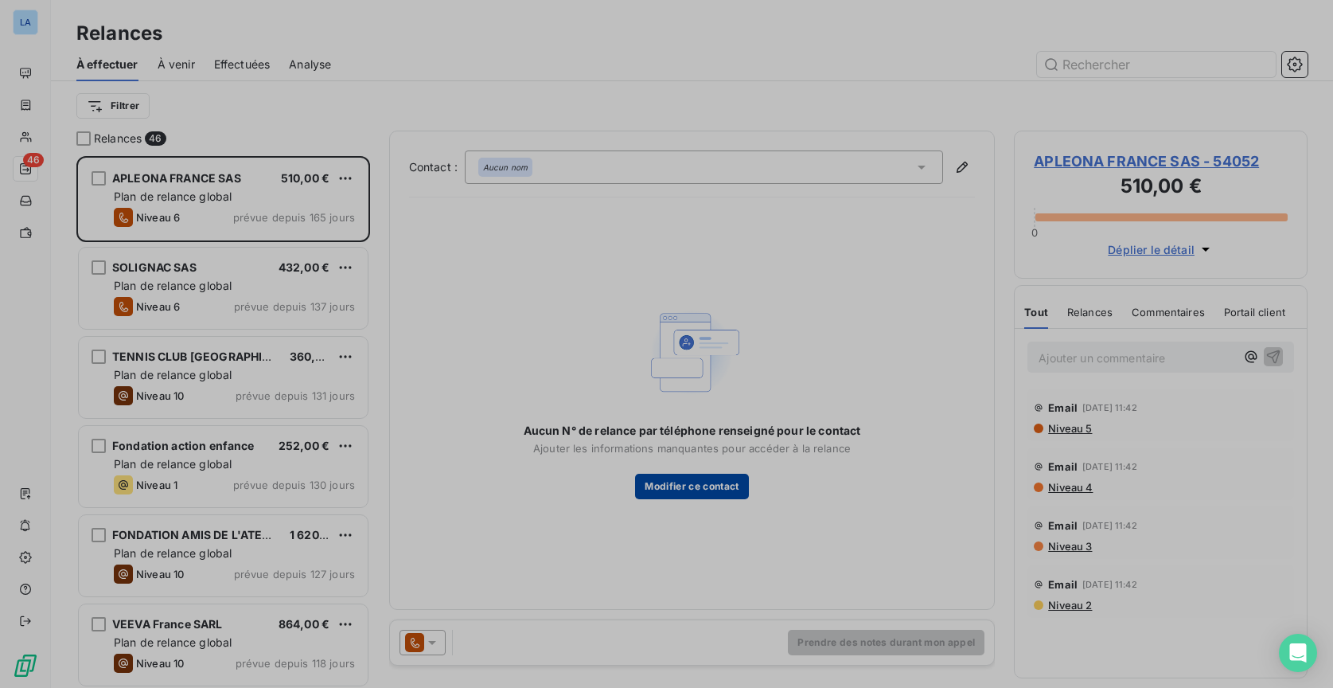
type input "[DOMAIN_NAME][EMAIL_ADDRESS][DOMAIN_NAME]"
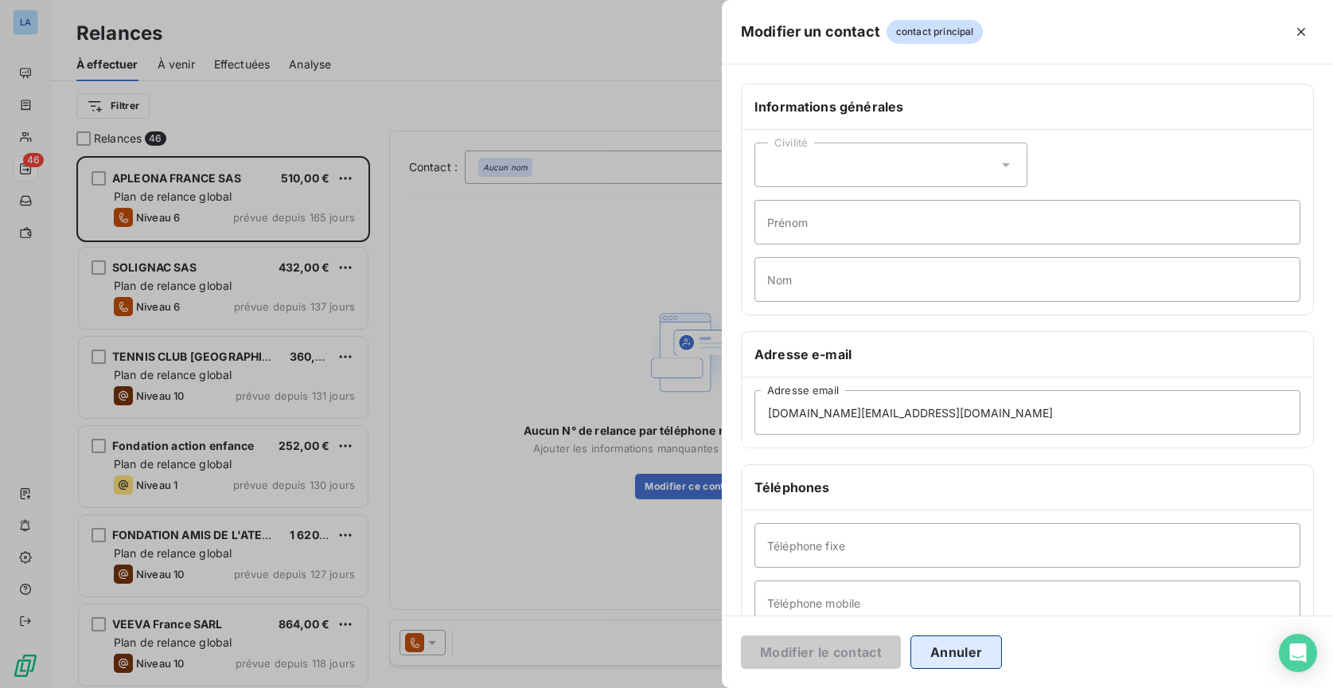
click at [948, 649] on button "Annuler" at bounding box center [957, 651] width 92 height 33
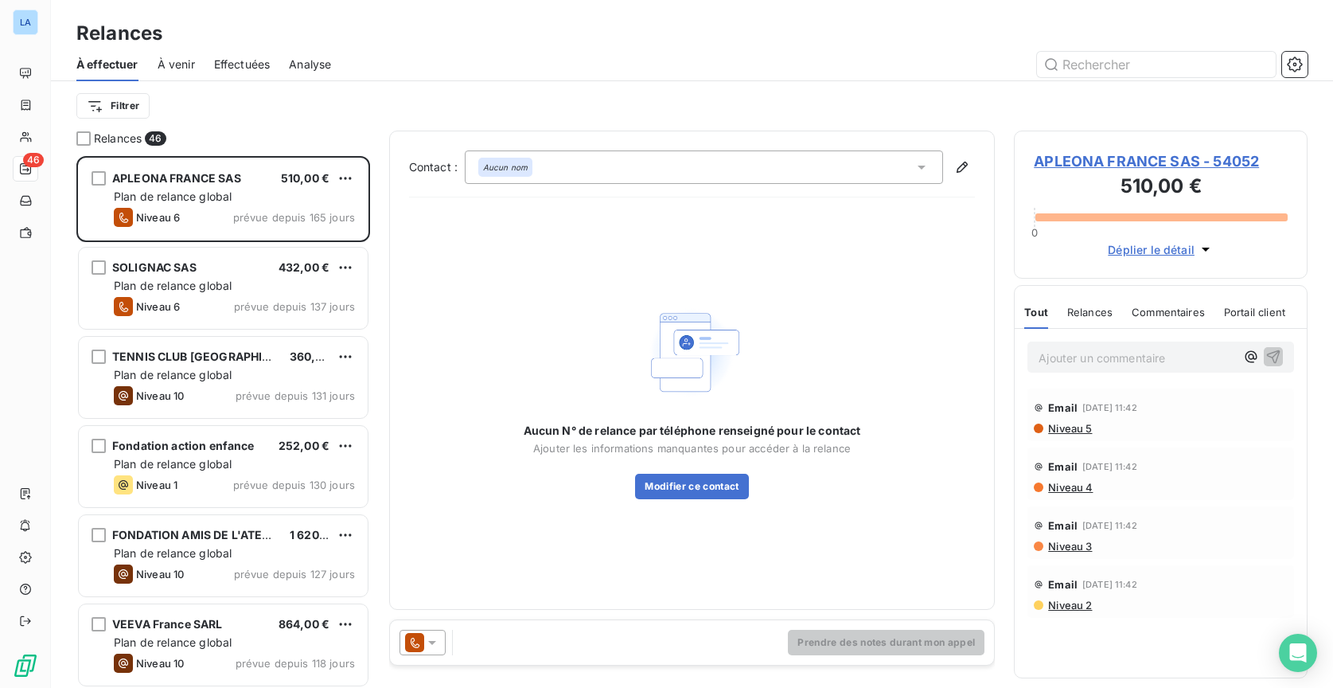
click at [673, 172] on div "Aucun nom" at bounding box center [704, 166] width 479 height 33
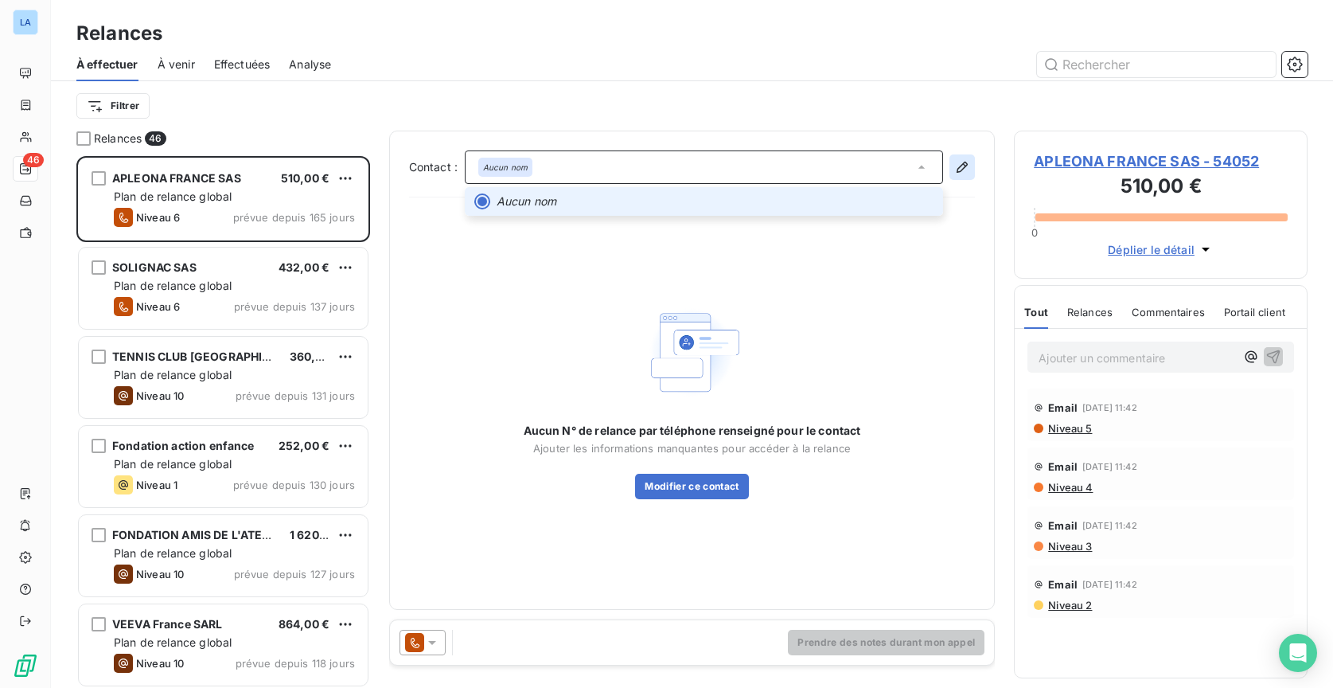
click at [958, 173] on icon "button" at bounding box center [962, 167] width 16 height 16
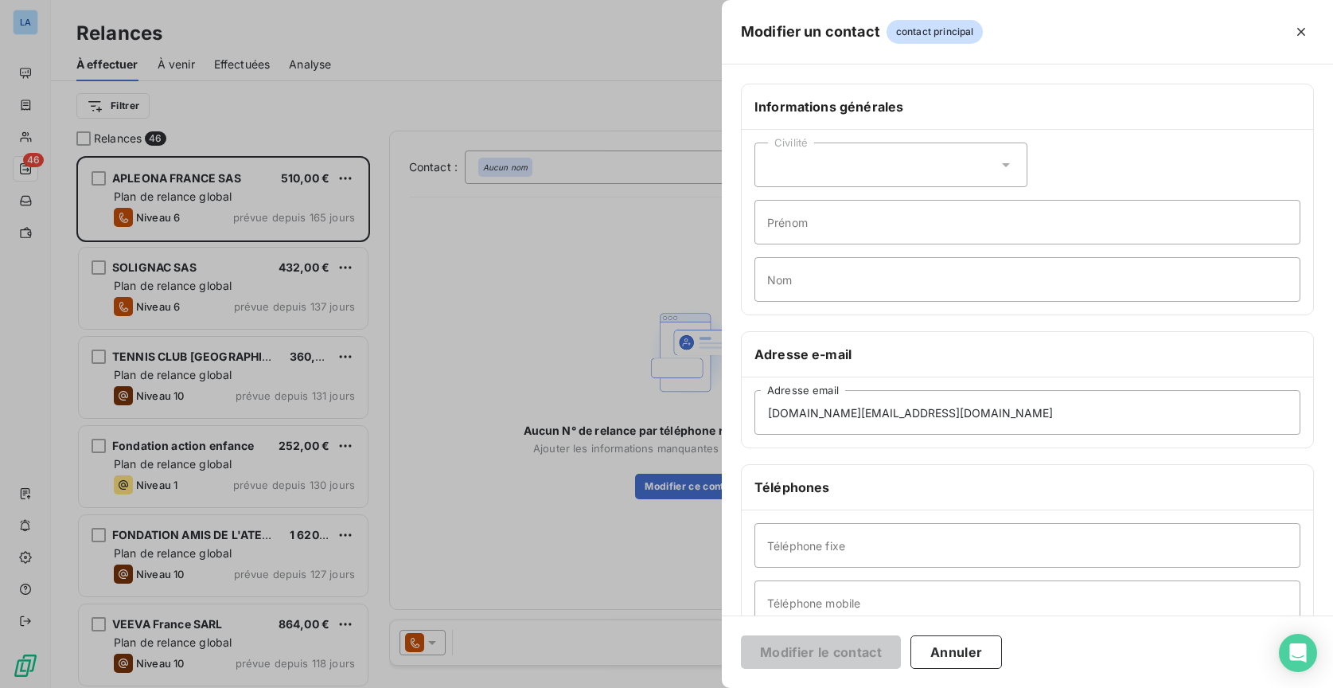
click at [842, 192] on div "Civilité Prénom Nom" at bounding box center [1027, 222] width 571 height 185
click at [852, 177] on div "Civilité" at bounding box center [891, 164] width 273 height 45
click at [856, 208] on li "Madame" at bounding box center [891, 204] width 273 height 29
click at [842, 643] on button "Modifier le contact" at bounding box center [821, 651] width 160 height 33
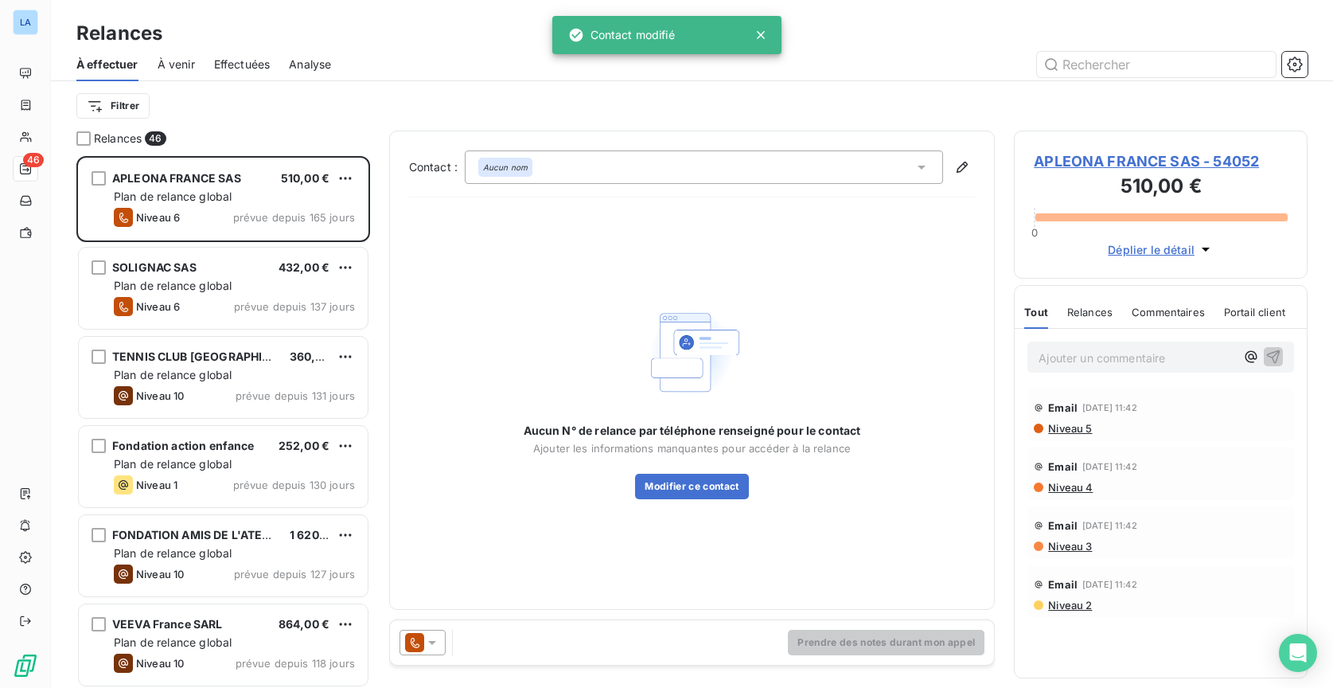
click at [838, 330] on div "Aucun N° de relance par téléphone renseigné pour le contact Ajouter les informa…" at bounding box center [692, 400] width 337 height 198
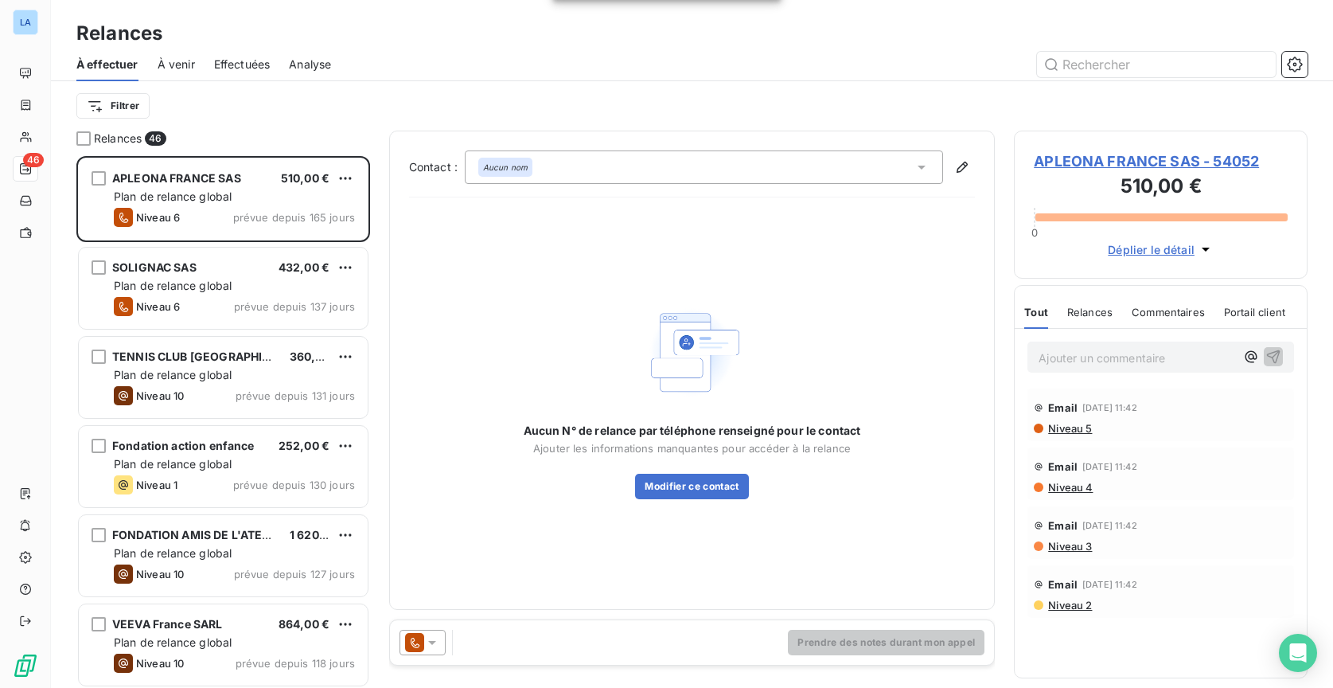
click at [433, 650] on div at bounding box center [423, 642] width 46 height 25
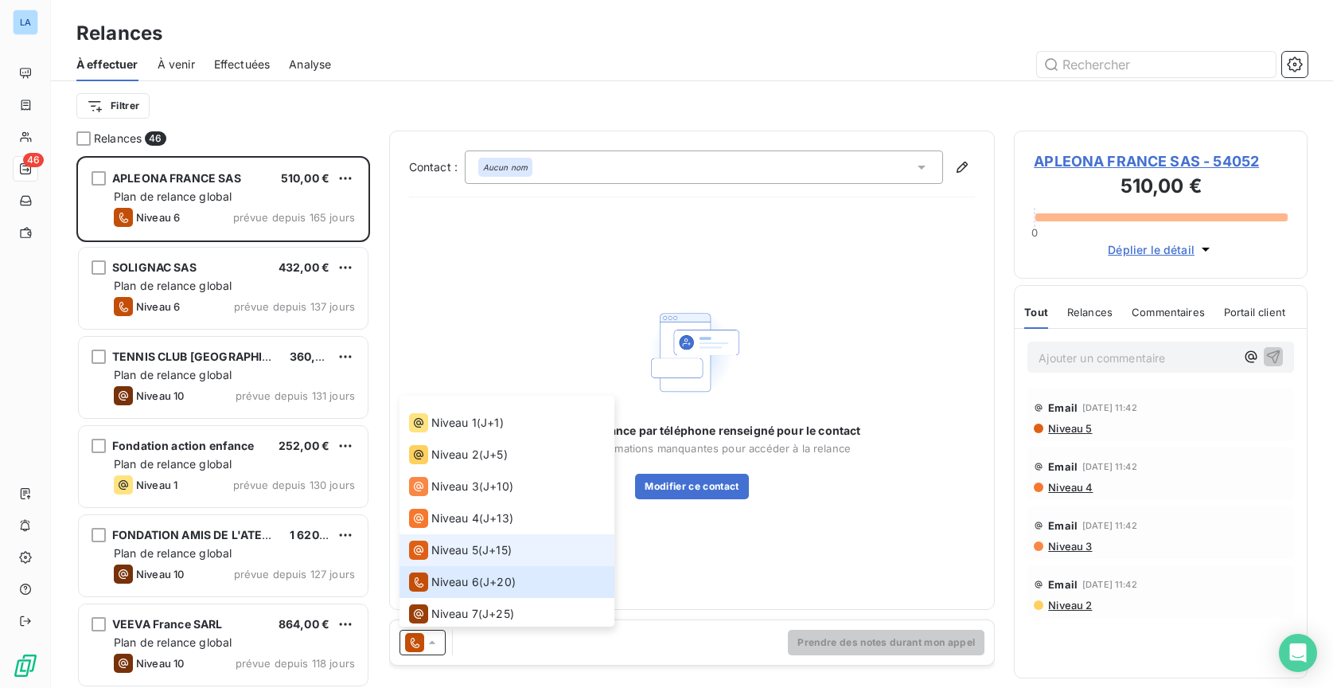
scroll to position [44, 0]
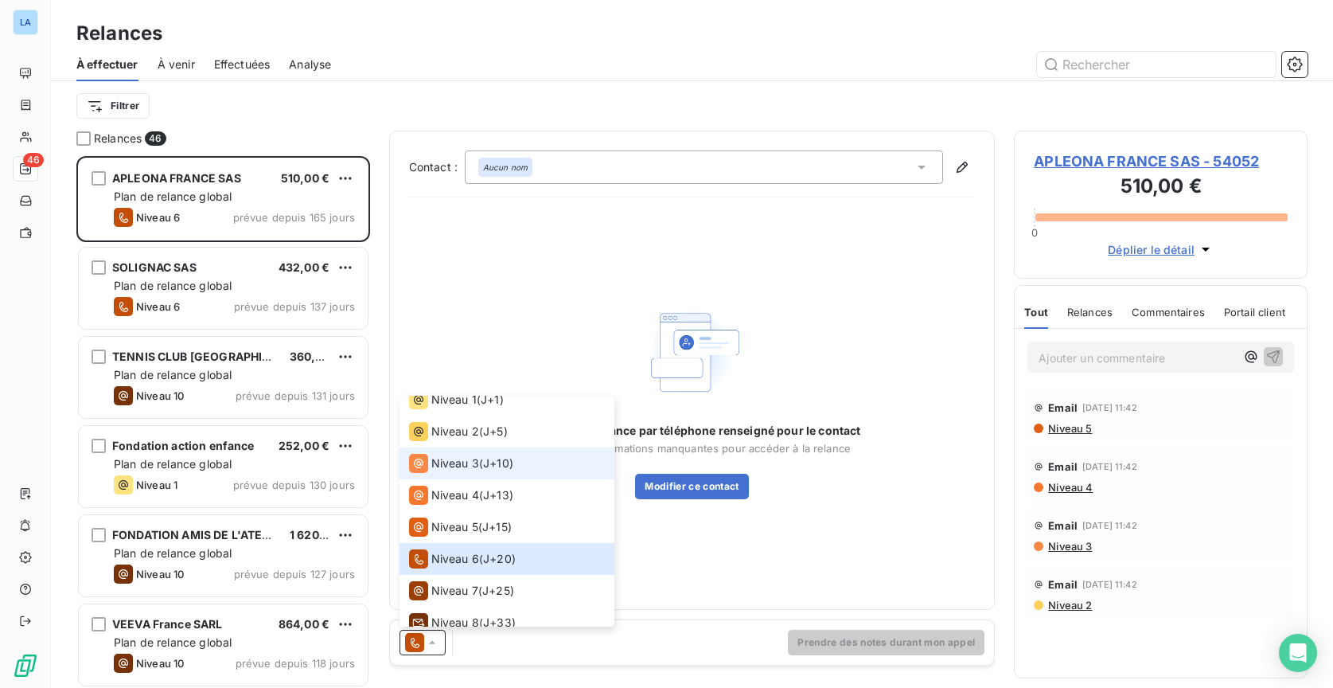
click at [531, 468] on li "Niveau 3 ( J+10 )" at bounding box center [507, 463] width 215 height 32
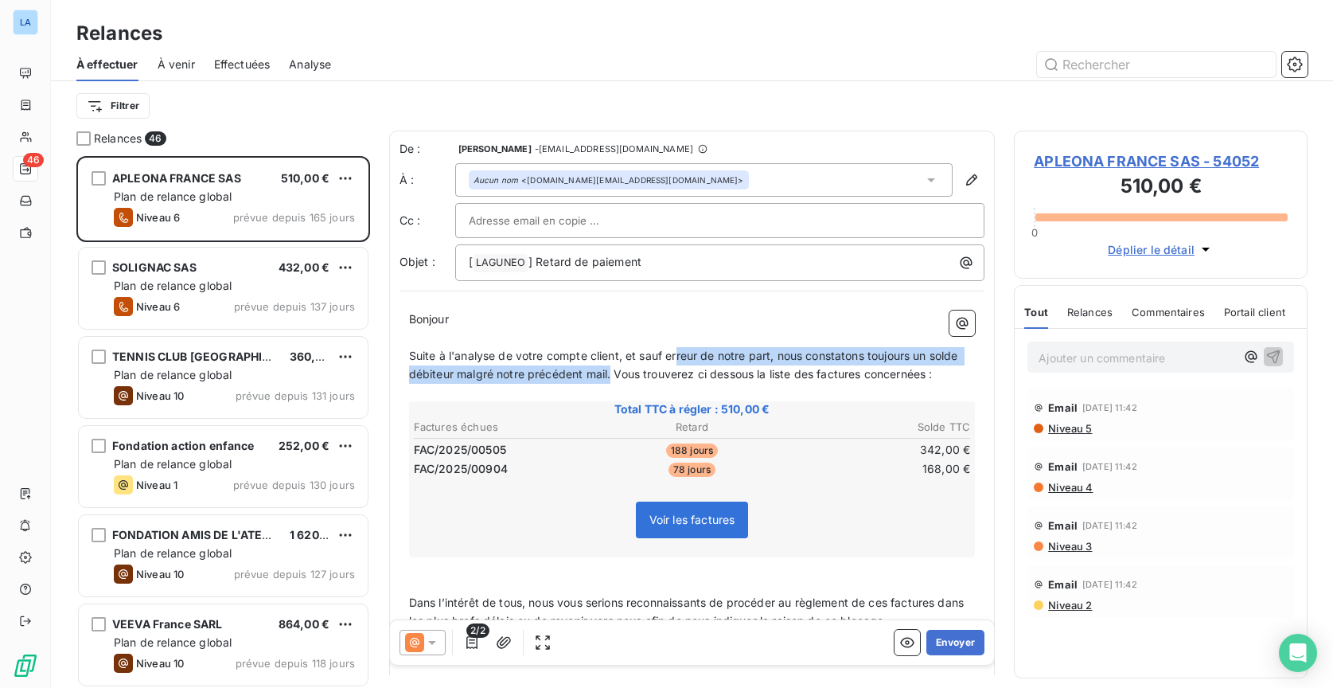
drag, startPoint x: 645, startPoint y: 371, endPoint x: 677, endPoint y: 354, distance: 36.7
click at [677, 354] on span "Suite à l'analyse de votre compte client, et sauf erreur de notre part, nous co…" at bounding box center [685, 365] width 552 height 32
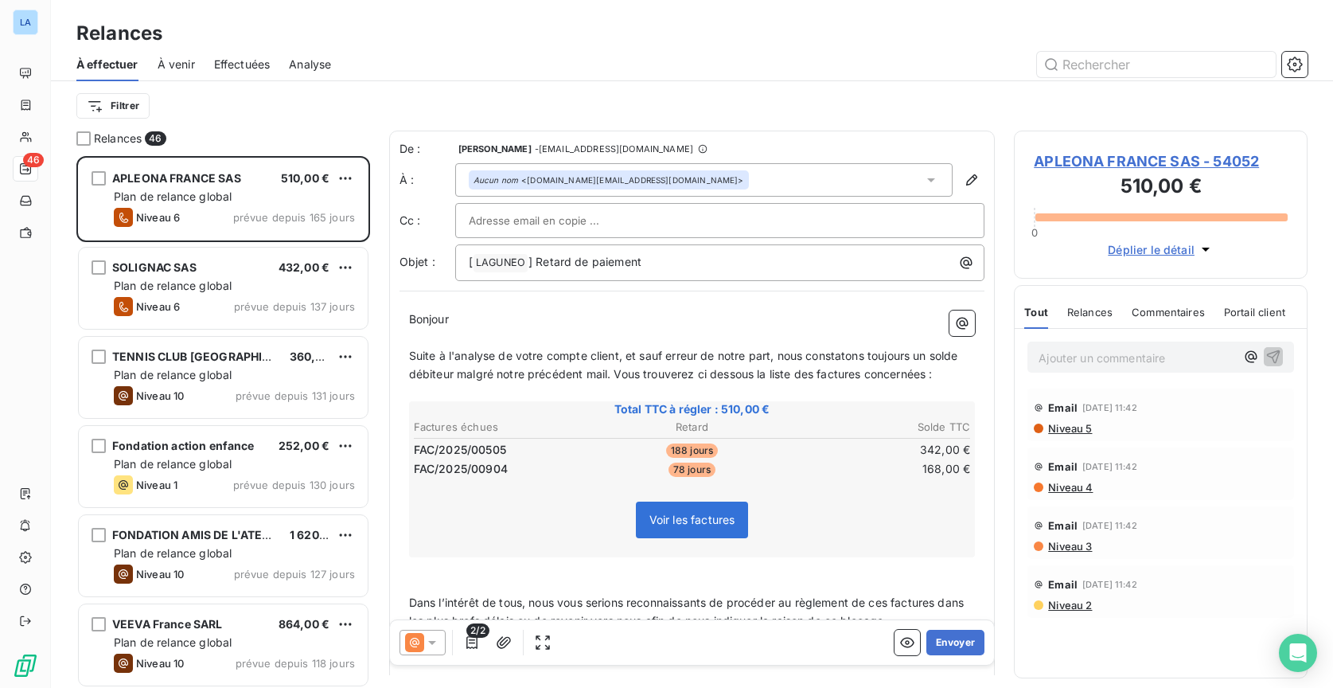
click at [635, 354] on span "Suite à l'analyse de votre compte client, et sauf erreur de notre part, nous co…" at bounding box center [685, 365] width 552 height 32
drag, startPoint x: 635, startPoint y: 354, endPoint x: 759, endPoint y: 352, distance: 123.4
click at [759, 352] on span "Suite à l'analyse de votre compte client, et sauf erreur de notre part, nous co…" at bounding box center [685, 365] width 552 height 32
drag, startPoint x: 499, startPoint y: 370, endPoint x: 866, endPoint y: 353, distance: 367.3
click at [861, 350] on span "Suite à l'analyse de votre compte client, nous constatons toujours un solde déb…" at bounding box center [669, 365] width 520 height 32
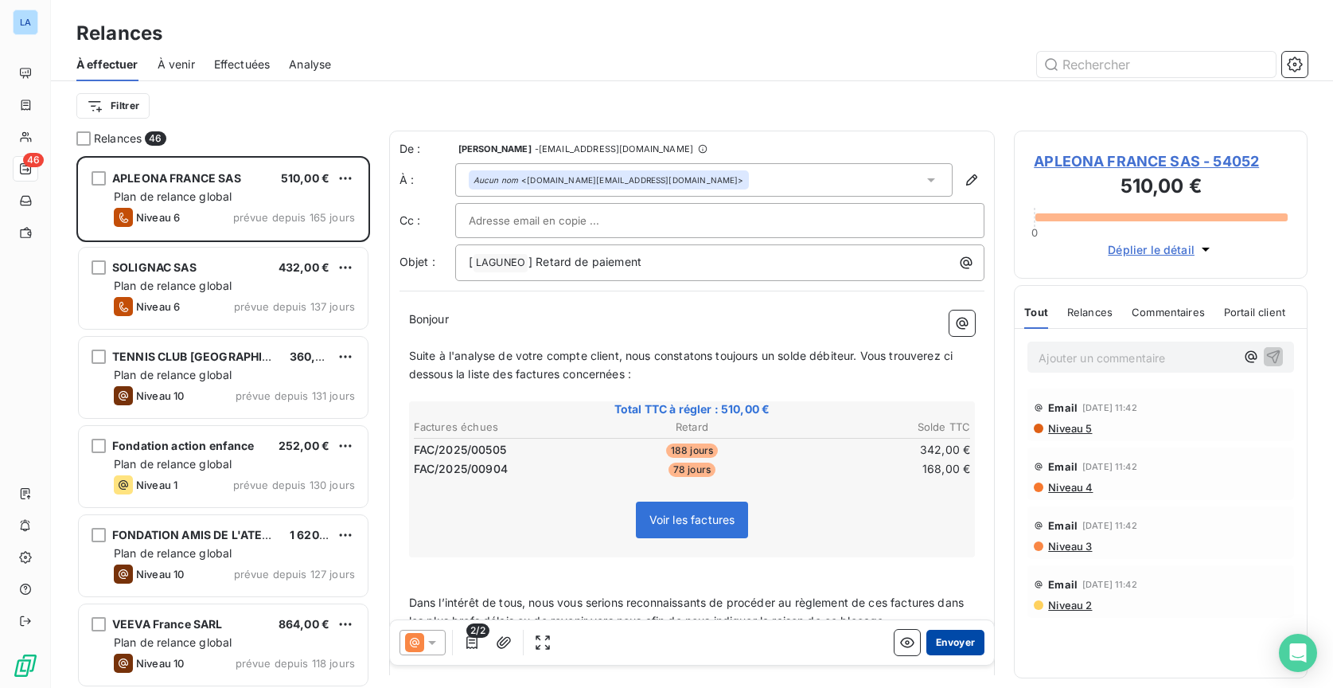
click at [955, 646] on button "Envoyer" at bounding box center [955, 642] width 58 height 25
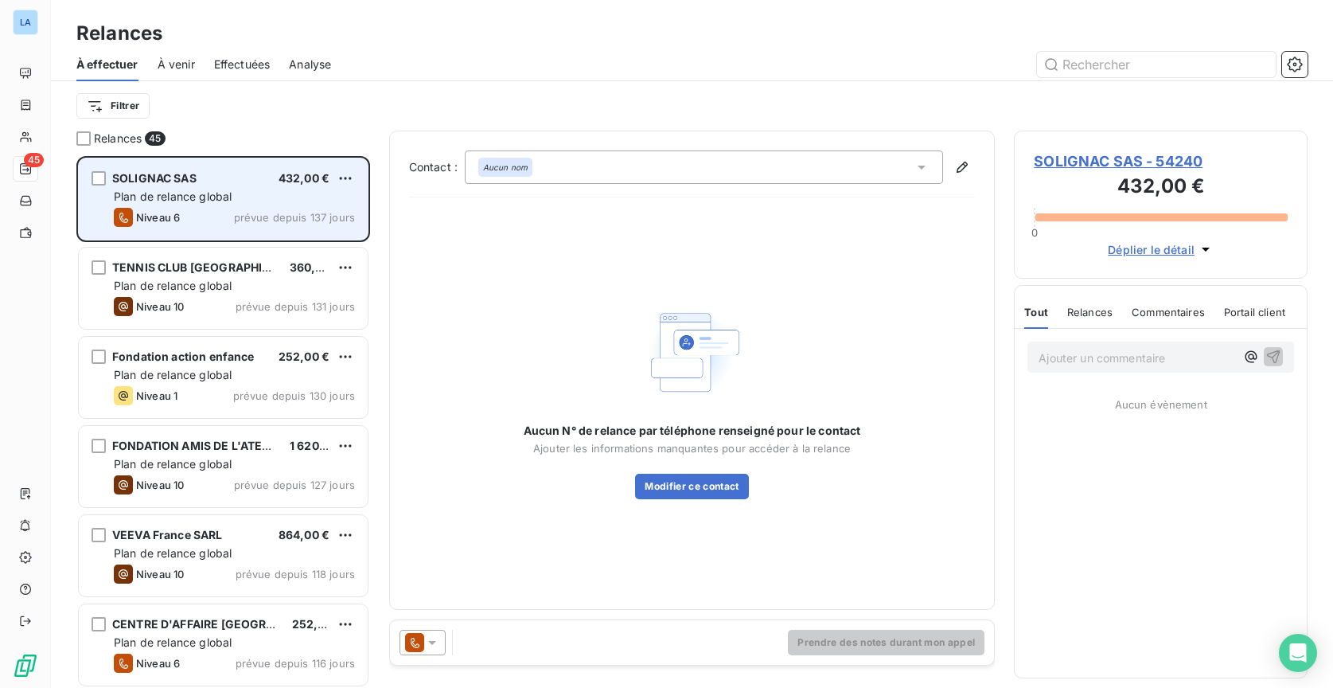
click at [263, 202] on div "Plan de relance global" at bounding box center [234, 197] width 241 height 16
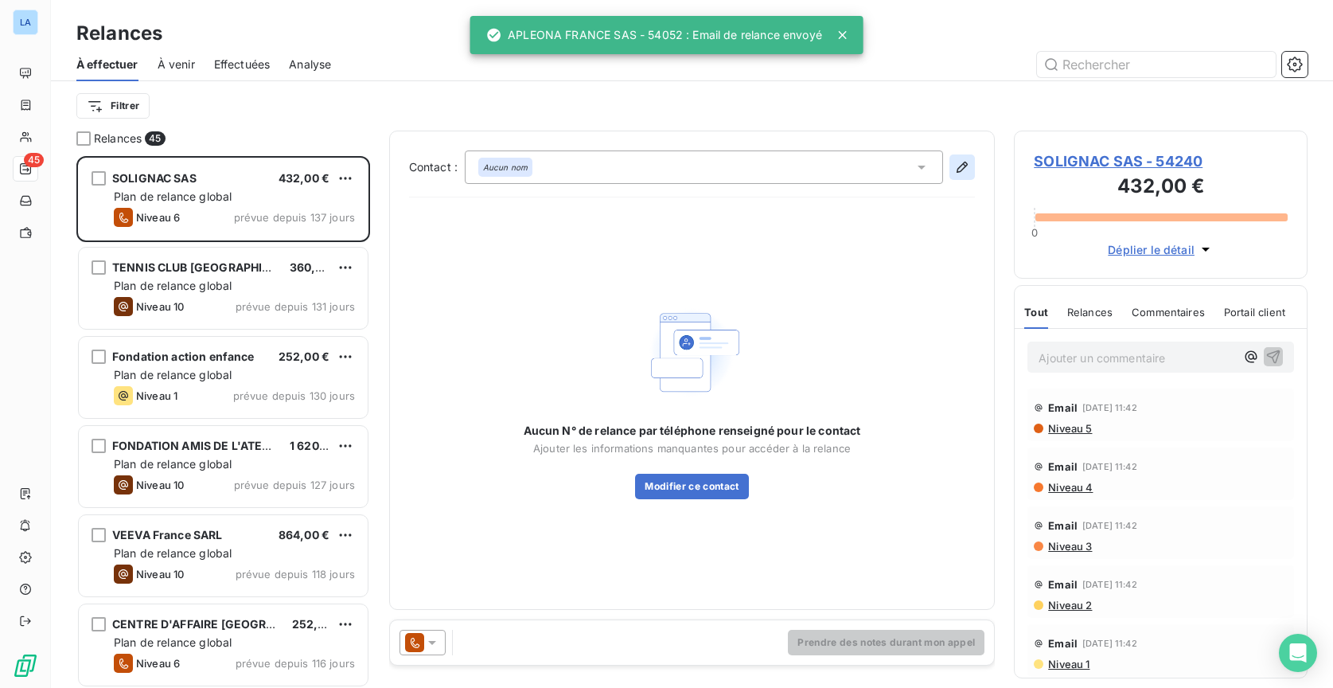
click at [965, 164] on icon "button" at bounding box center [962, 167] width 16 height 16
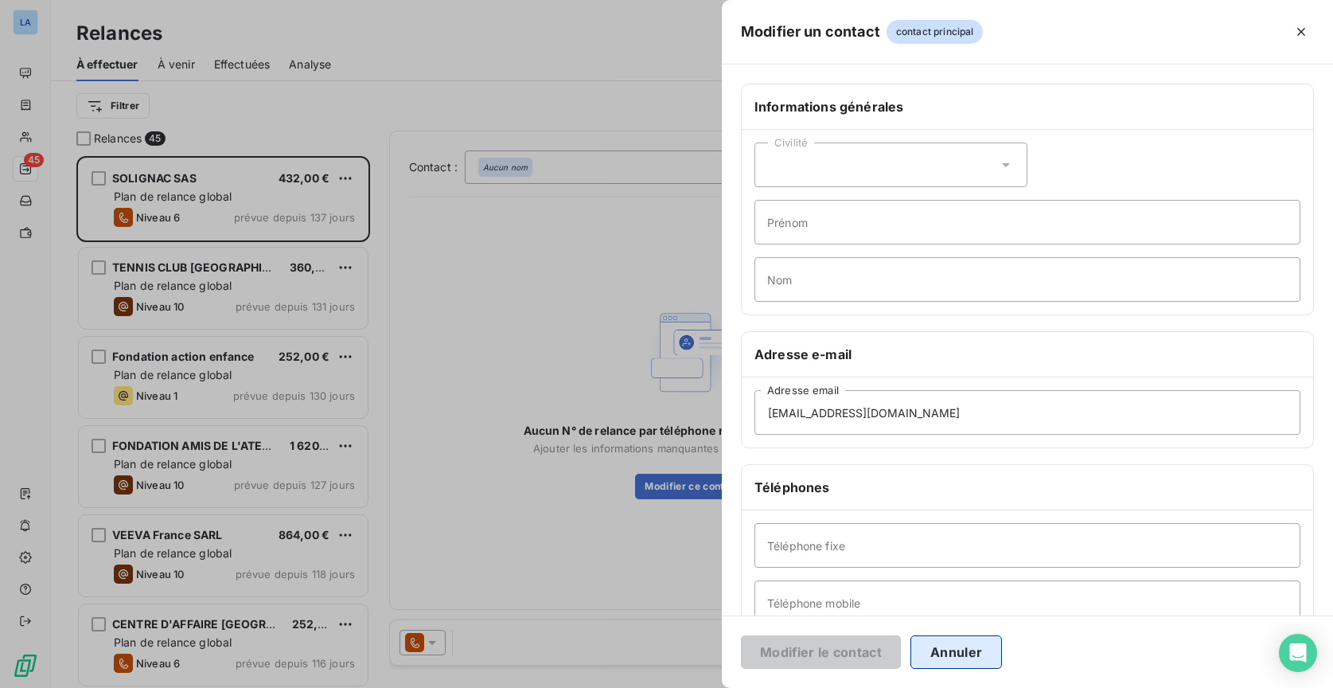
click at [937, 643] on button "Annuler" at bounding box center [957, 651] width 92 height 33
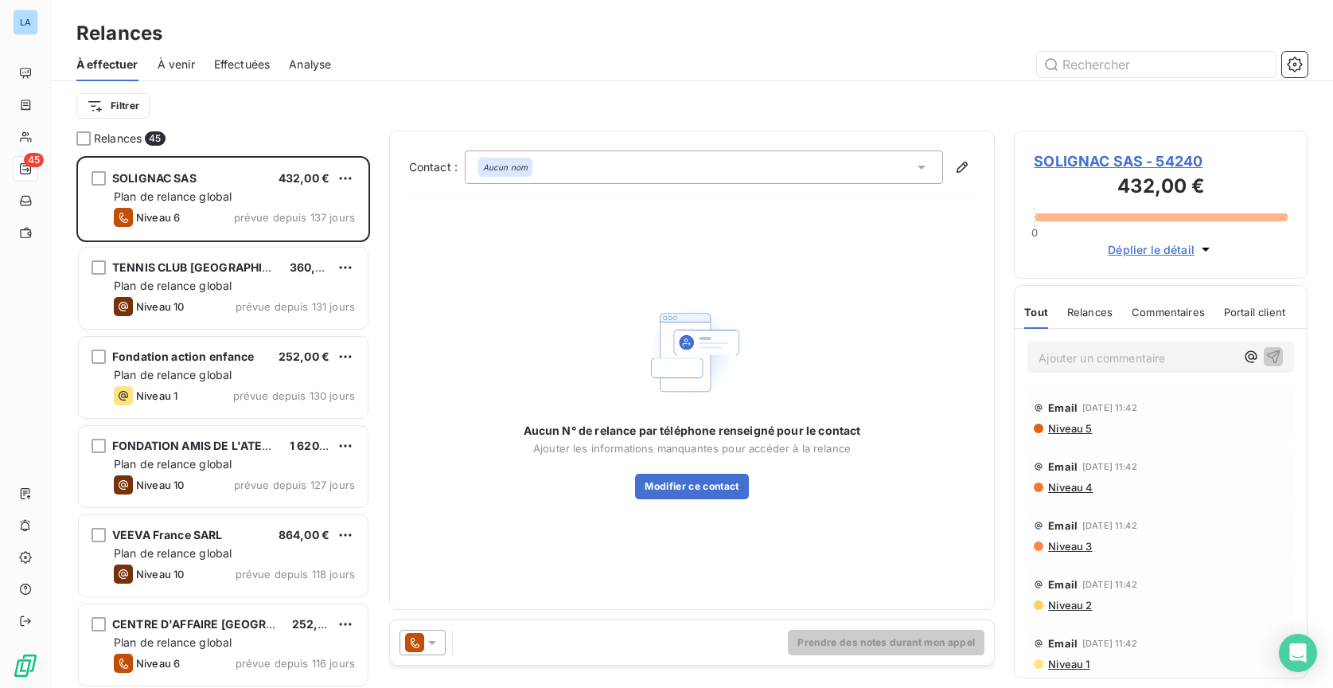
click at [424, 640] on icon at bounding box center [432, 642] width 16 height 16
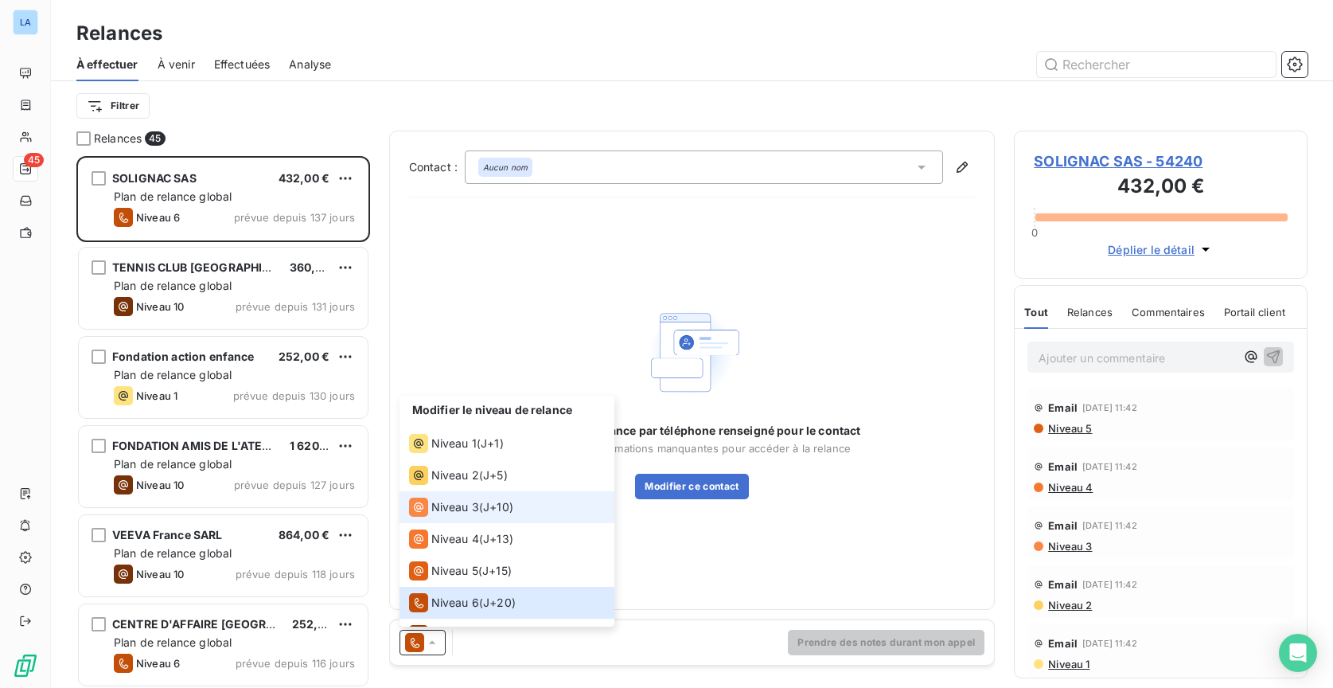
click at [523, 500] on li "Niveau 3 ( J+10 )" at bounding box center [507, 507] width 215 height 32
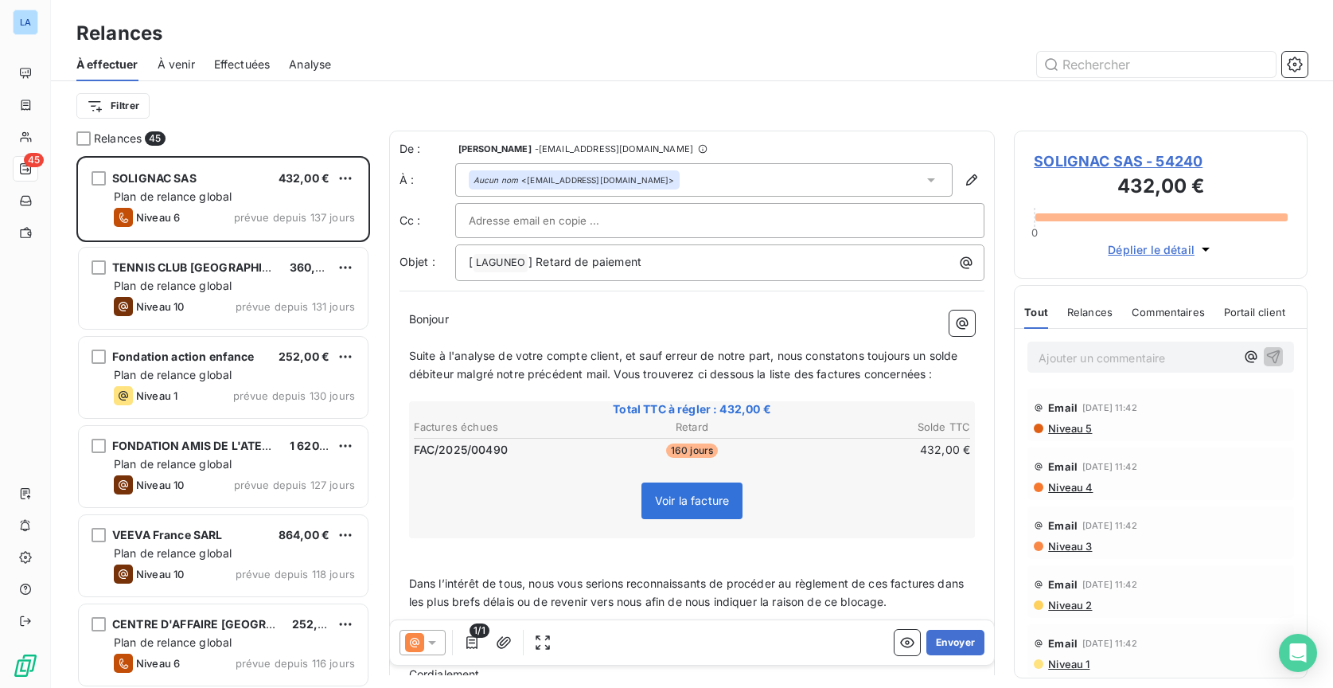
click at [630, 355] on span "Suite à l'analyse de votre compte client, et sauf erreur de notre part, nous co…" at bounding box center [685, 365] width 552 height 32
drag, startPoint x: 630, startPoint y: 355, endPoint x: 759, endPoint y: 355, distance: 128.9
click at [755, 354] on span "Suite à l'analyse de votre compte client, et sauf erreur de notre part, nous co…" at bounding box center [685, 365] width 552 height 32
click at [746, 353] on span "Suite à l'analyse de votre compte client , nous constatons toujours un solde dé…" at bounding box center [670, 365] width 523 height 32
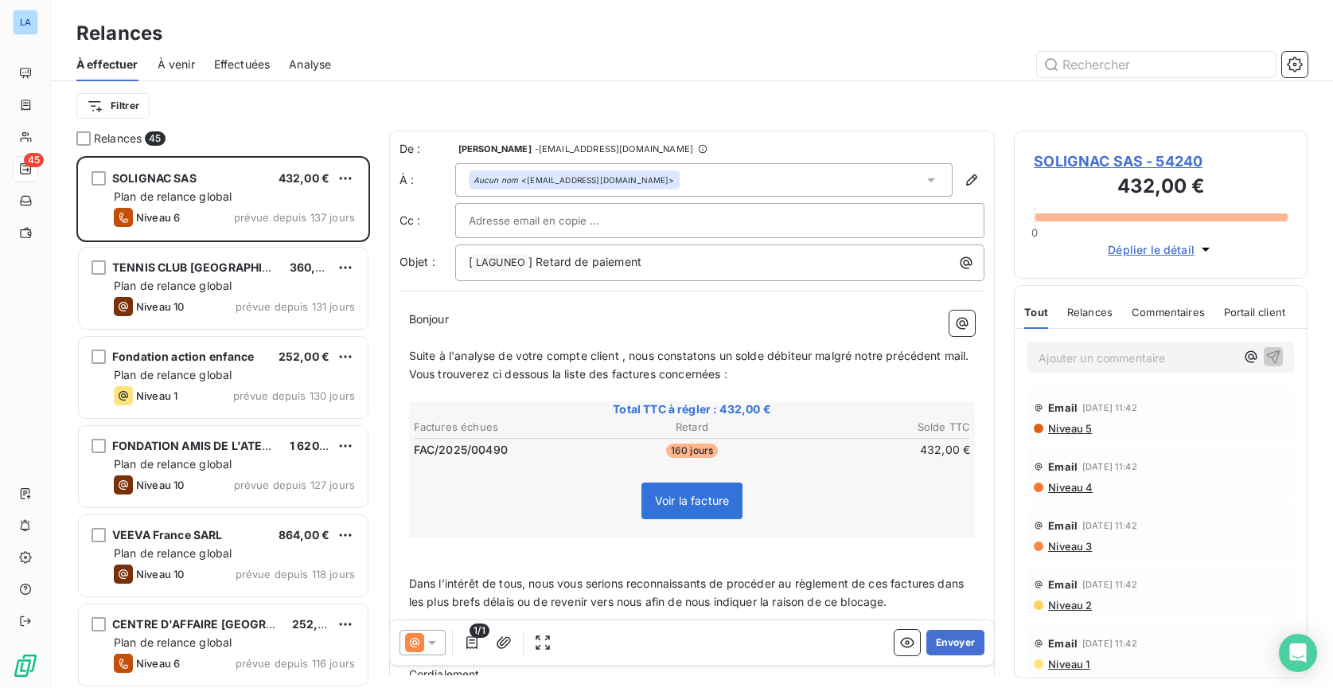
click at [424, 373] on span "Suite à l'analyse de votre compte client , nous constatons un solde débiteur ma…" at bounding box center [691, 365] width 564 height 32
drag, startPoint x: 424, startPoint y: 372, endPoint x: 834, endPoint y: 352, distance: 410.4
click at [834, 352] on span "Suite à l'analyse de votre compte client , nous constatons un solde débiteur ma…" at bounding box center [691, 365] width 564 height 32
drag, startPoint x: 766, startPoint y: 356, endPoint x: 428, endPoint y: 373, distance: 337.9
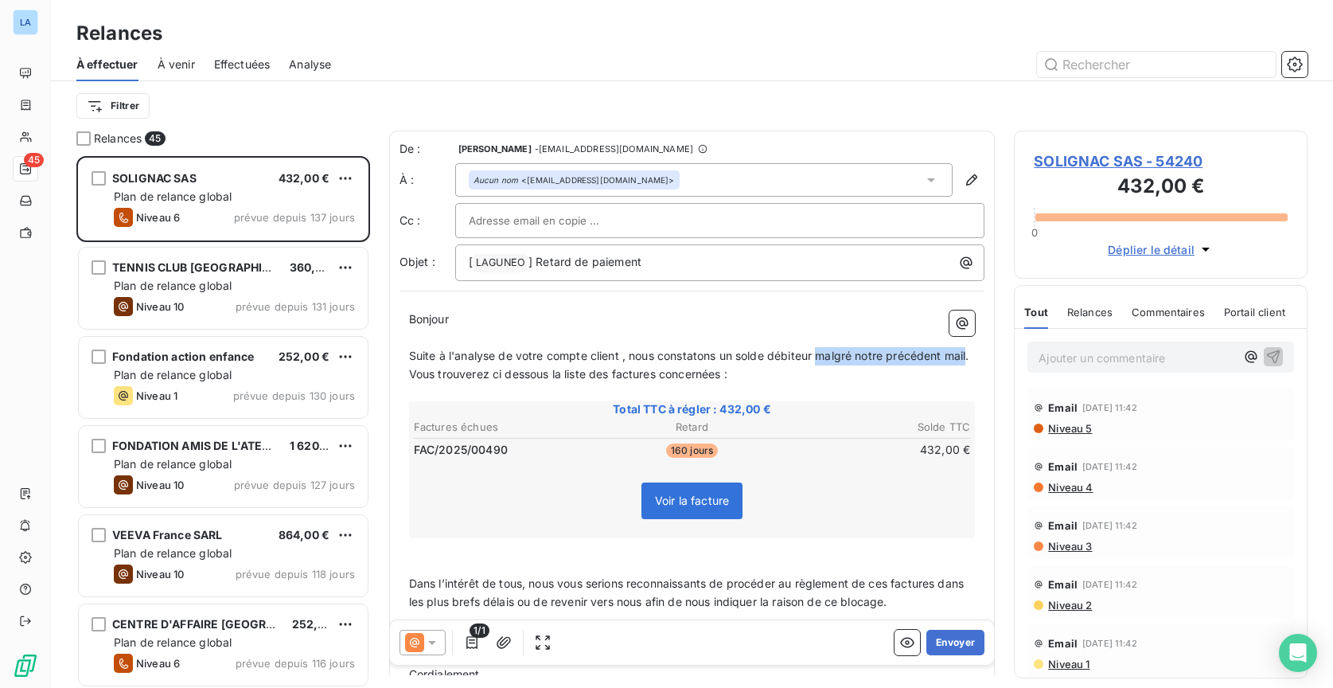
click at [428, 373] on span "Suite à l'analyse de votre compte client , nous constatons un solde débiteur ma…" at bounding box center [691, 365] width 564 height 32
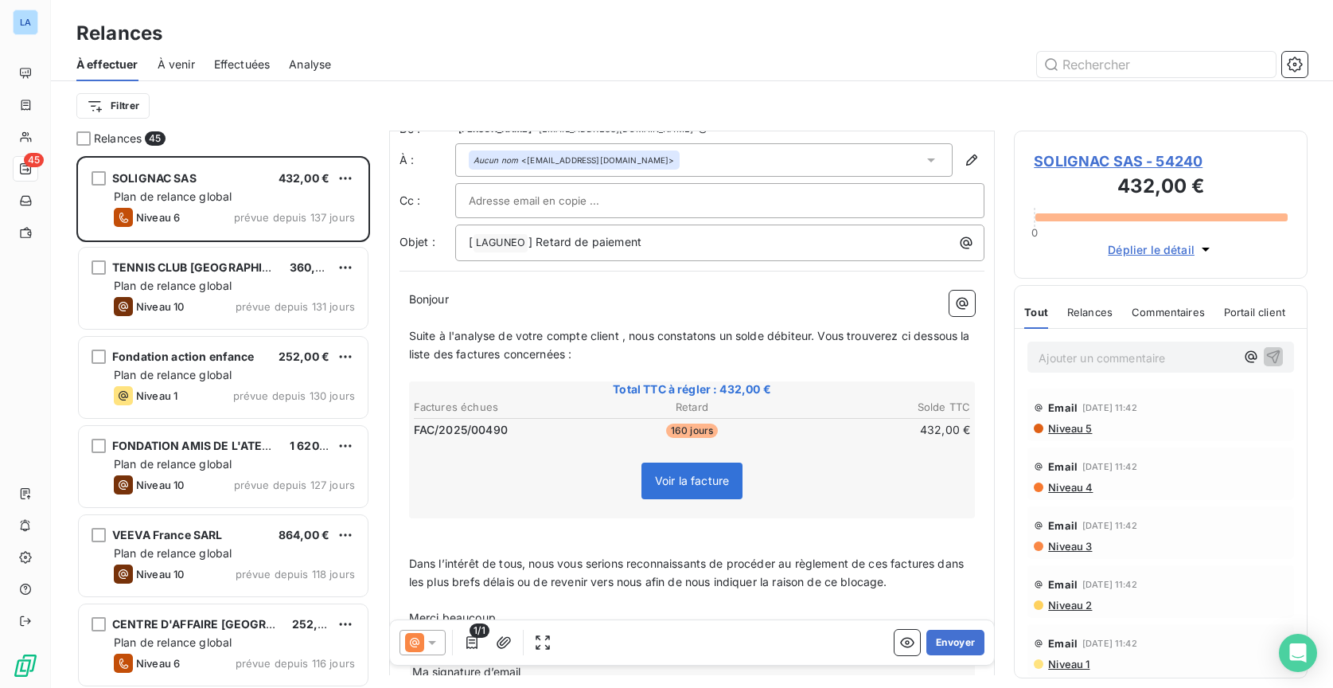
scroll to position [46, 0]
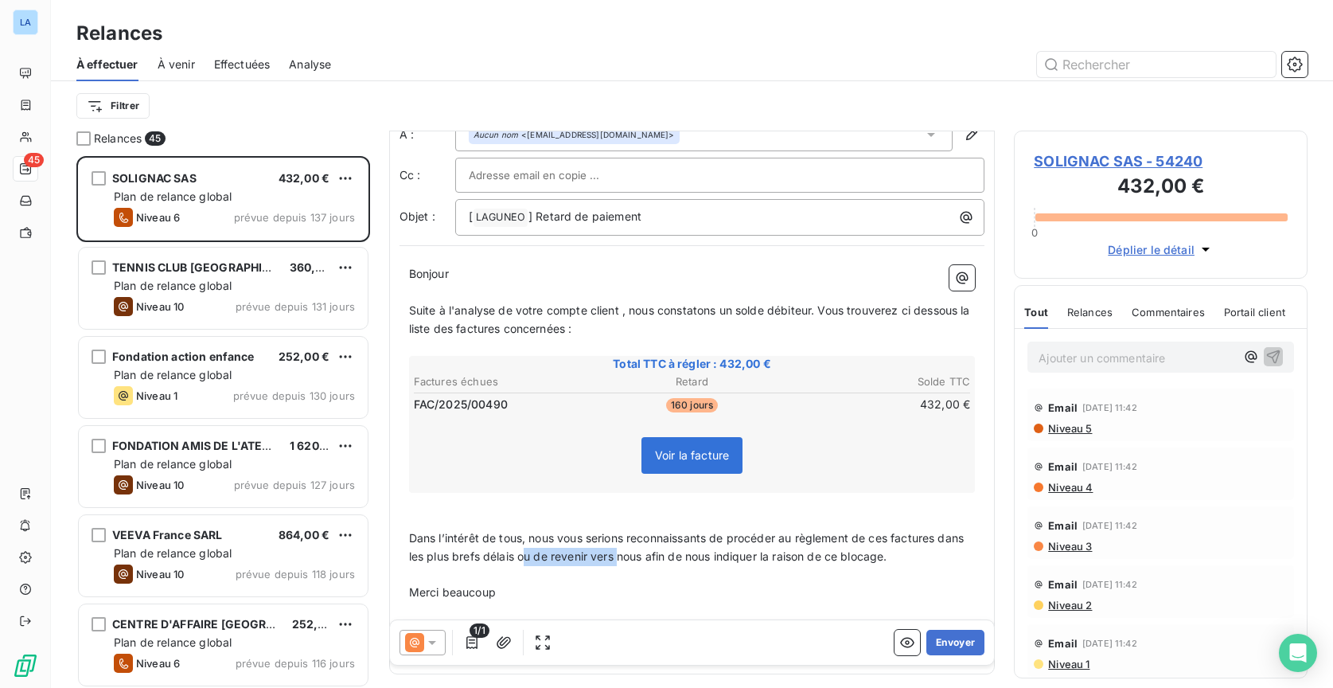
drag, startPoint x: 932, startPoint y: 548, endPoint x: 556, endPoint y: 548, distance: 375.7
click at [556, 548] on p "Dans l’intérêt de tous, nous vous serions reconnaissants de procéder au règleme…" at bounding box center [692, 547] width 567 height 37
click at [556, 550] on span "Dans l’intérêt de tous, nous vous serions reconnaissants de procéder au règleme…" at bounding box center [688, 547] width 558 height 32
drag, startPoint x: 556, startPoint y: 550, endPoint x: 874, endPoint y: 540, distance: 318.5
click at [865, 540] on p "Dans l’intérêt de tous, nous vous serions reconnaissants de procéder au règleme…" at bounding box center [692, 547] width 567 height 37
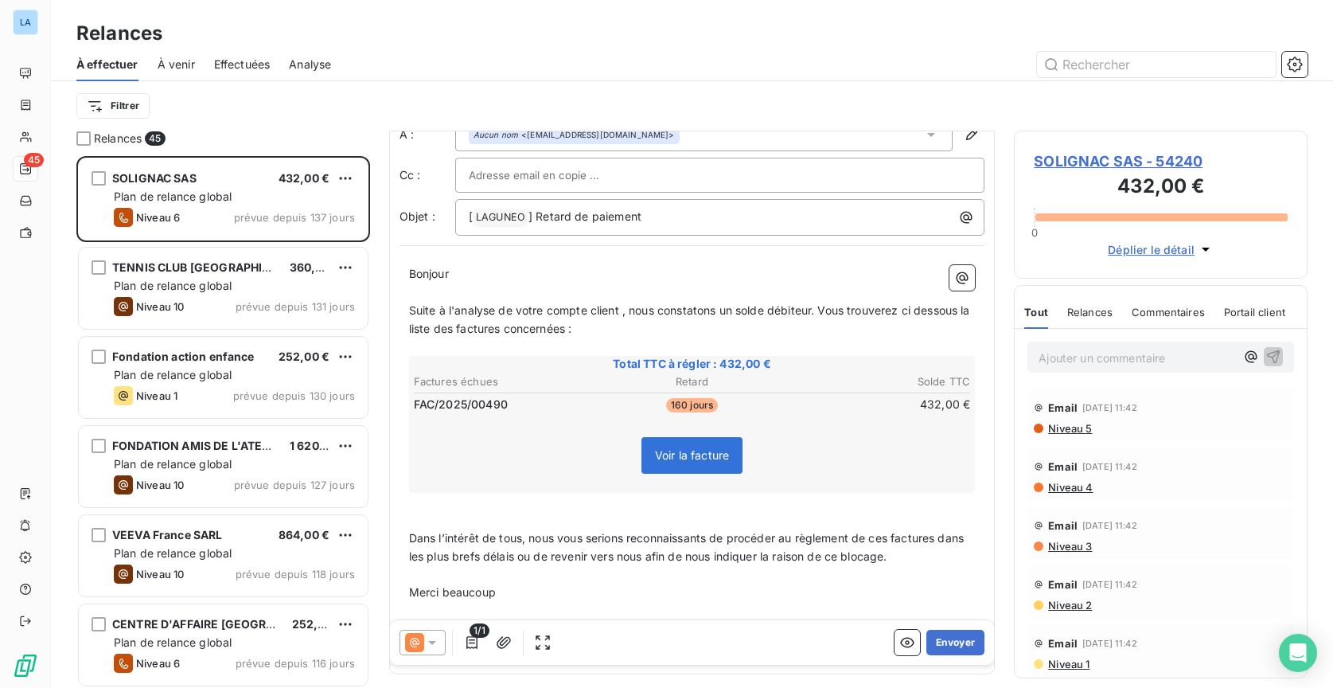
click at [583, 533] on span "Dans l’intérêt de tous, nous vous serions reconnaissants de procéder au règleme…" at bounding box center [688, 547] width 558 height 32
drag, startPoint x: 545, startPoint y: 532, endPoint x: 378, endPoint y: 535, distance: 167.2
click at [378, 535] on div "Relances 45 SOLIGNAC SAS 432,00 € Plan de relance global Niveau 6 prévue depuis…" at bounding box center [692, 409] width 1282 height 557
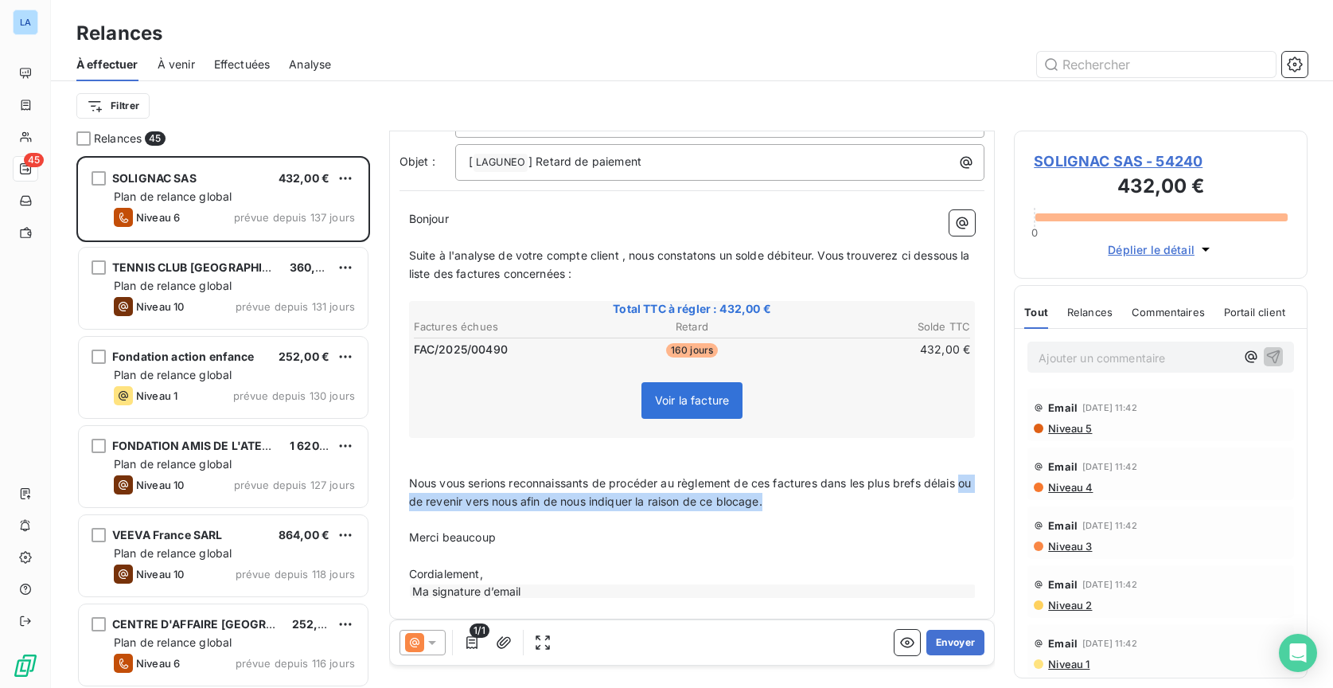
drag, startPoint x: 805, startPoint y: 489, endPoint x: 403, endPoint y: 493, distance: 402.0
click at [403, 493] on div "Bonjour ﻿ Suite à l'analyse de votre compte client , nous constatons un solde d…" at bounding box center [693, 405] width 586 height 408
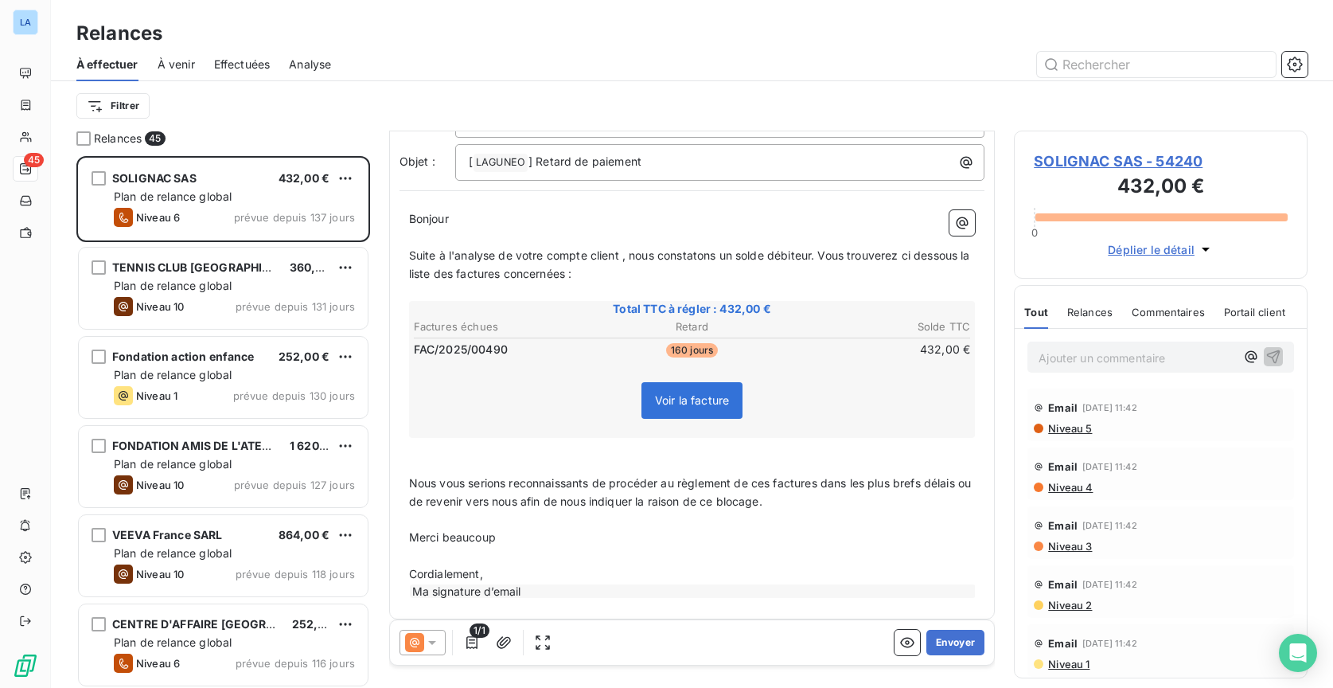
scroll to position [84, 0]
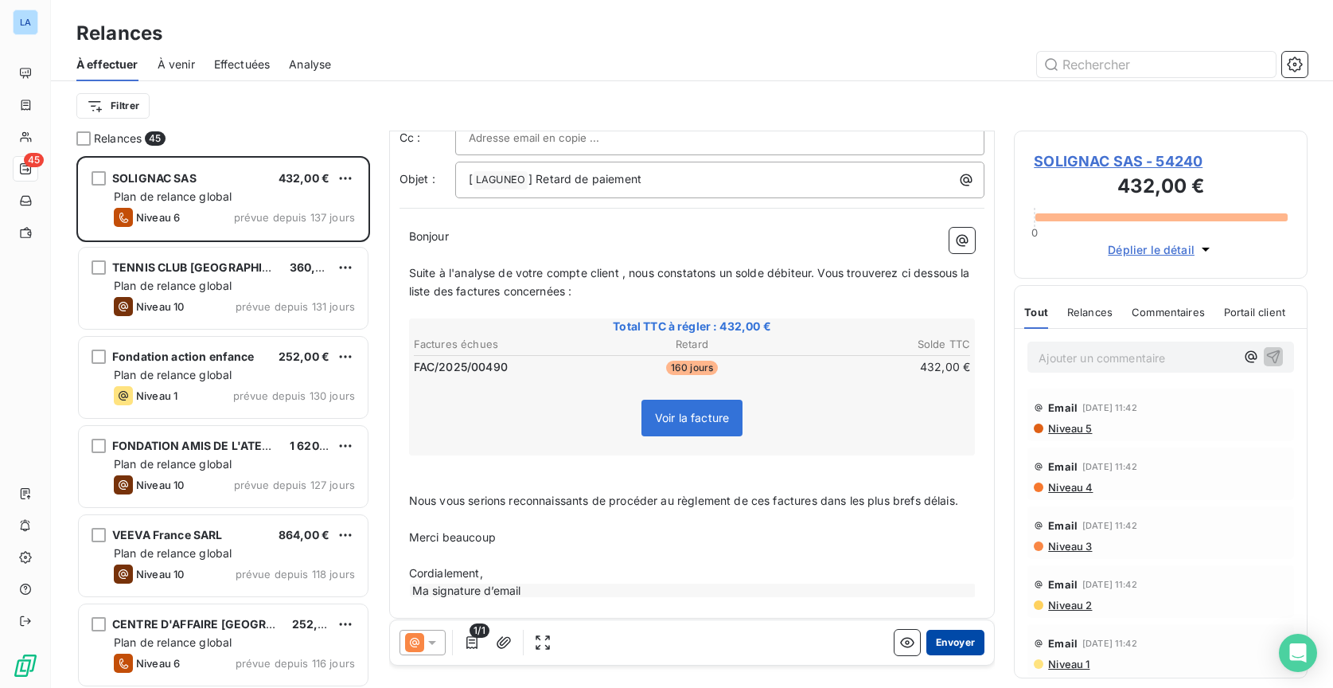
click at [954, 641] on button "Envoyer" at bounding box center [955, 642] width 58 height 25
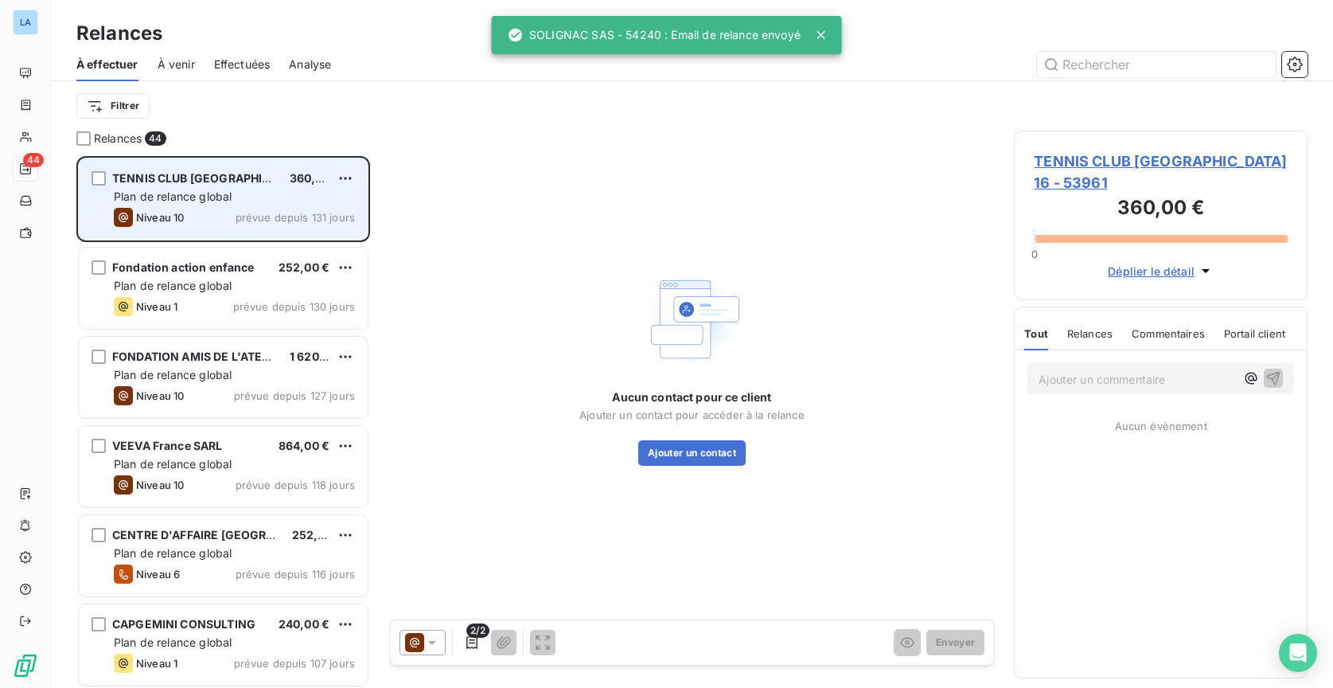
click at [259, 199] on div "Plan de relance global" at bounding box center [234, 197] width 241 height 16
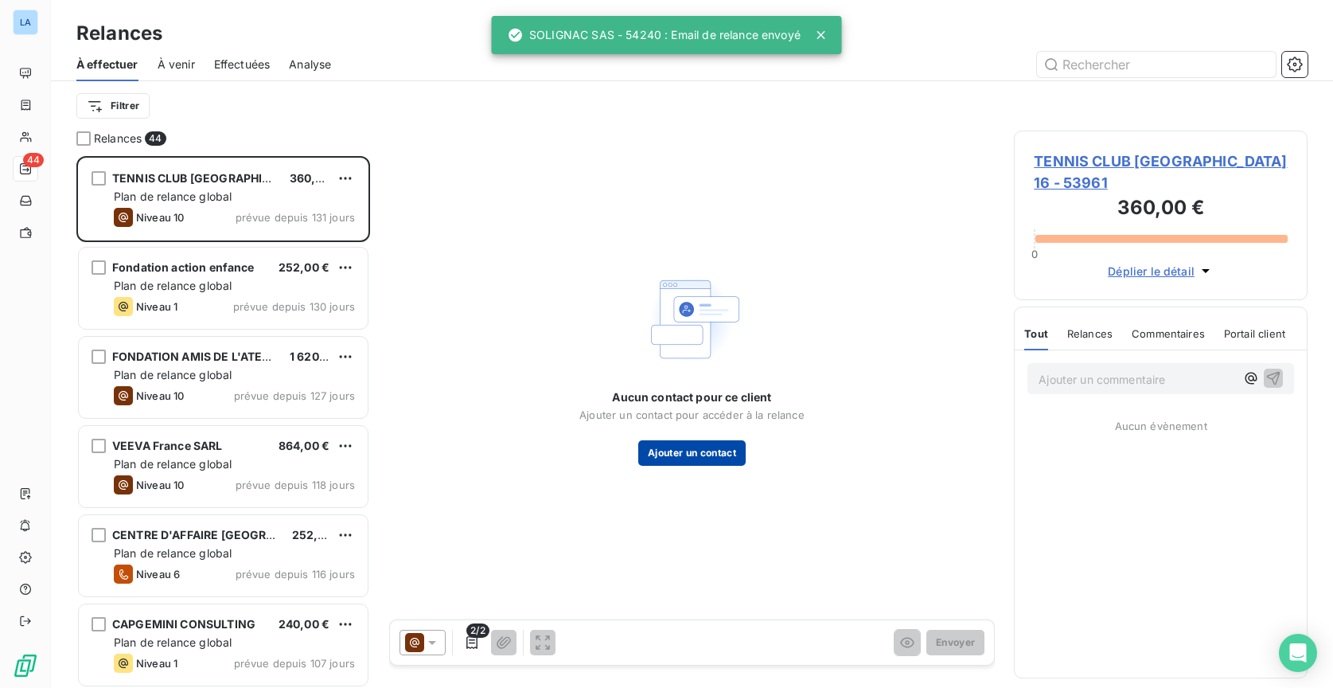
click at [719, 448] on button "Ajouter un contact" at bounding box center [691, 452] width 107 height 25
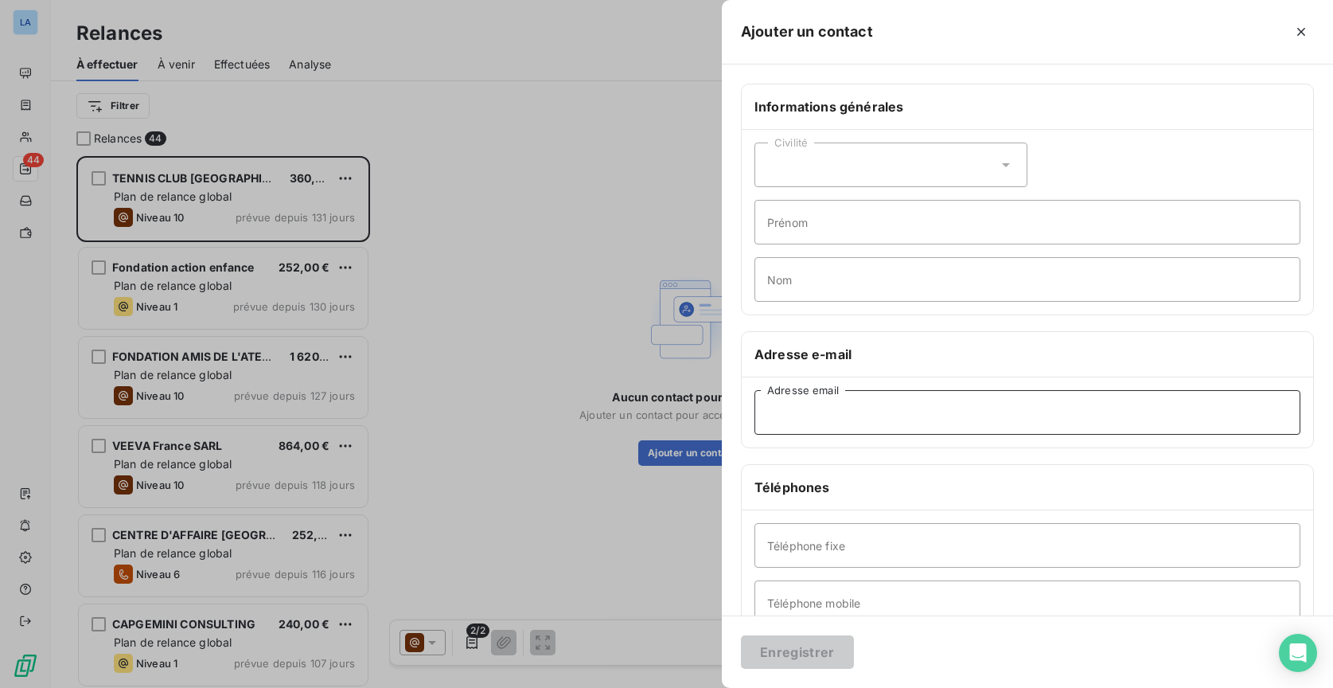
drag, startPoint x: 845, startPoint y: 431, endPoint x: 860, endPoint y: 410, distance: 26.1
click at [860, 410] on input "Adresse email" at bounding box center [1028, 412] width 546 height 45
paste input "[EMAIL_ADDRESS][DOMAIN_NAME]"
type input "[EMAIL_ADDRESS][DOMAIN_NAME]"
click at [812, 647] on button "Enregistrer" at bounding box center [797, 651] width 113 height 33
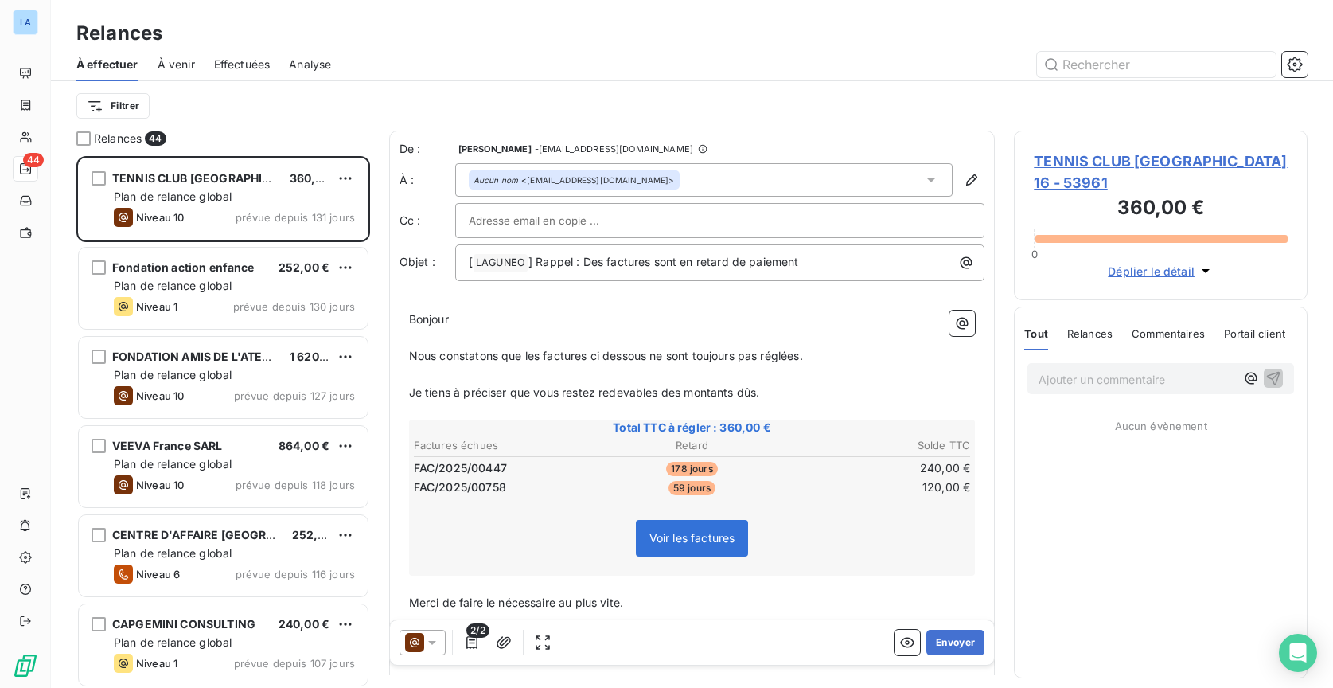
click at [594, 353] on span "Nous constatons que les factures ci dessous ne sont toujours pas réglées." at bounding box center [606, 356] width 394 height 14
click at [716, 353] on span "Nous constatons que les factures ci dessous ne sont toujours pas réglées." at bounding box center [606, 356] width 394 height 14
click at [640, 392] on span "Je tiens à préciser que vous restez redevables des montants dûs." at bounding box center [584, 392] width 351 height 14
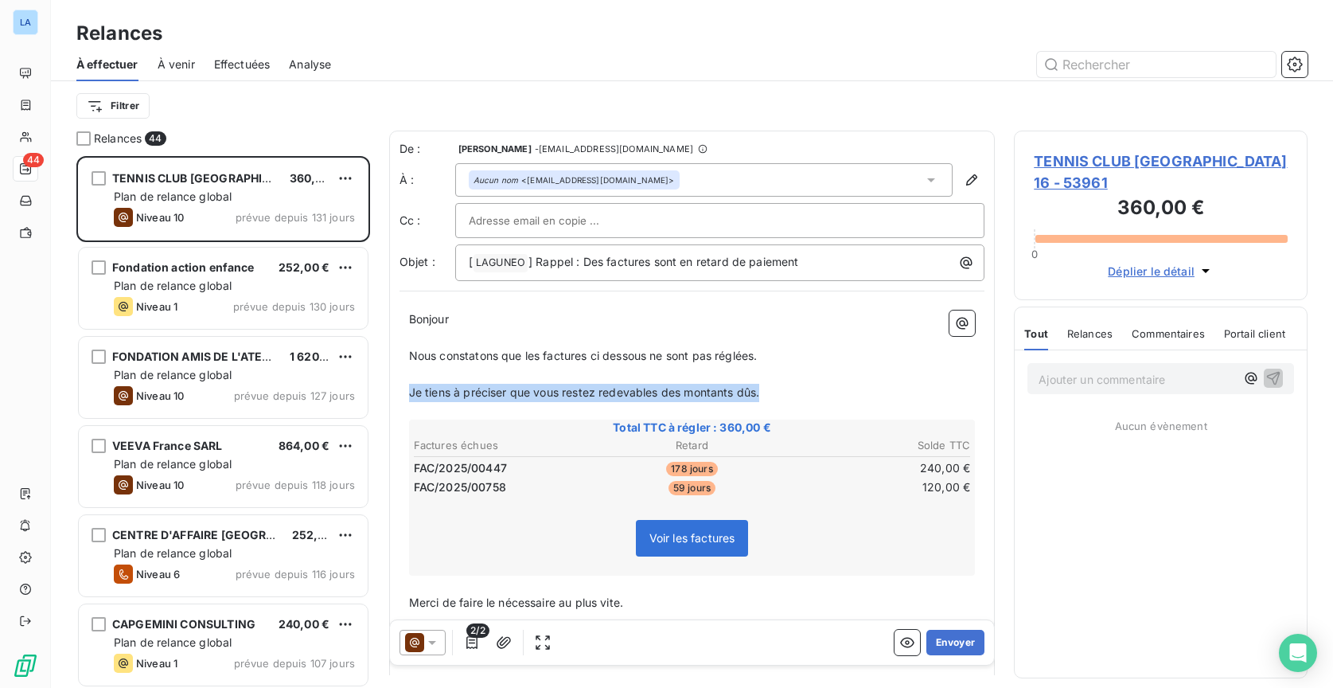
click at [640, 392] on span "Je tiens à préciser que vous restez redevables des montants dûs." at bounding box center [584, 392] width 351 height 14
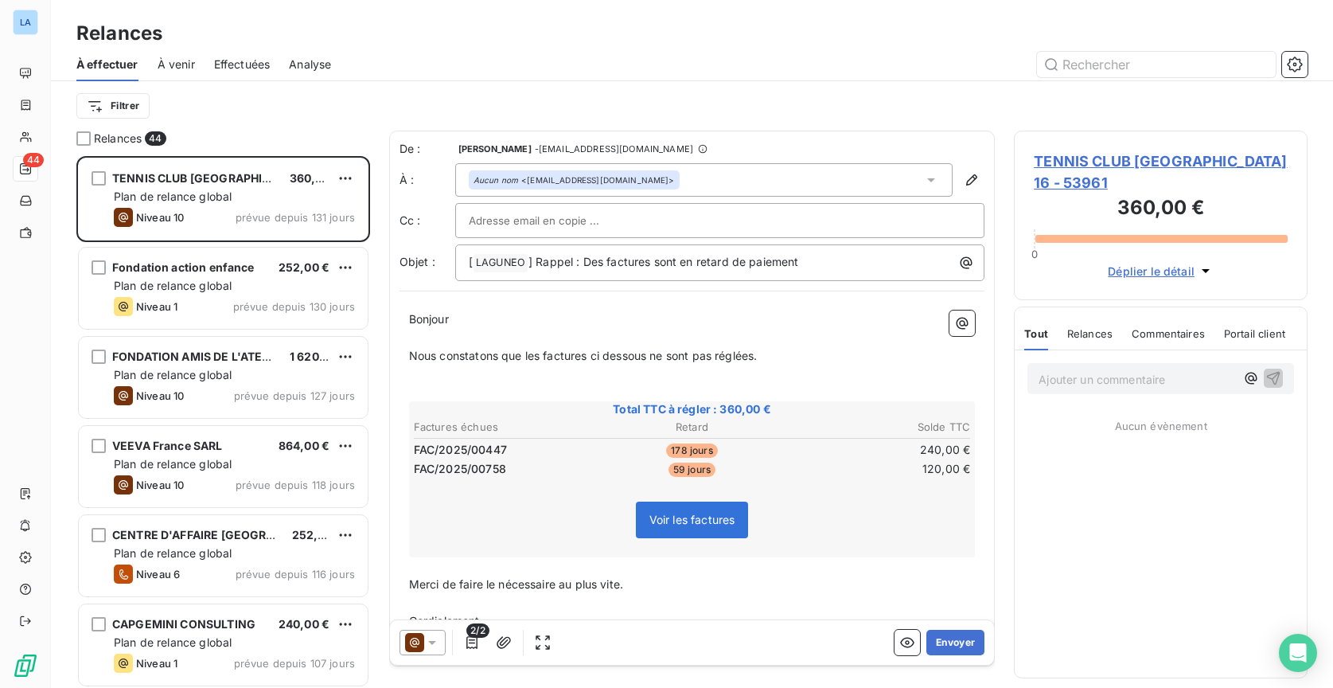
click at [615, 583] on span "Merci de faire le nécessaire au plus vite." at bounding box center [516, 584] width 214 height 14
drag, startPoint x: 615, startPoint y: 583, endPoint x: 417, endPoint y: 580, distance: 198.2
click at [417, 580] on span "Merci de faire le nécessaire au plus vite." at bounding box center [516, 584] width 214 height 14
click at [947, 644] on button "Envoyer" at bounding box center [955, 642] width 58 height 25
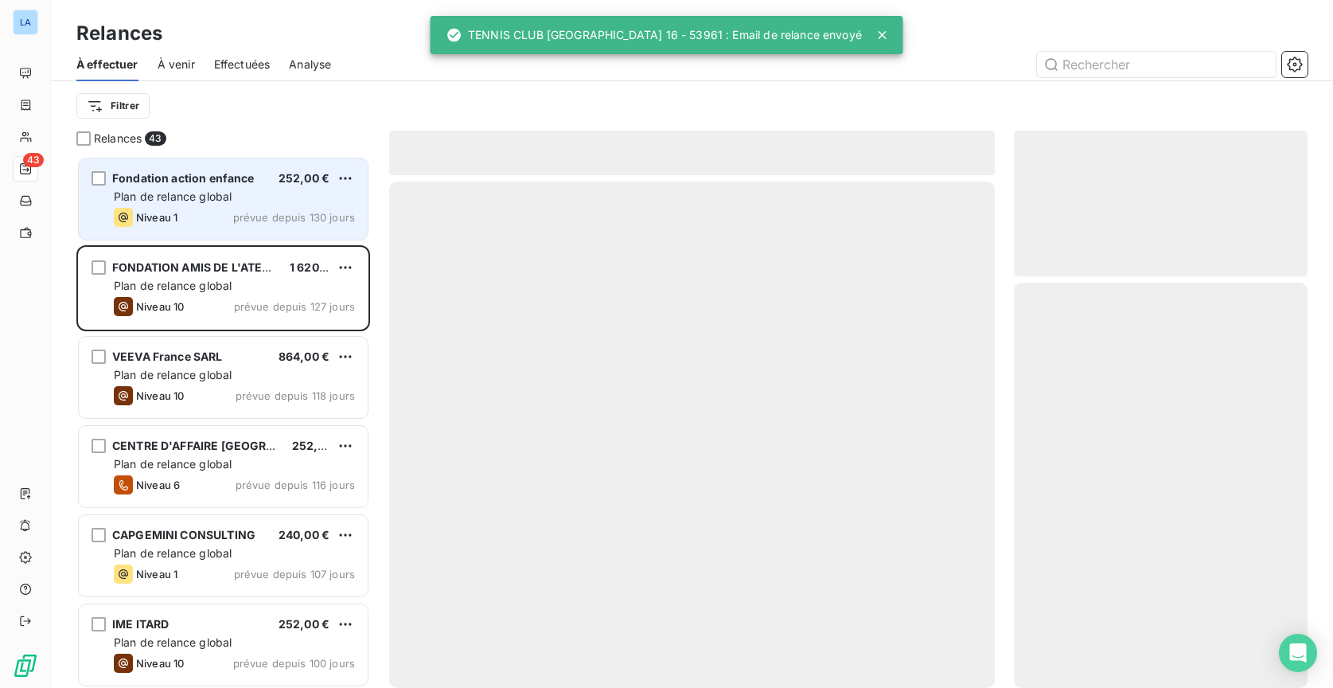
click at [256, 210] on div "Niveau 1 prévue depuis 130 jours" at bounding box center [234, 217] width 241 height 19
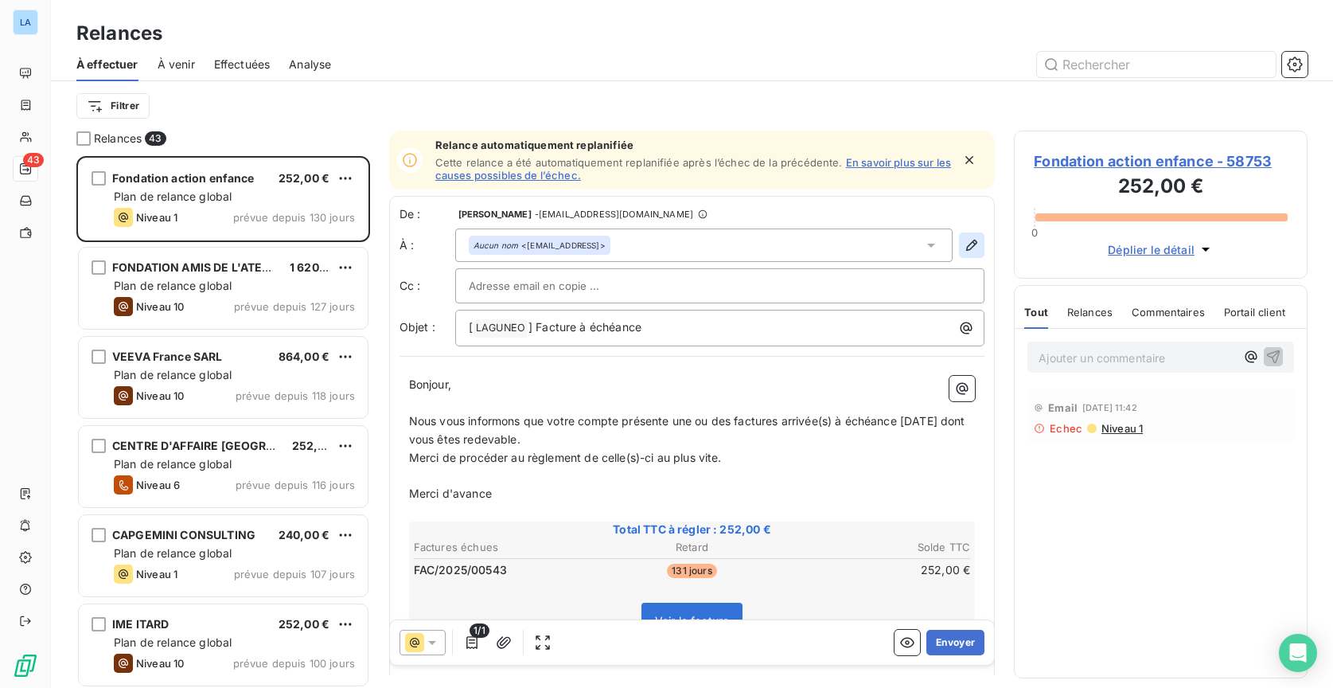
click at [965, 243] on icon "button" at bounding box center [972, 245] width 16 height 16
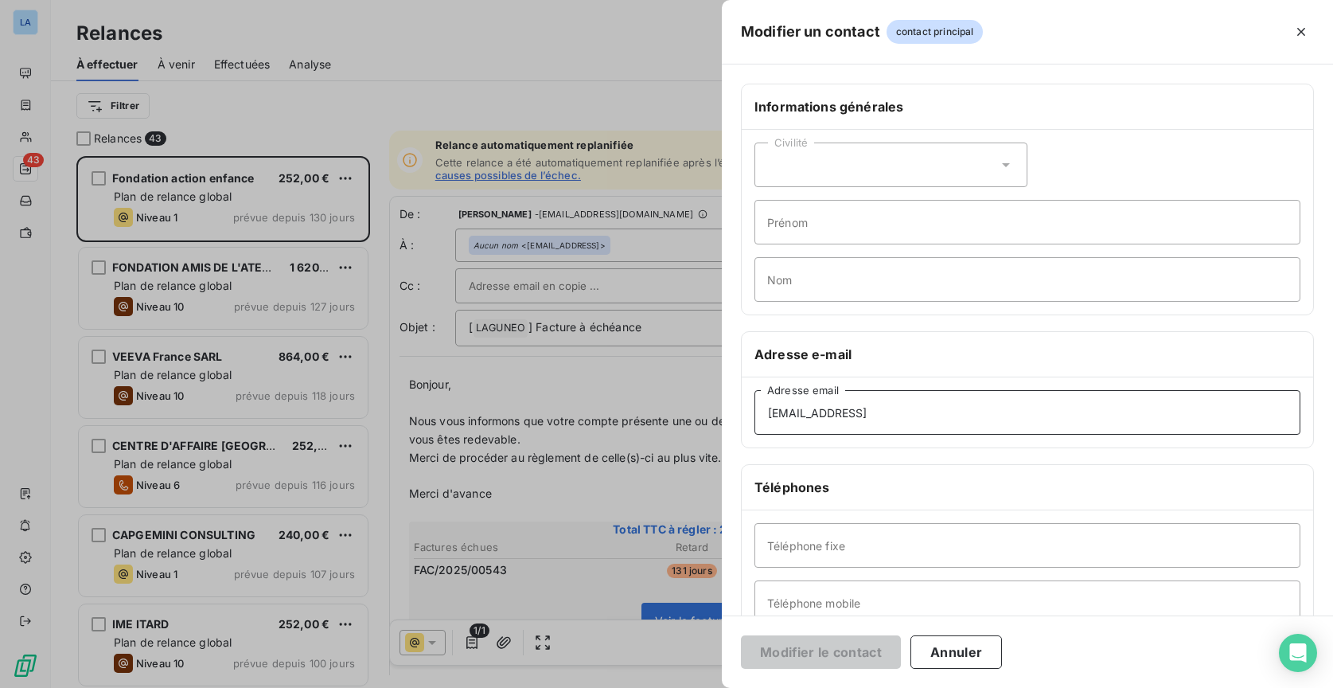
click at [967, 412] on input "[EMAIL_ADDRESS]" at bounding box center [1028, 412] width 546 height 45
type input "[EMAIL_ADDRESS][DOMAIN_NAME]"
click at [828, 660] on button "Modifier le contact" at bounding box center [821, 651] width 160 height 33
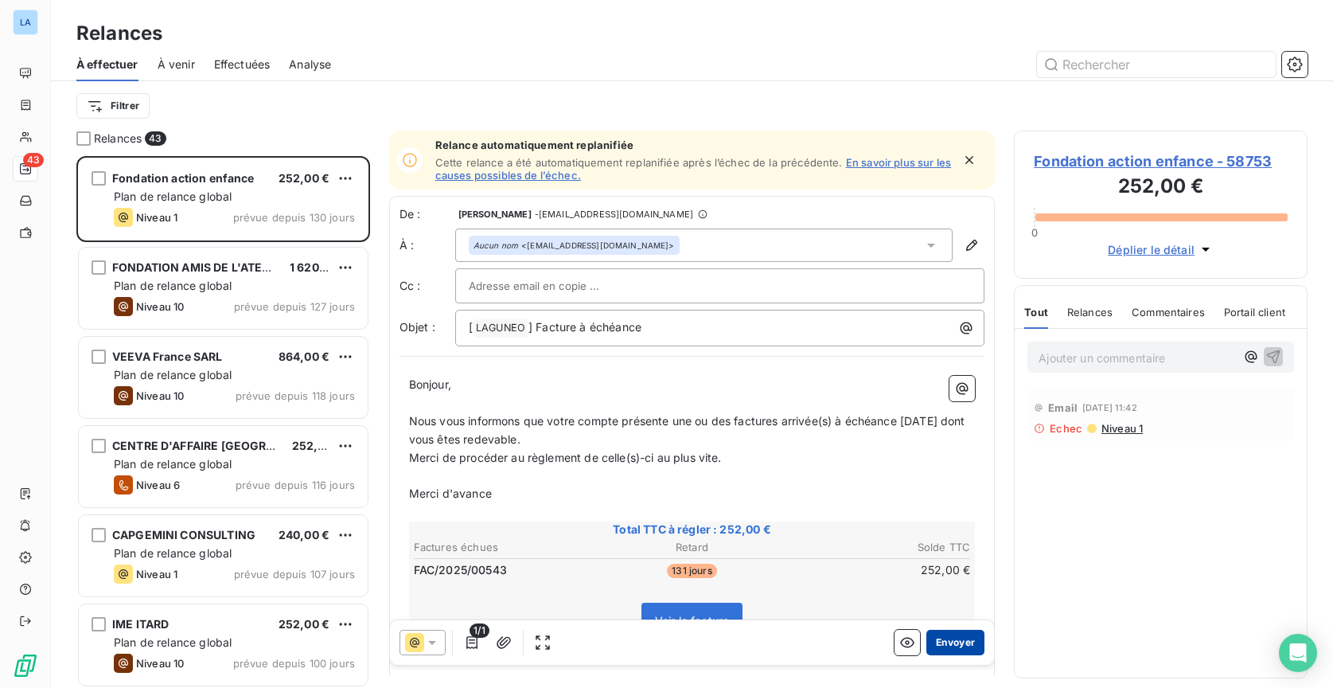
click at [950, 640] on button "Envoyer" at bounding box center [955, 642] width 58 height 25
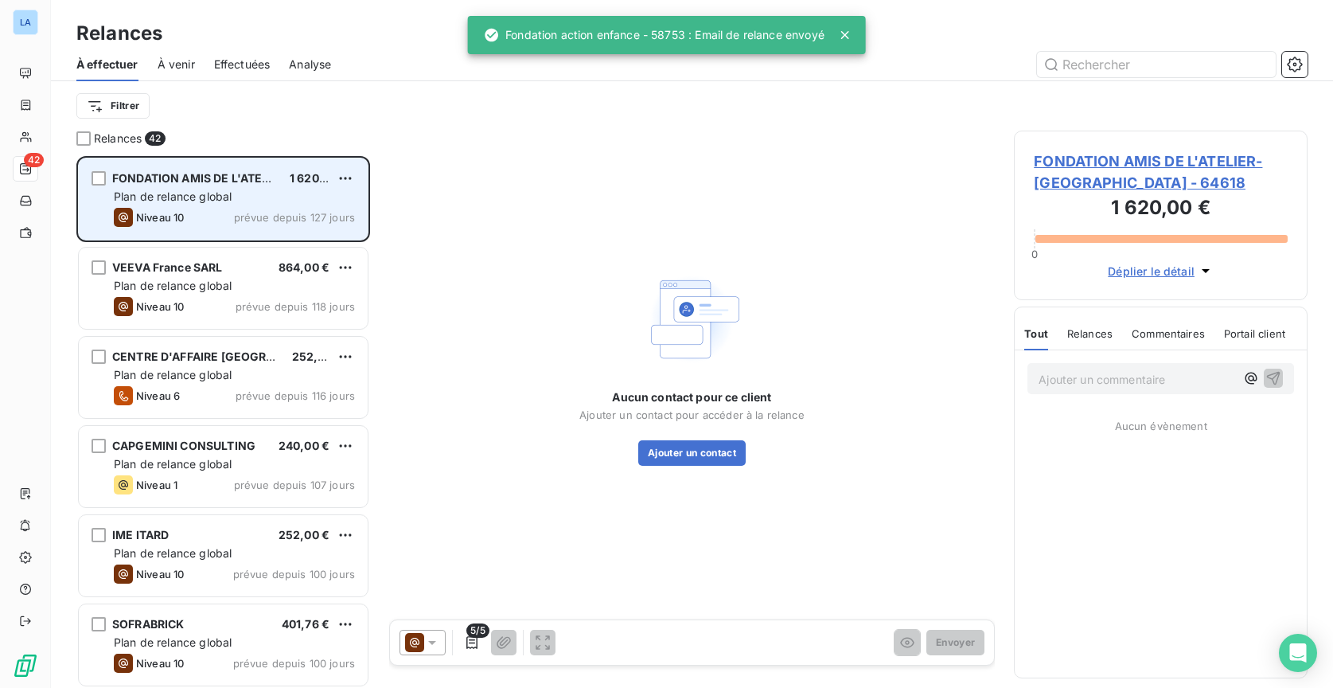
click at [291, 206] on div "FONDATION AMIS DE L'ATELIER-CHATENAY 1 620,00 € Plan de relance global Niveau 1…" at bounding box center [223, 198] width 289 height 81
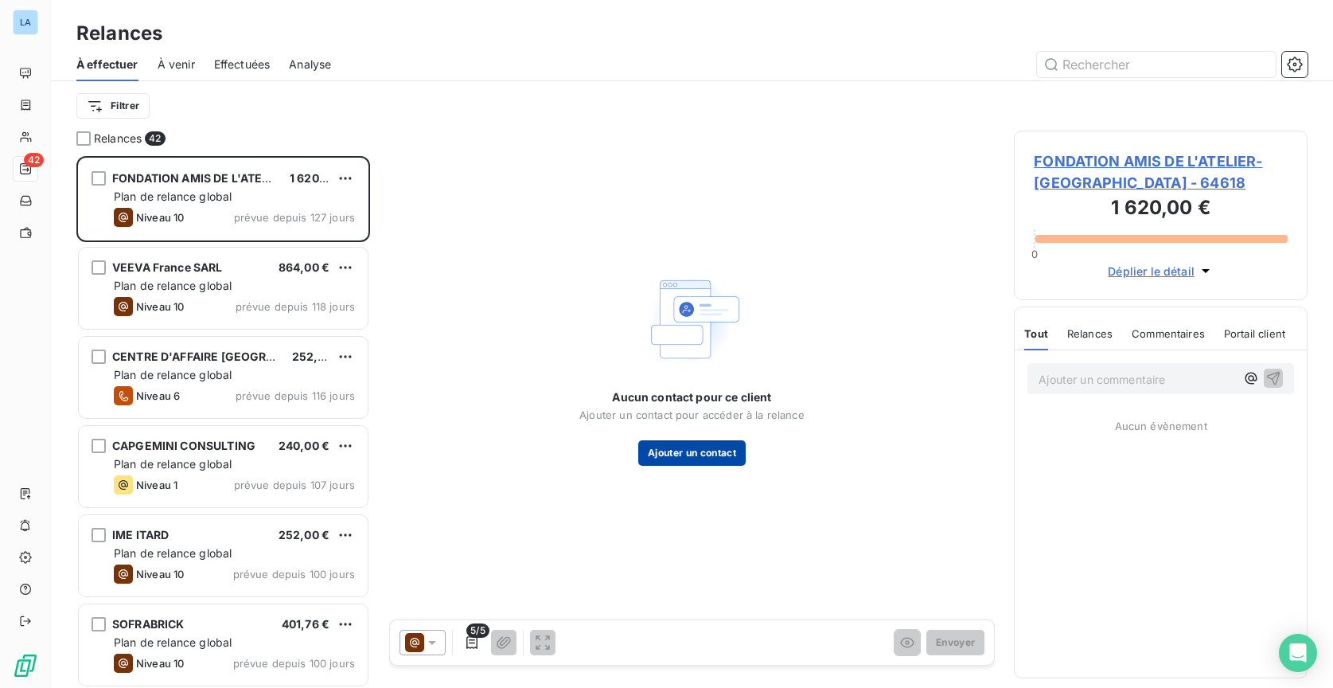
click at [714, 458] on button "Ajouter un contact" at bounding box center [691, 452] width 107 height 25
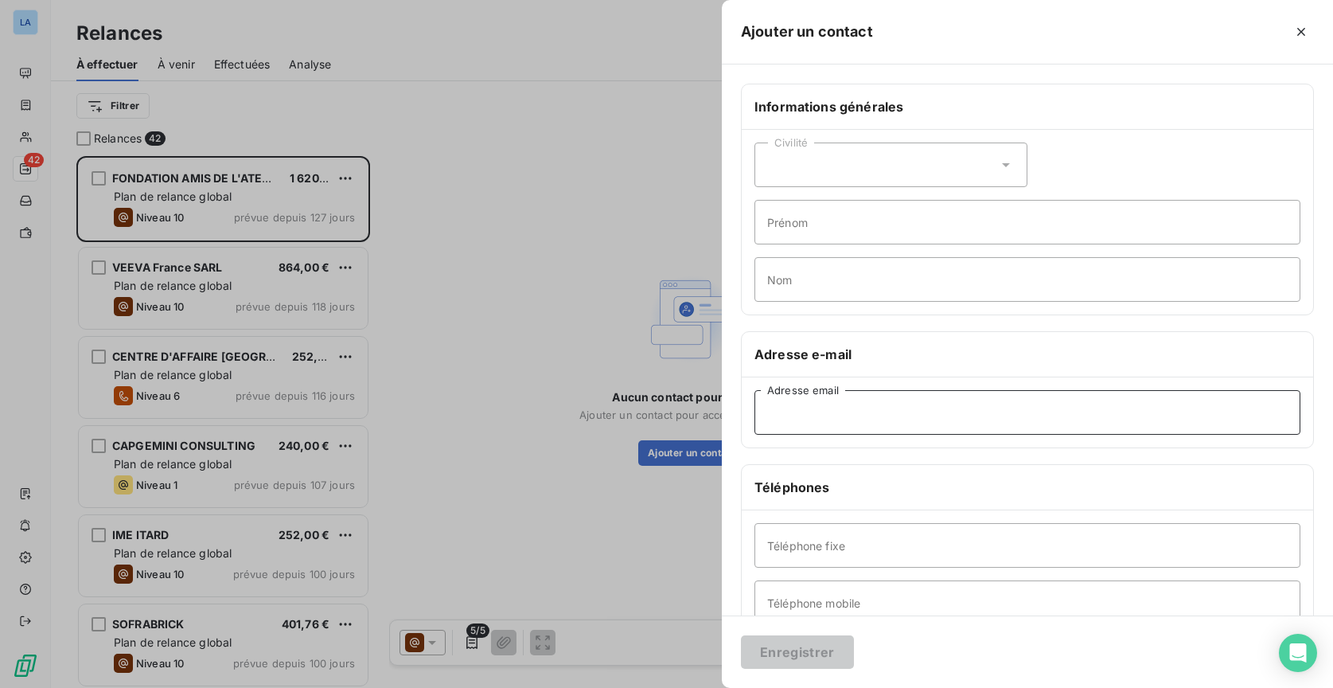
paste input "[EMAIL_ADDRESS][DOMAIN_NAME]"
type input "[EMAIL_ADDRESS][DOMAIN_NAME]"
click at [818, 649] on button "Enregistrer" at bounding box center [797, 651] width 113 height 33
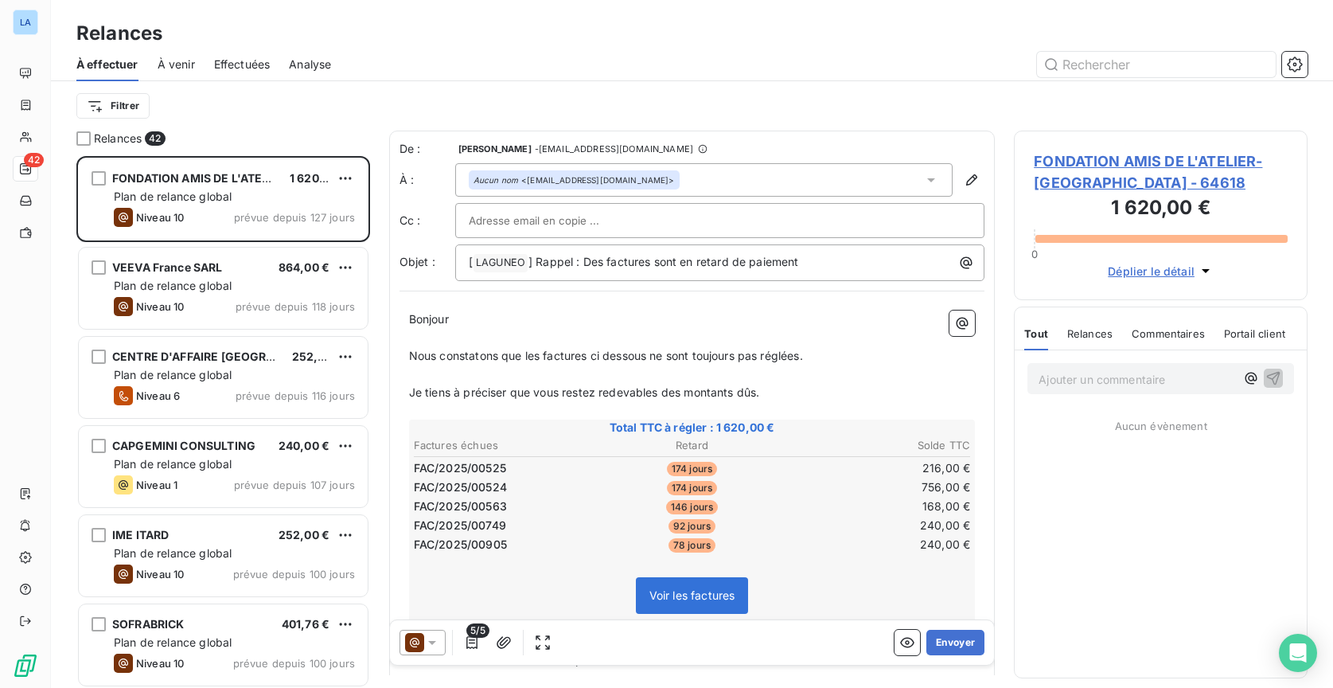
click at [724, 359] on span "Nous constatons que les factures ci dessous ne sont toujours pas réglées." at bounding box center [606, 356] width 394 height 14
click at [621, 388] on span "Je tiens à préciser que vous restez redevables des montants dûs." at bounding box center [584, 392] width 351 height 14
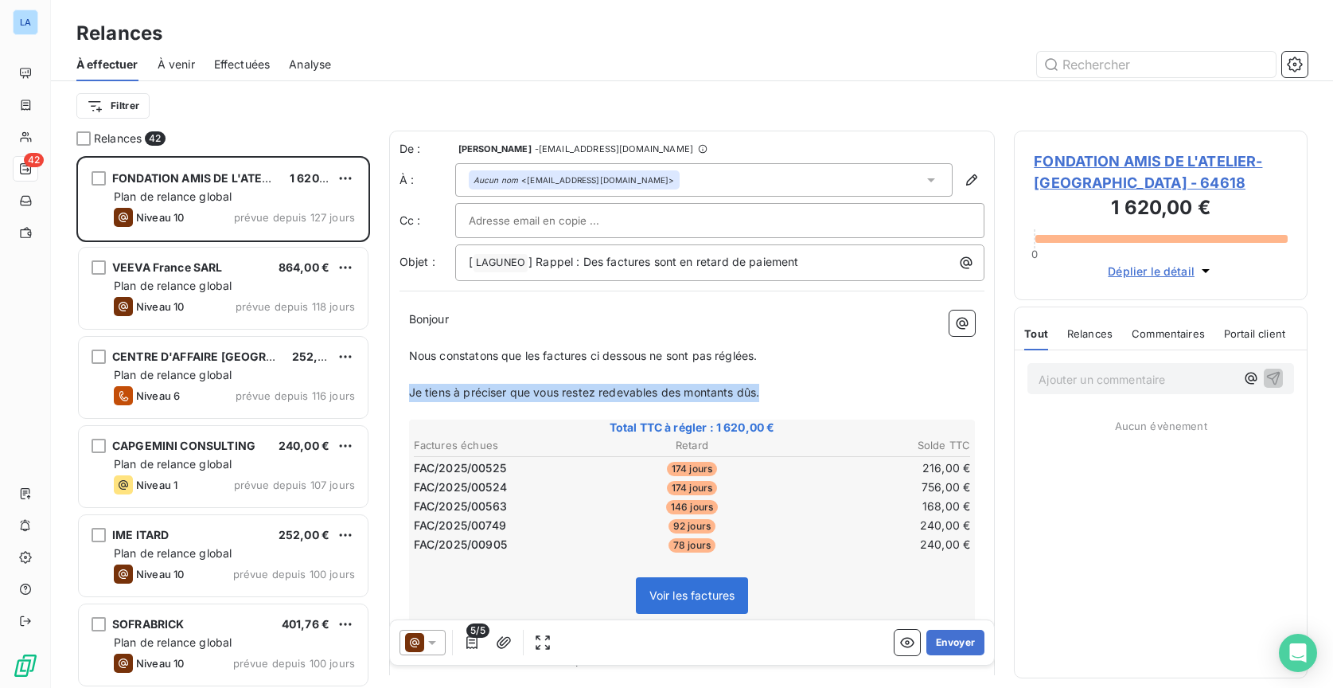
click at [621, 388] on span "Je tiens à préciser que vous restez redevables des montants dûs." at bounding box center [584, 392] width 351 height 14
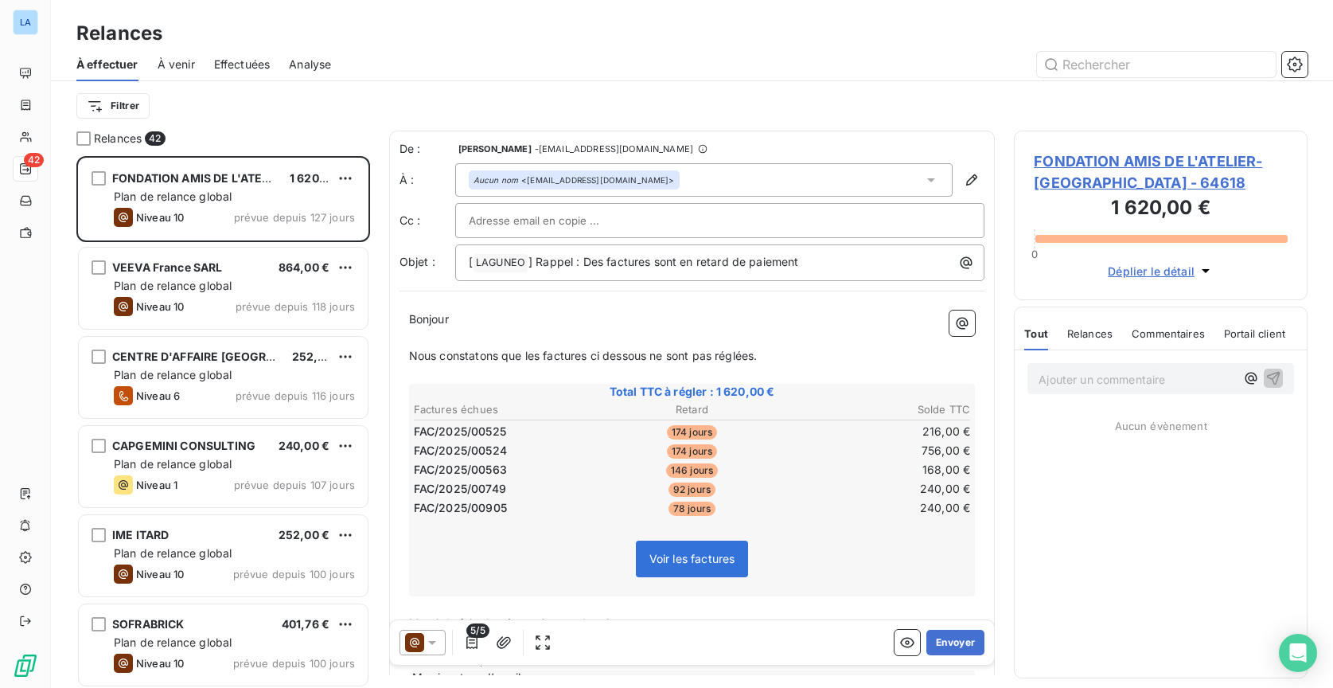
scroll to position [90, 0]
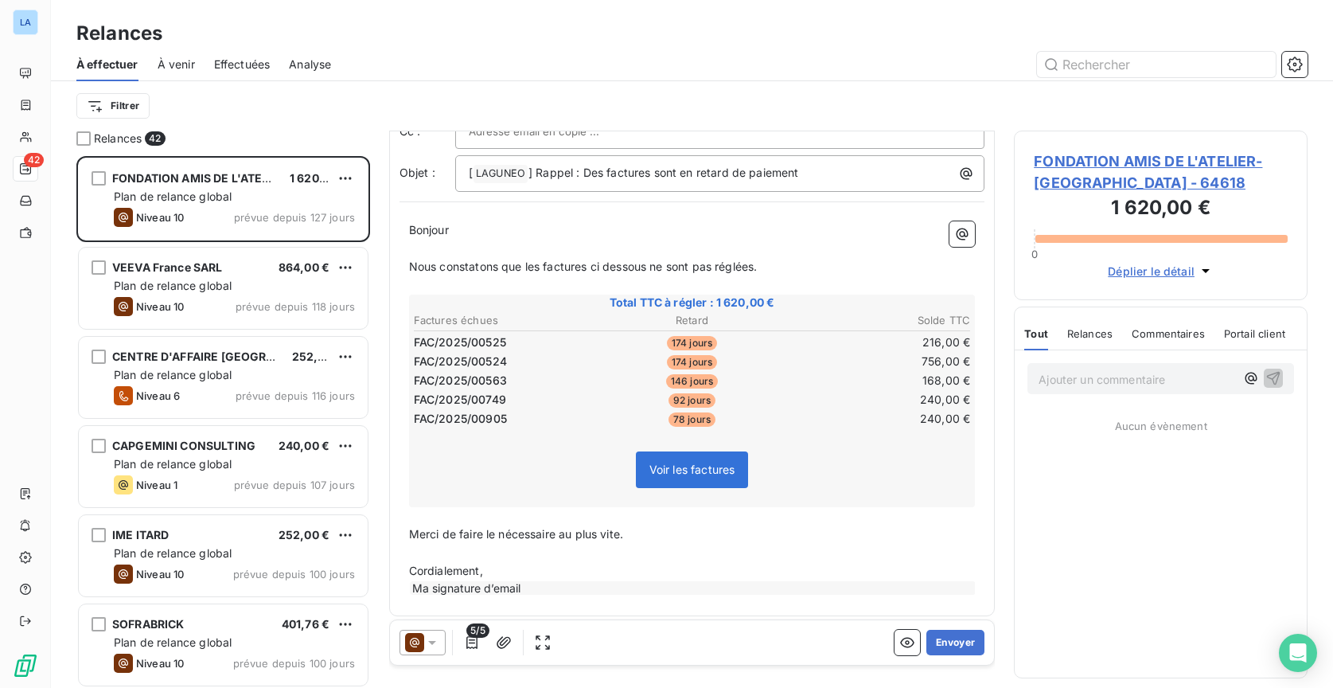
click at [499, 527] on span "Merci de faire le nécessaire au plus vite." at bounding box center [516, 534] width 214 height 14
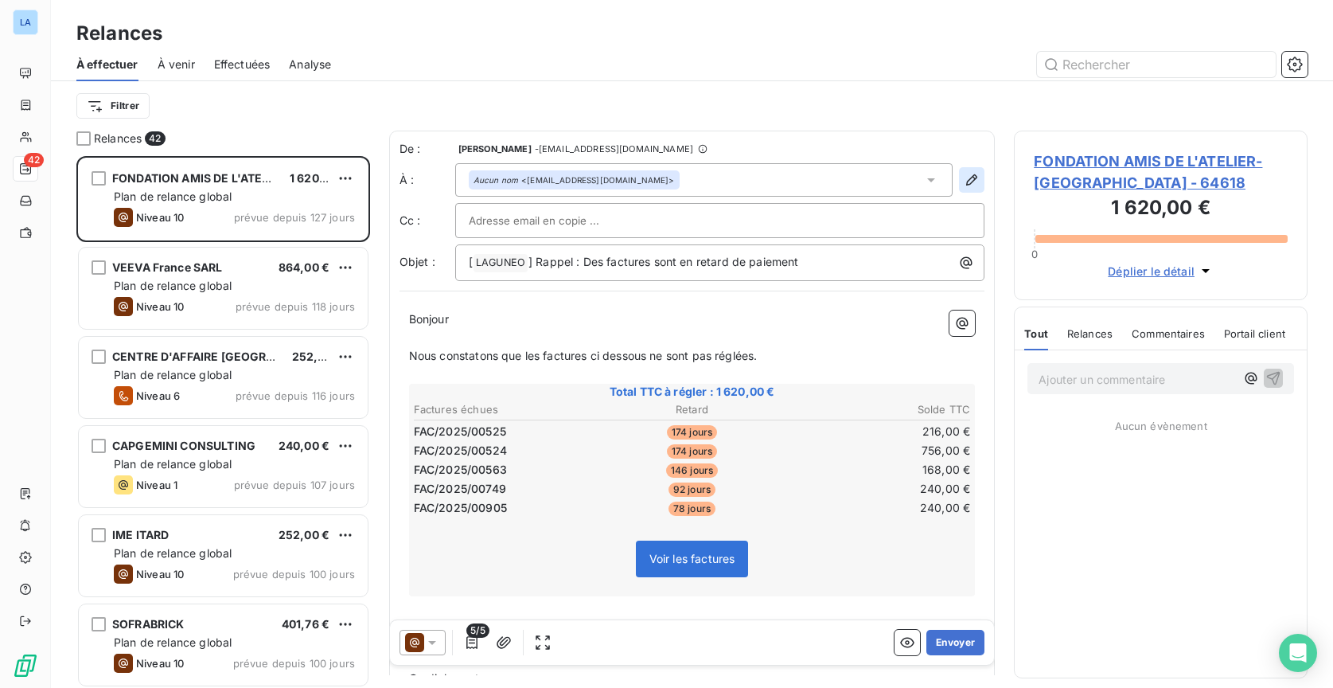
click at [966, 181] on icon "button" at bounding box center [971, 179] width 11 height 11
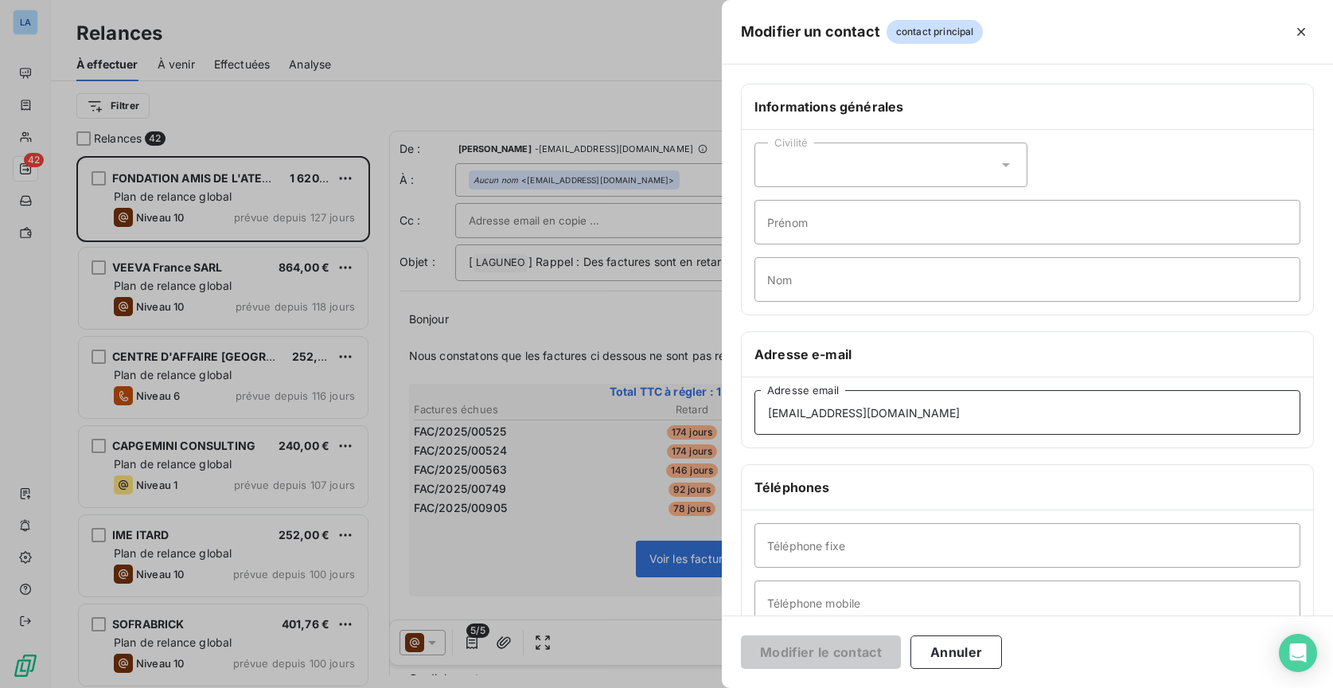
click at [1000, 420] on input "[EMAIL_ADDRESS][DOMAIN_NAME]" at bounding box center [1028, 412] width 546 height 45
paste input "compta.fournisseurs"
type input "[EMAIL_ADDRESS][DOMAIN_NAME]"
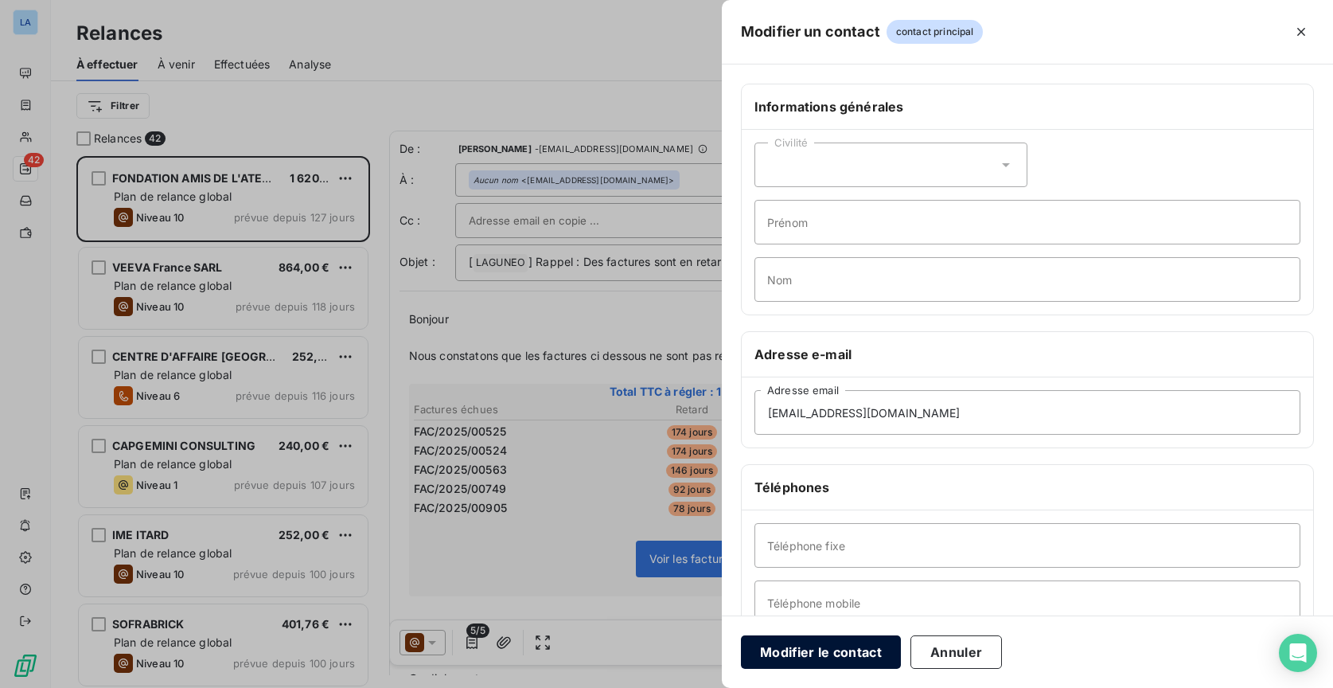
click at [845, 657] on button "Modifier le contact" at bounding box center [821, 651] width 160 height 33
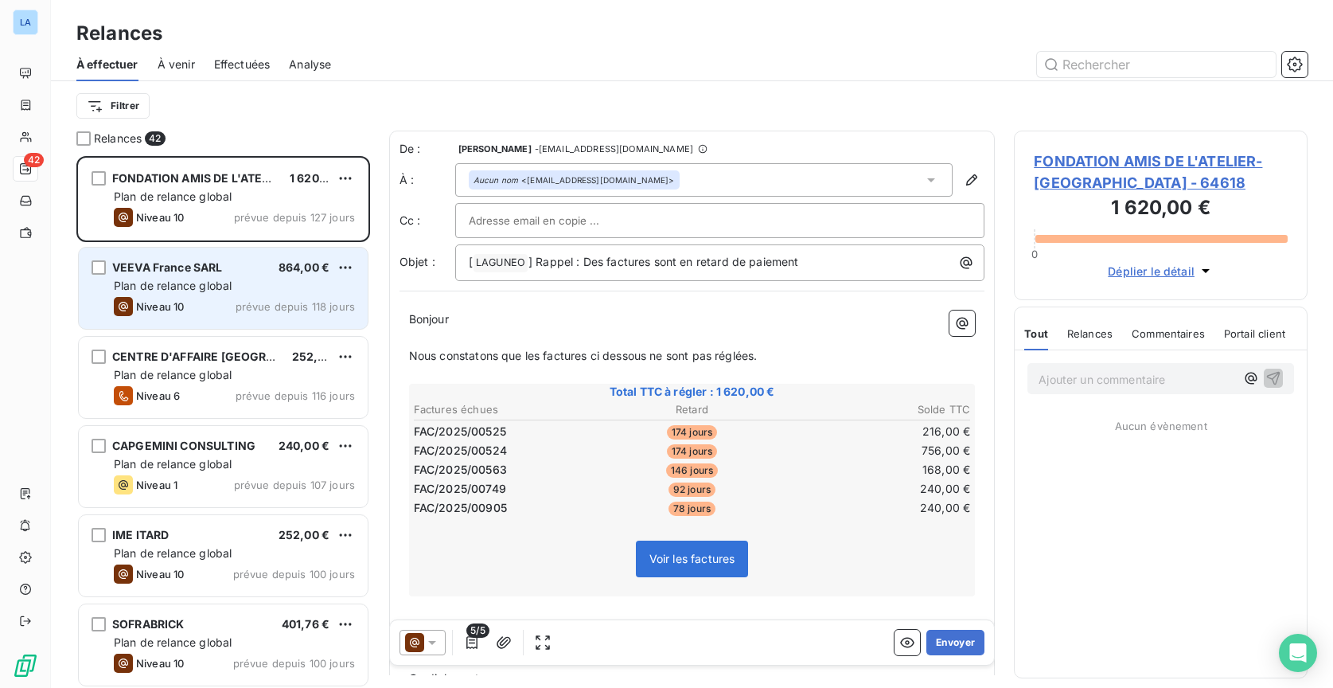
click at [221, 298] on div "Niveau 10 prévue depuis 118 jours" at bounding box center [234, 306] width 241 height 19
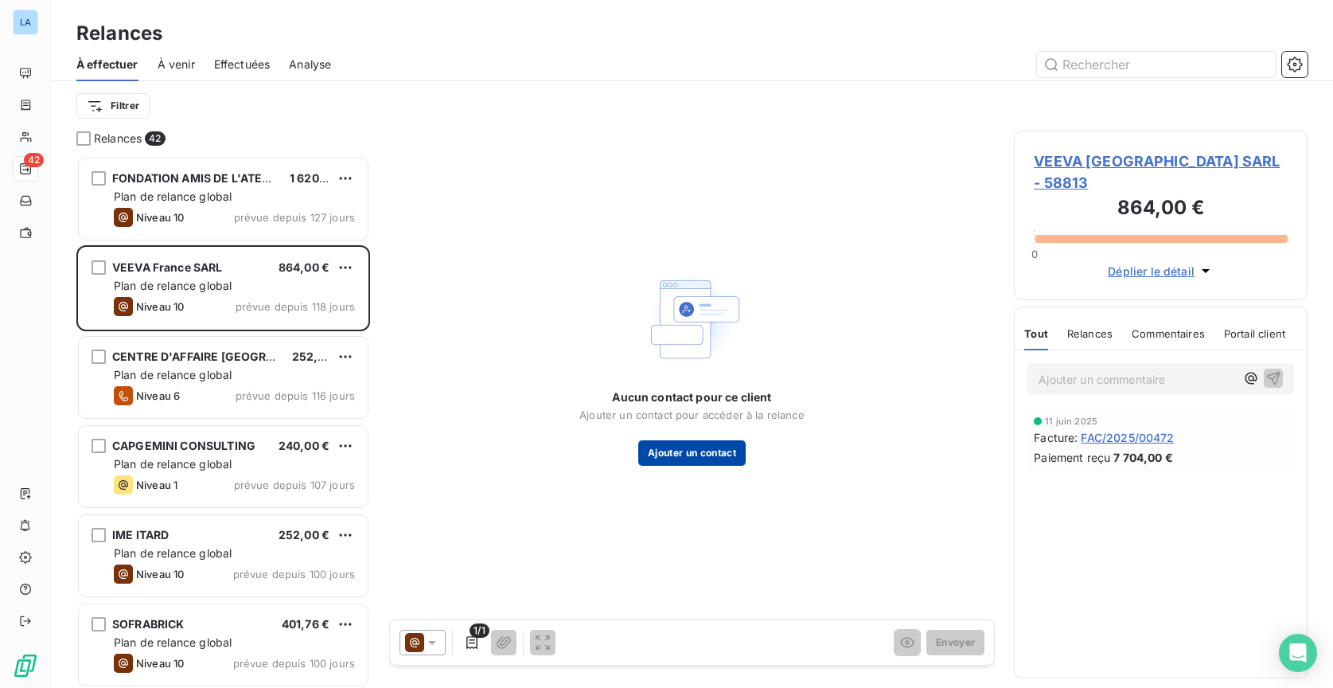
click at [704, 458] on button "Ajouter un contact" at bounding box center [691, 452] width 107 height 25
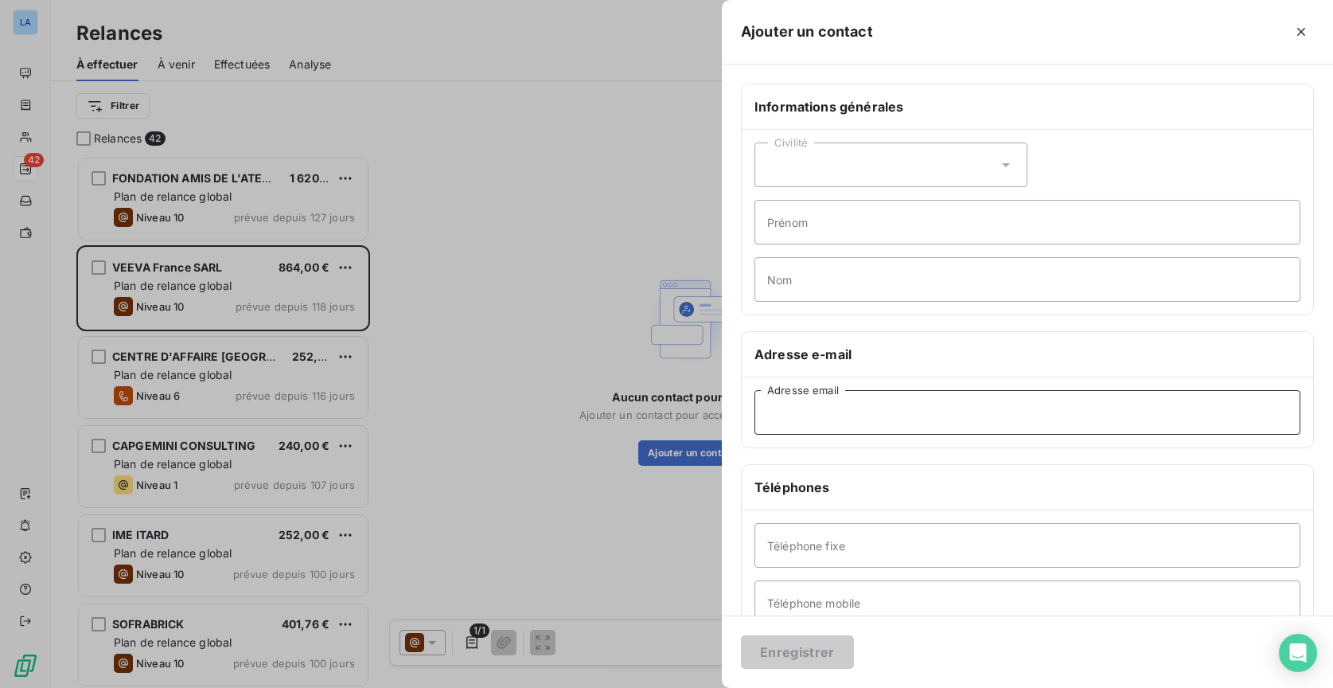
drag, startPoint x: 954, startPoint y: 410, endPoint x: 940, endPoint y: 415, distance: 14.3
paste input "[PERSON_NAME][EMAIL_ADDRESS][DOMAIN_NAME]"
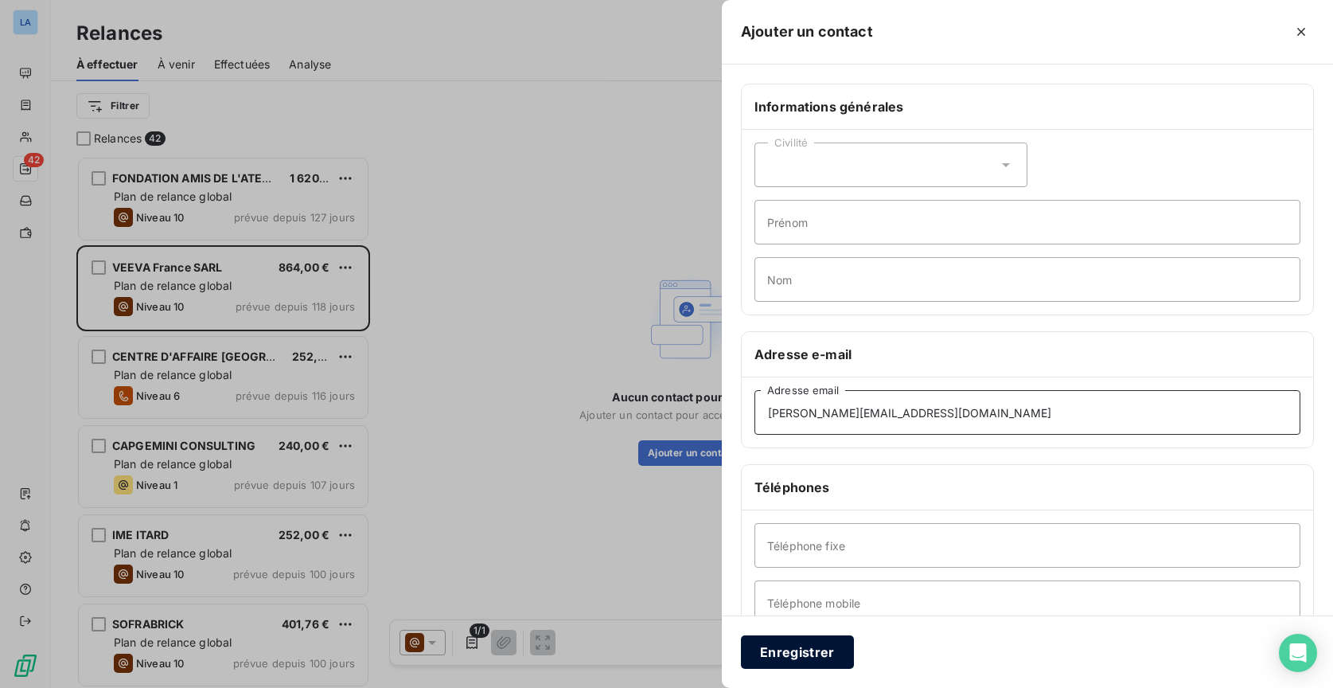
type input "[PERSON_NAME][EMAIL_ADDRESS][DOMAIN_NAME]"
click at [817, 653] on button "Enregistrer" at bounding box center [797, 651] width 113 height 33
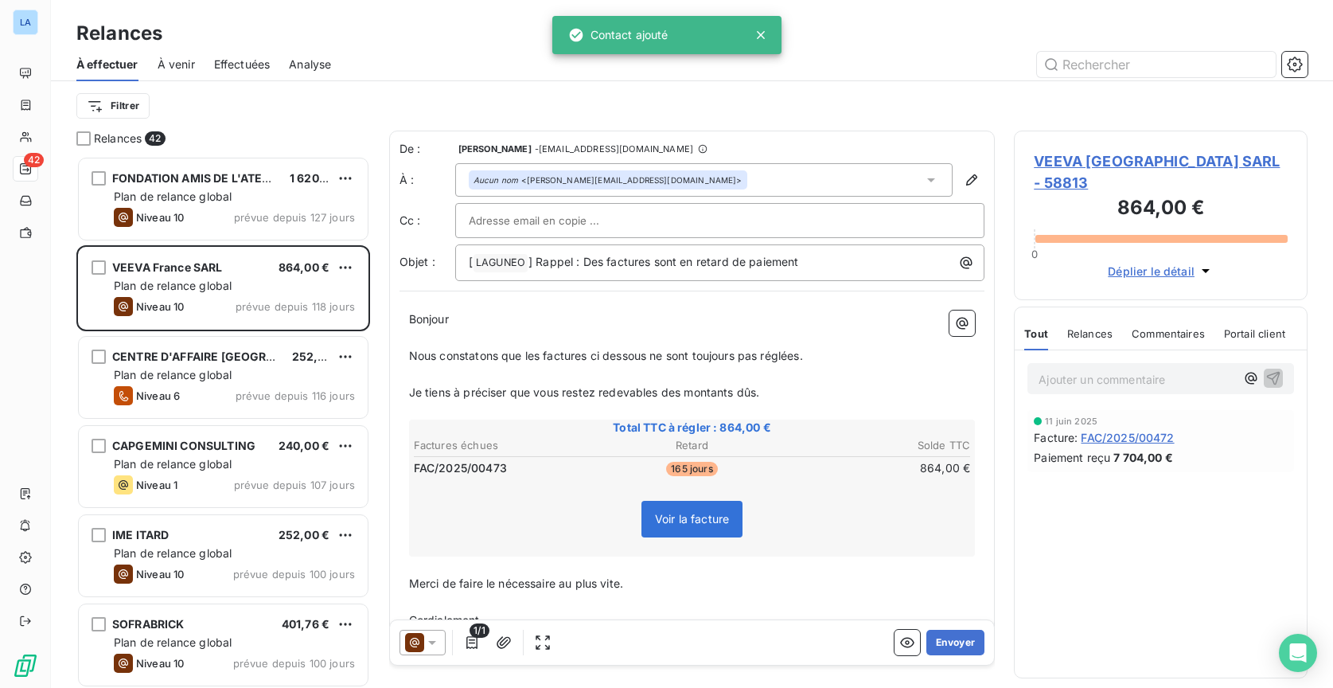
click at [435, 654] on div "1/1 Envoyer" at bounding box center [692, 642] width 605 height 45
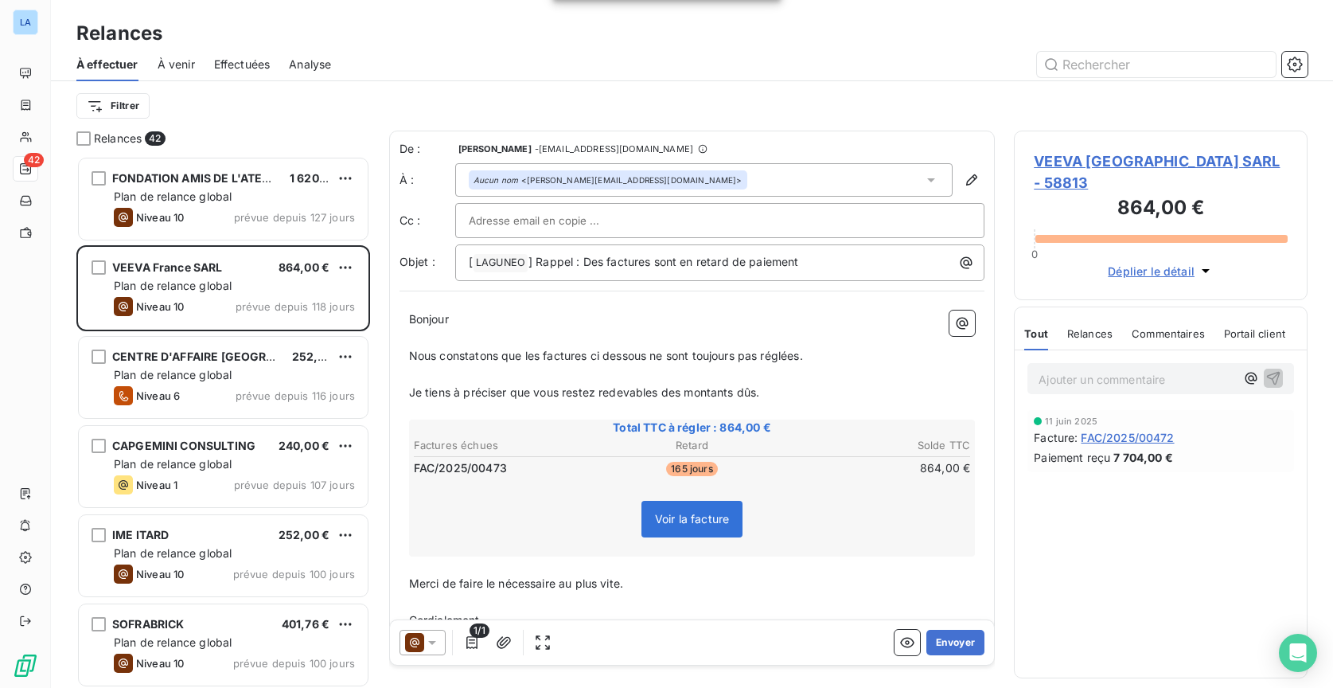
click at [439, 651] on div at bounding box center [423, 642] width 46 height 25
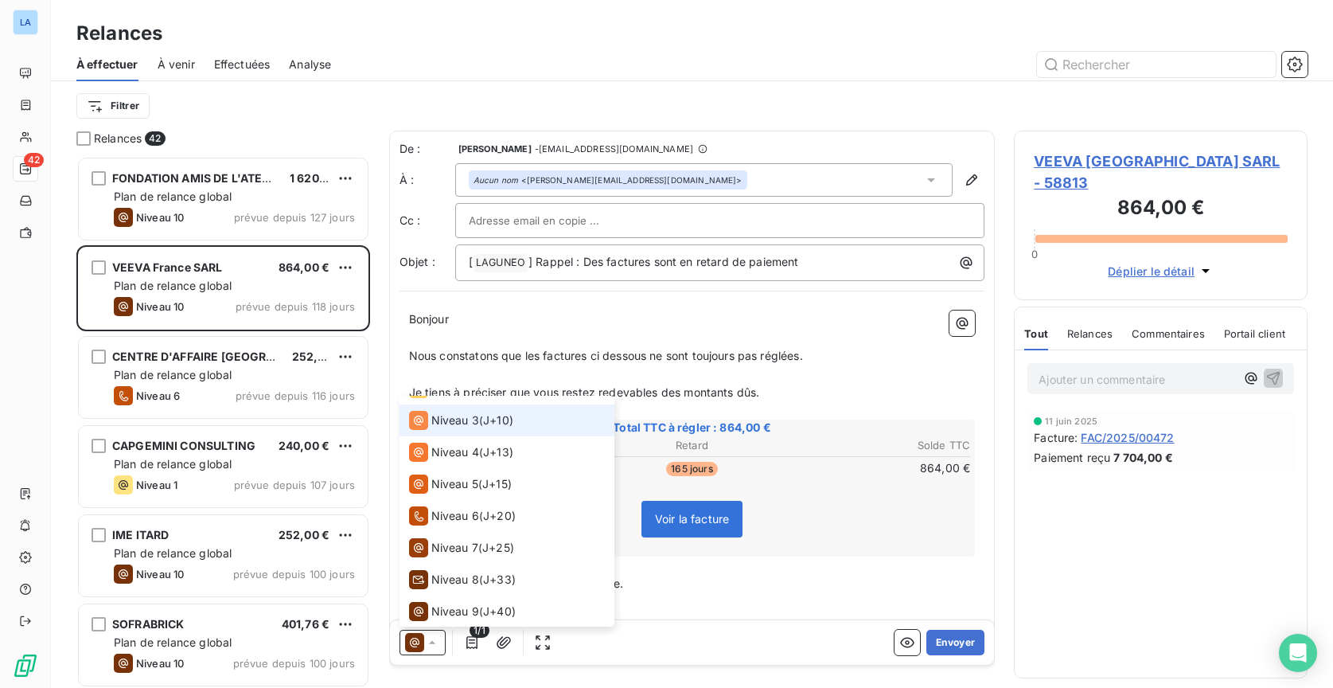
scroll to position [61, 0]
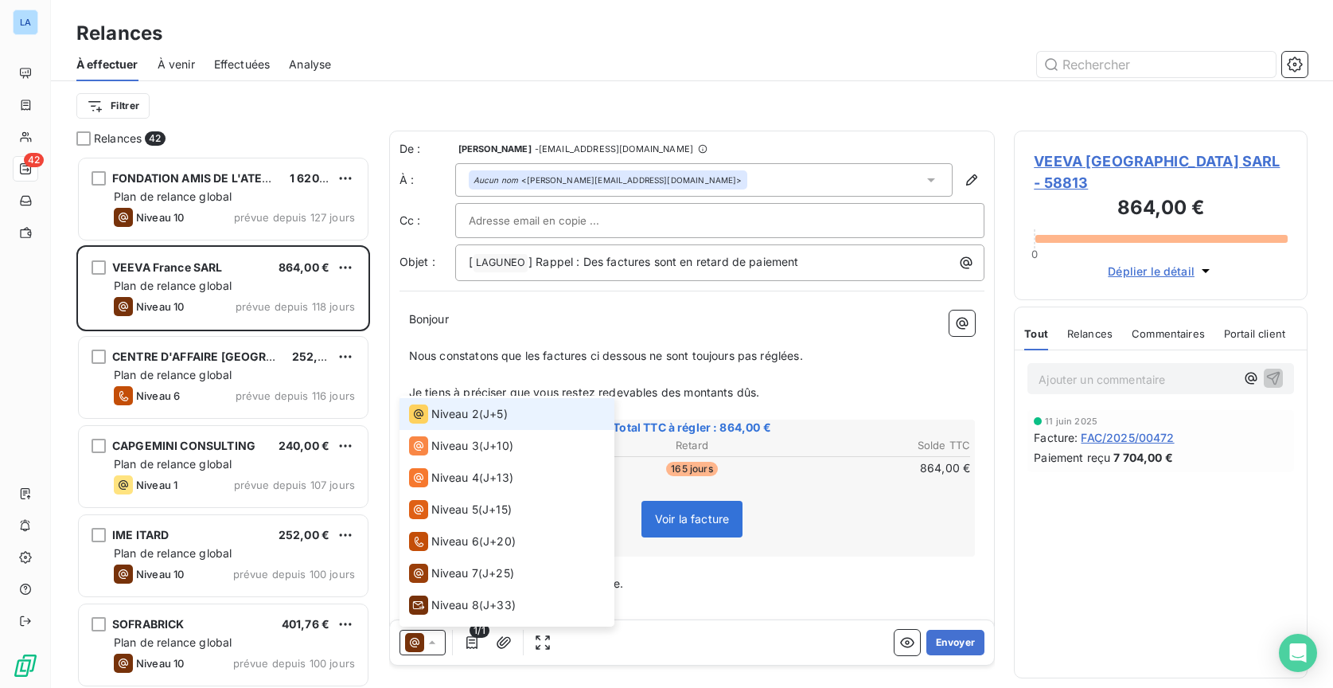
click at [538, 420] on li "Niveau 2 ( J+5 )" at bounding box center [507, 414] width 215 height 32
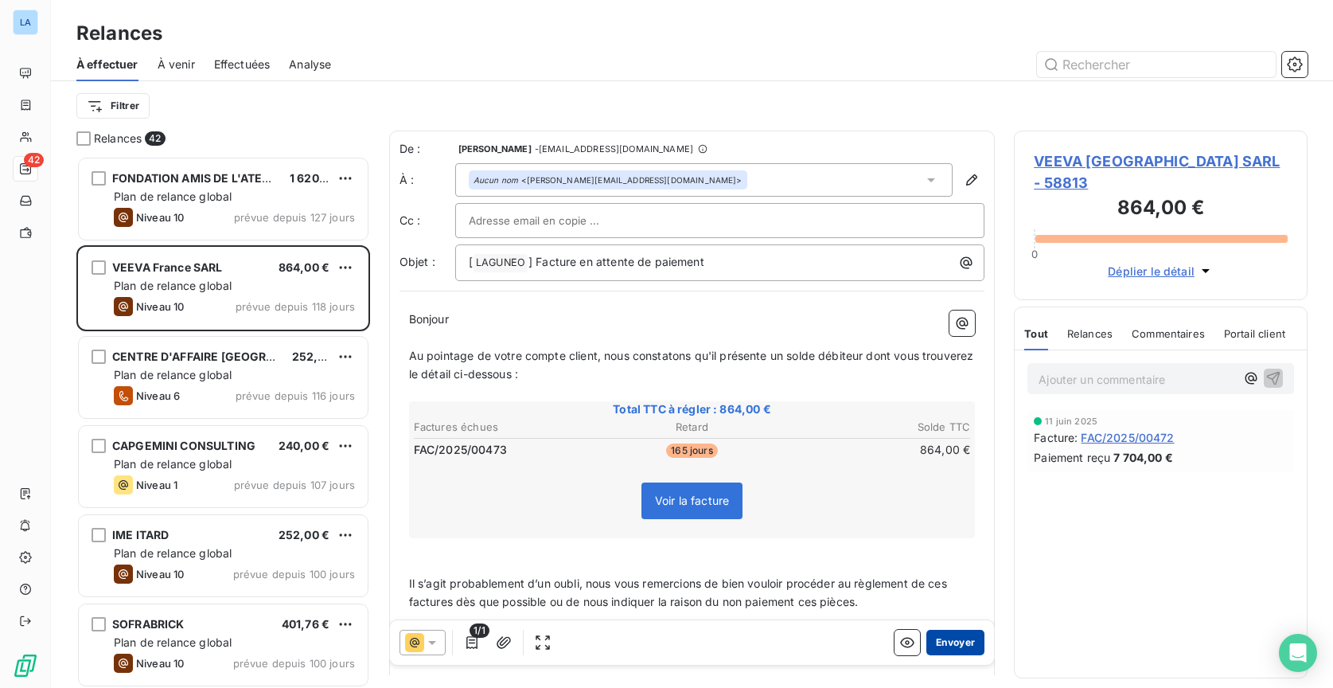
click at [946, 639] on button "Envoyer" at bounding box center [955, 642] width 58 height 25
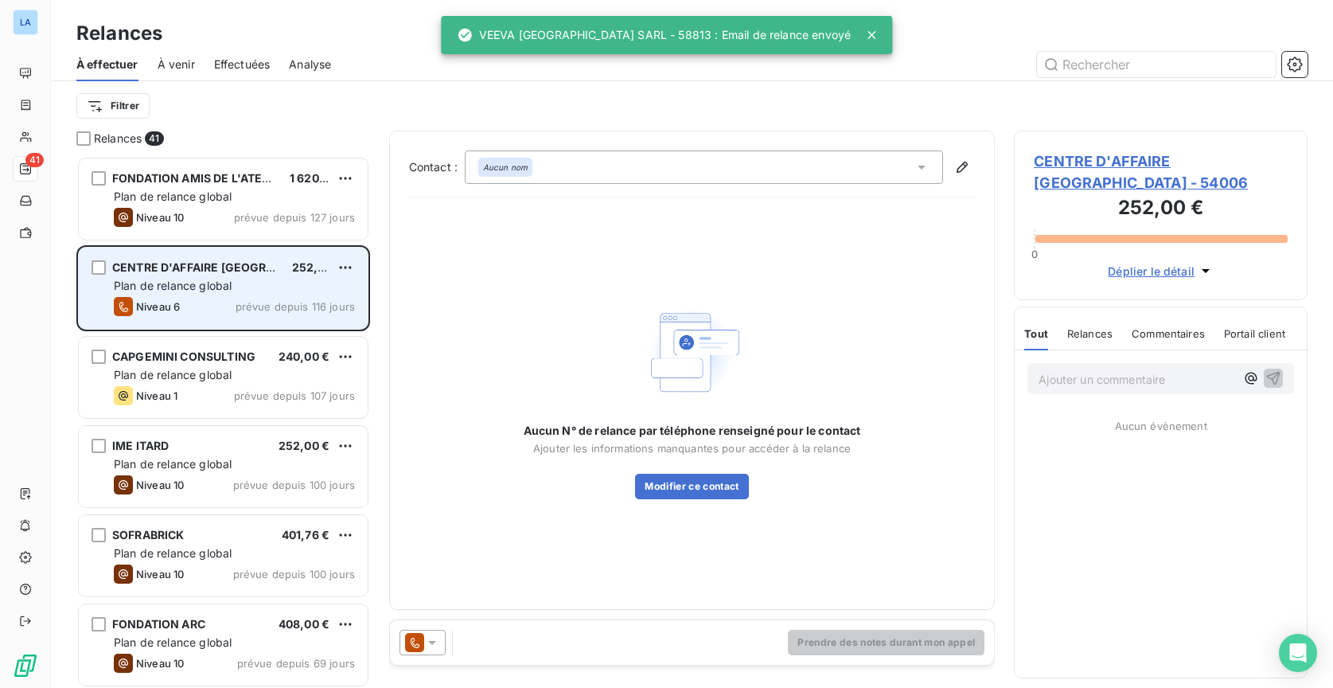
click at [236, 314] on div "Niveau 6 prévue depuis 116 jours" at bounding box center [234, 306] width 241 height 19
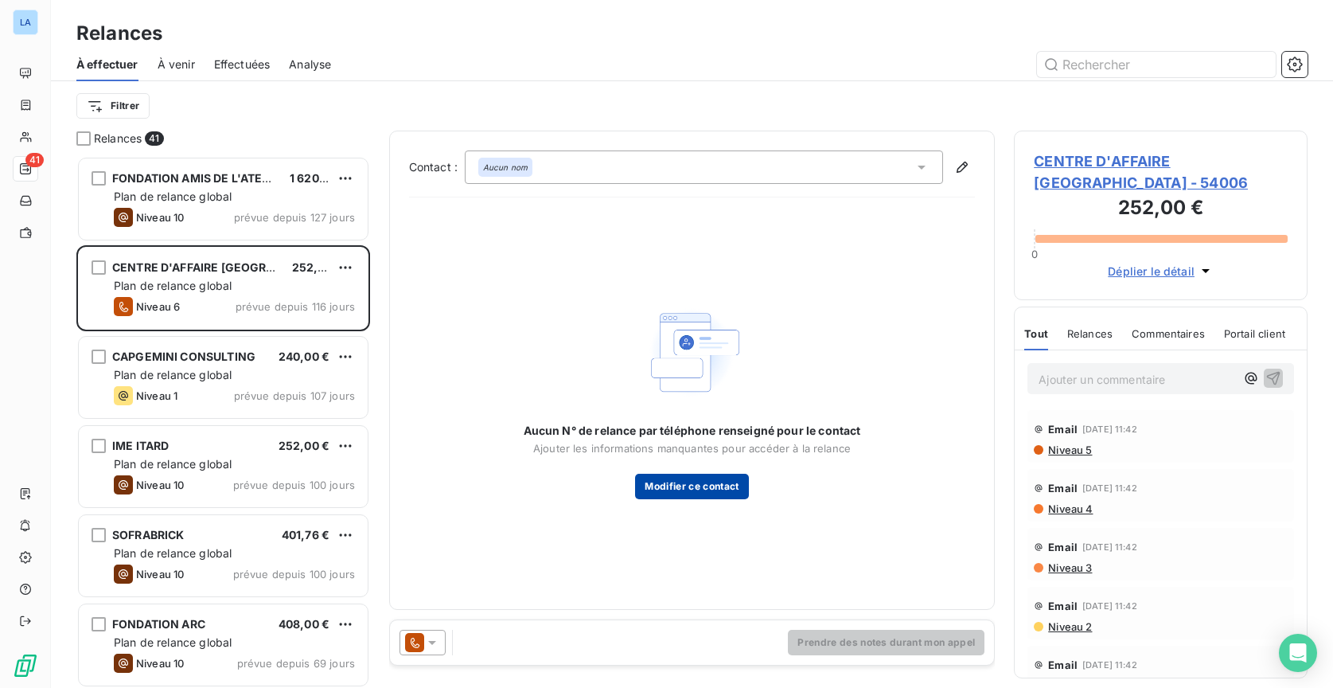
click at [710, 490] on button "Modifier ce contact" at bounding box center [691, 486] width 113 height 25
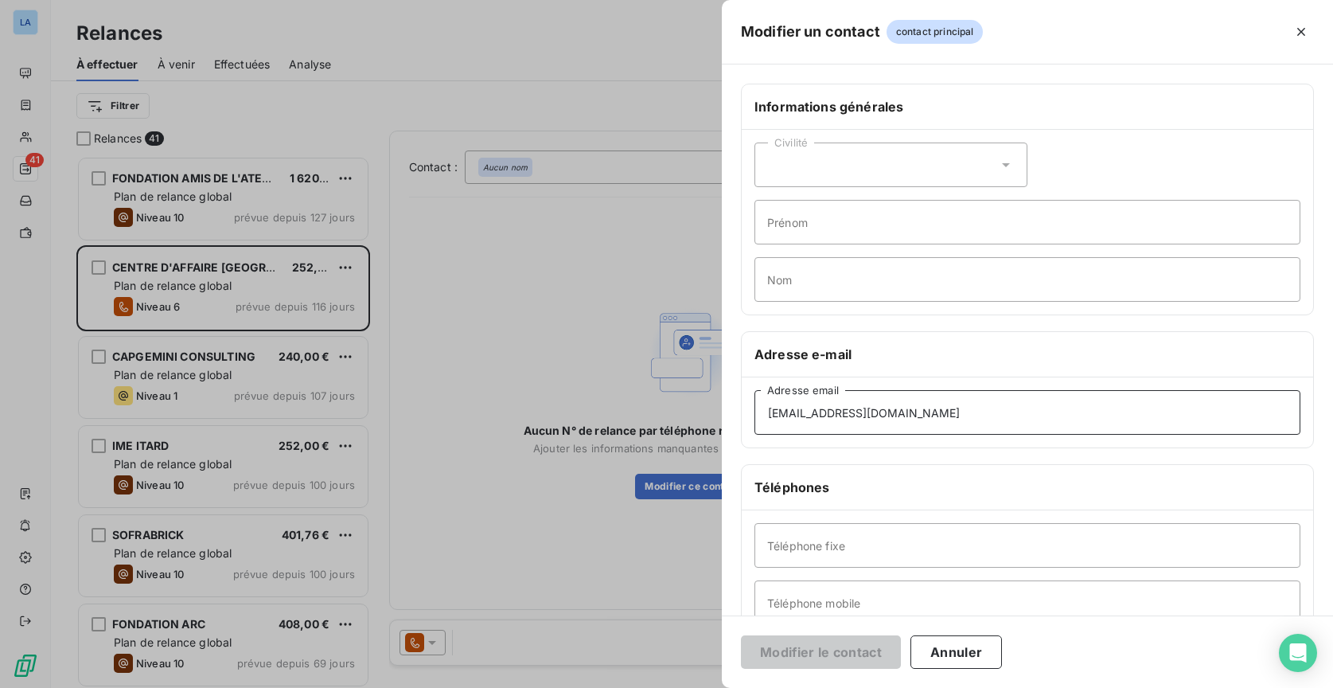
click at [995, 407] on input "[EMAIL_ADDRESS][DOMAIN_NAME]" at bounding box center [1028, 412] width 546 height 45
click at [840, 669] on div "Modifier le contact Annuler" at bounding box center [1027, 651] width 611 height 72
click at [962, 652] on button "Annuler" at bounding box center [957, 651] width 92 height 33
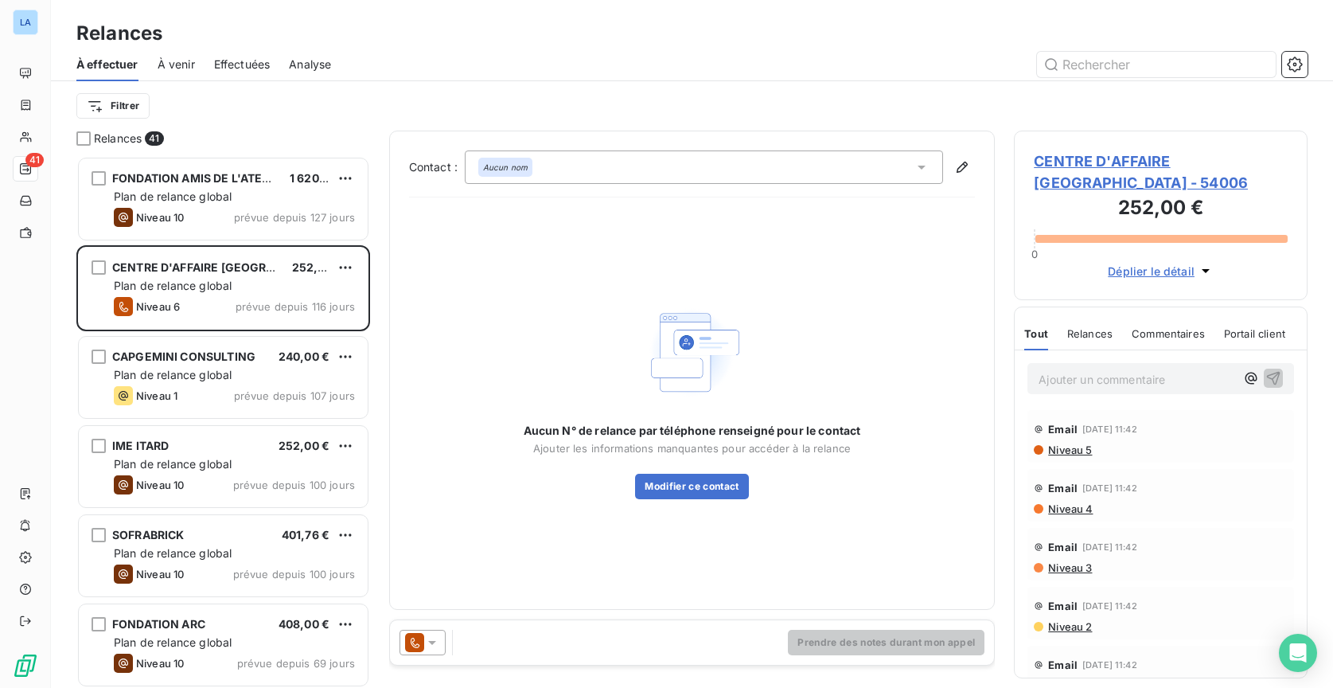
click at [394, 632] on div "Prendre des notes durant mon appel" at bounding box center [692, 642] width 605 height 45
click at [419, 638] on icon at bounding box center [414, 642] width 19 height 19
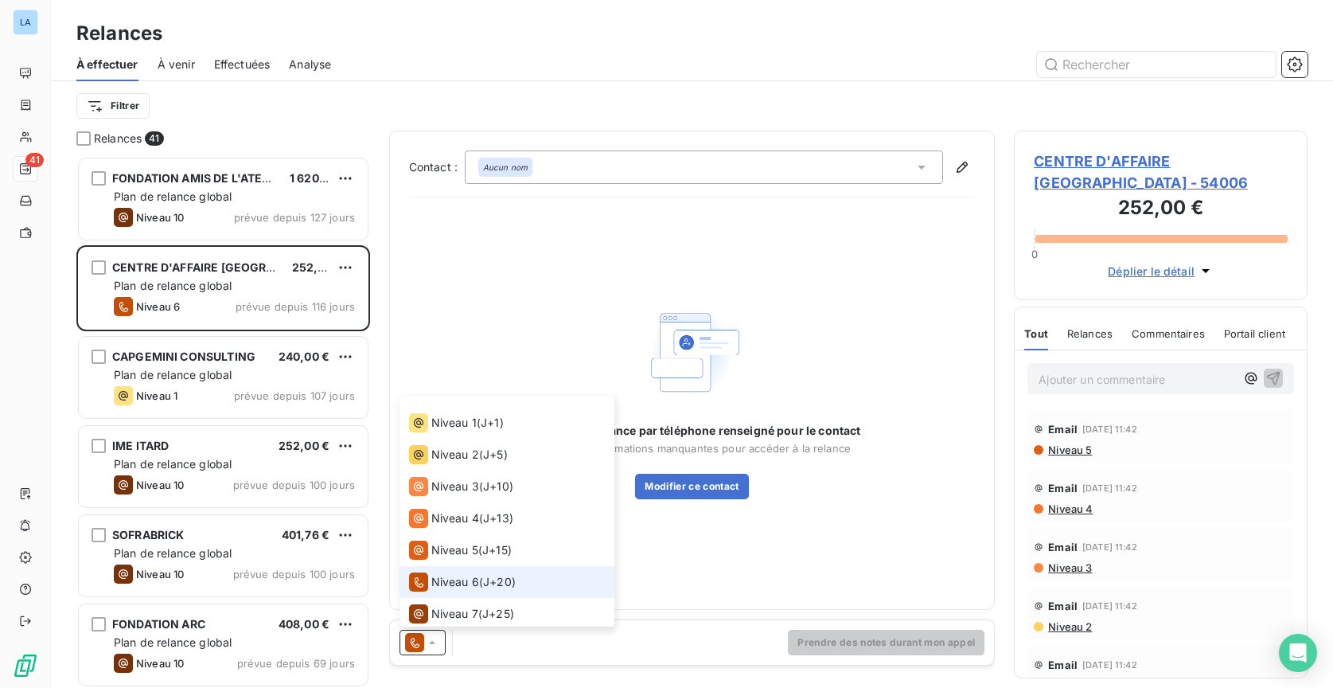
scroll to position [46, 0]
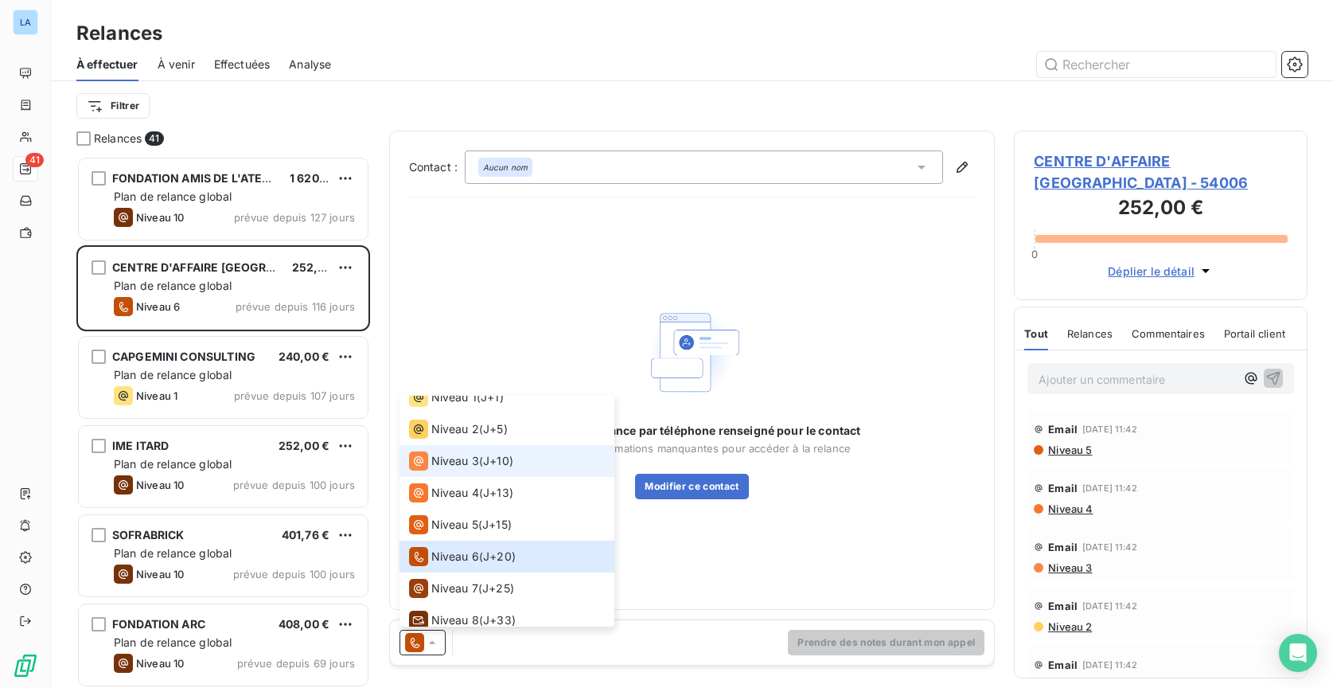
click at [517, 468] on li "Niveau 3 ( J+10 )" at bounding box center [507, 461] width 215 height 32
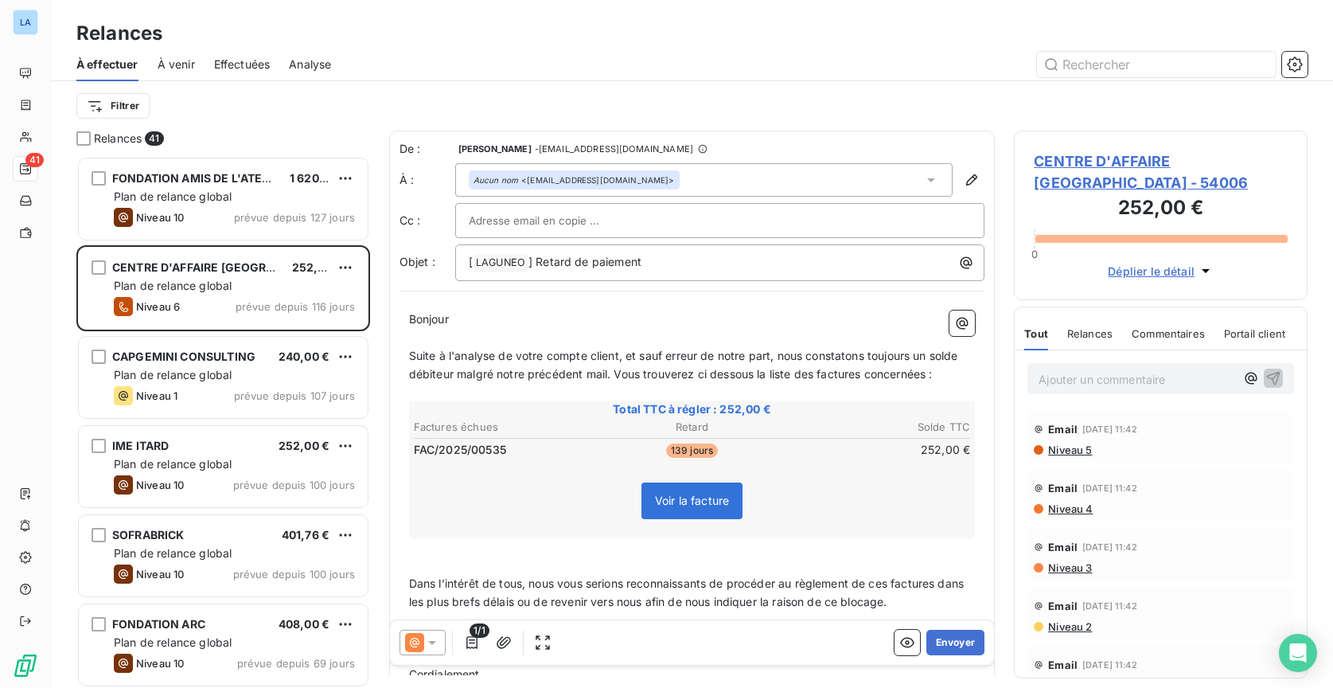
click at [884, 350] on span "Suite à l'analyse de votre compte client, et sauf erreur de notre part, nous co…" at bounding box center [685, 365] width 552 height 32
click at [606, 373] on span "Suite à l'analyse de votre compte client, et sauf erreur de notre part, nous co…" at bounding box center [686, 365] width 555 height 32
drag, startPoint x: 606, startPoint y: 373, endPoint x: 456, endPoint y: 369, distance: 149.7
click at [456, 369] on span "Suite à l'analyse de votre compte client, et sauf erreur de notre part, nous co…" at bounding box center [686, 365] width 555 height 32
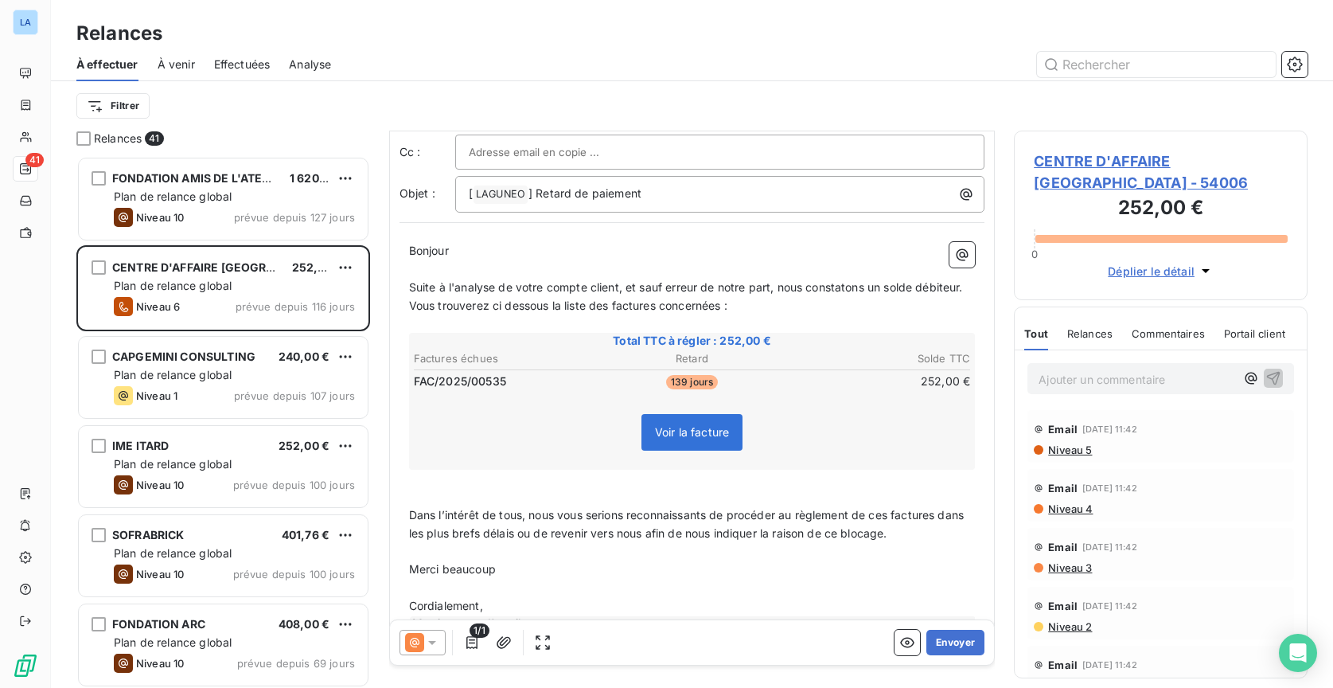
scroll to position [101, 0]
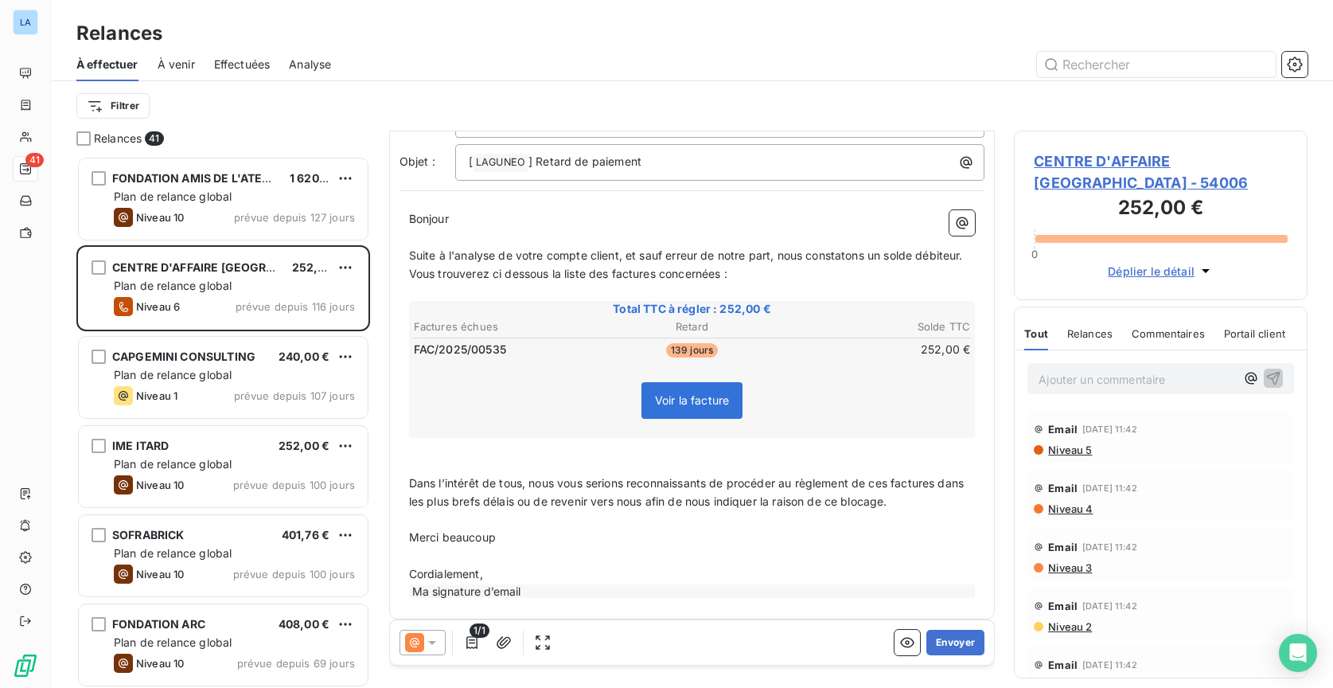
click at [412, 476] on span "Dans l’intérêt de tous, nous vous serions reconnaissants de procéder au règleme…" at bounding box center [688, 492] width 558 height 32
drag, startPoint x: 412, startPoint y: 471, endPoint x: 533, endPoint y: 474, distance: 121.8
click at [533, 476] on span "Dans l’intérêt de tous, nous vous serions reconnaissants de procéder au règleme…" at bounding box center [688, 492] width 558 height 32
click at [778, 499] on span "Nous vous serions reconnaissants de procéder au règlement de ces factures dans …" at bounding box center [692, 492] width 566 height 32
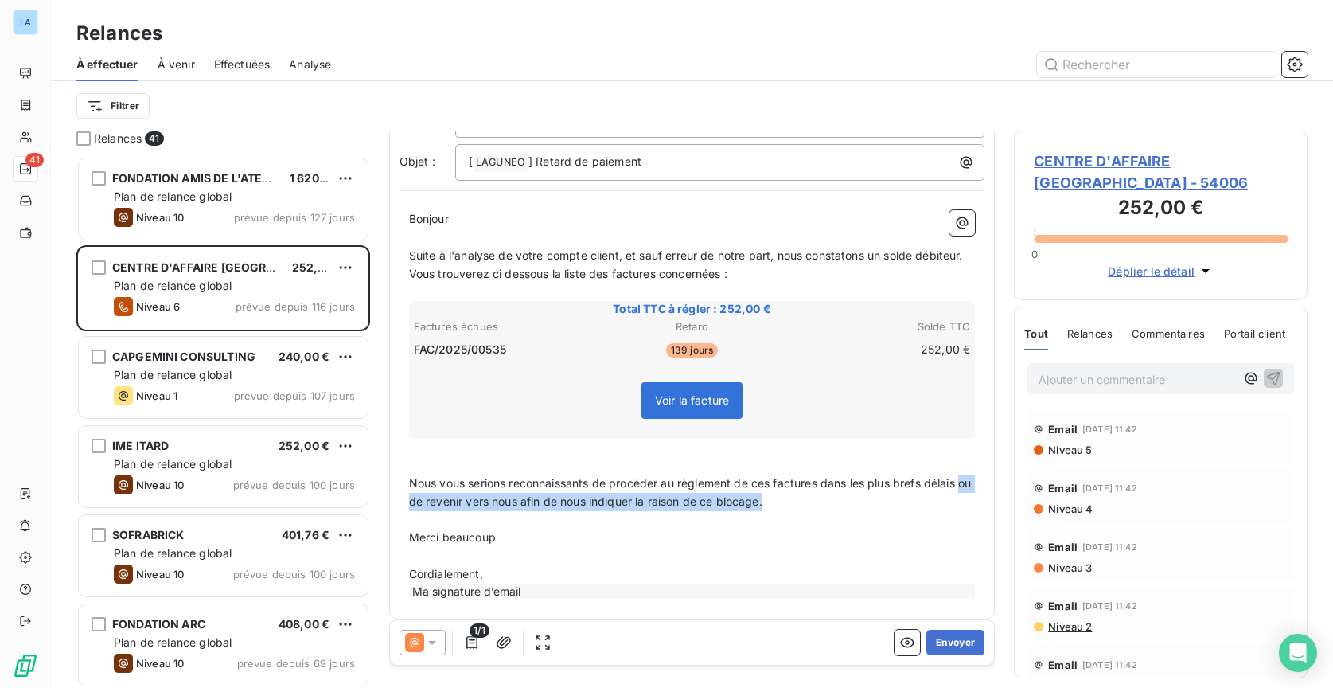
drag, startPoint x: 778, startPoint y: 499, endPoint x: 410, endPoint y: 494, distance: 367.8
click at [410, 494] on span "Nous vous serions reconnaissants de procéder au règlement de ces factures dans …" at bounding box center [692, 492] width 566 height 32
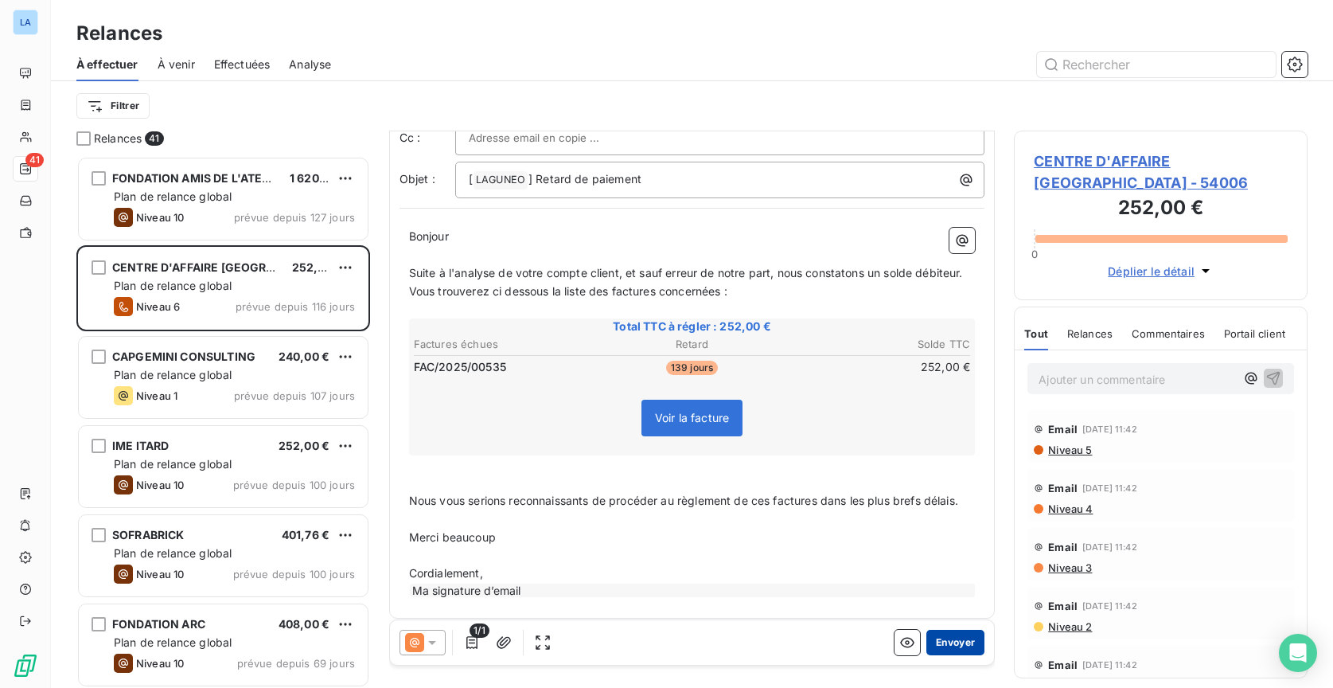
click at [958, 642] on button "Envoyer" at bounding box center [955, 642] width 58 height 25
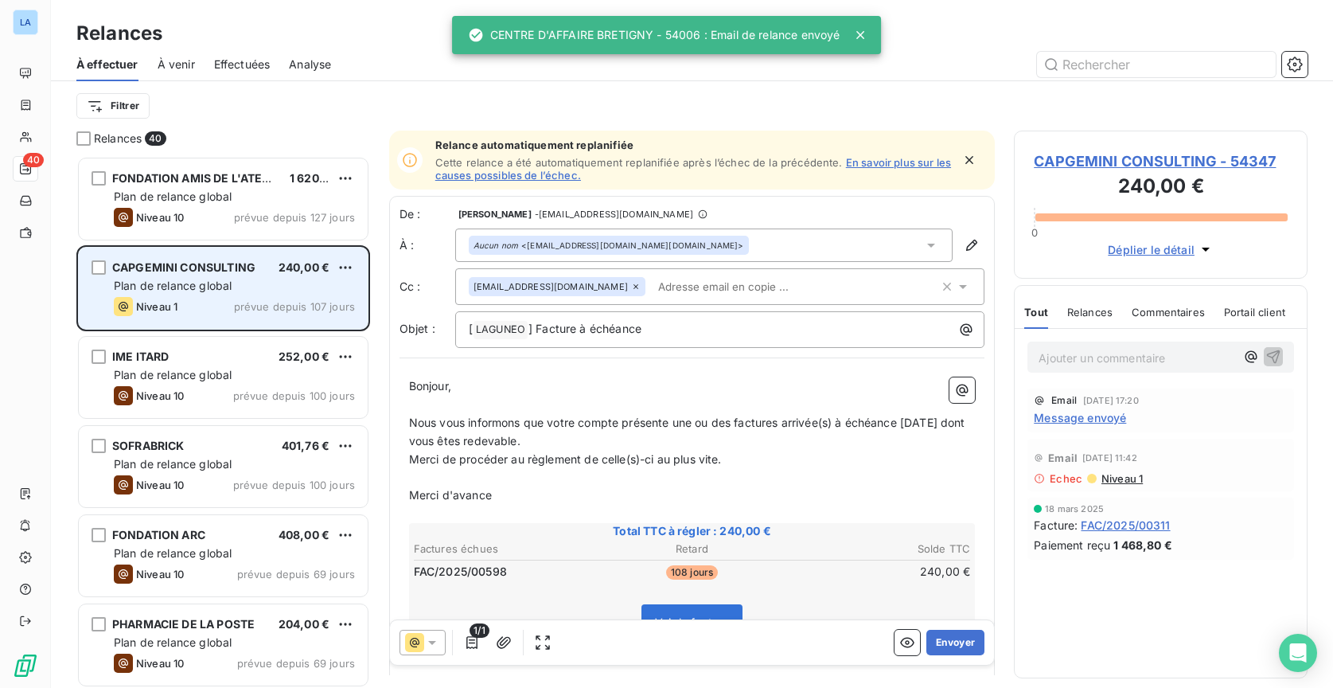
click at [238, 316] on div "CAPGEMINI CONSULTING 240,00 € Plan de relance global Niveau 1 prévue depuis 107…" at bounding box center [223, 288] width 289 height 81
click at [344, 307] on span "prévue depuis 107 jours" at bounding box center [294, 306] width 121 height 13
click at [291, 306] on span "prévue depuis 107 jours" at bounding box center [294, 306] width 121 height 13
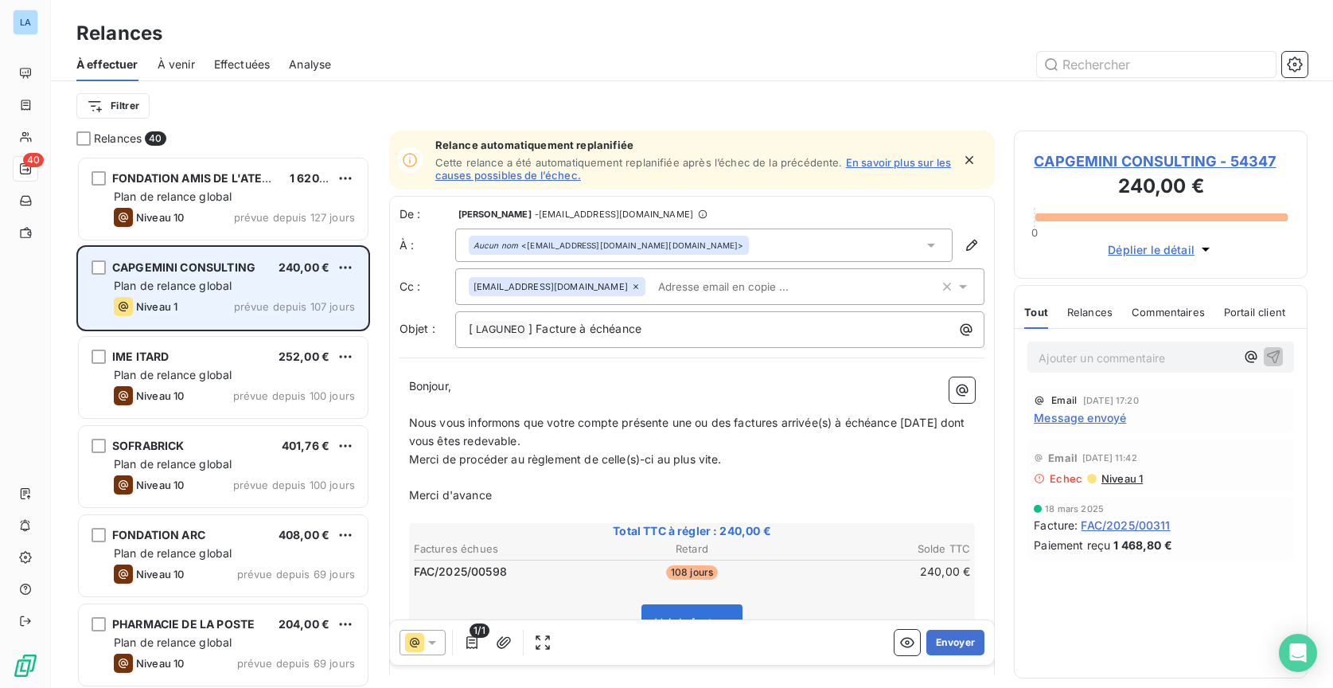
click at [306, 311] on span "prévue depuis 107 jours" at bounding box center [294, 306] width 121 height 13
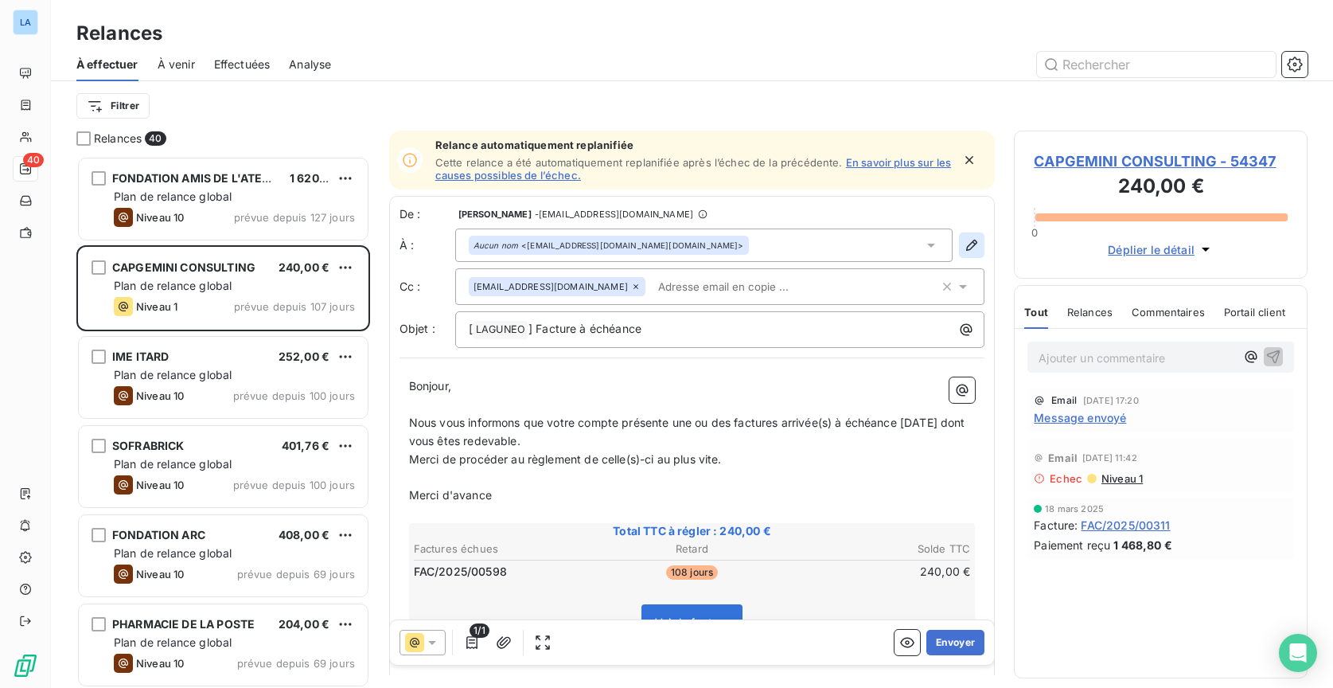
click at [966, 248] on icon "button" at bounding box center [971, 245] width 11 height 11
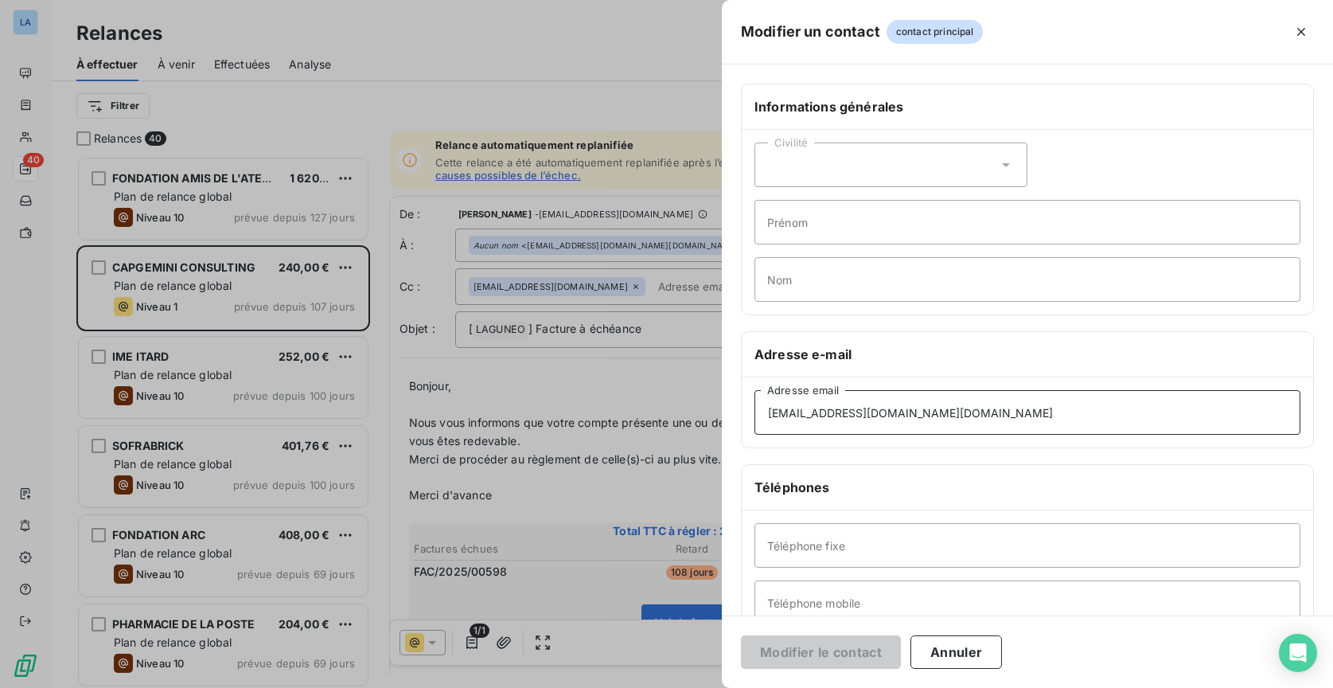
click at [994, 407] on input "[EMAIL_ADDRESS][DOMAIN_NAME][DOMAIN_NAME]" at bounding box center [1028, 412] width 546 height 45
click at [963, 646] on button "Annuler" at bounding box center [957, 651] width 92 height 33
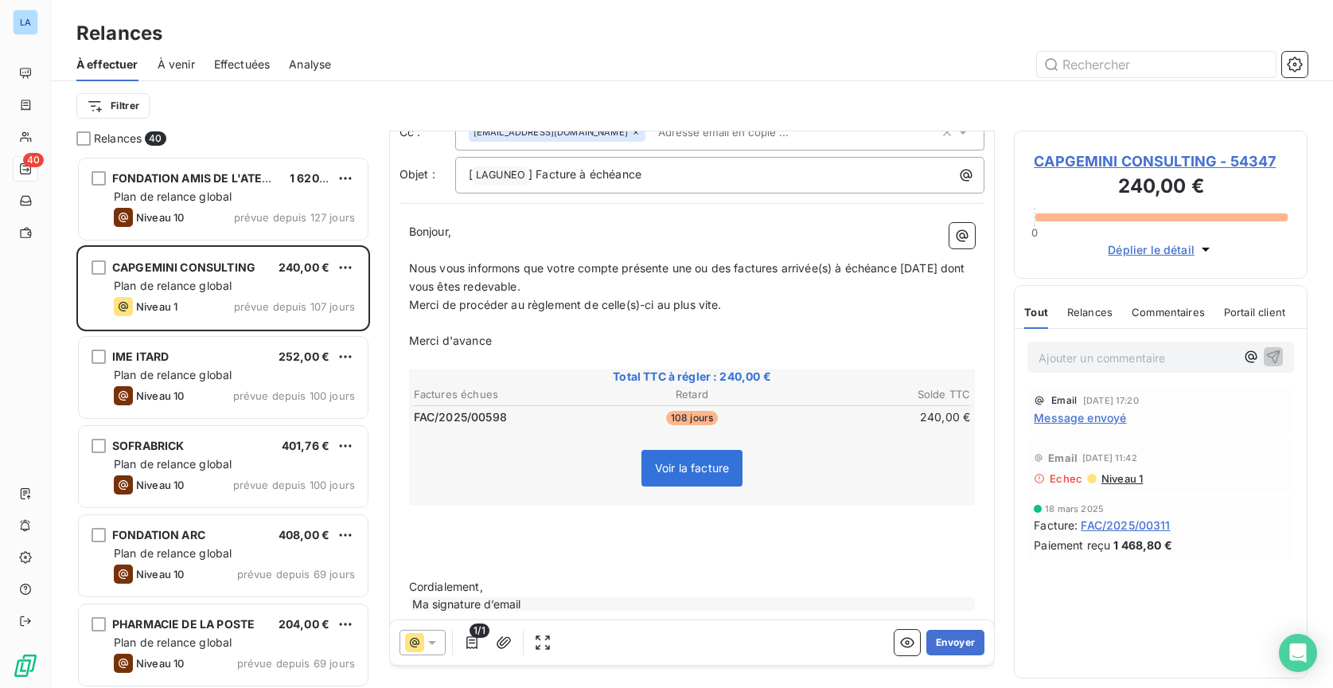
scroll to position [168, 0]
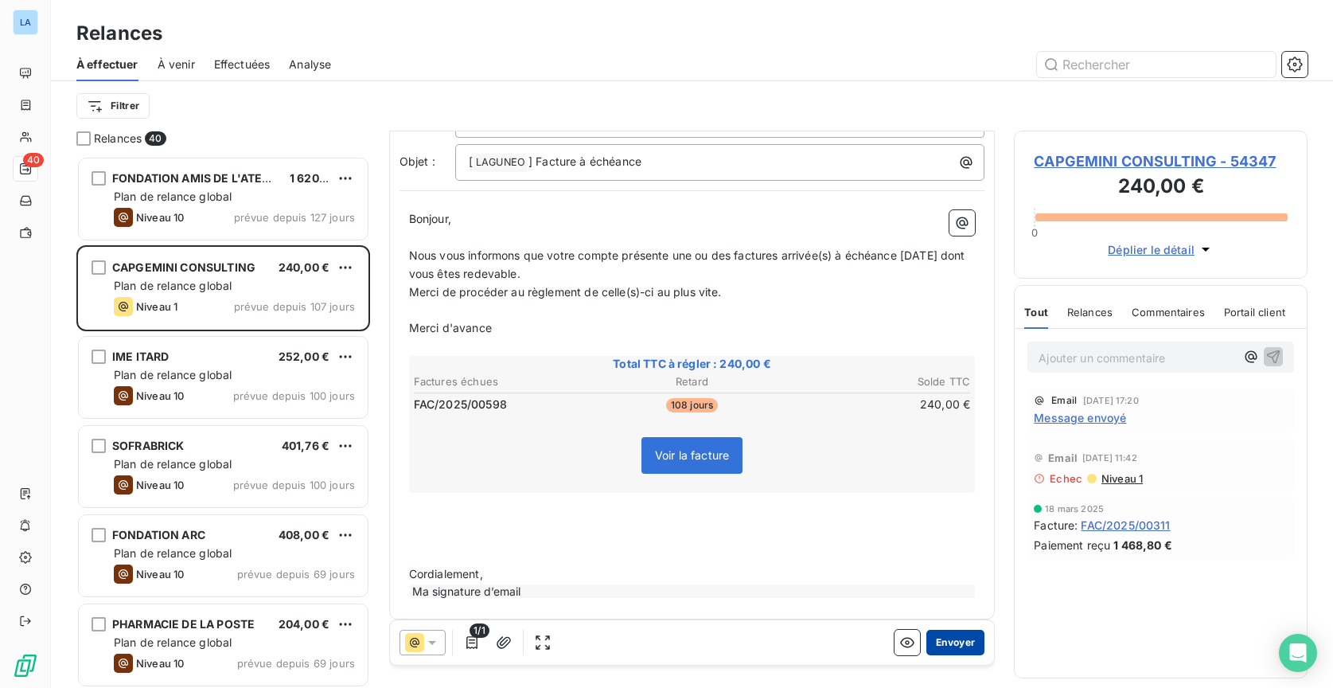
click at [940, 639] on button "Envoyer" at bounding box center [955, 642] width 58 height 25
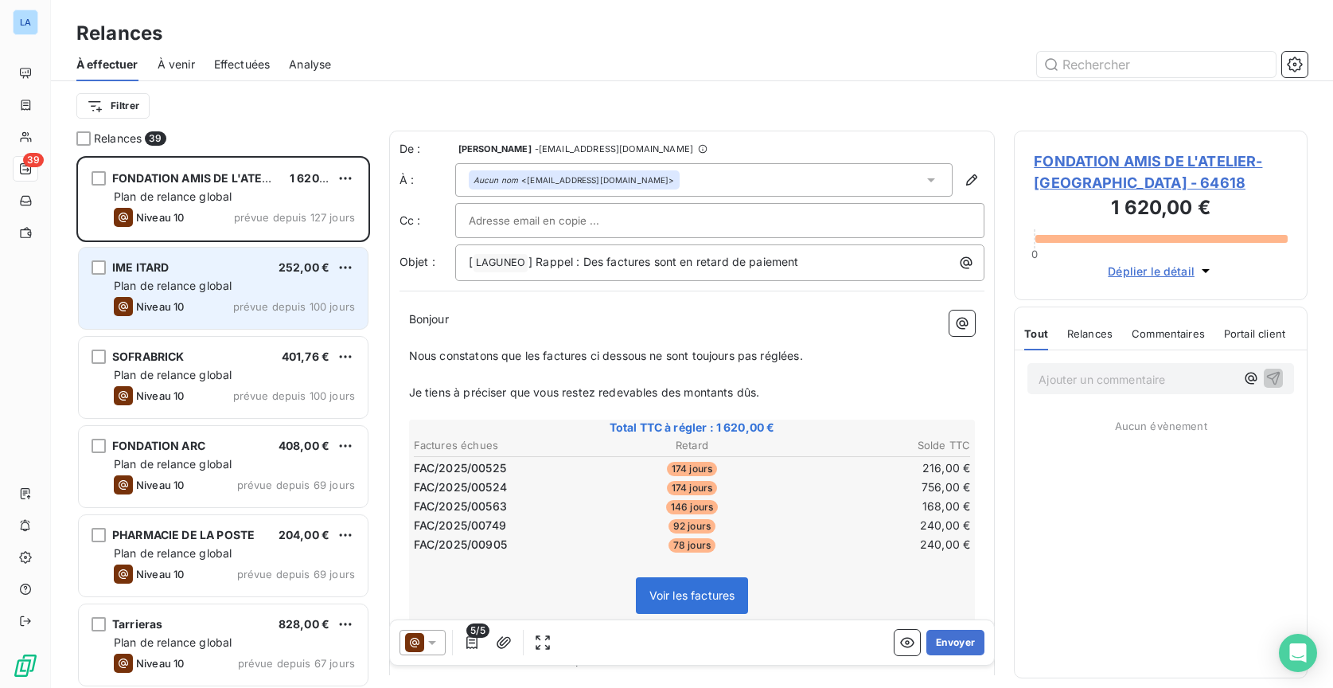
click at [253, 306] on span "prévue depuis 100 jours" at bounding box center [294, 306] width 122 height 13
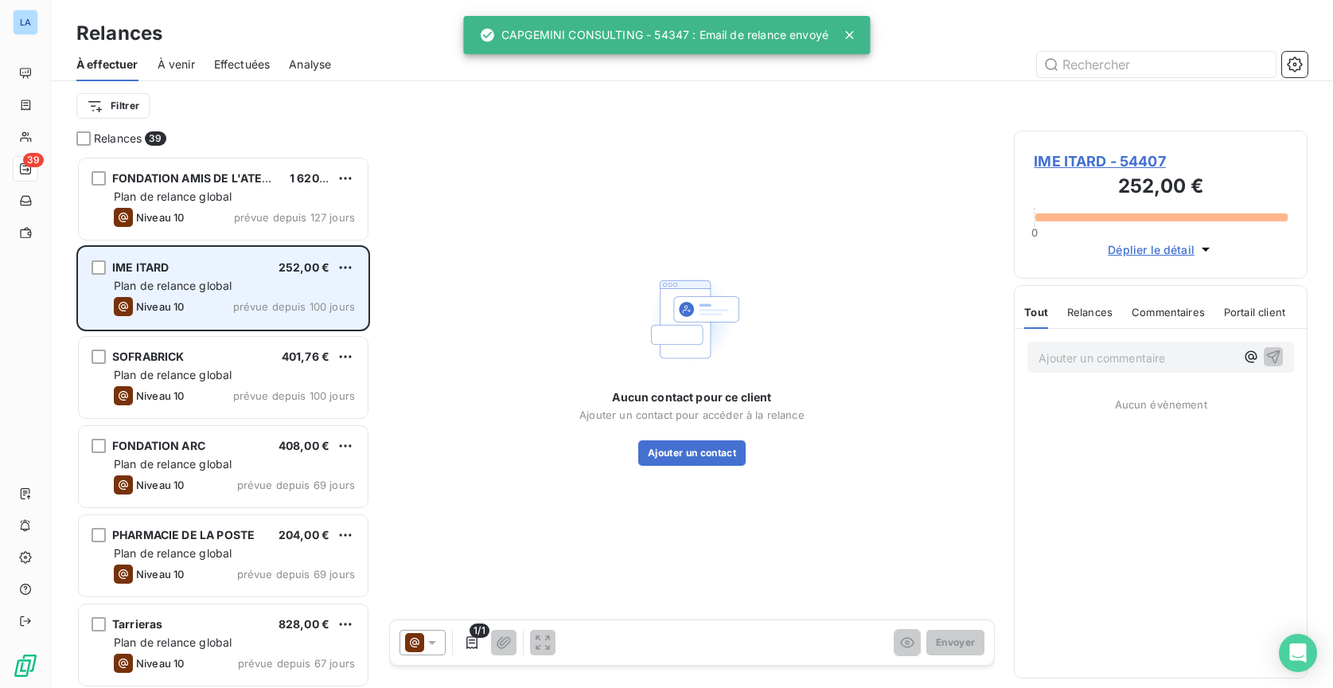
click at [267, 292] on div "Plan de relance global" at bounding box center [234, 286] width 241 height 16
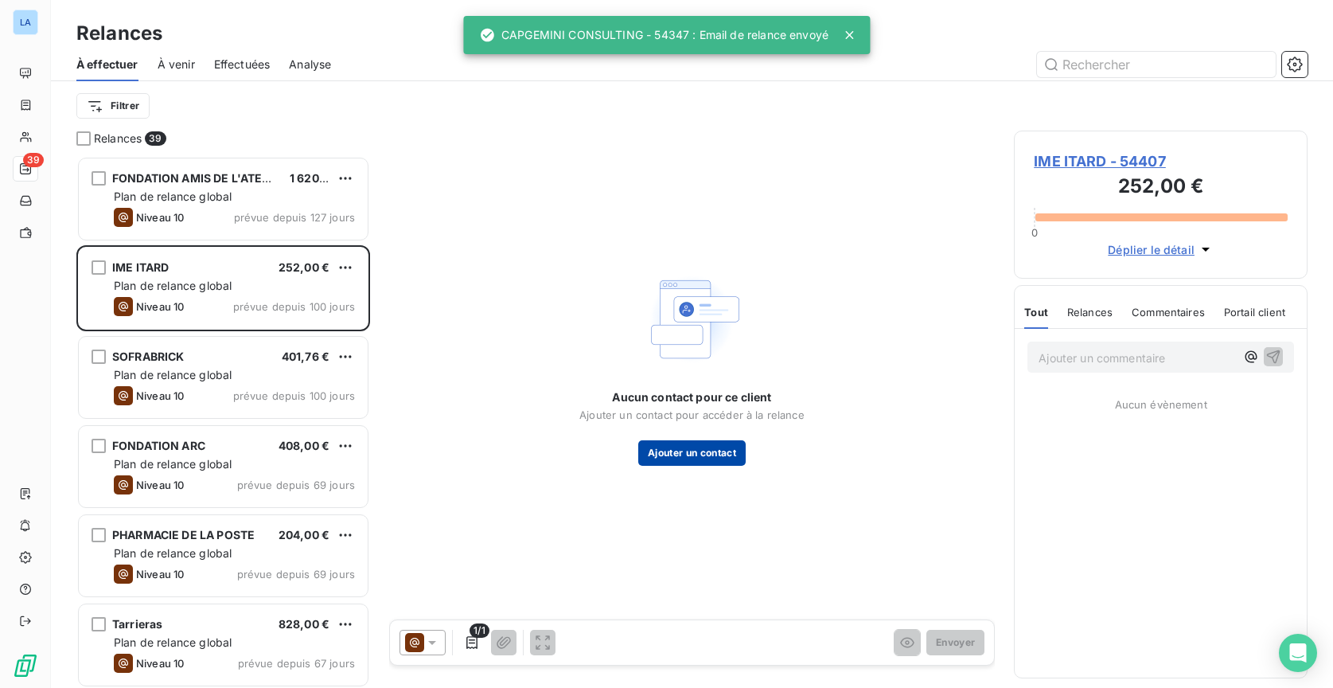
click at [730, 454] on button "Ajouter un contact" at bounding box center [691, 452] width 107 height 25
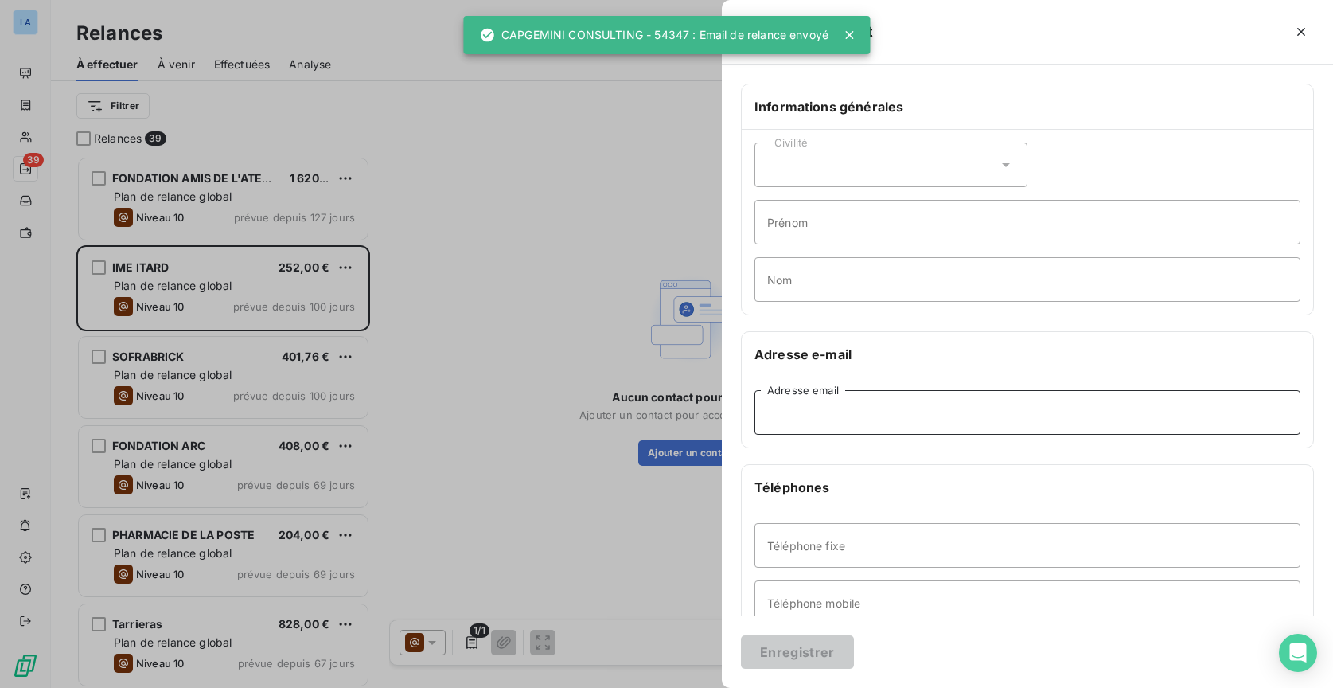
paste input "[EMAIL_ADDRESS][DOMAIN_NAME]"
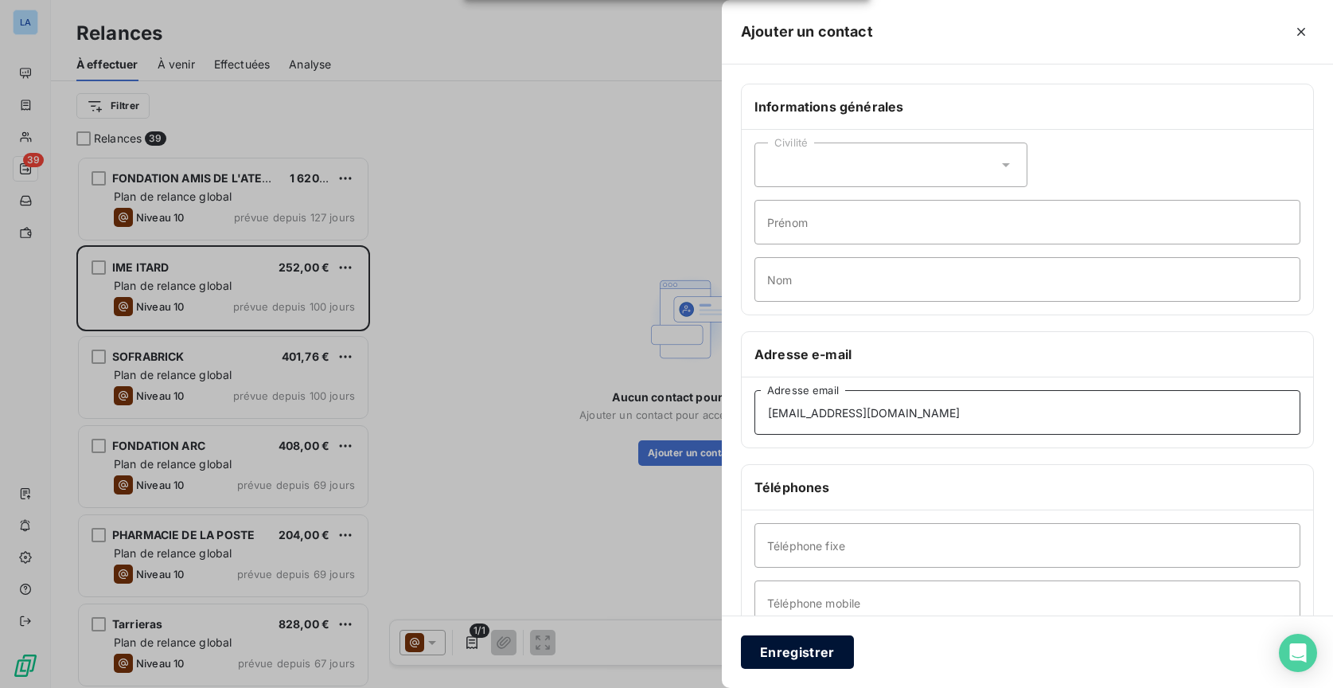
type input "[EMAIL_ADDRESS][DOMAIN_NAME]"
click at [811, 642] on button "Enregistrer" at bounding box center [797, 651] width 113 height 33
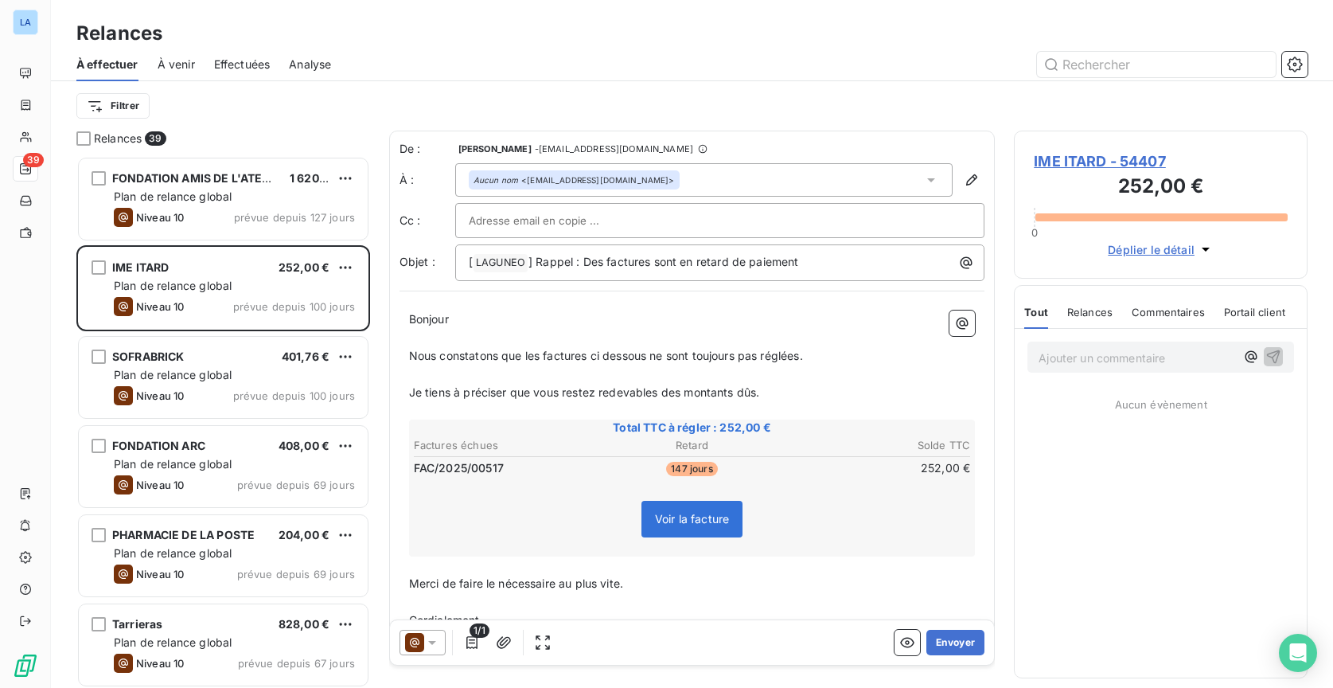
click at [716, 350] on span "Nous constatons que les factures ci dessous ne sont toujours pas réglées." at bounding box center [606, 356] width 394 height 14
click at [963, 652] on button "Envoyer" at bounding box center [955, 642] width 58 height 25
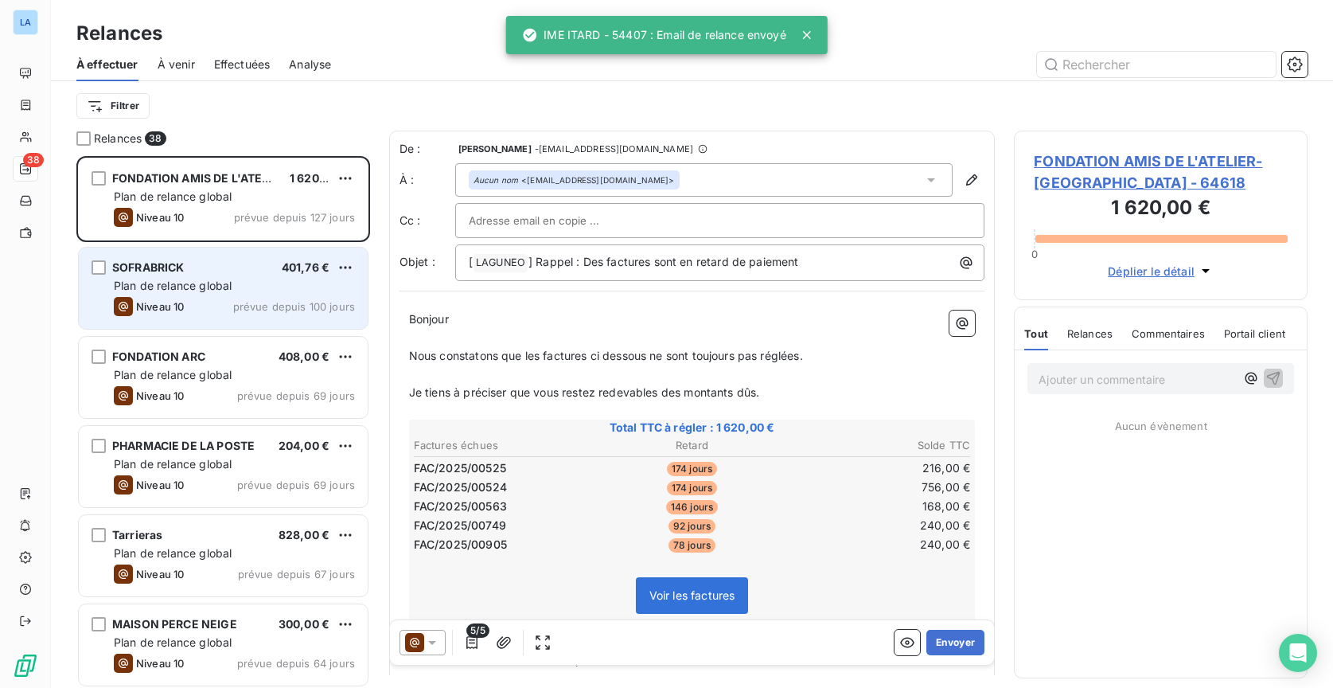
click at [227, 305] on div "Niveau 10 prévue depuis 100 jours" at bounding box center [234, 306] width 241 height 19
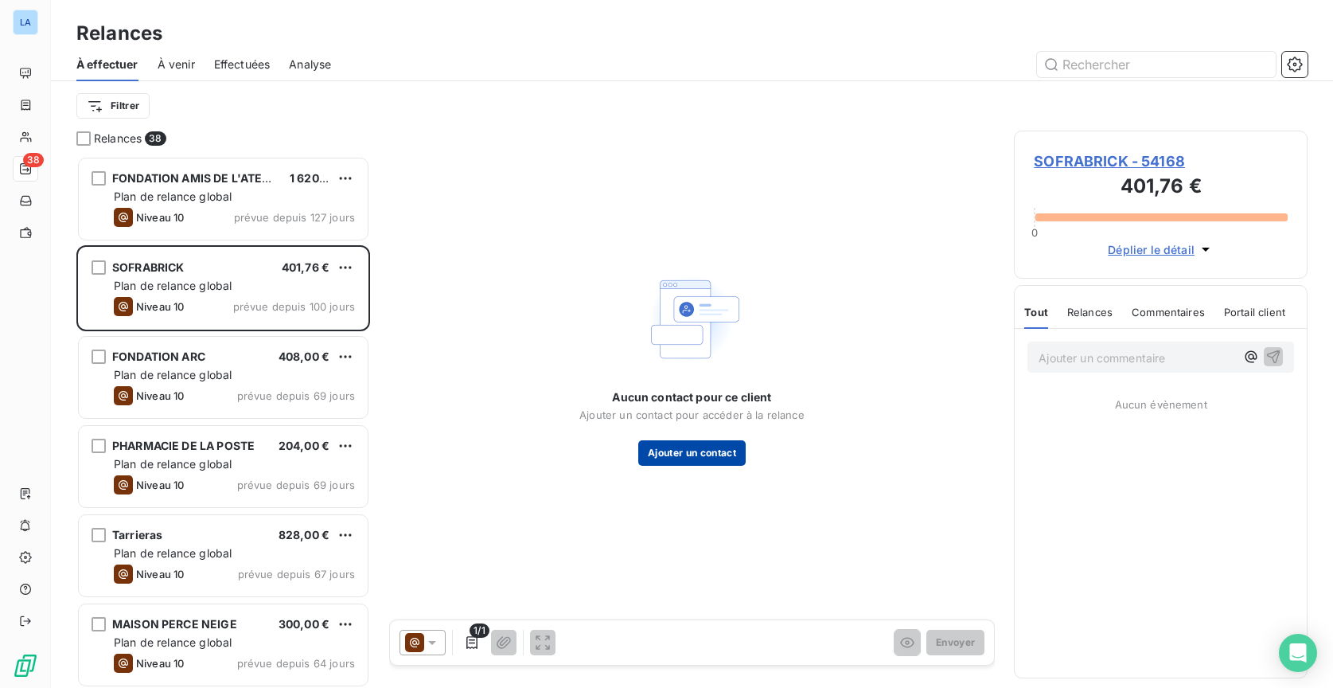
click at [695, 464] on button "Ajouter un contact" at bounding box center [691, 452] width 107 height 25
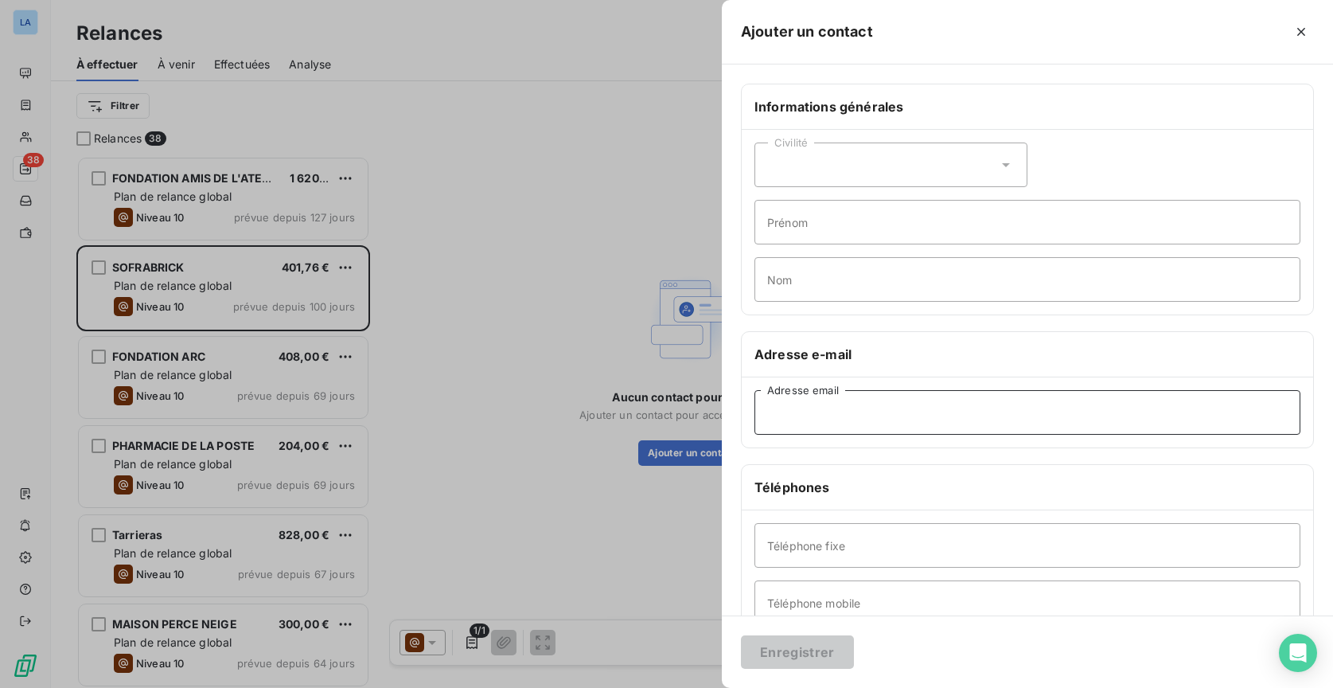
paste input "[EMAIL_ADDRESS][DOMAIN_NAME]"
type input "[EMAIL_ADDRESS][DOMAIN_NAME]"
click at [806, 659] on button "Enregistrer" at bounding box center [797, 651] width 113 height 33
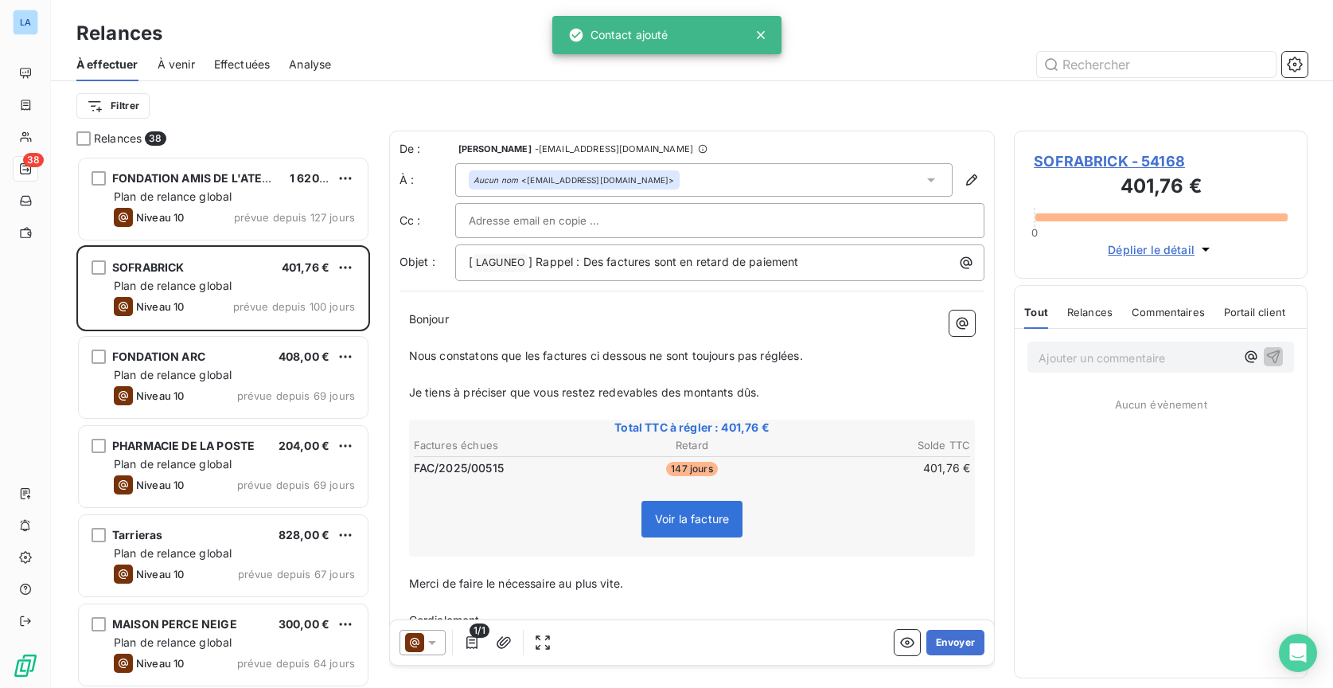
click at [718, 353] on span "Nous constatons que les factures ci dessous ne sont toujours pas réglées." at bounding box center [606, 356] width 394 height 14
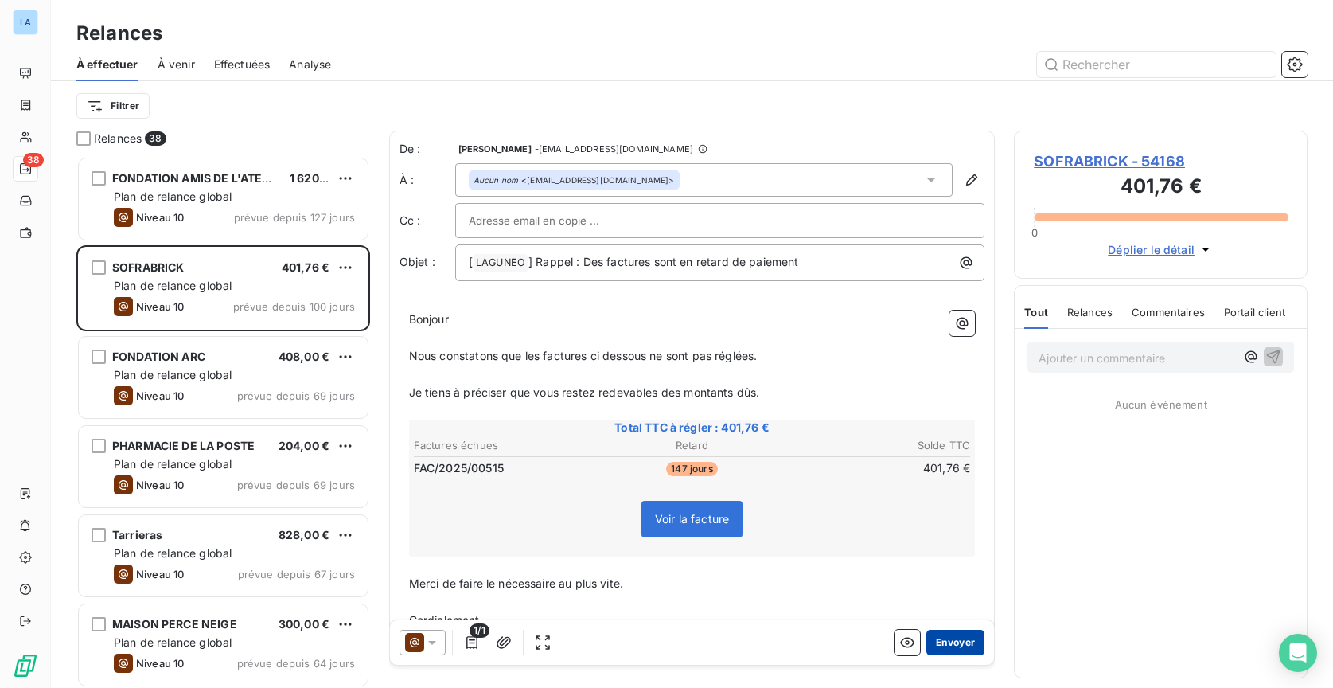
click at [961, 644] on button "Envoyer" at bounding box center [955, 642] width 58 height 25
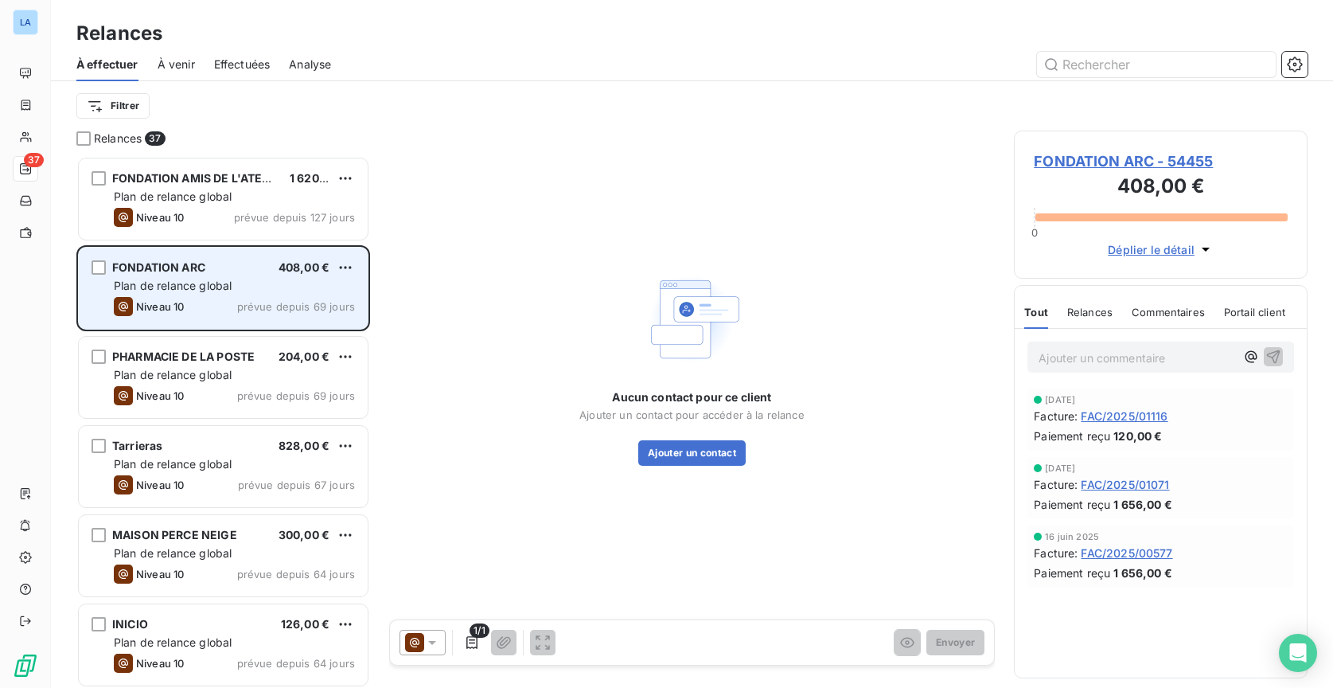
click at [249, 307] on span "prévue depuis 69 jours" at bounding box center [296, 306] width 118 height 13
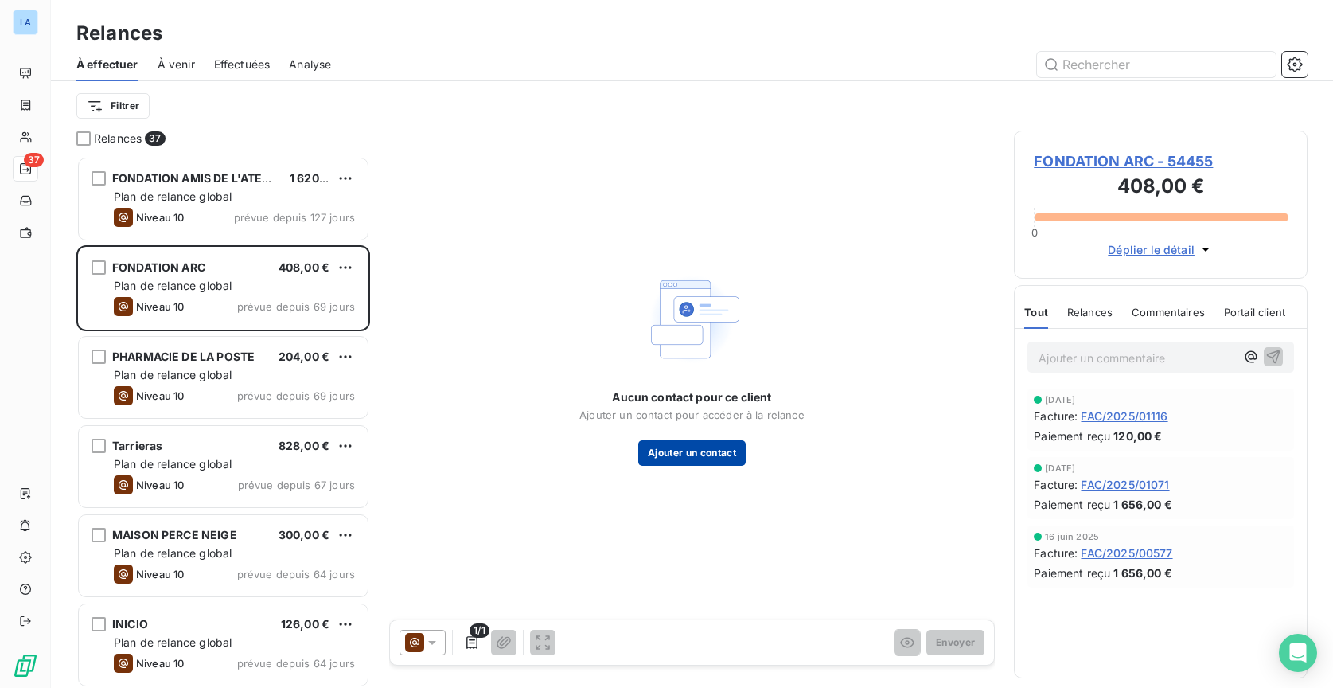
click at [734, 455] on button "Ajouter un contact" at bounding box center [691, 452] width 107 height 25
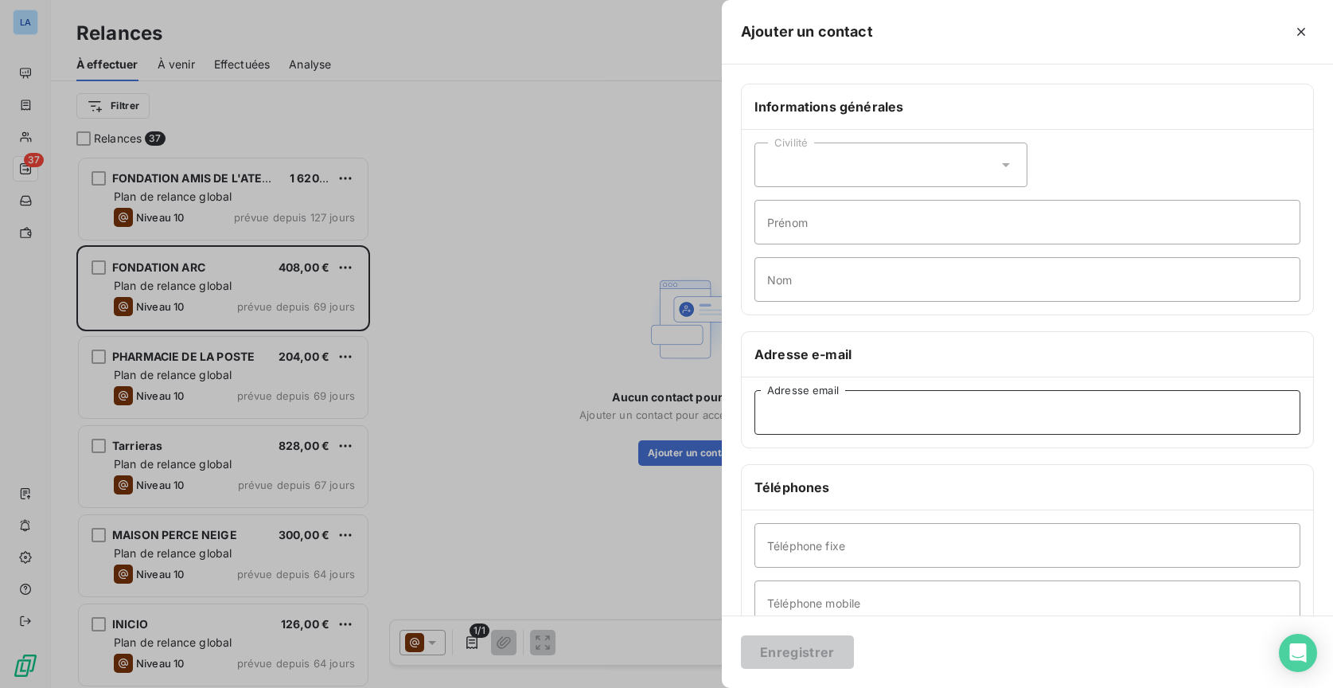
paste input "[EMAIL_ADDRESS][DOMAIN_NAME]"
type input "[EMAIL_ADDRESS][DOMAIN_NAME]"
click at [813, 649] on button "Enregistrer" at bounding box center [797, 651] width 113 height 33
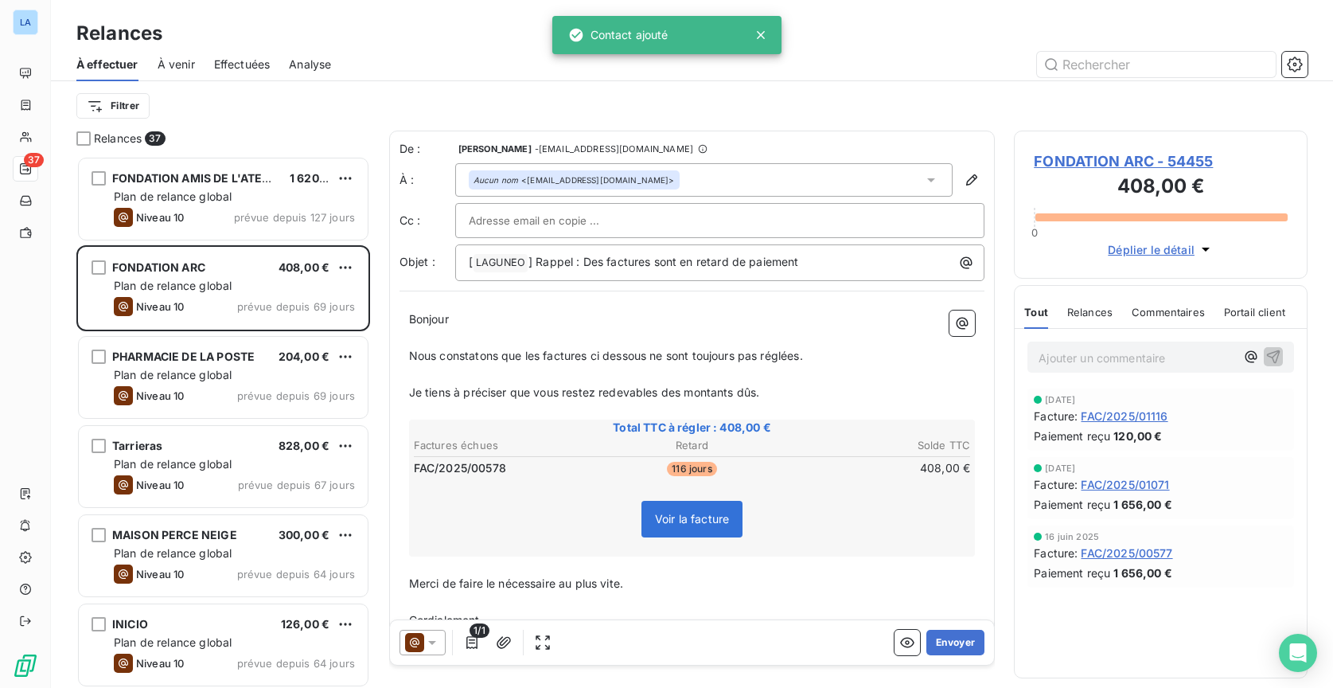
click at [427, 649] on icon at bounding box center [432, 642] width 16 height 16
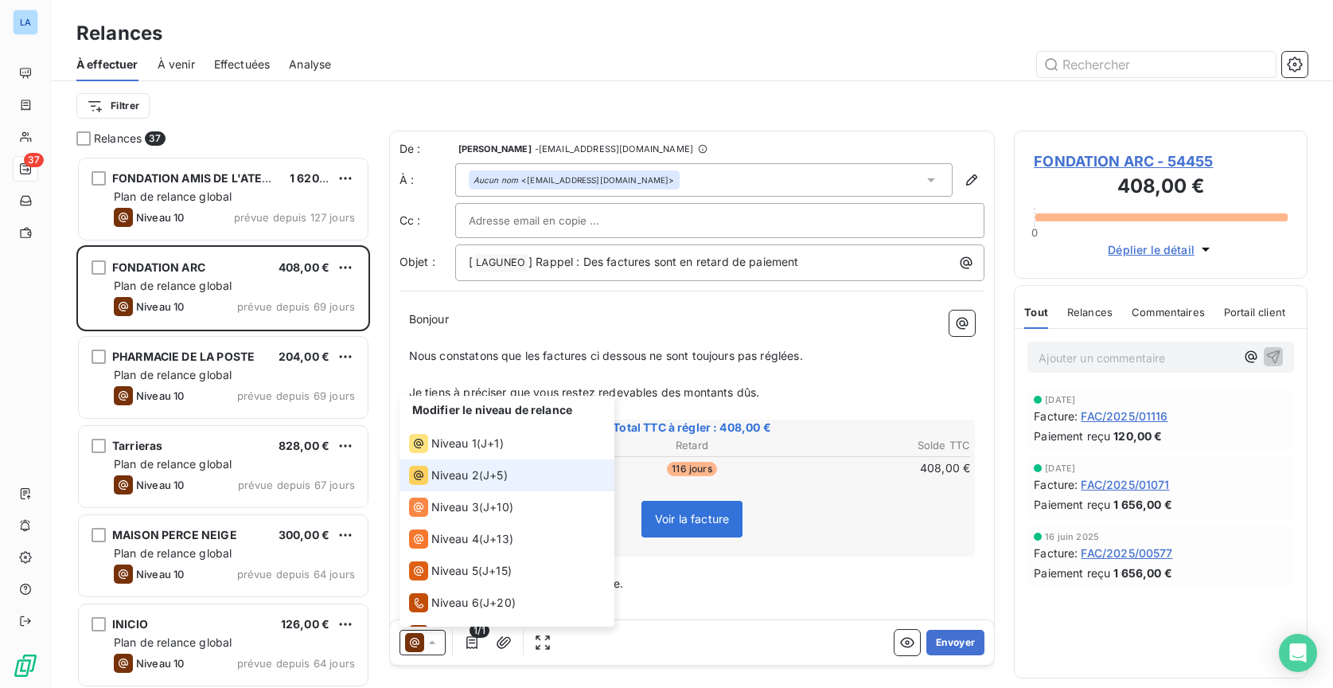
click at [526, 474] on li "Niveau 2 ( J+5 )" at bounding box center [507, 475] width 215 height 32
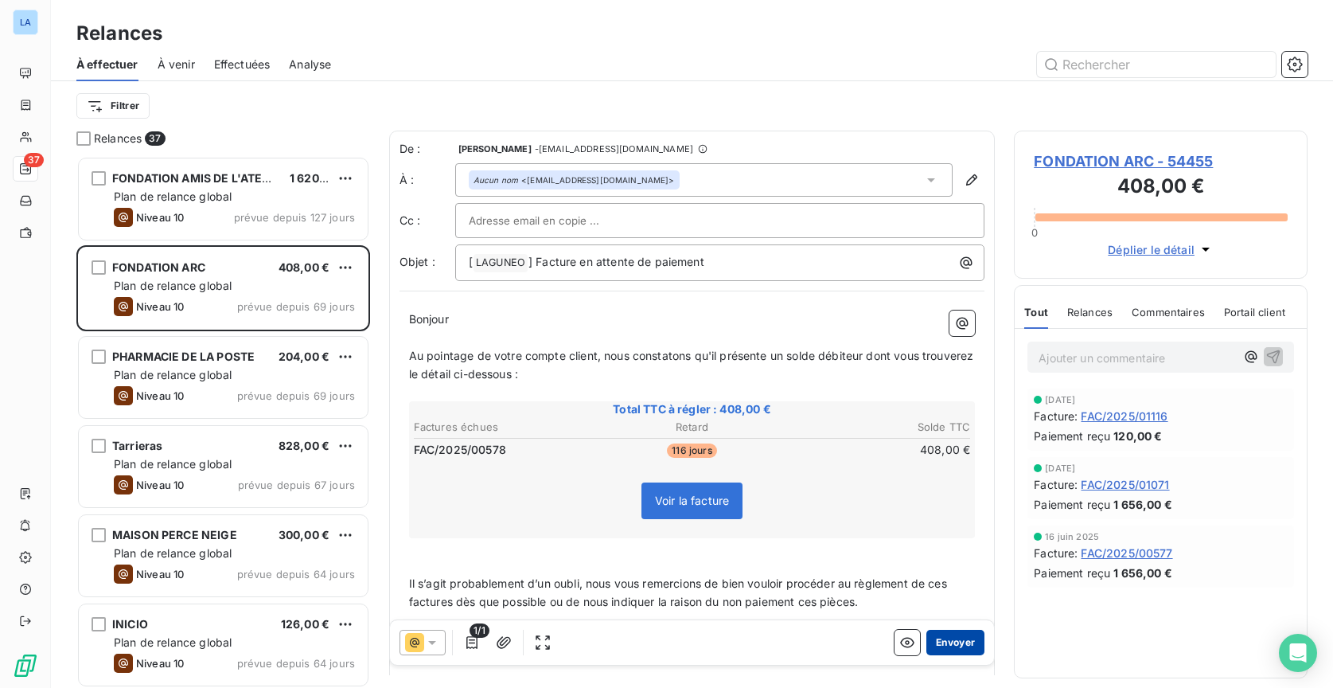
click at [954, 644] on button "Envoyer" at bounding box center [955, 642] width 58 height 25
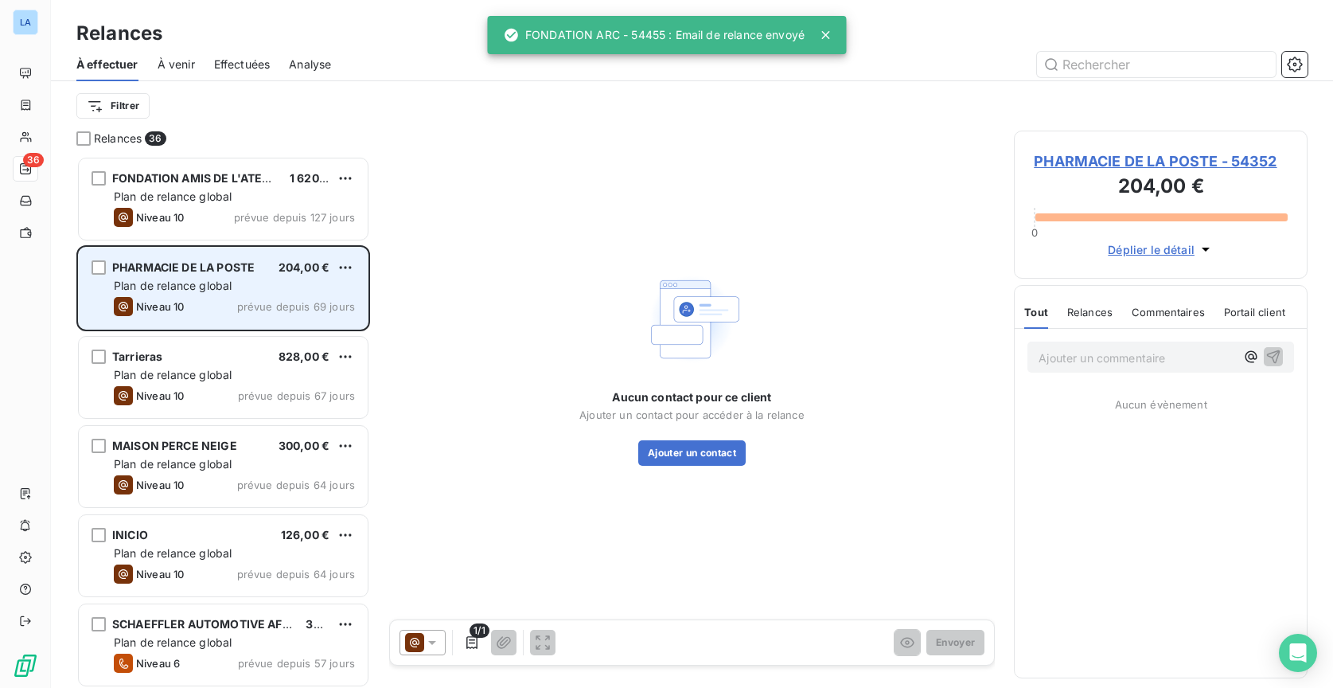
click at [271, 298] on div "Niveau 10 prévue depuis 69 jours" at bounding box center [234, 306] width 241 height 19
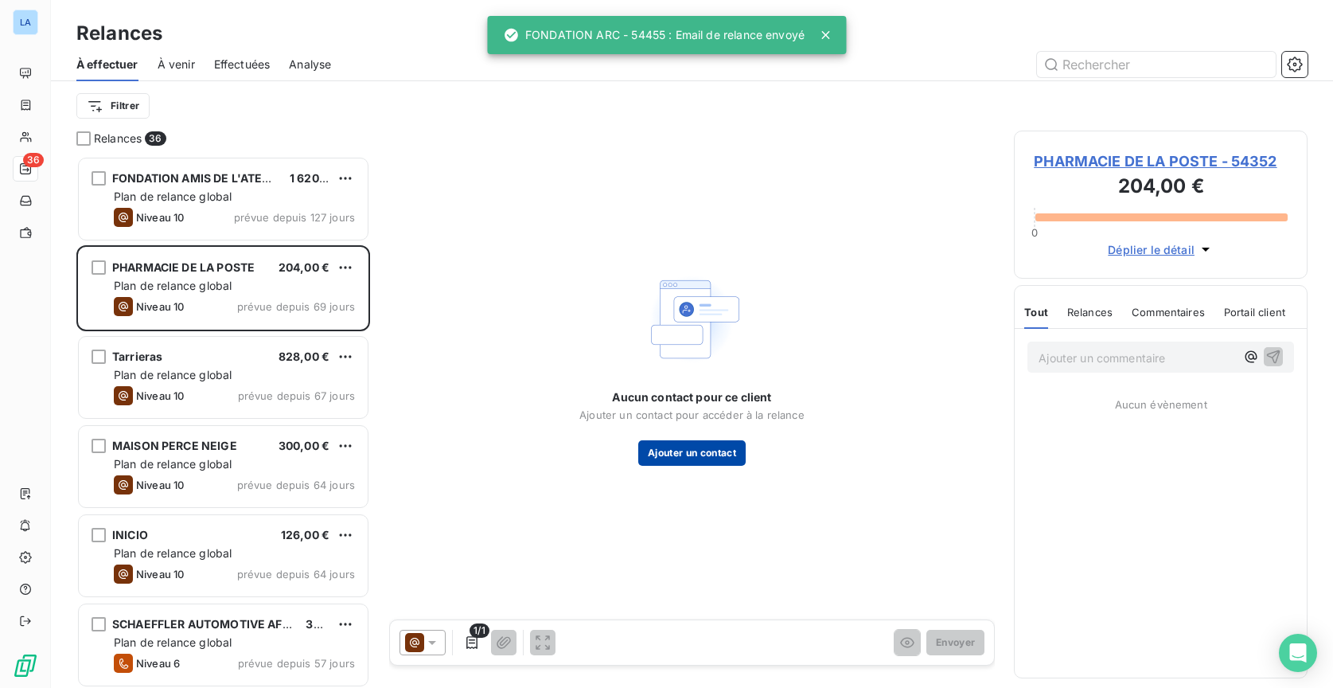
click at [722, 462] on button "Ajouter un contact" at bounding box center [691, 452] width 107 height 25
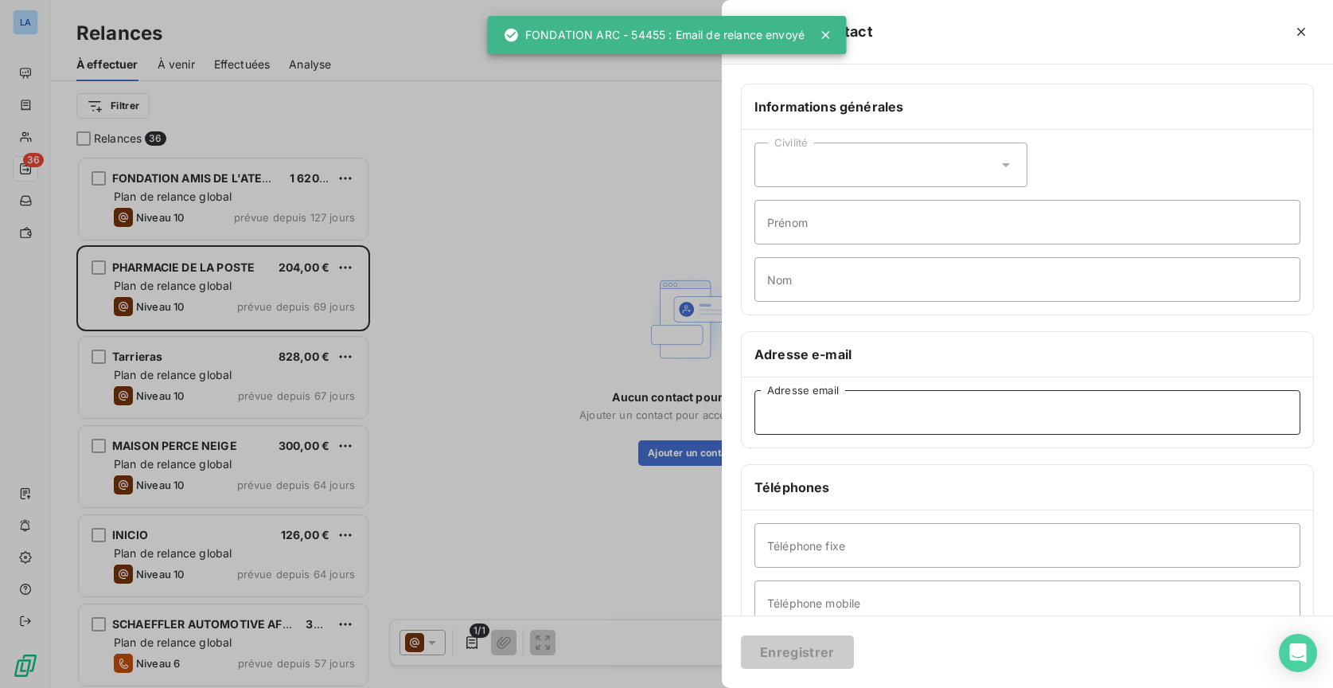
paste input "[PERSON_NAME][EMAIL_ADDRESS][DOMAIN_NAME]"
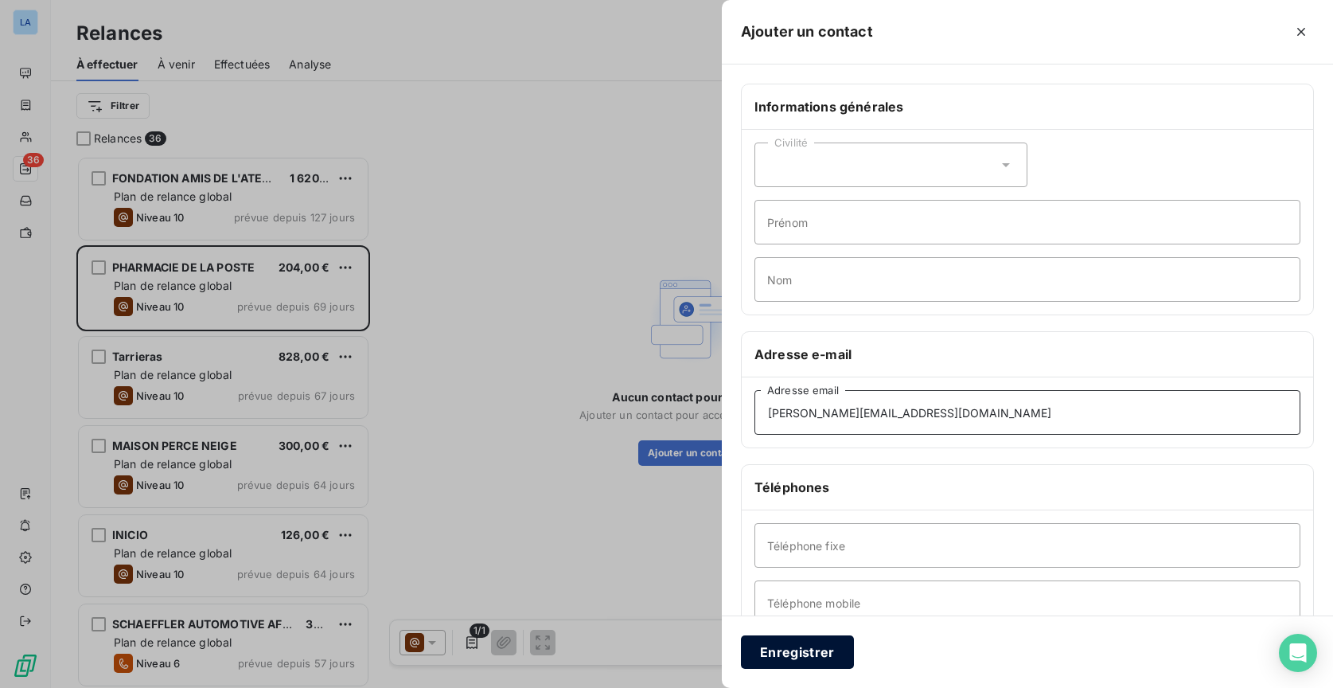
type input "[PERSON_NAME][EMAIL_ADDRESS][DOMAIN_NAME]"
click at [790, 650] on button "Enregistrer" at bounding box center [797, 651] width 113 height 33
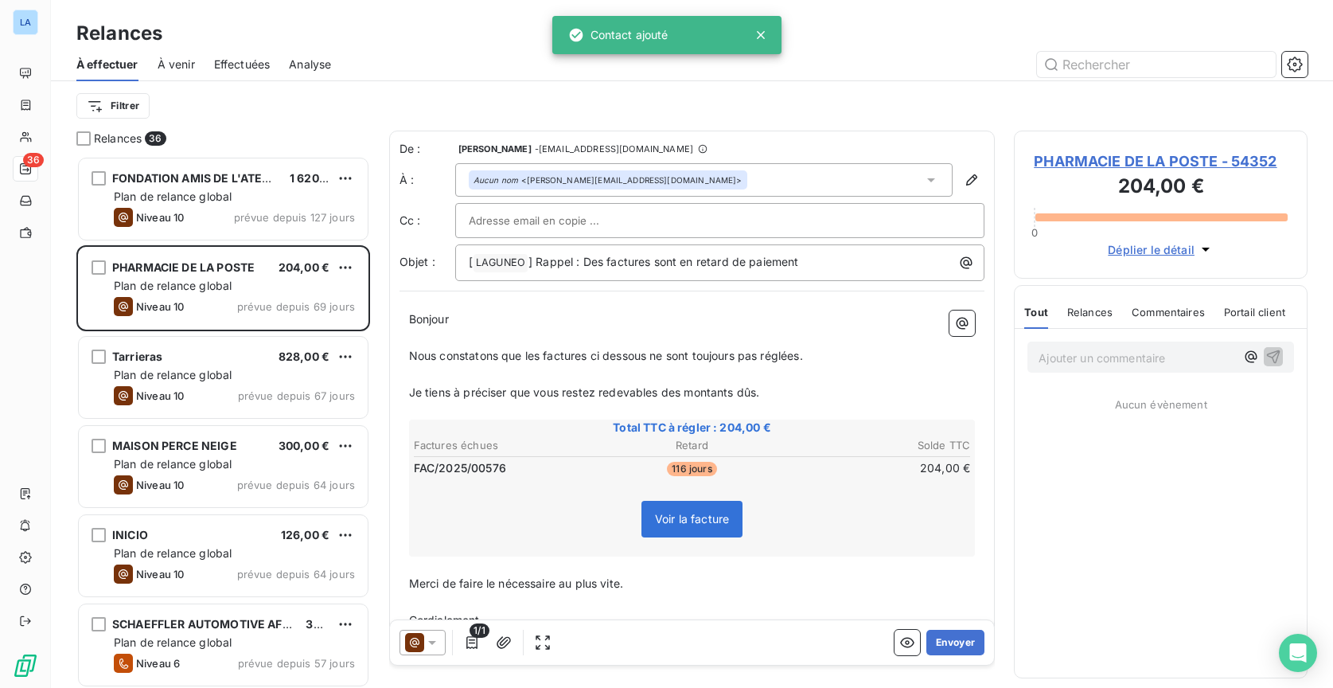
click at [421, 641] on icon at bounding box center [414, 642] width 19 height 19
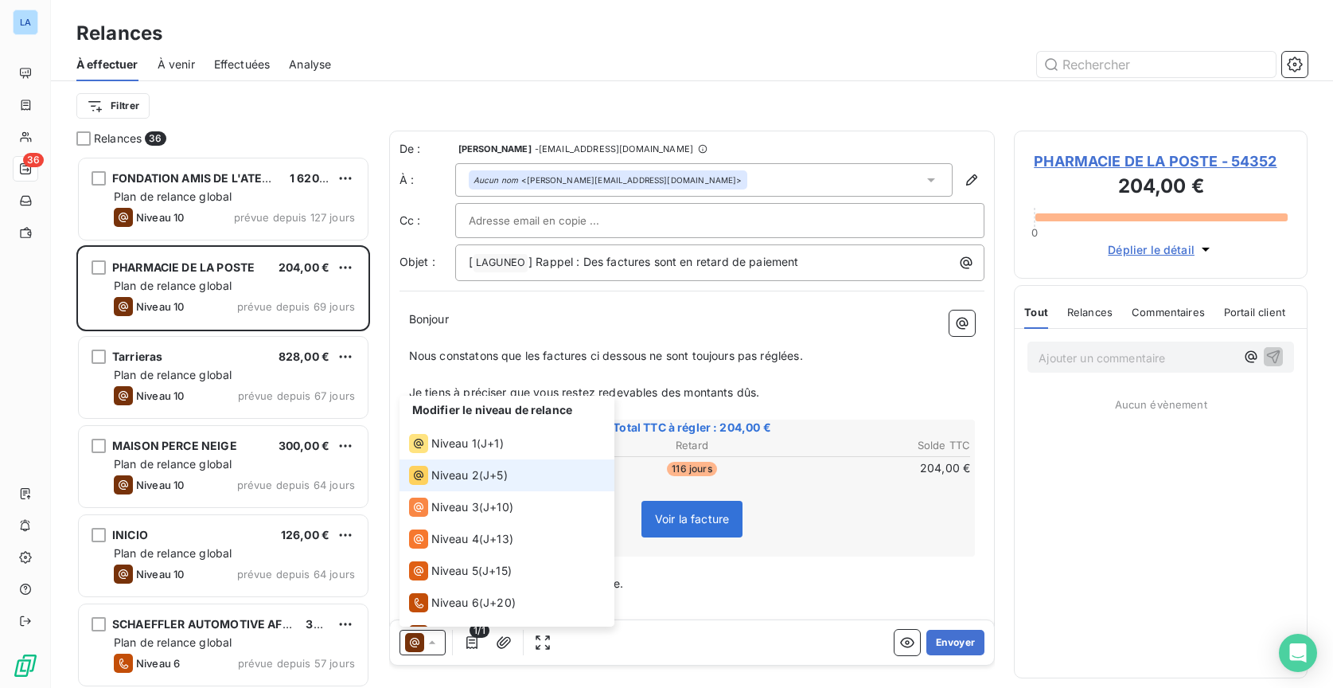
click at [528, 464] on li "Niveau 2 ( J+5 )" at bounding box center [507, 475] width 215 height 32
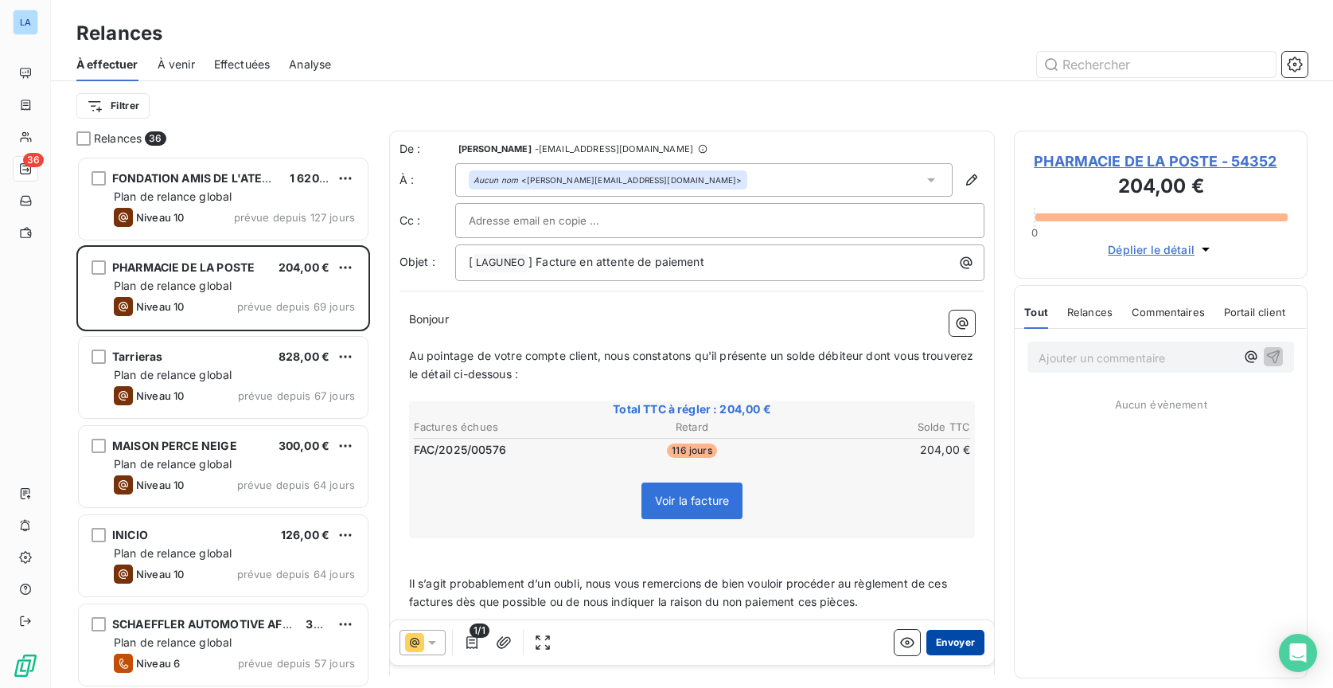
click at [935, 644] on button "Envoyer" at bounding box center [955, 642] width 58 height 25
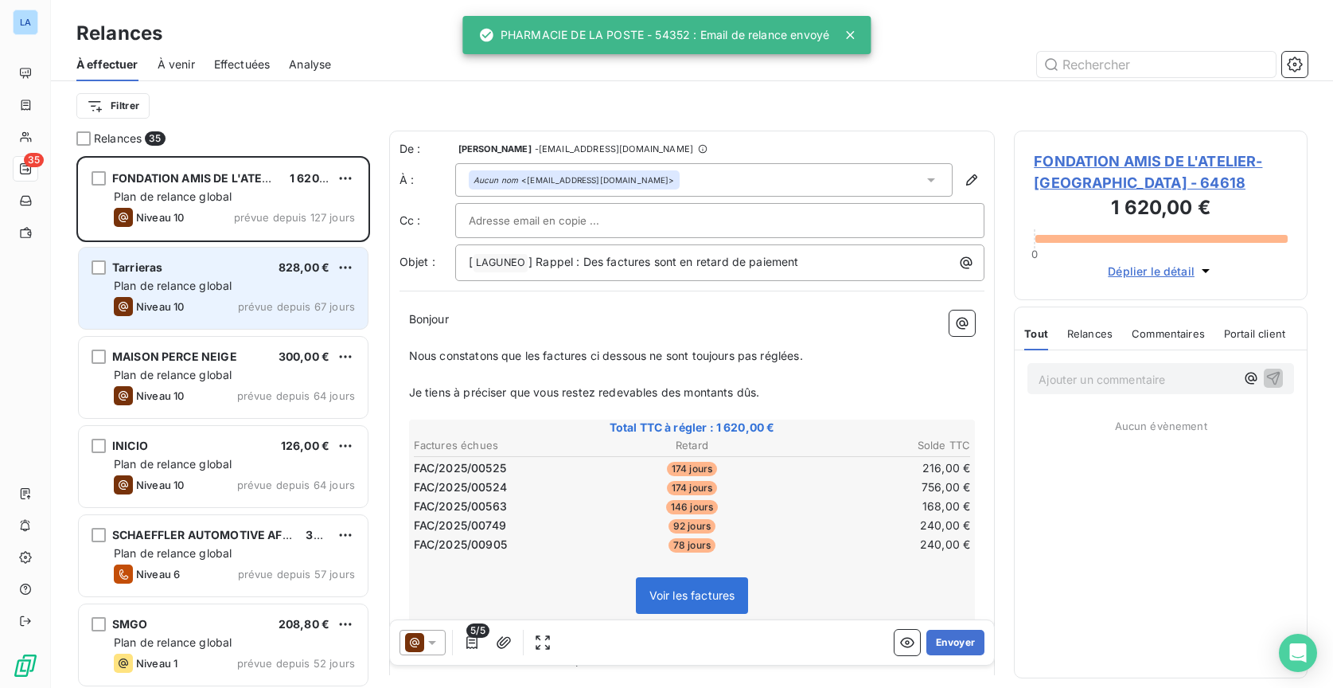
click at [249, 303] on span "prévue depuis 67 jours" at bounding box center [296, 306] width 117 height 13
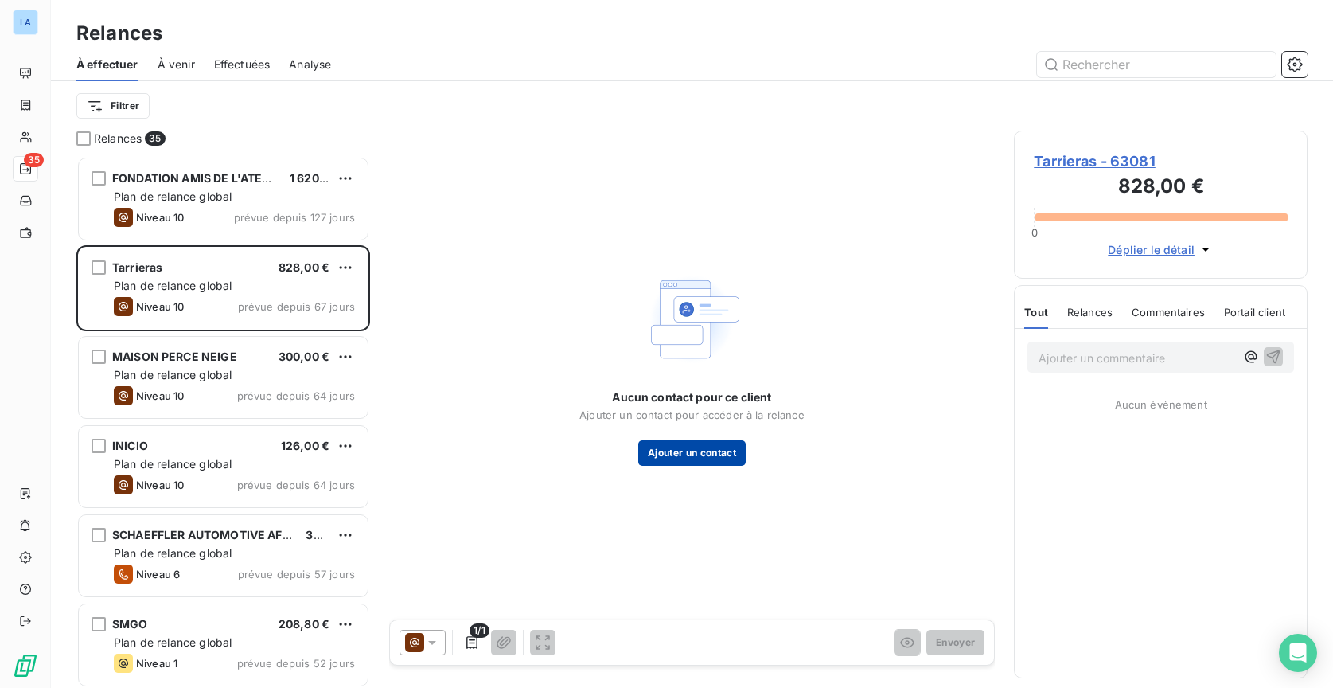
click at [692, 450] on button "Ajouter un contact" at bounding box center [691, 452] width 107 height 25
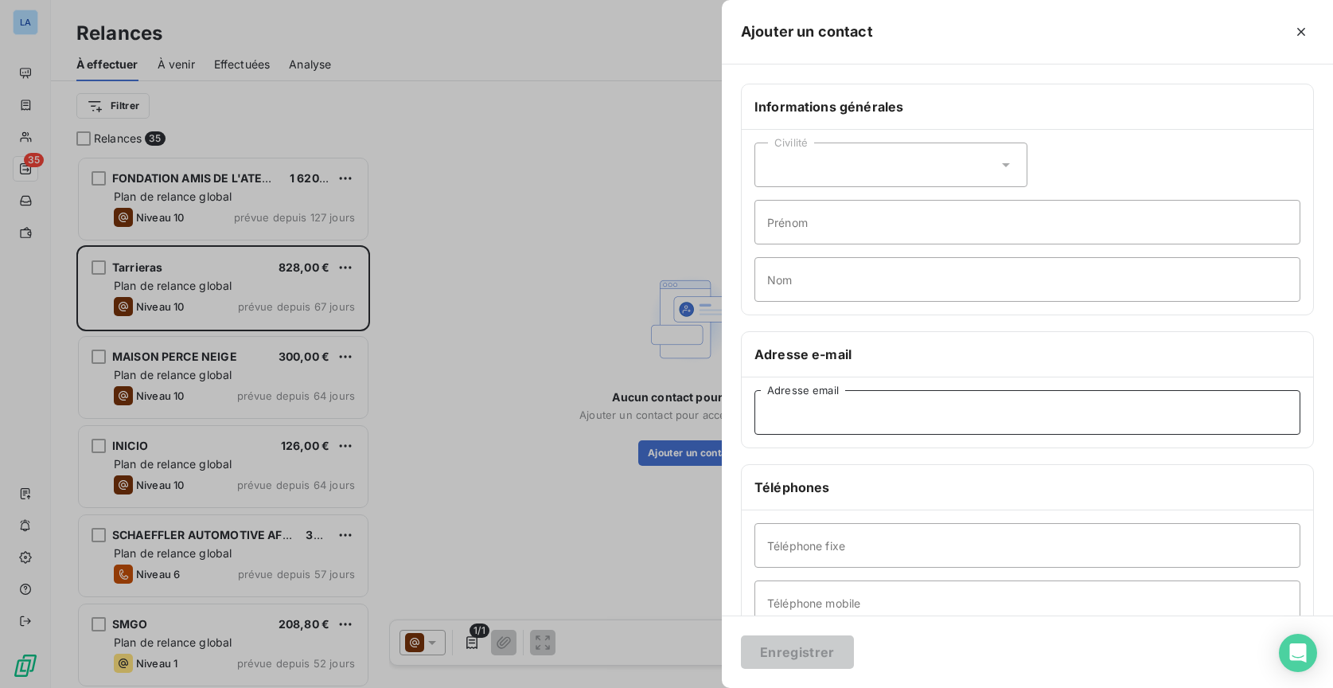
paste input "[EMAIL_ADDRESS][DOMAIN_NAME]"
type input "[EMAIL_ADDRESS][DOMAIN_NAME]"
click at [806, 650] on button "Enregistrer" at bounding box center [797, 651] width 113 height 33
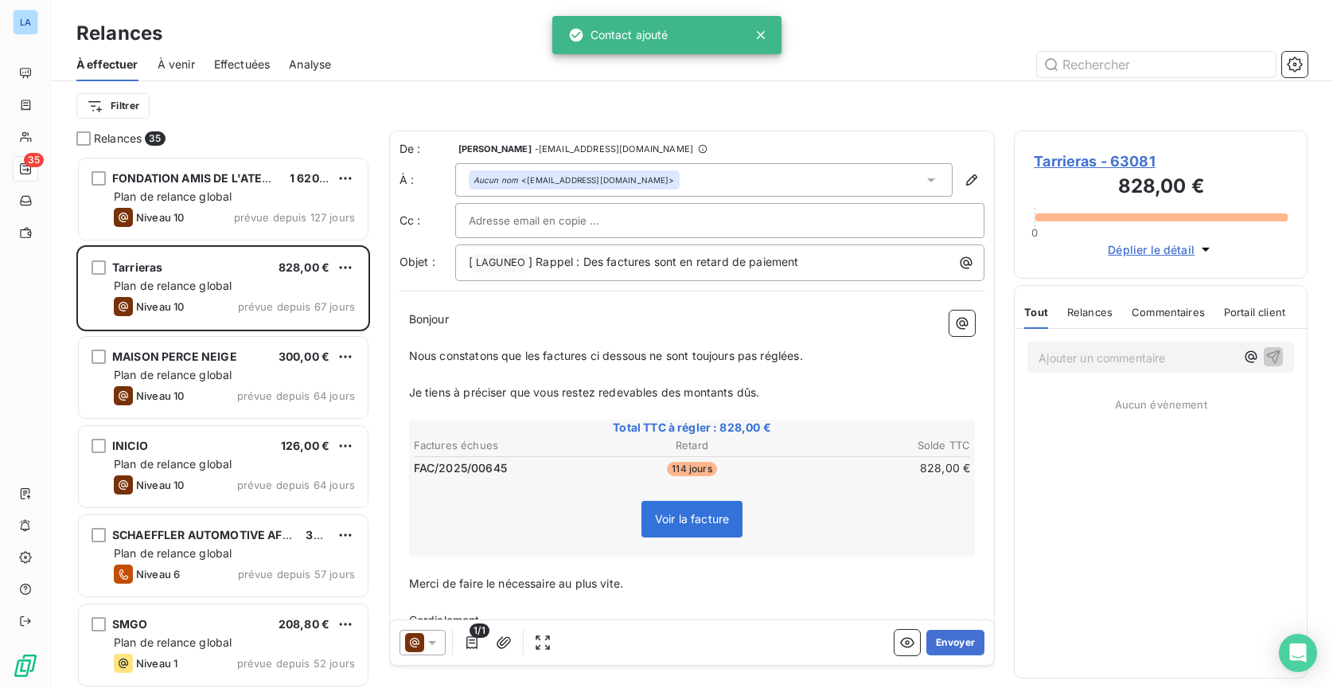
click at [424, 650] on div at bounding box center [423, 642] width 46 height 25
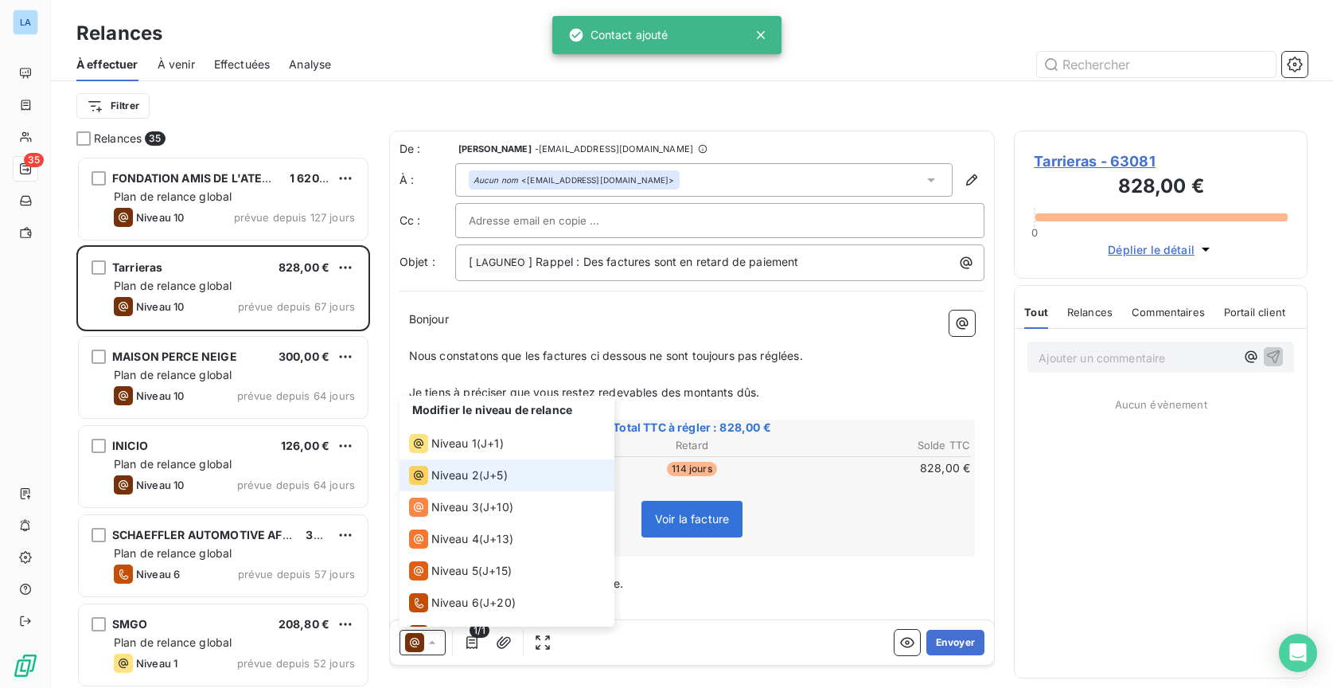
click at [521, 472] on li "Niveau 2 ( J+5 )" at bounding box center [507, 475] width 215 height 32
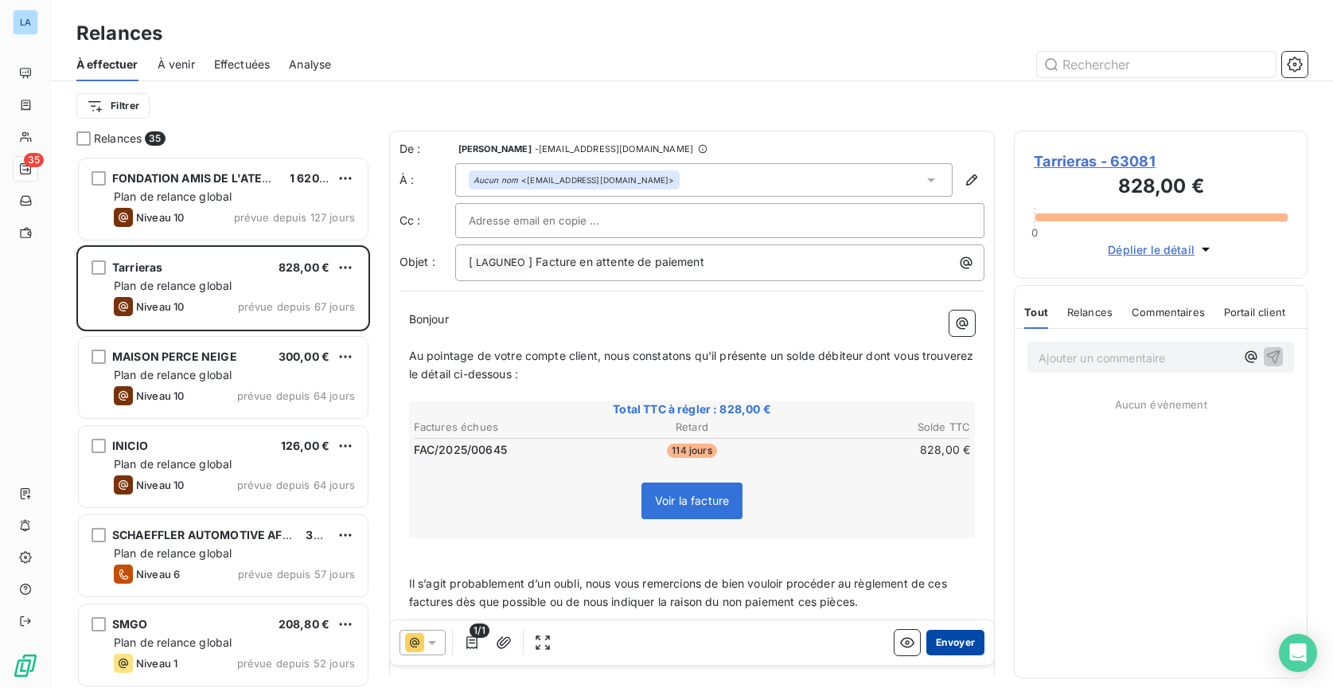
click at [949, 642] on button "Envoyer" at bounding box center [955, 642] width 58 height 25
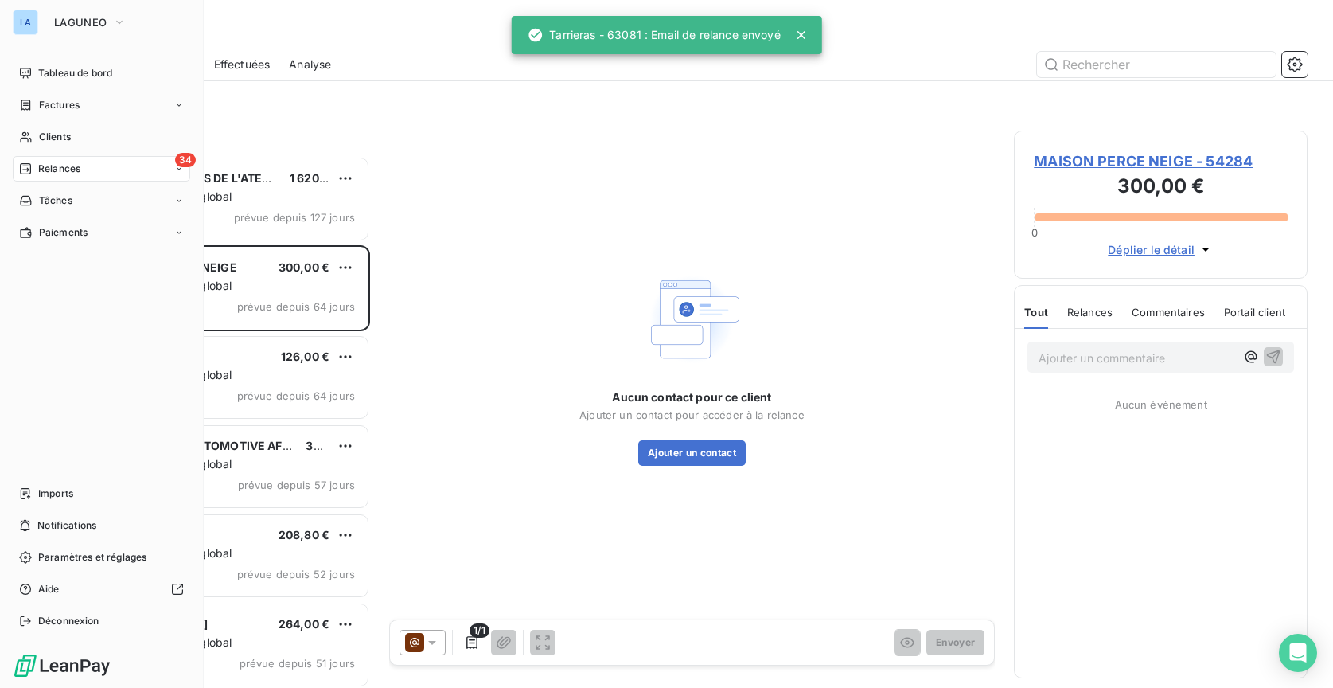
click at [84, 165] on div "34 Relances" at bounding box center [101, 168] width 177 height 25
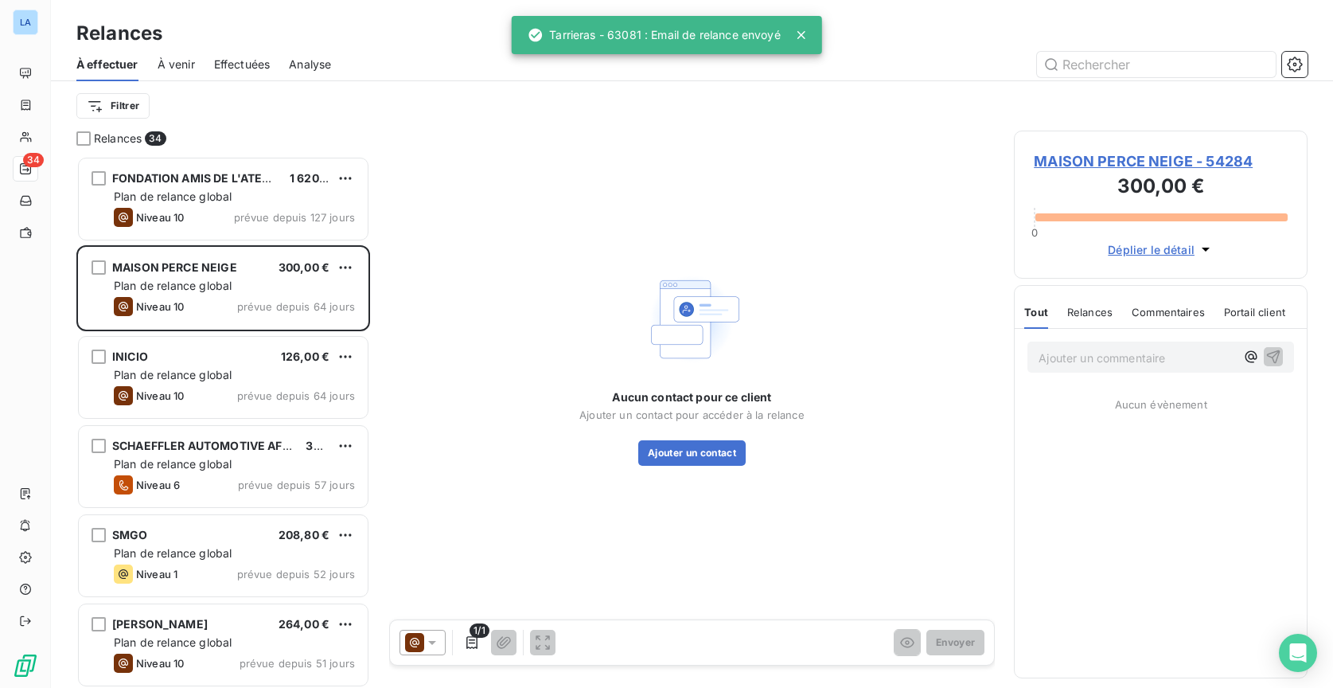
click at [242, 57] on span "Effectuées" at bounding box center [242, 65] width 57 height 16
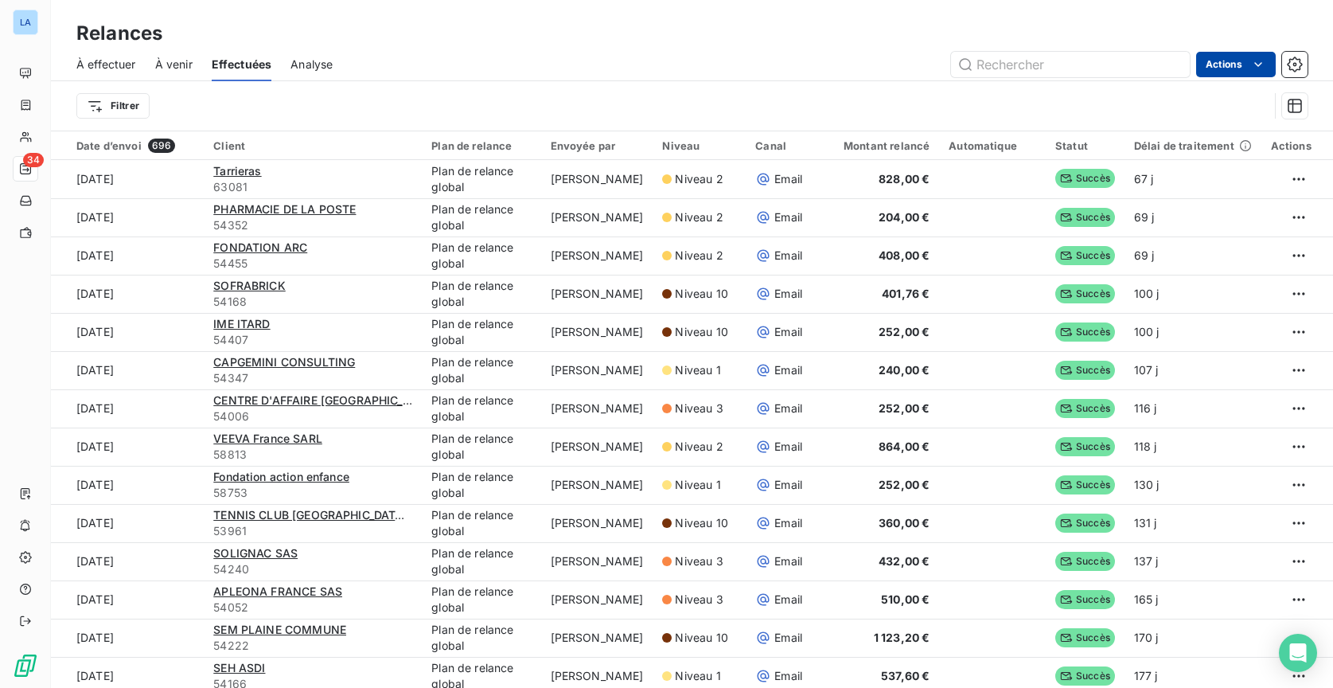
click at [1233, 69] on html "LA 34 Relances À effectuer À venir Effectuées Analyse Actions Filtrer Date d’en…" at bounding box center [666, 344] width 1333 height 688
click at [714, 45] on html "LA 34 Relances À effectuer À venir Effectuées Analyse Actions Filtrer Date d’en…" at bounding box center [666, 344] width 1333 height 688
click at [139, 111] on html "LA 34 Relances À effectuer À venir Effectuées Analyse Actions Filtrer Date d’en…" at bounding box center [666, 344] width 1333 height 688
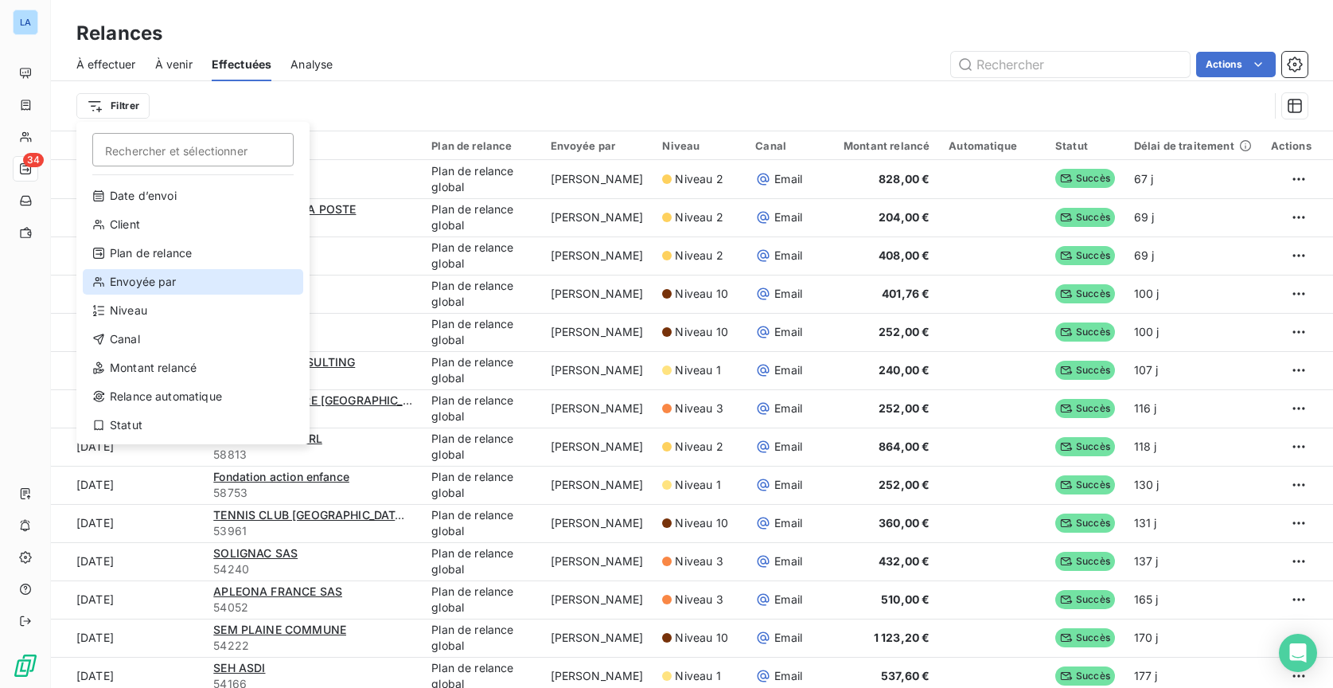
click at [181, 280] on div "Envoyée par" at bounding box center [193, 281] width 220 height 25
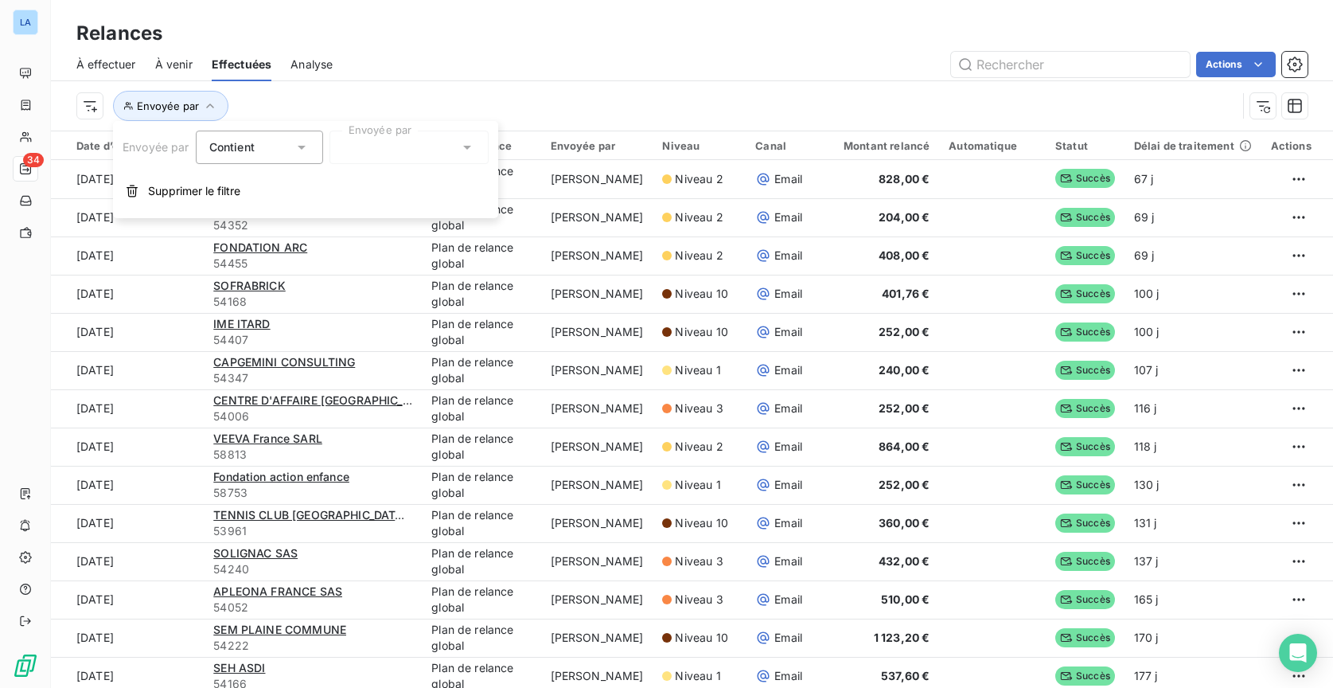
click at [288, 151] on div "Contient" at bounding box center [251, 147] width 84 height 22
click at [393, 146] on div at bounding box center [409, 147] width 159 height 33
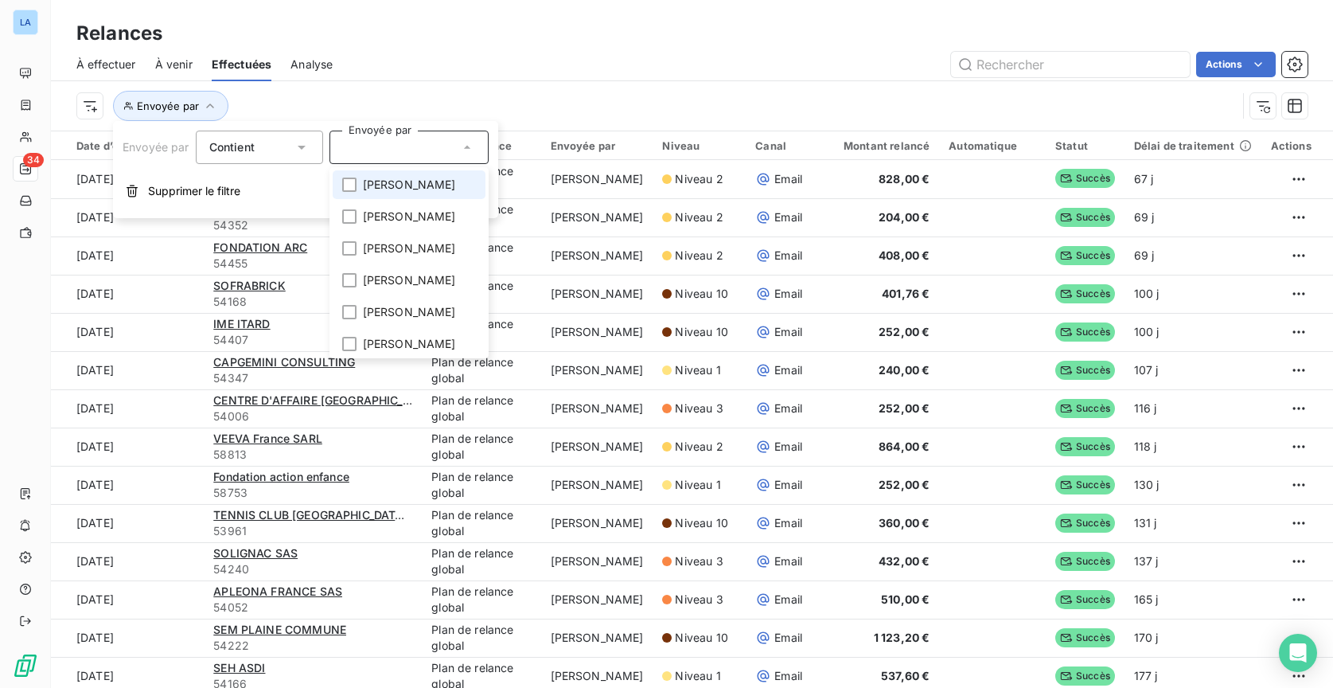
click at [408, 190] on span "[PERSON_NAME]" at bounding box center [409, 185] width 93 height 16
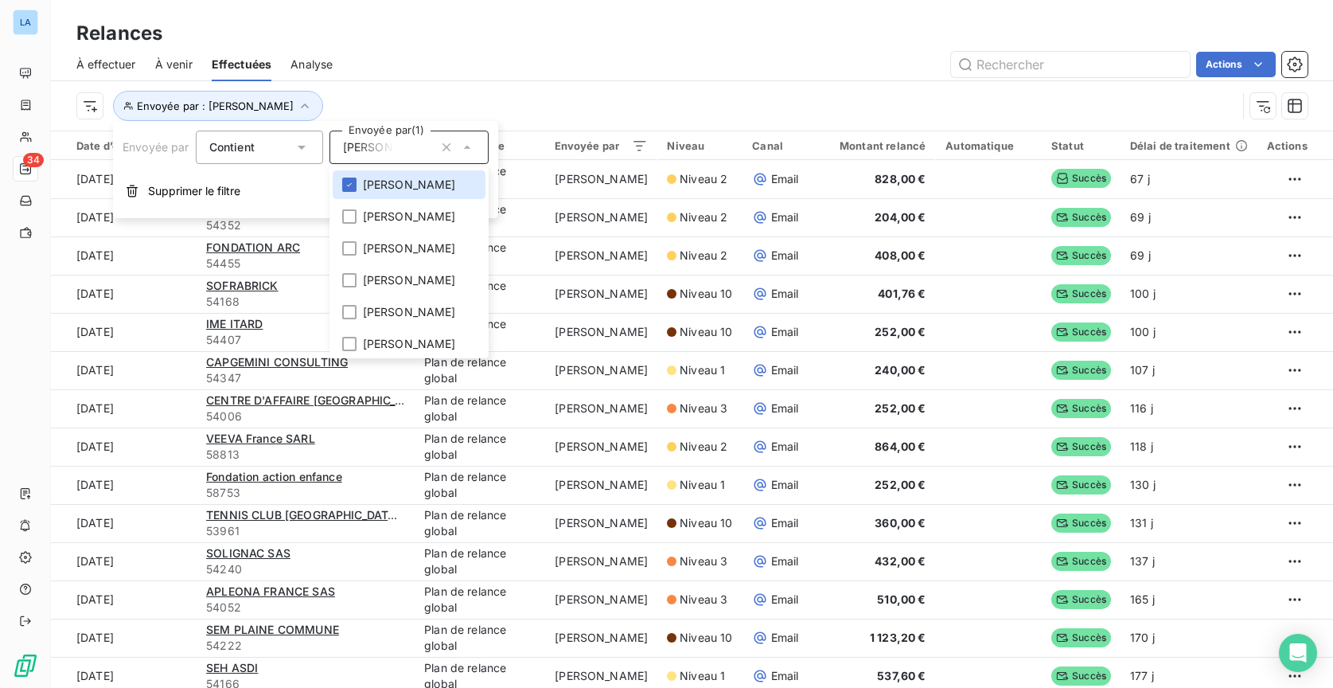
click at [556, 82] on div "Envoyée par : [PERSON_NAME]" at bounding box center [691, 105] width 1231 height 49
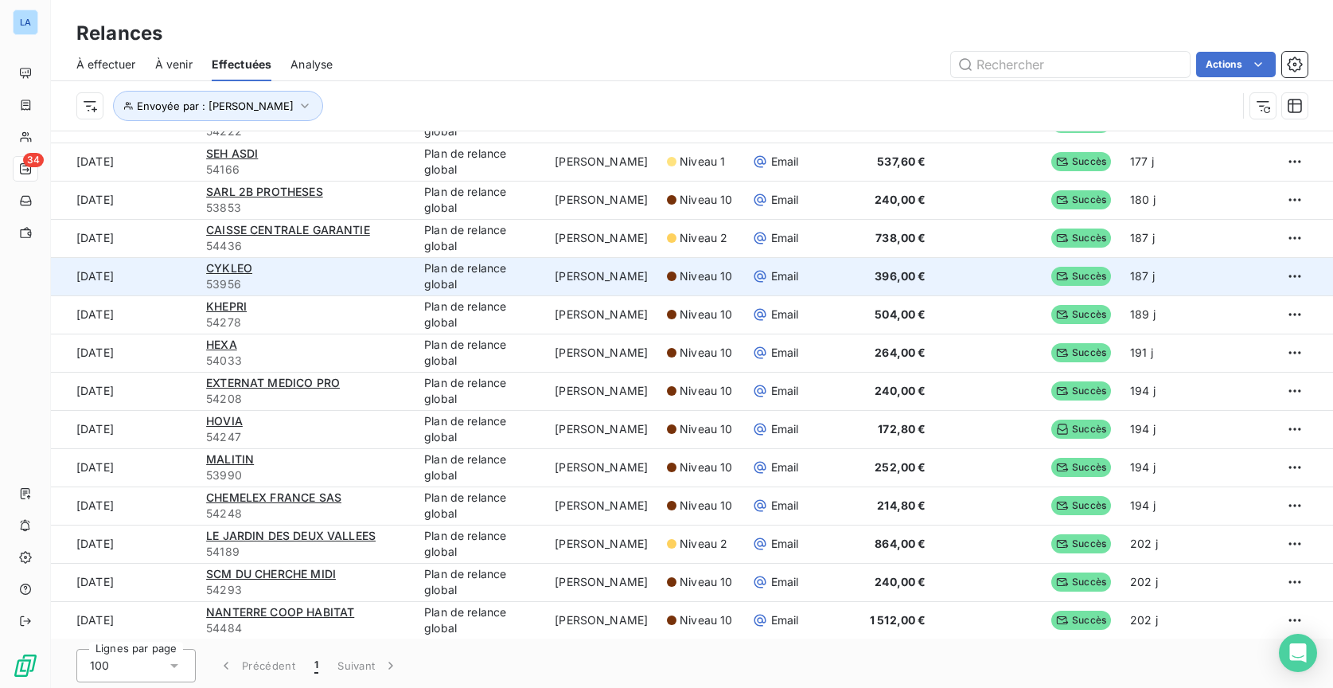
scroll to position [54, 0]
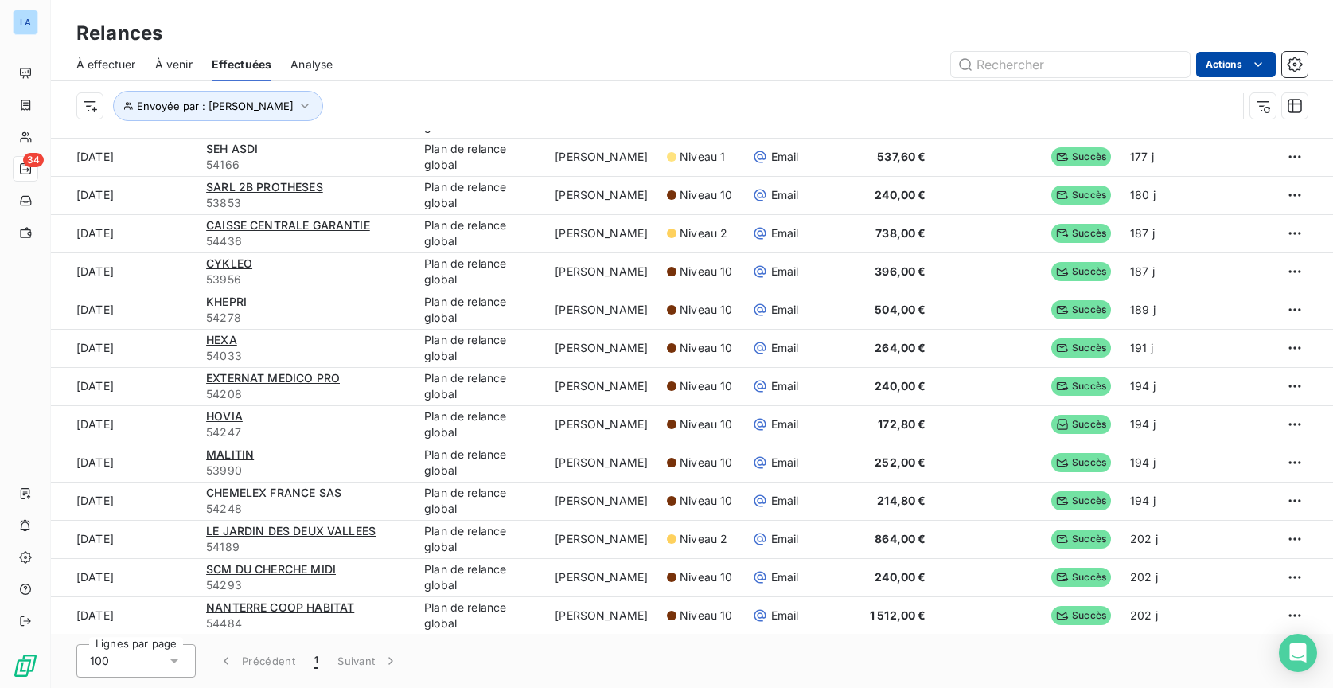
click at [1238, 60] on html "LA 34 Relances À effectuer À venir Effectuées Analyse Actions Envoyée par : [PE…" at bounding box center [666, 344] width 1333 height 688
click at [1207, 99] on div "Exporter les relances (26 relances)" at bounding box center [1156, 99] width 222 height 25
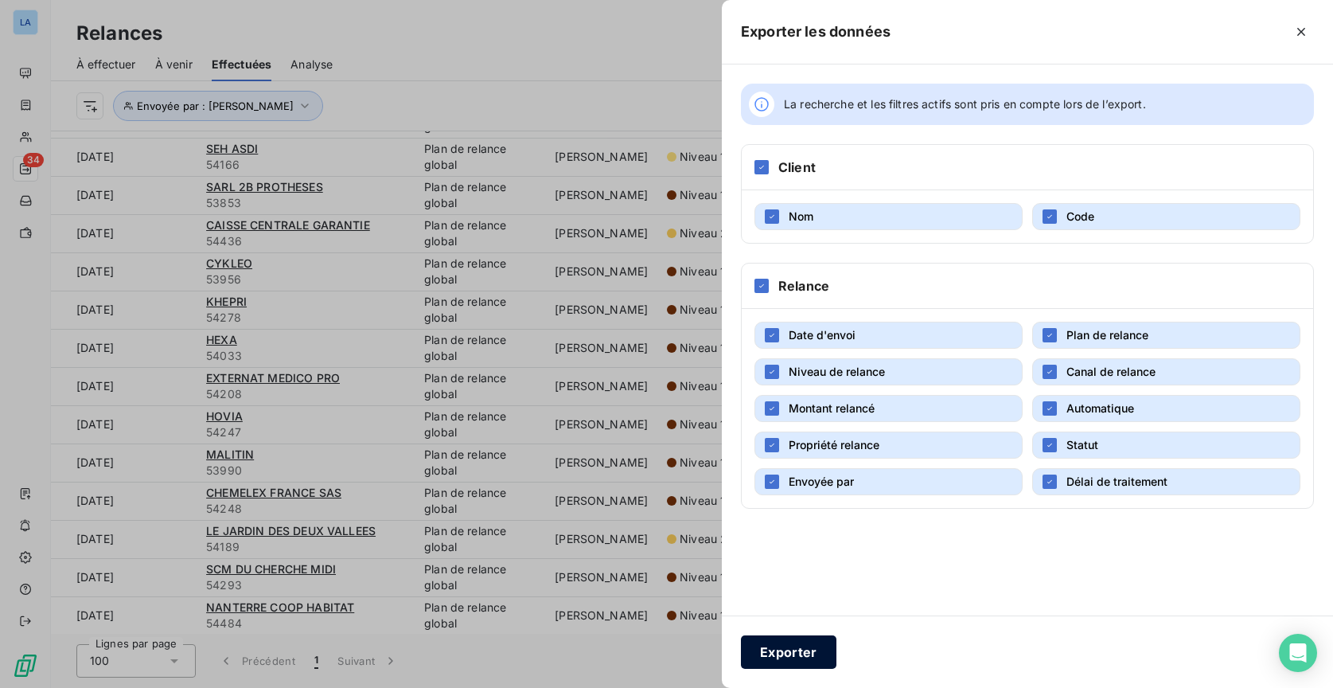
click at [823, 663] on button "Exporter" at bounding box center [789, 651] width 96 height 33
drag, startPoint x: 989, startPoint y: 575, endPoint x: 899, endPoint y: 613, distance: 97.7
click at [989, 575] on div "La recherche et les filtres actifs sont pris en compte lors de l’export. Client…" at bounding box center [1027, 339] width 611 height 551
click at [817, 647] on button "Exporter" at bounding box center [789, 651] width 96 height 33
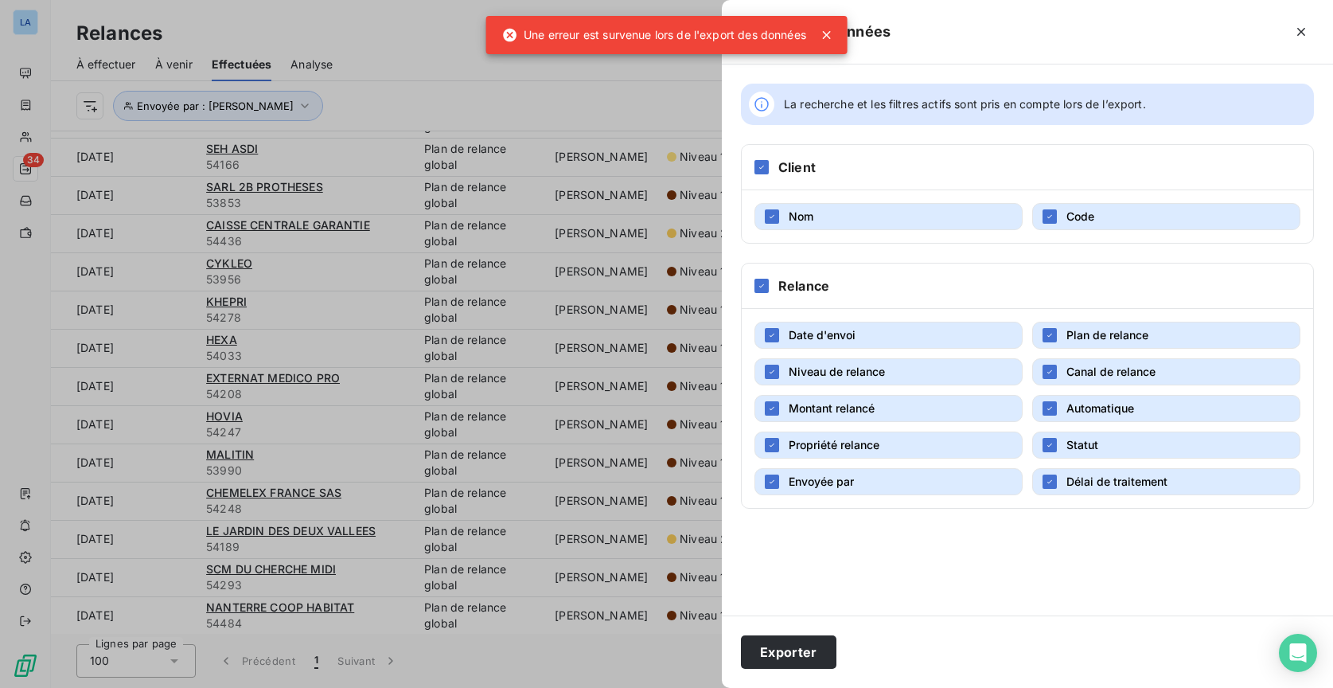
click at [646, 102] on div at bounding box center [666, 344] width 1333 height 688
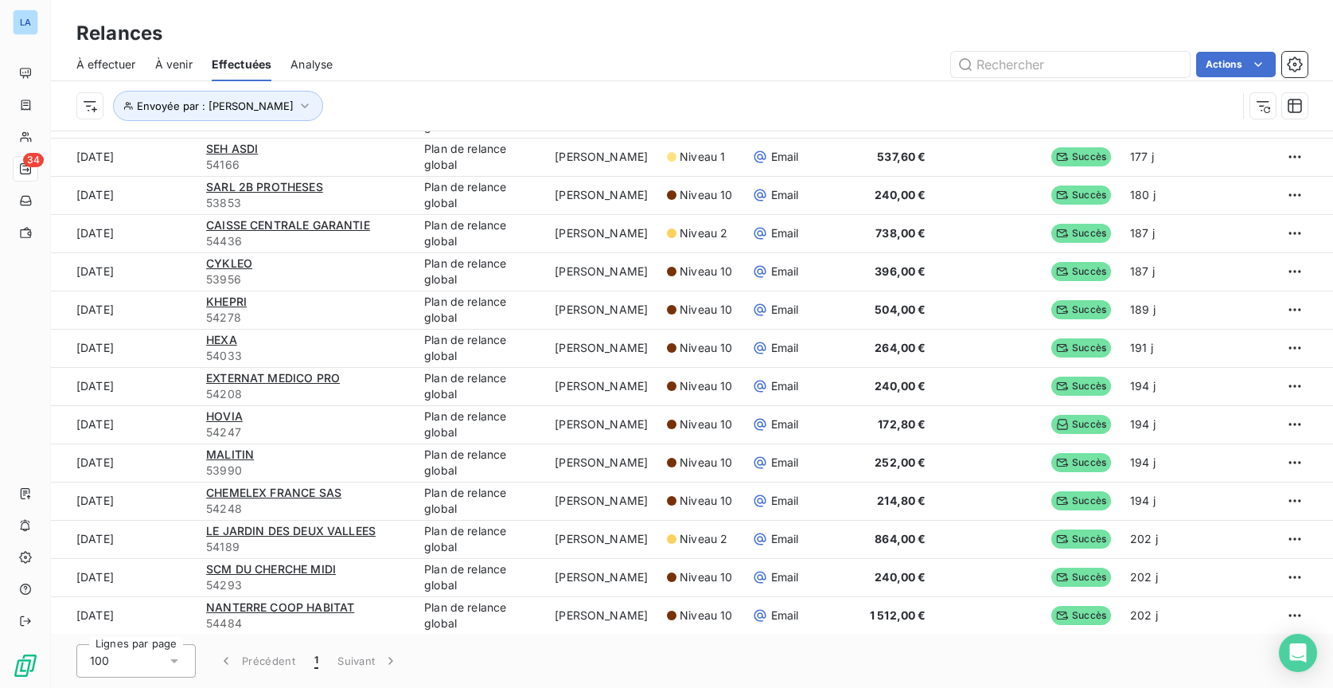
click at [1324, 35] on div "Relances" at bounding box center [692, 33] width 1282 height 29
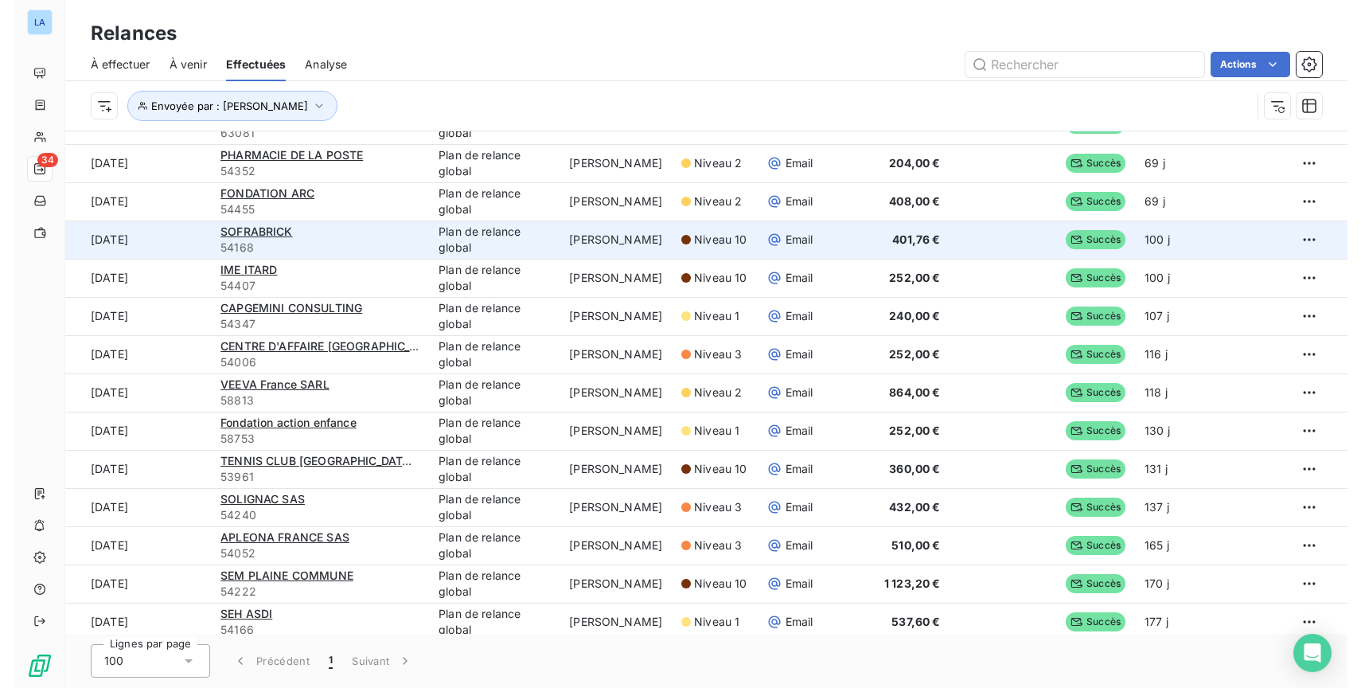
scroll to position [0, 0]
